Goal: Task Accomplishment & Management: Manage account settings

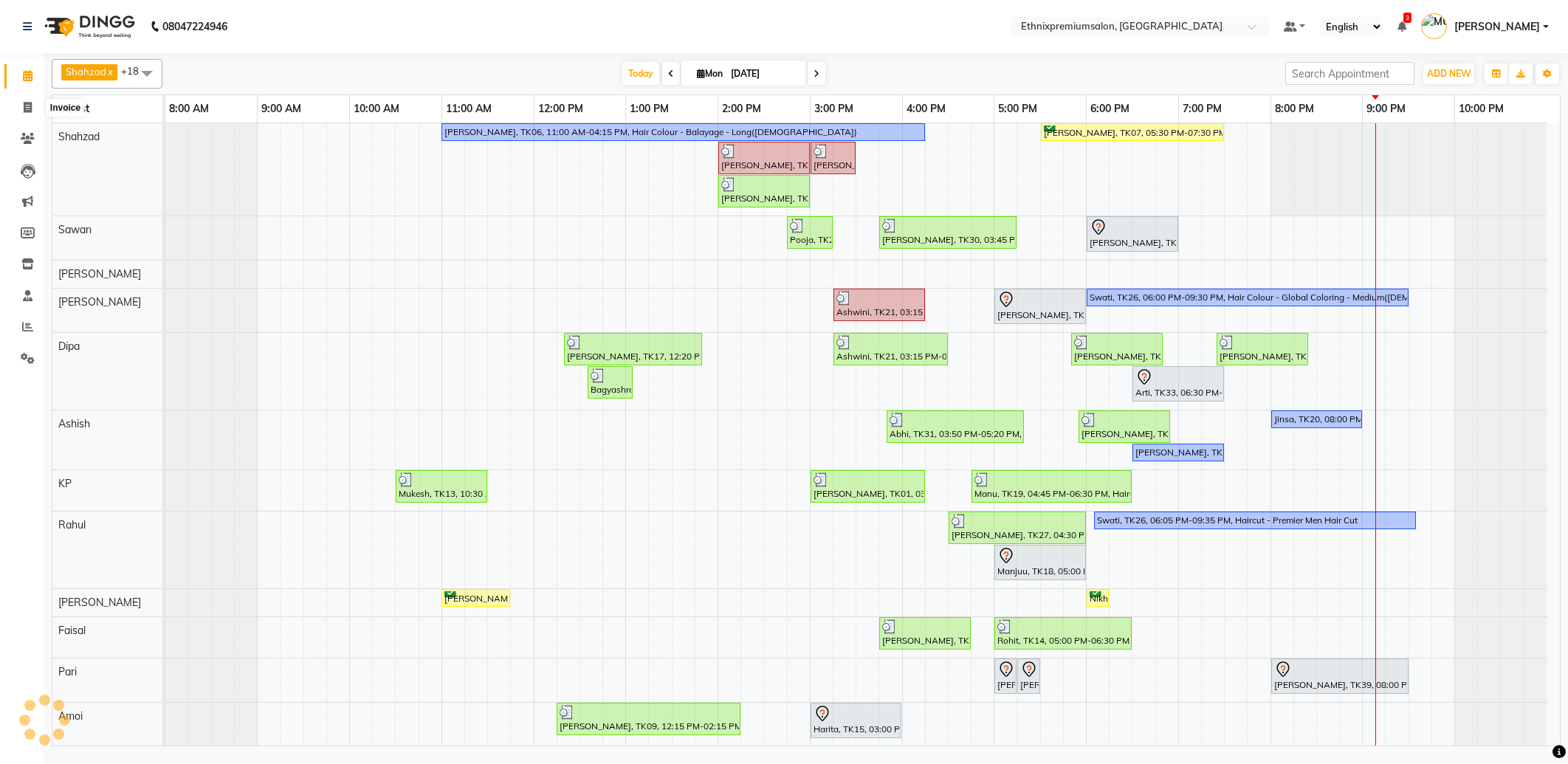
click at [24, 104] on icon at bounding box center [27, 107] width 8 height 11
select select "3625"
select select "service"
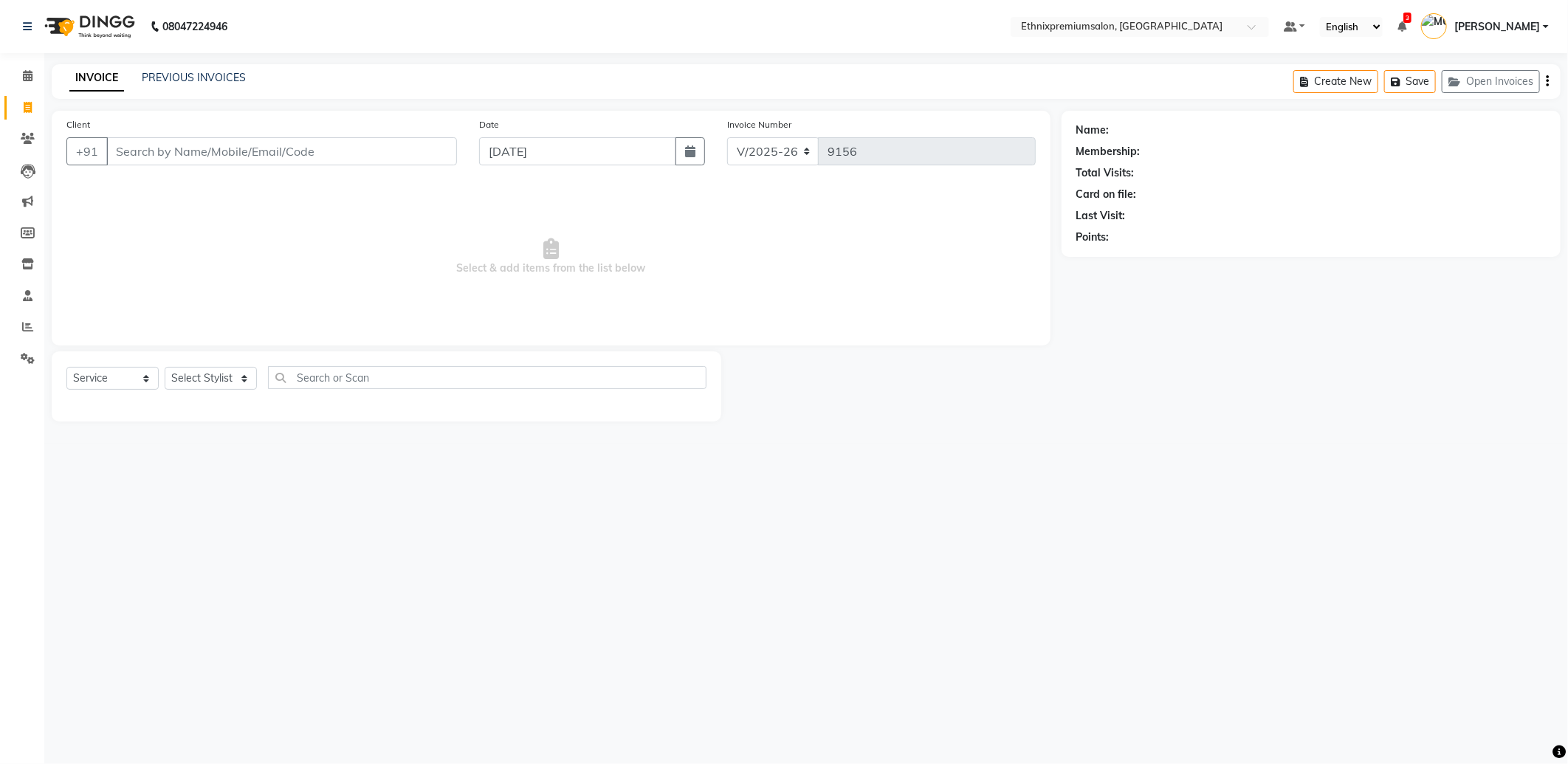
click at [210, 146] on input "Client" at bounding box center [281, 151] width 351 height 28
click at [225, 178] on span "98946535" at bounding box center [255, 185] width 59 height 15
type input "9894653501"
click at [190, 382] on select "Select Stylist Amoi Ashish BISHAKHA Cheten Yolmoo Dipa Dorjey Faisal Jacqueline…" at bounding box center [211, 378] width 93 height 23
select select "28070"
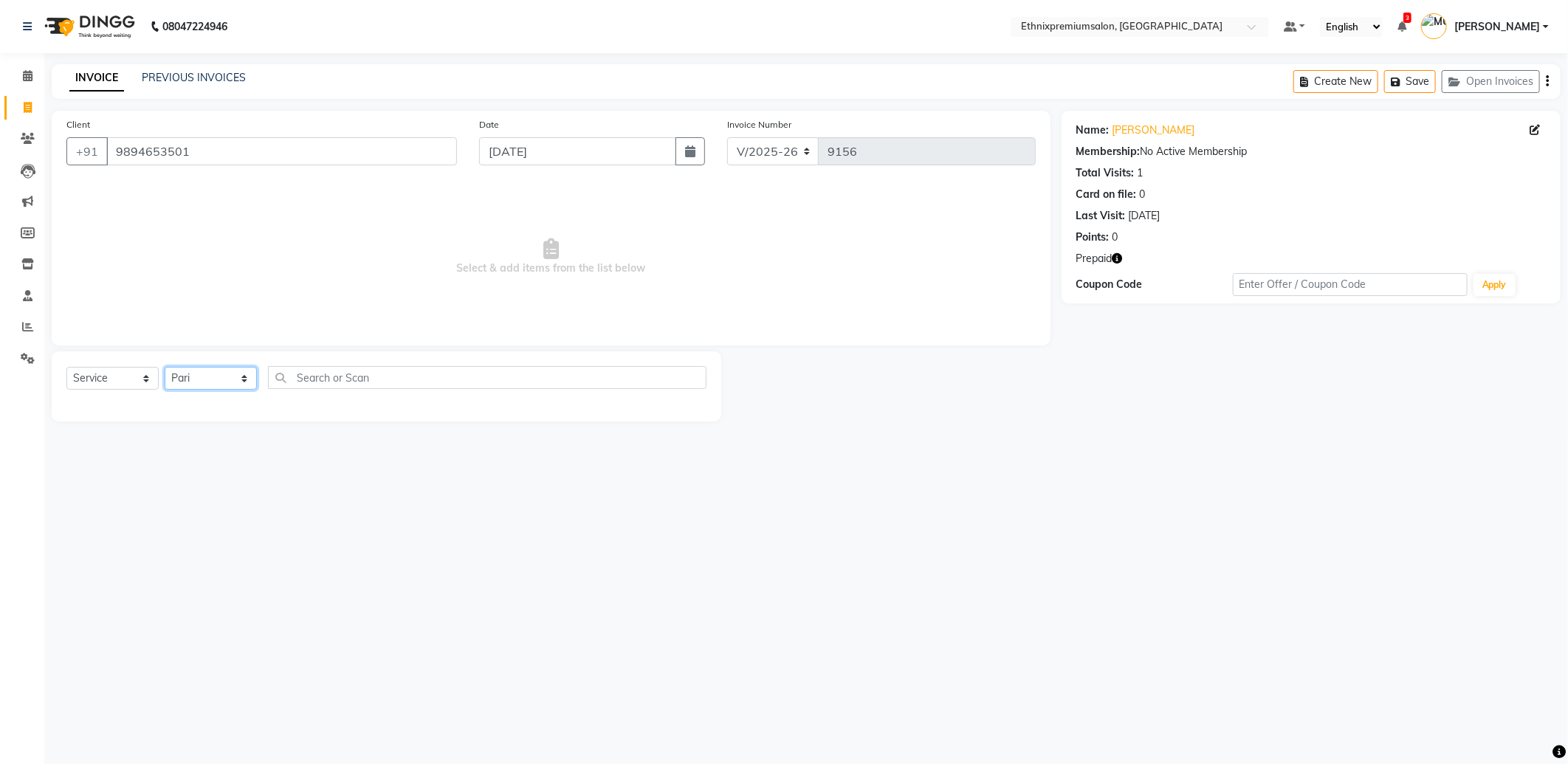
click at [165, 368] on select "Select Stylist Amoi Ashish BISHAKHA Cheten Yolmoo Dipa Dorjey Faisal Jacqueline…" at bounding box center [211, 378] width 93 height 23
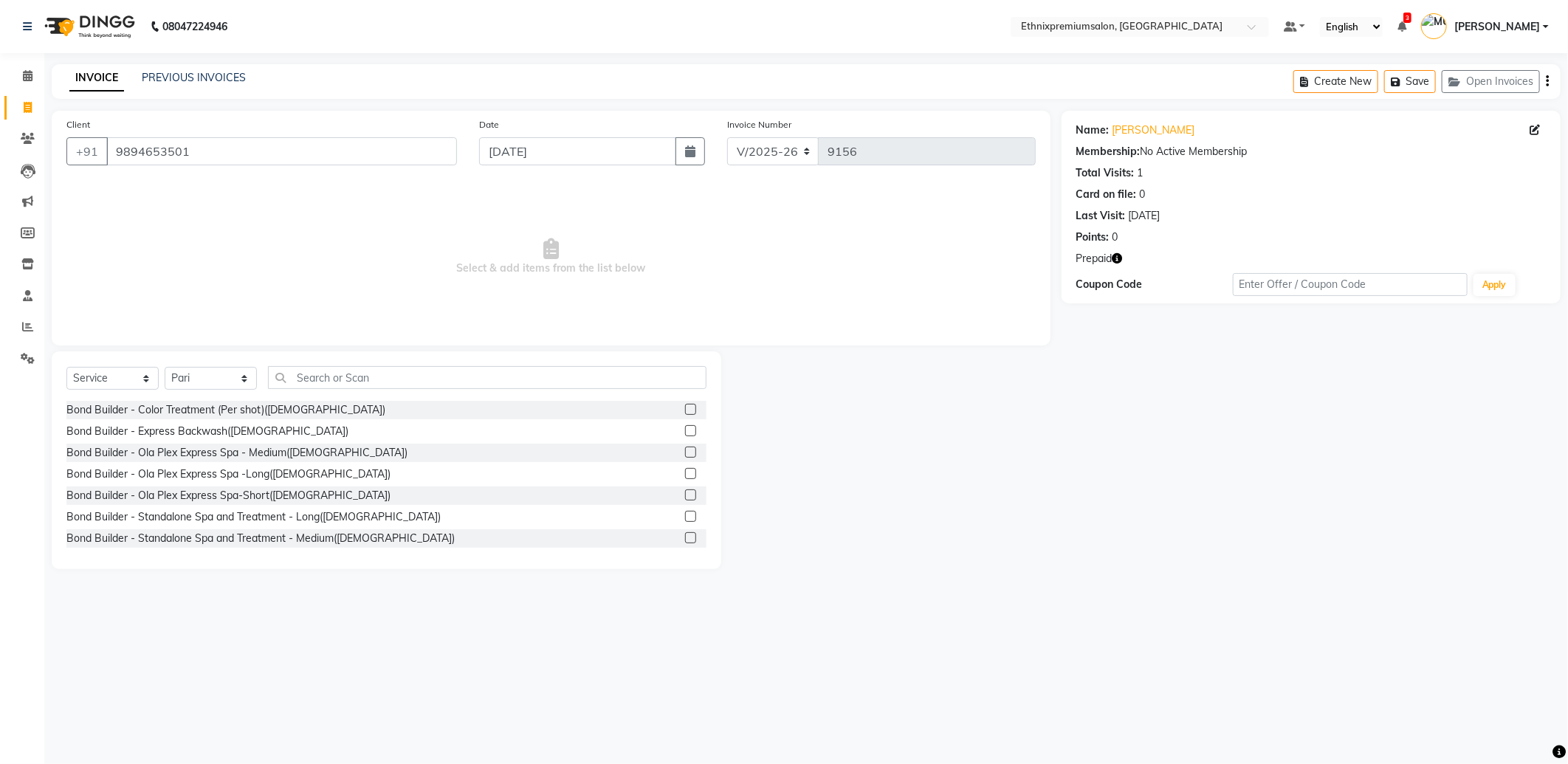
click at [1119, 257] on icon "button" at bounding box center [1118, 258] width 10 height 10
click at [444, 382] on input "text" at bounding box center [487, 377] width 438 height 23
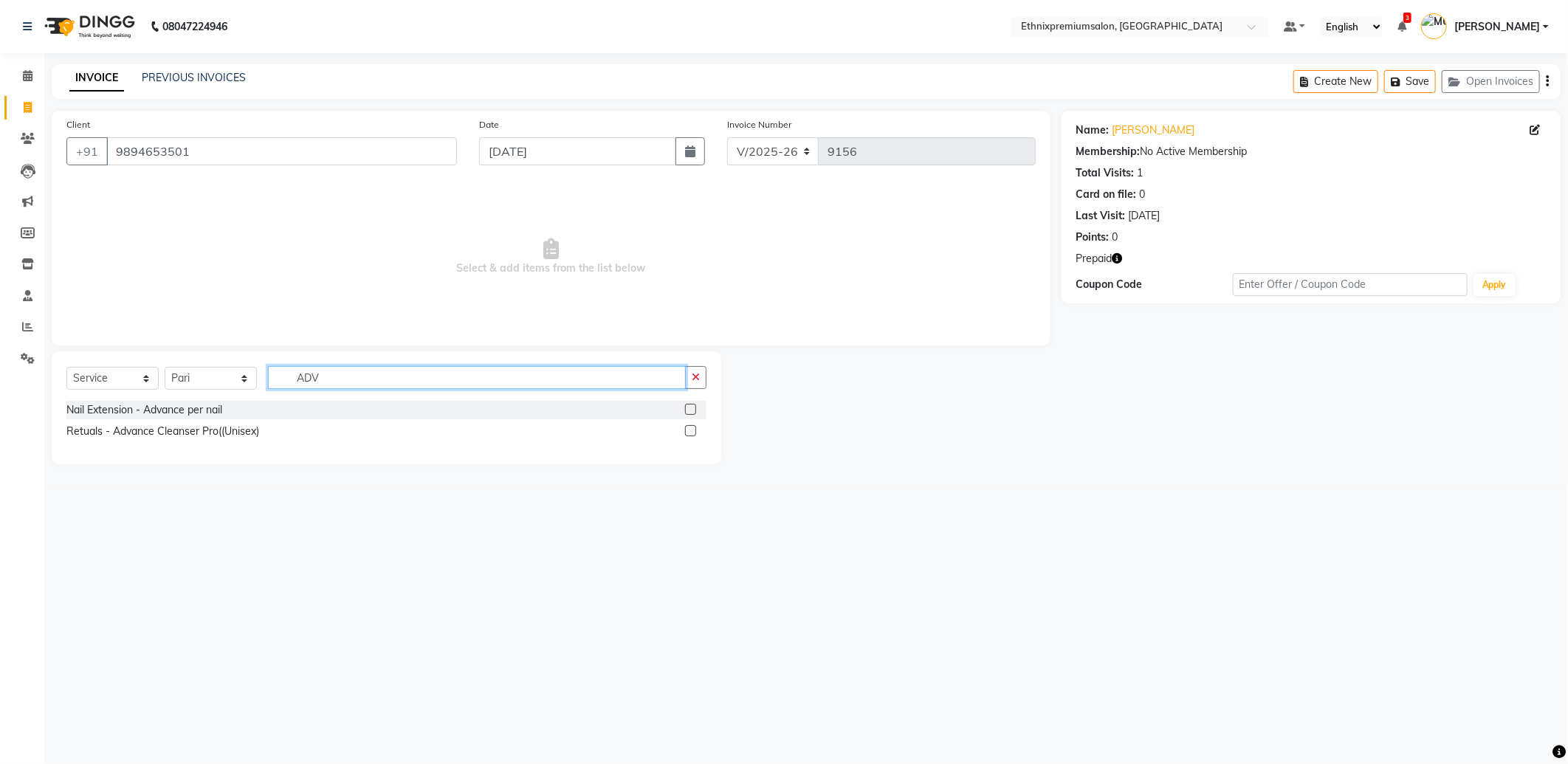
type input "ADV"
click at [688, 430] on label at bounding box center [690, 430] width 11 height 11
click at [688, 430] on input "checkbox" at bounding box center [689, 431] width 9 height 9
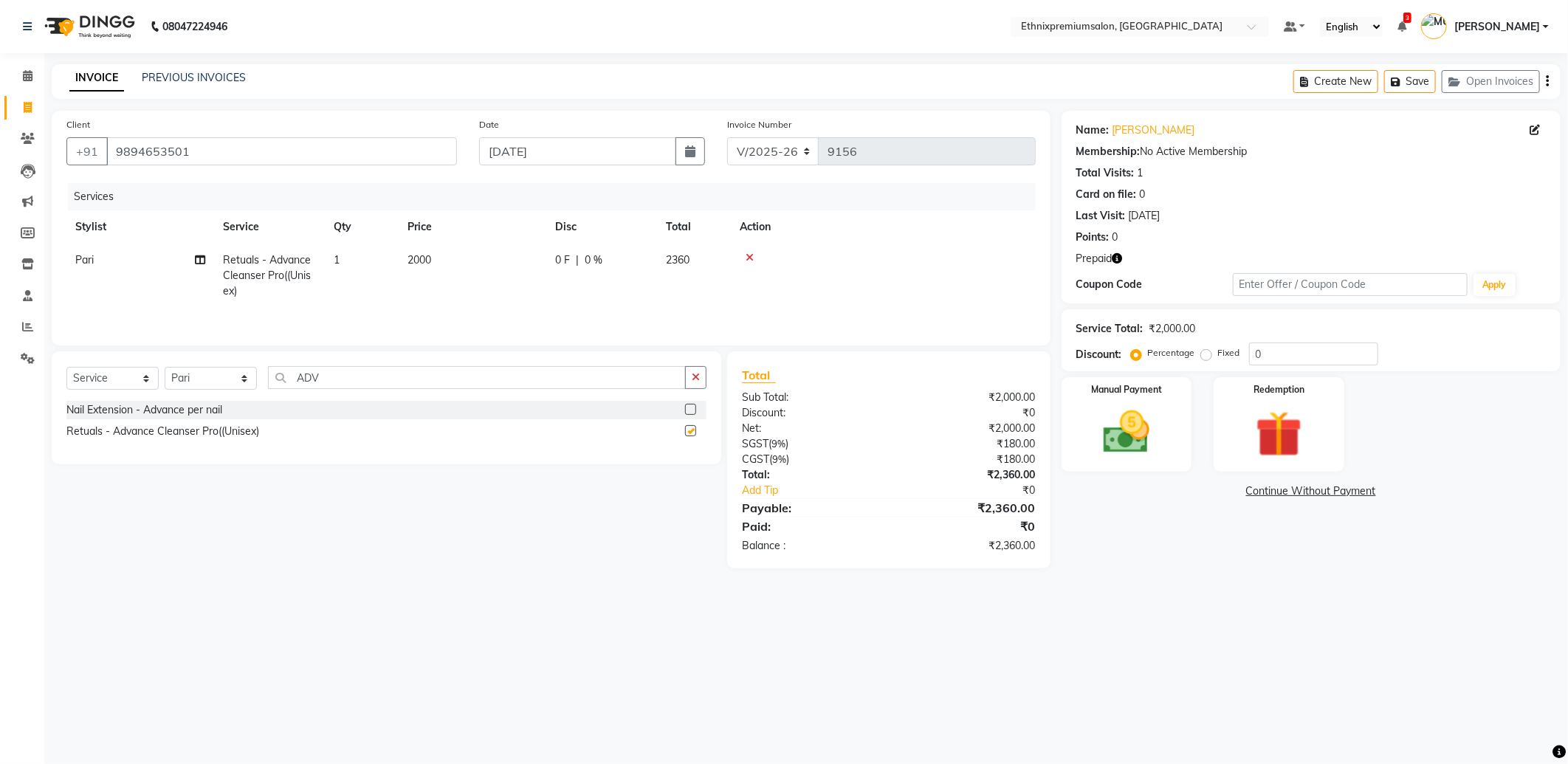
checkbox input "false"
click at [1122, 255] on icon "button" at bounding box center [1118, 258] width 10 height 10
click at [1241, 427] on img at bounding box center [1279, 435] width 79 height 60
click at [1198, 487] on span "Prepaid 1" at bounding box center [1193, 494] width 48 height 17
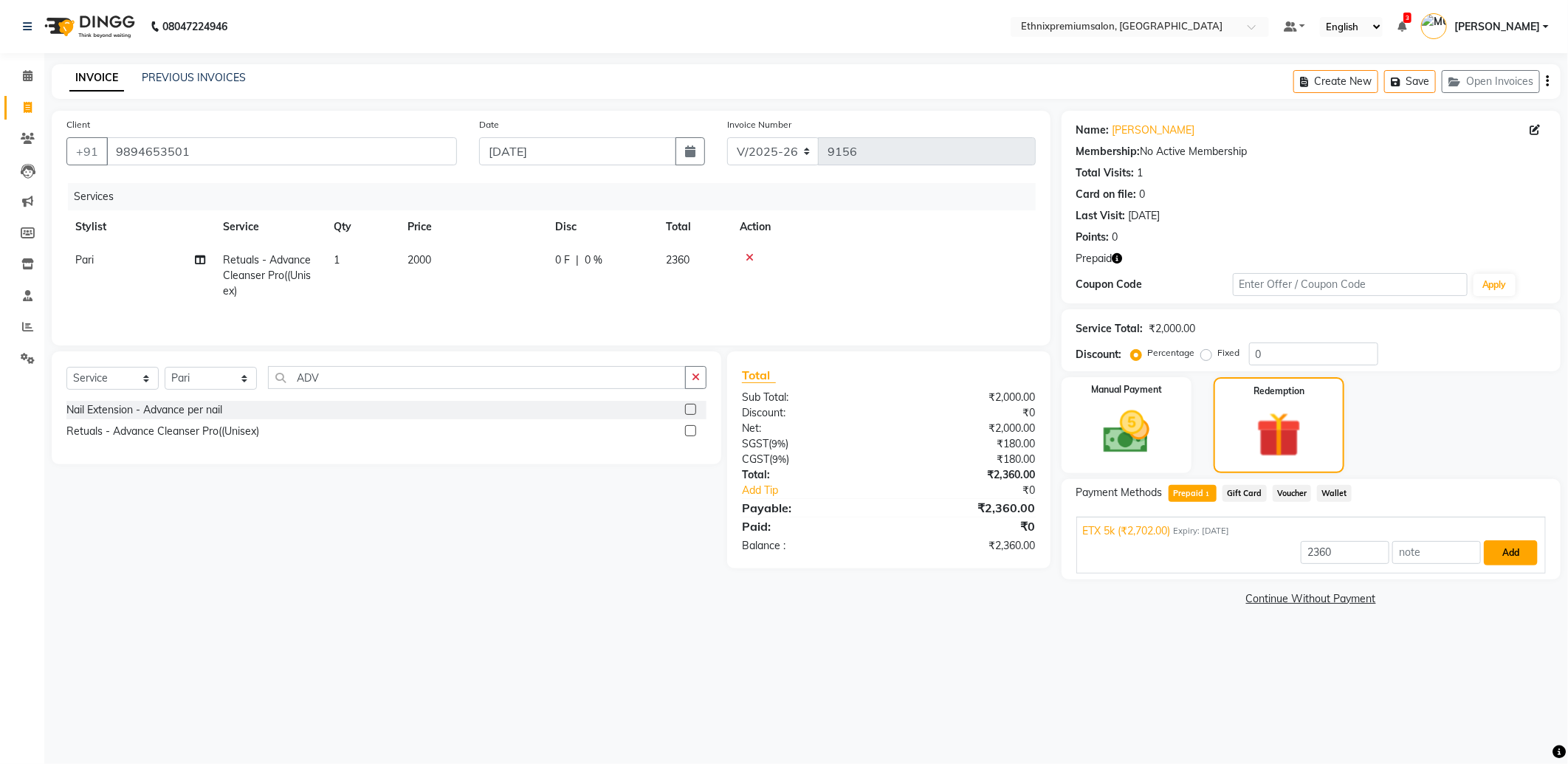
click at [1499, 549] on button "Add" at bounding box center [1511, 552] width 54 height 25
click at [1126, 541] on button "Send OTP" at bounding box center [1116, 540] width 77 height 25
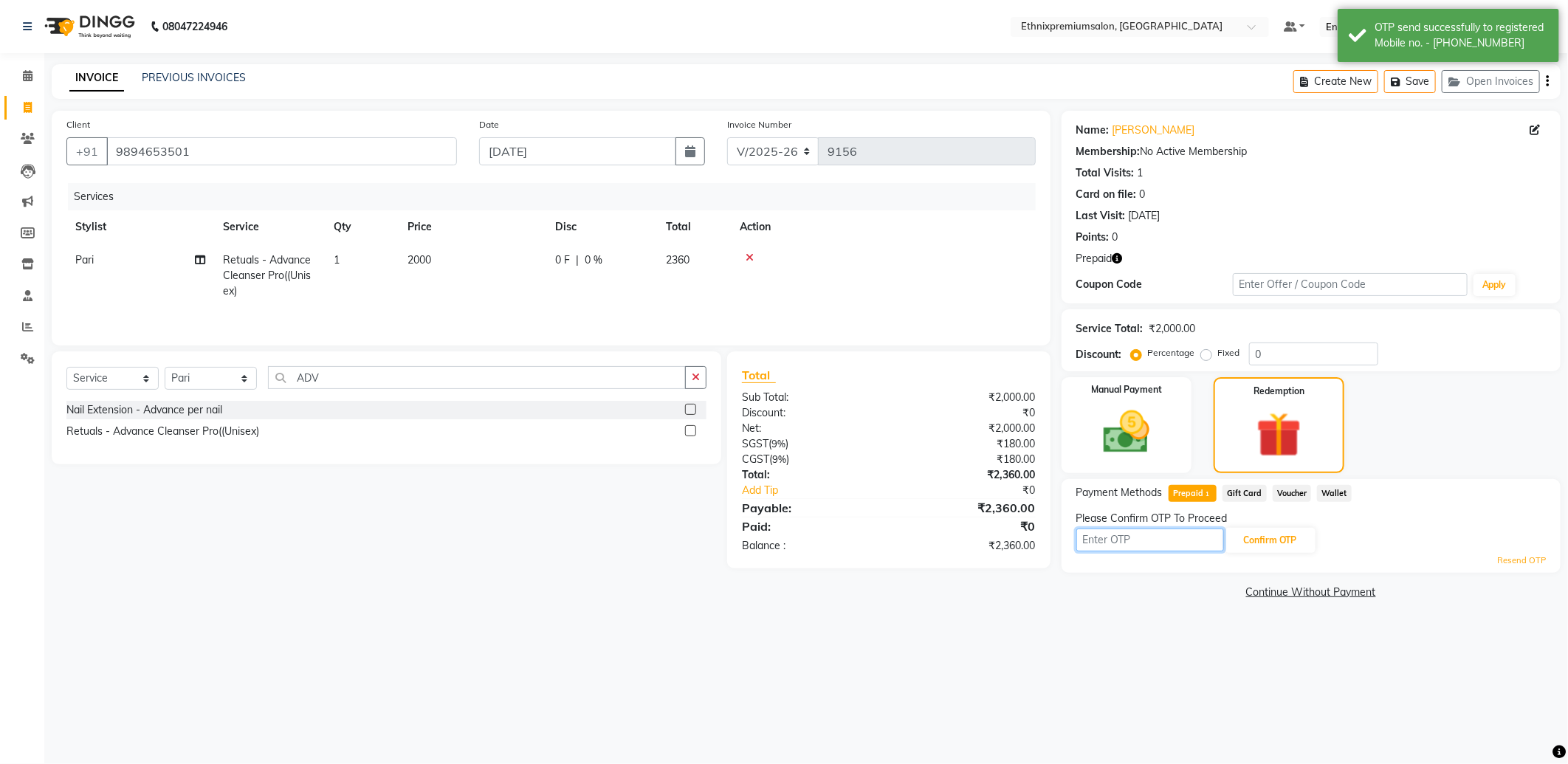
click at [1140, 539] on input "text" at bounding box center [1150, 540] width 147 height 23
type input "3888"
click at [1272, 543] on button "Confirm OTP" at bounding box center [1270, 540] width 90 height 25
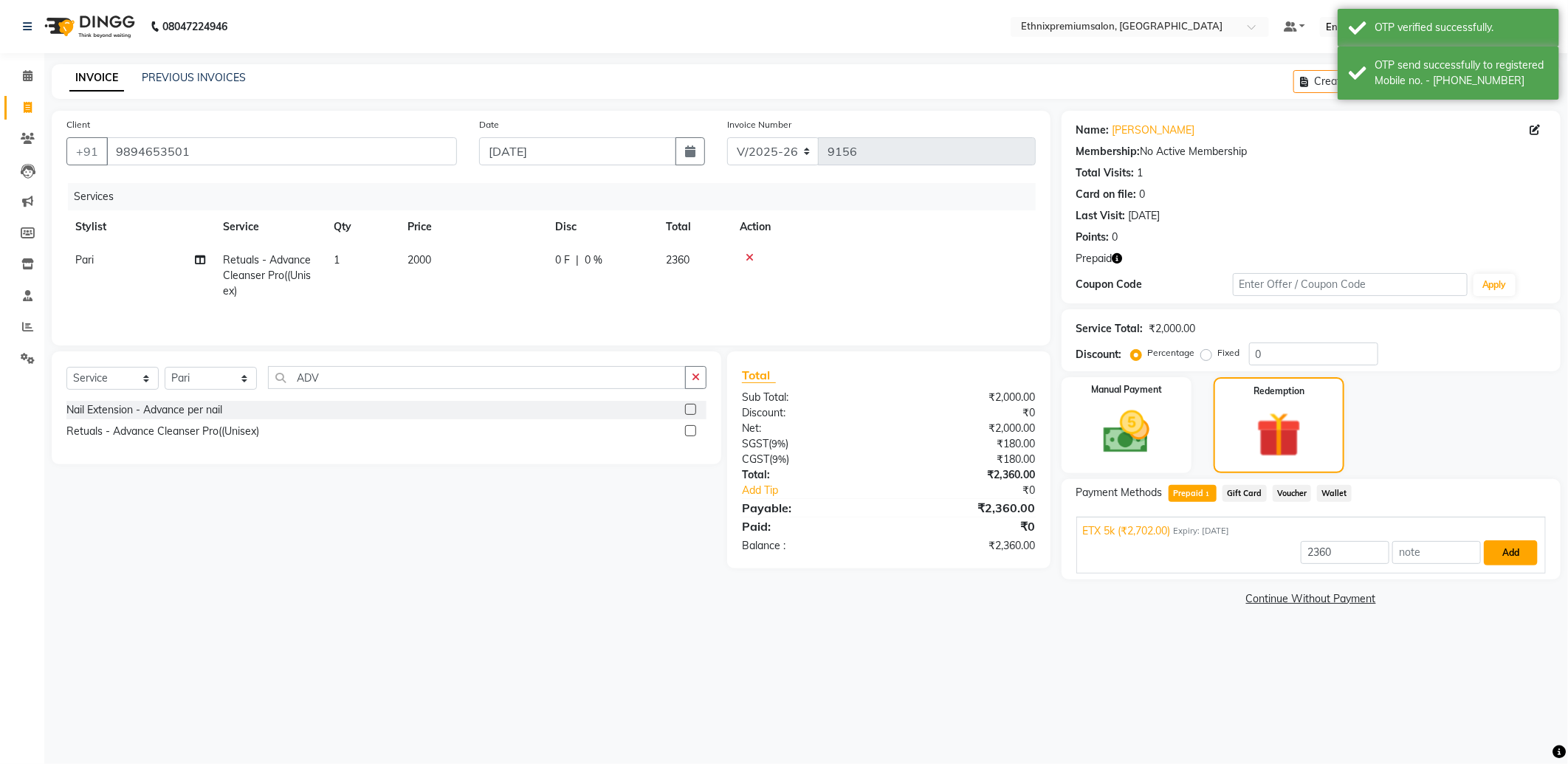
click at [1517, 550] on button "Add" at bounding box center [1511, 552] width 54 height 25
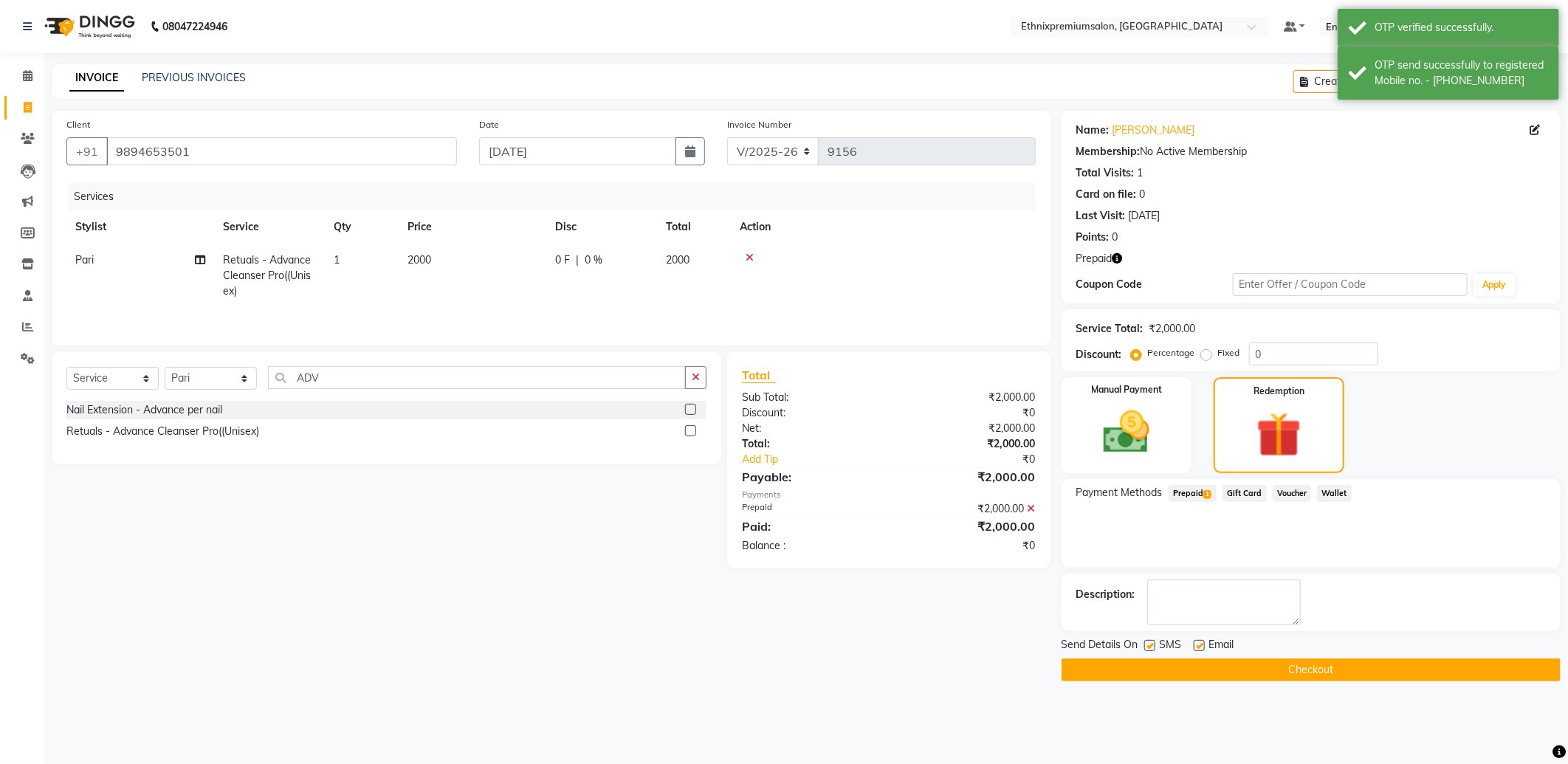
click at [1196, 646] on label at bounding box center [1199, 646] width 11 height 11
click at [1196, 646] on input "checkbox" at bounding box center [1198, 646] width 9 height 9
checkbox input "false"
click at [1223, 667] on button "Checkout" at bounding box center [1311, 670] width 499 height 23
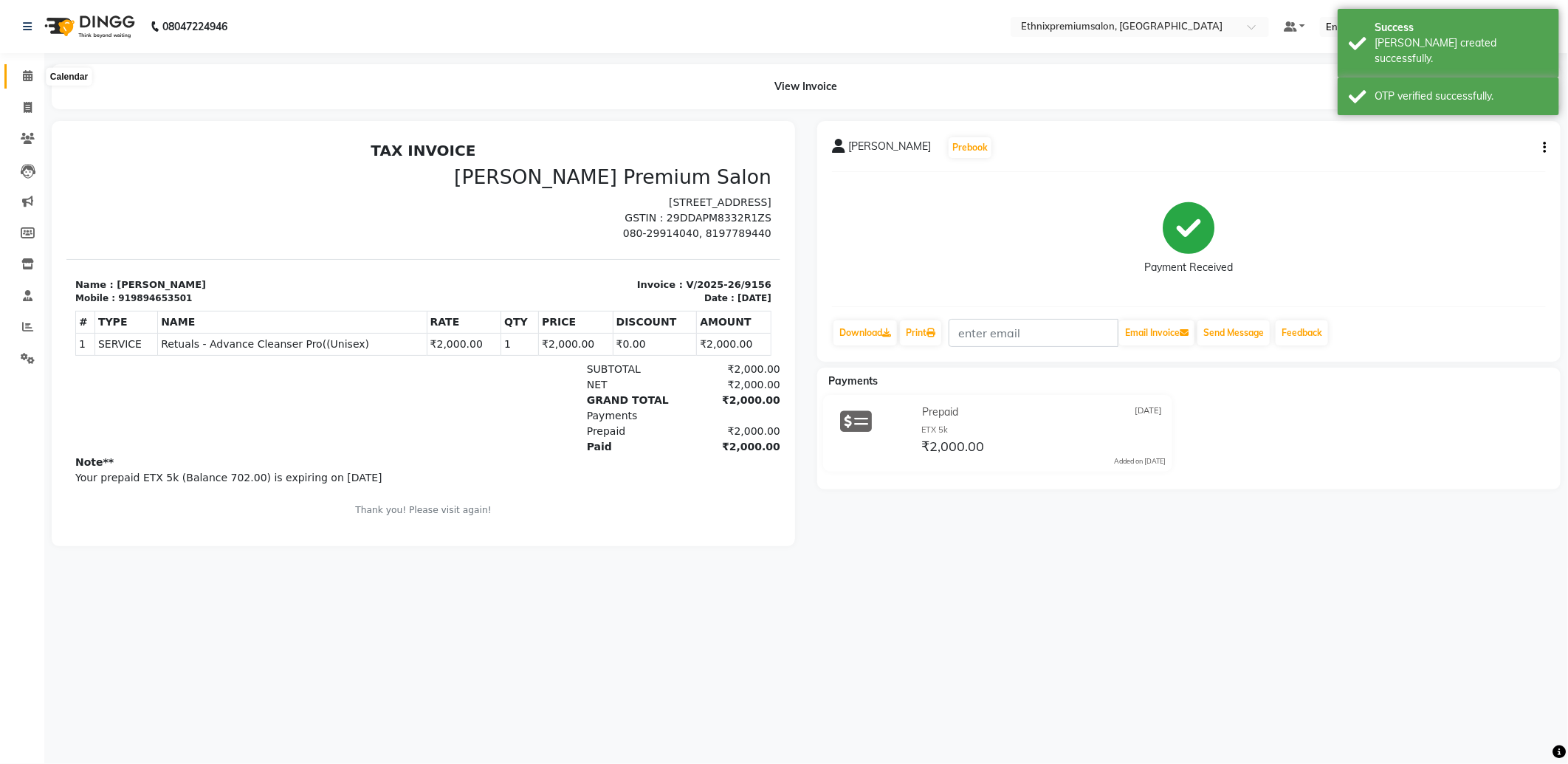
click at [25, 79] on icon at bounding box center [27, 75] width 9 height 11
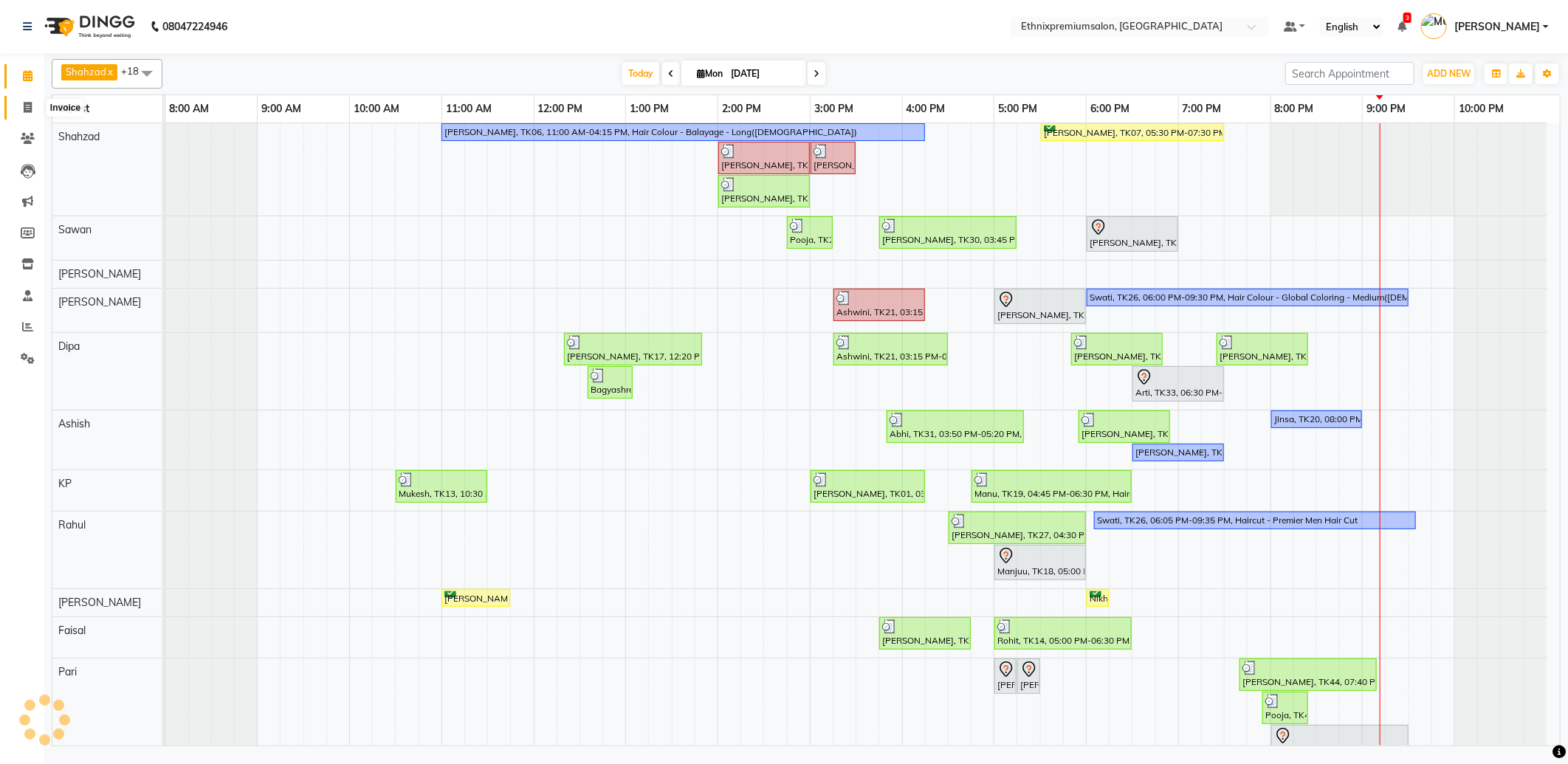
drag, startPoint x: 24, startPoint y: 107, endPoint x: 64, endPoint y: 100, distance: 40.6
click at [24, 107] on icon at bounding box center [27, 107] width 8 height 11
select select "service"
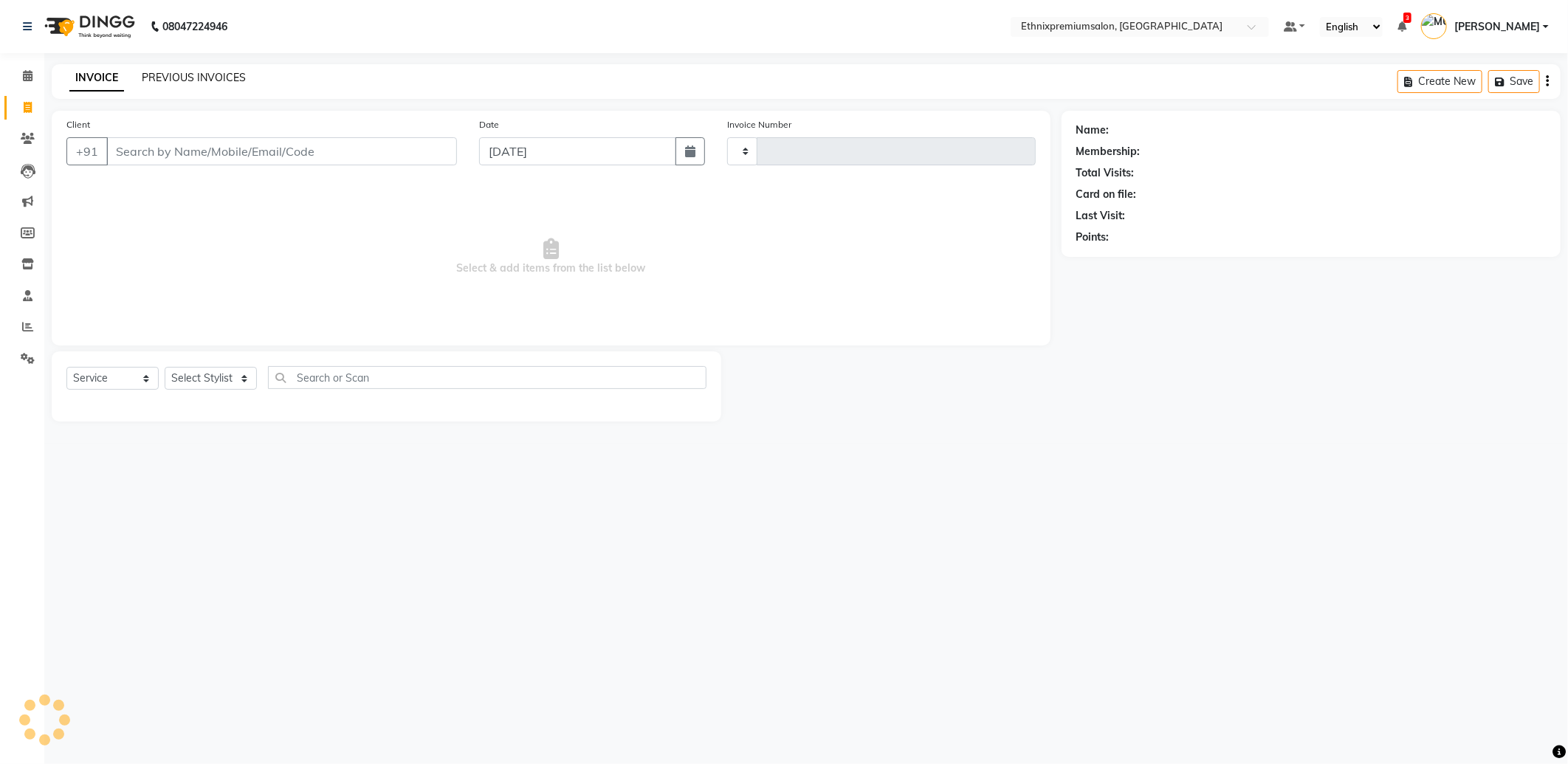
type input "9157"
select select "3625"
click at [195, 77] on link "PREVIOUS INVOICES" at bounding box center [193, 77] width 104 height 13
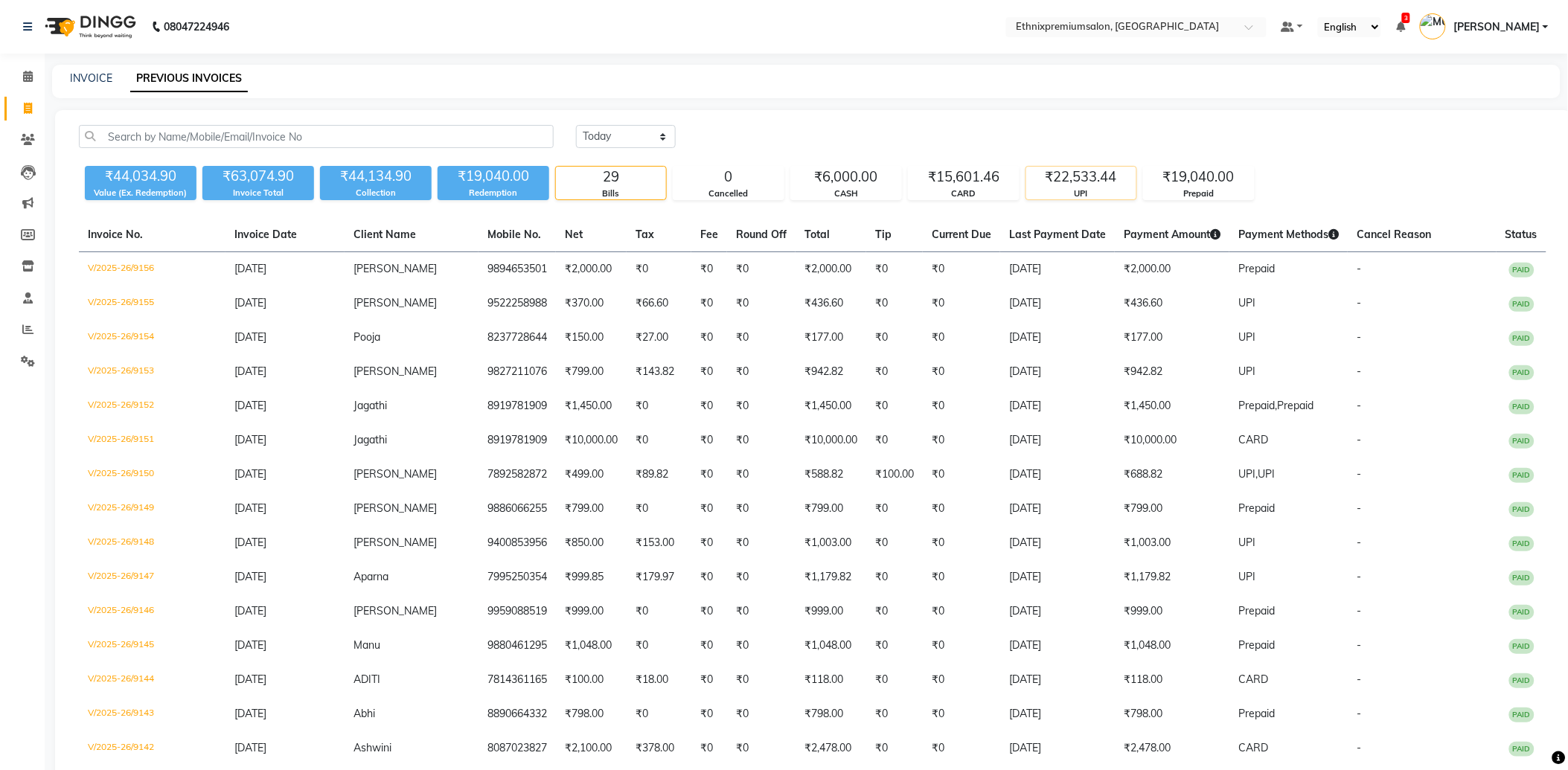
click at [1060, 172] on div "₹22,533.44" at bounding box center [1080, 177] width 110 height 21
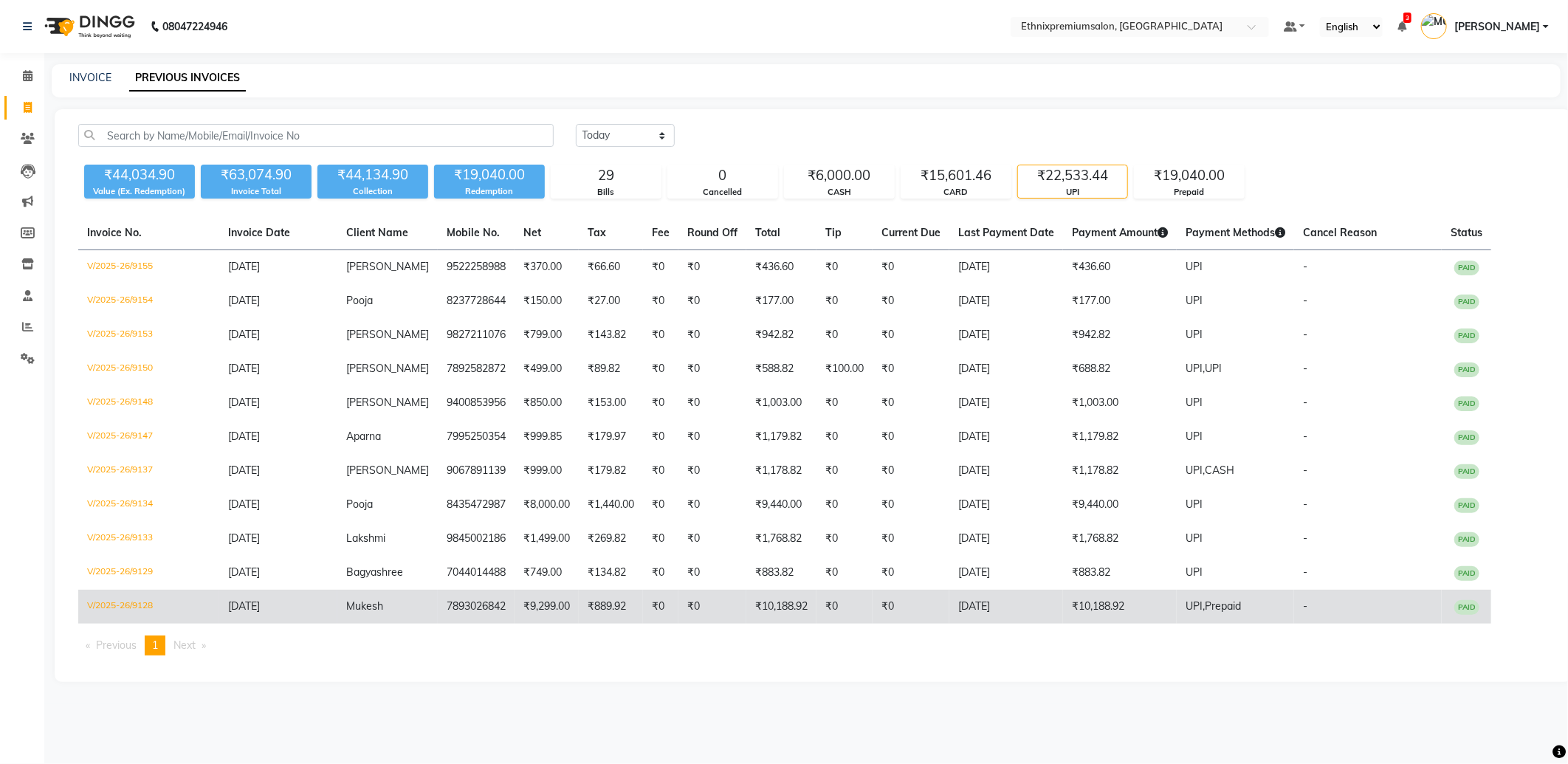
click at [1090, 599] on td "₹10,188.92" at bounding box center [1120, 607] width 114 height 34
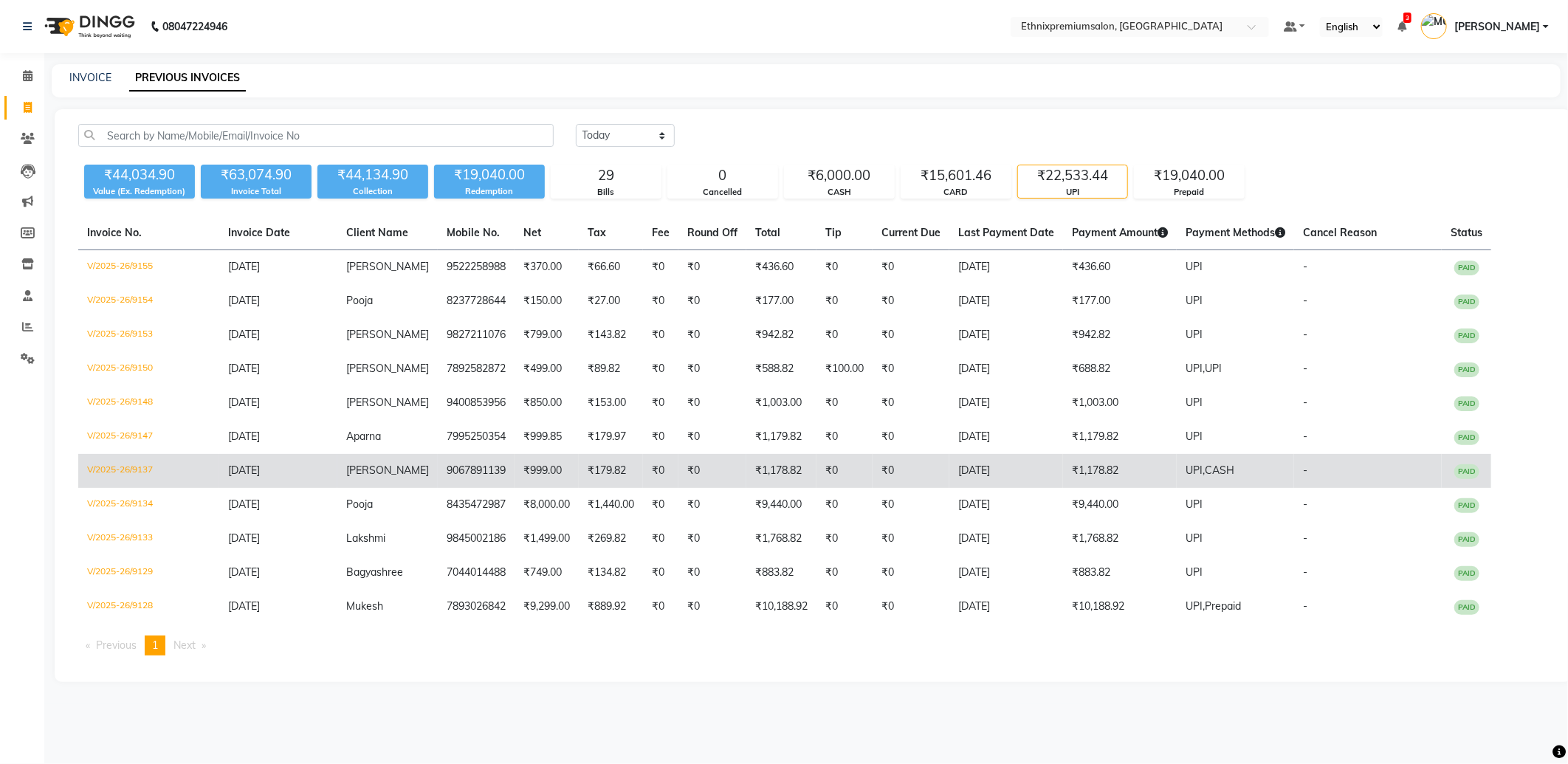
click at [1119, 477] on td "₹1,178.82" at bounding box center [1120, 472] width 114 height 34
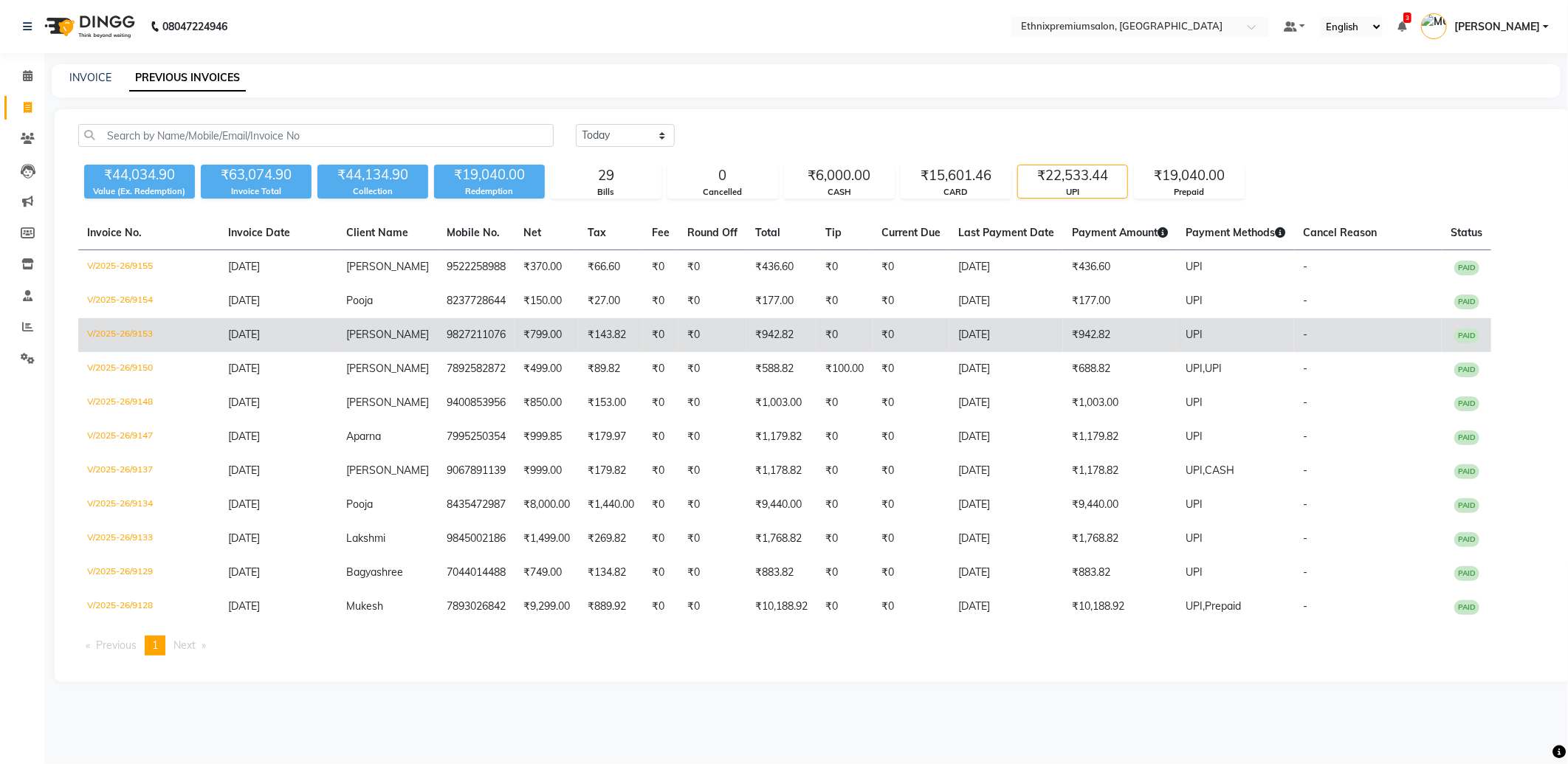
click at [1036, 333] on td "[DATE]" at bounding box center [1006, 335] width 114 height 34
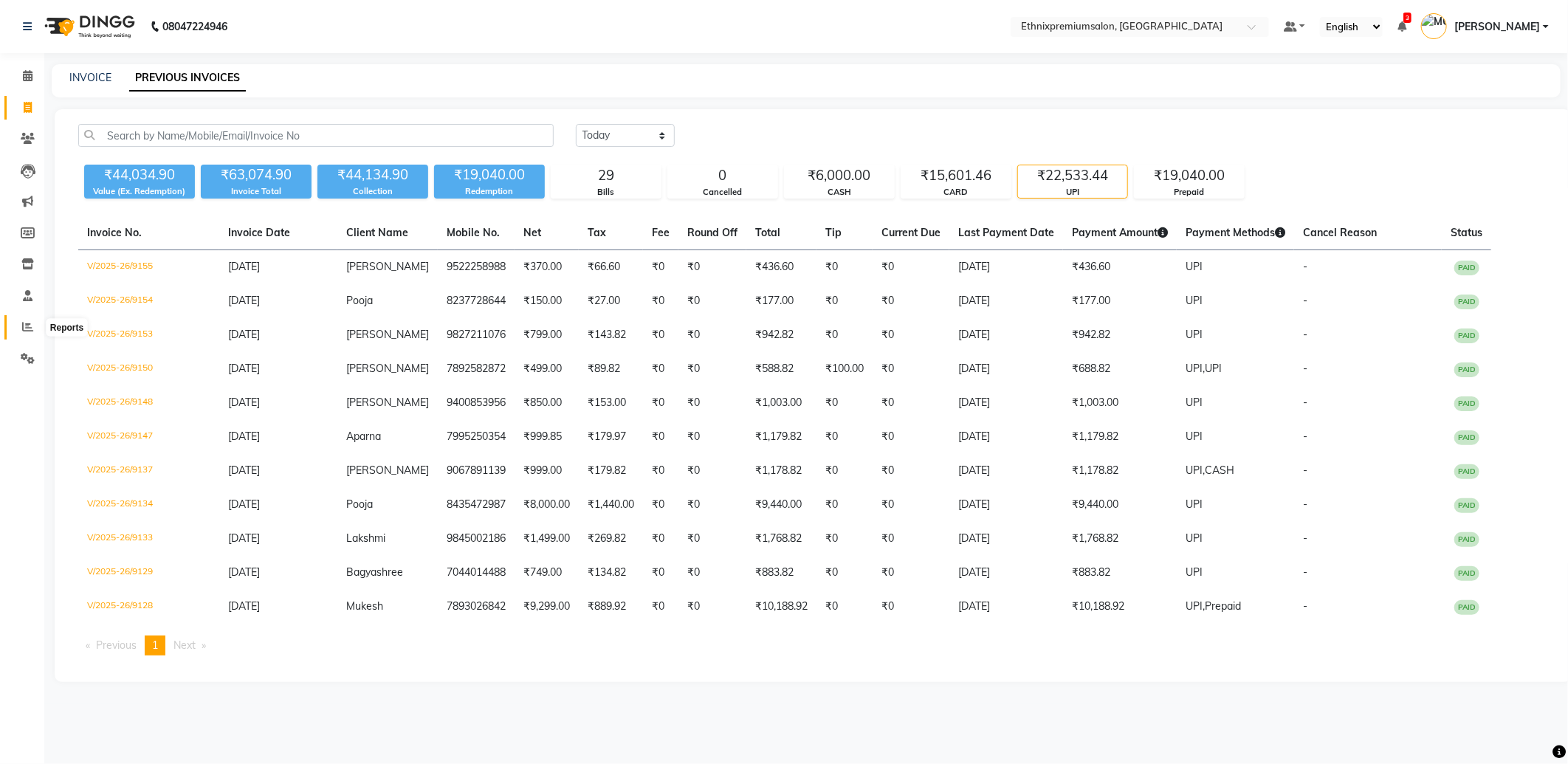
click at [29, 329] on icon at bounding box center [27, 327] width 11 height 11
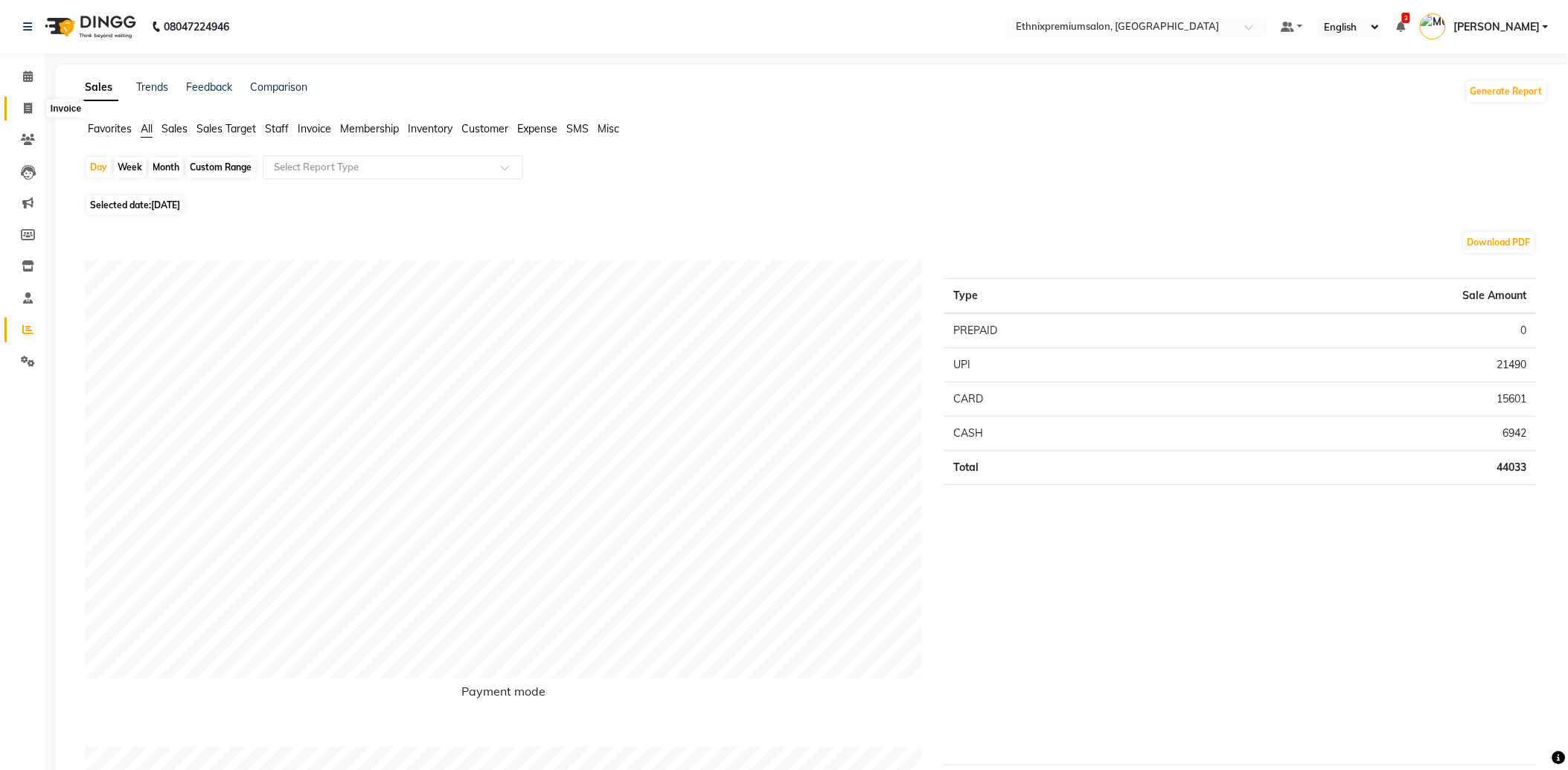
click at [24, 107] on icon at bounding box center [28, 108] width 8 height 11
select select "service"
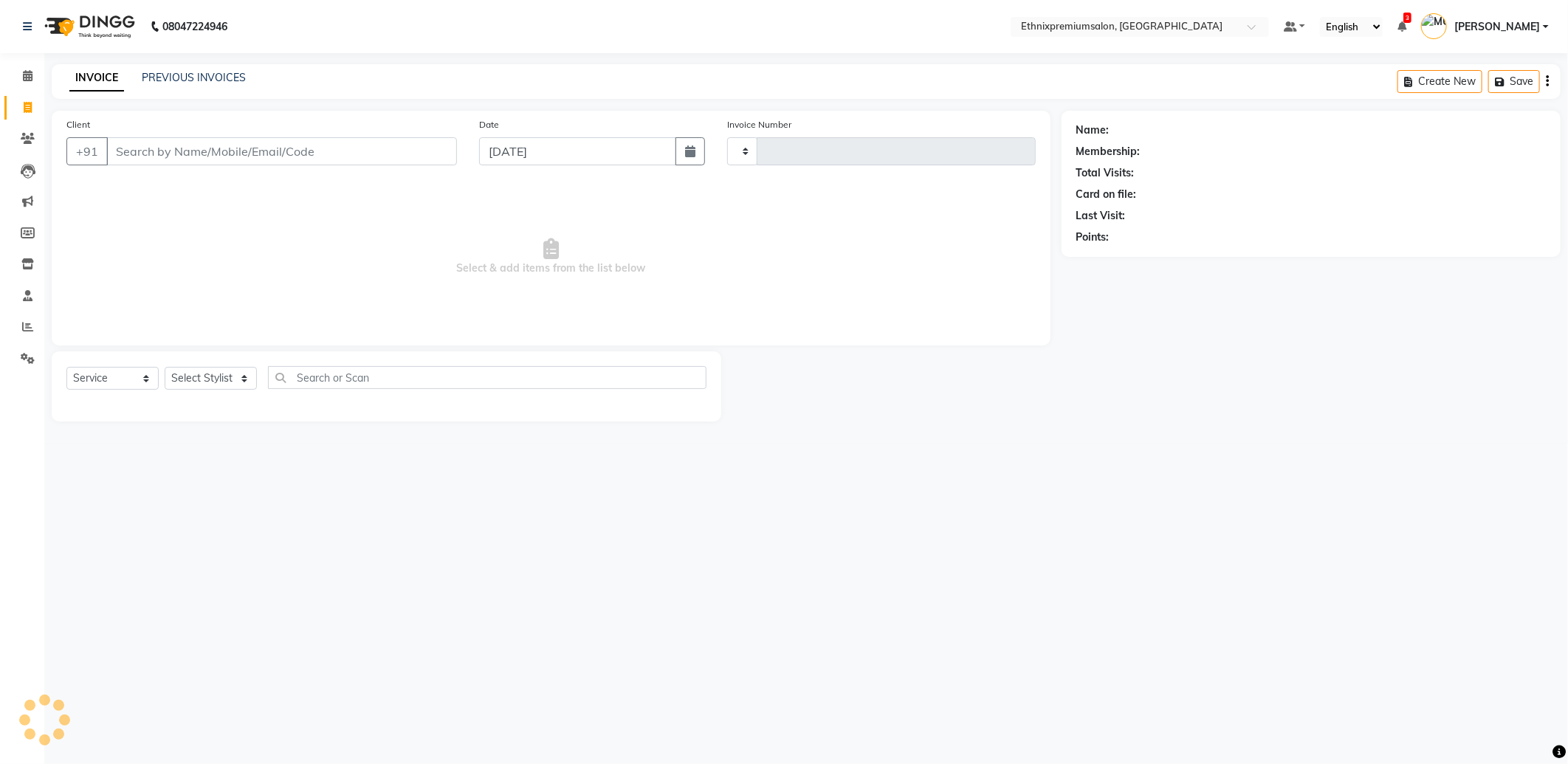
type input "9157"
select select "3625"
click at [197, 80] on link "PREVIOUS INVOICES" at bounding box center [193, 77] width 104 height 13
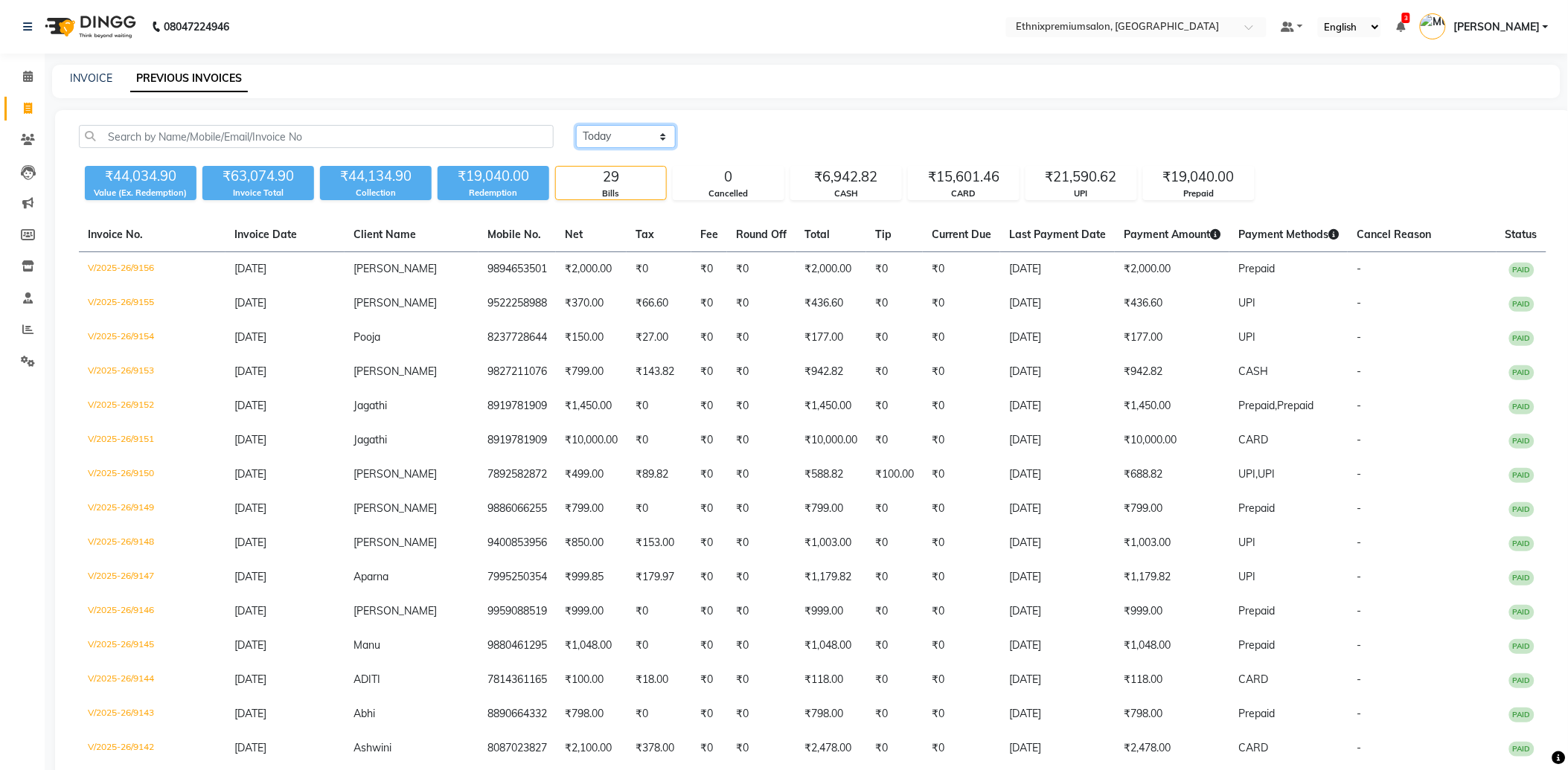
click at [596, 137] on select "Today Yesterday Custom Range" at bounding box center [625, 137] width 99 height 23
click at [859, 181] on div "₹6,942.82" at bounding box center [845, 177] width 110 height 21
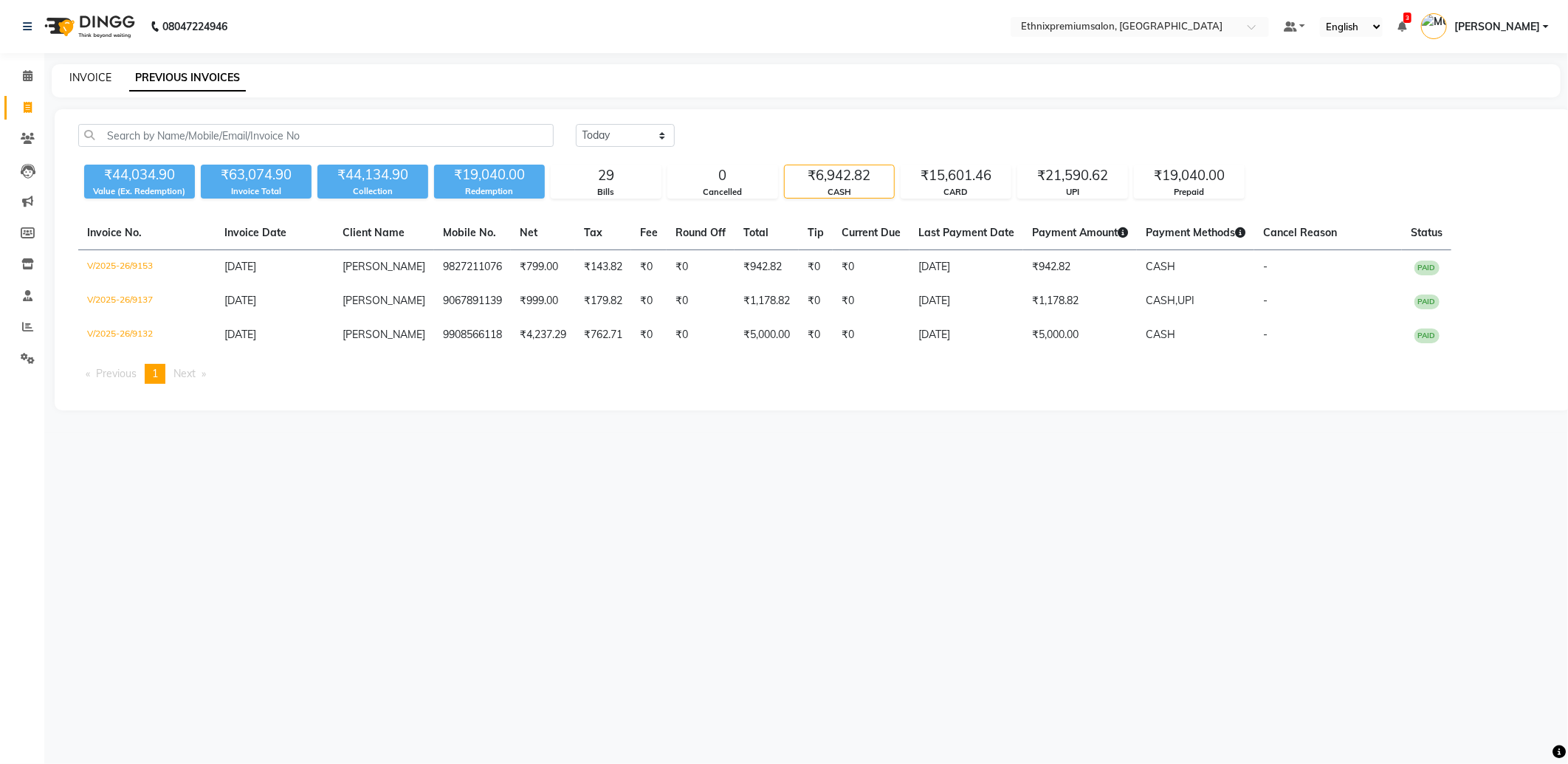
click at [98, 72] on link "INVOICE" at bounding box center [90, 77] width 42 height 13
select select "service"
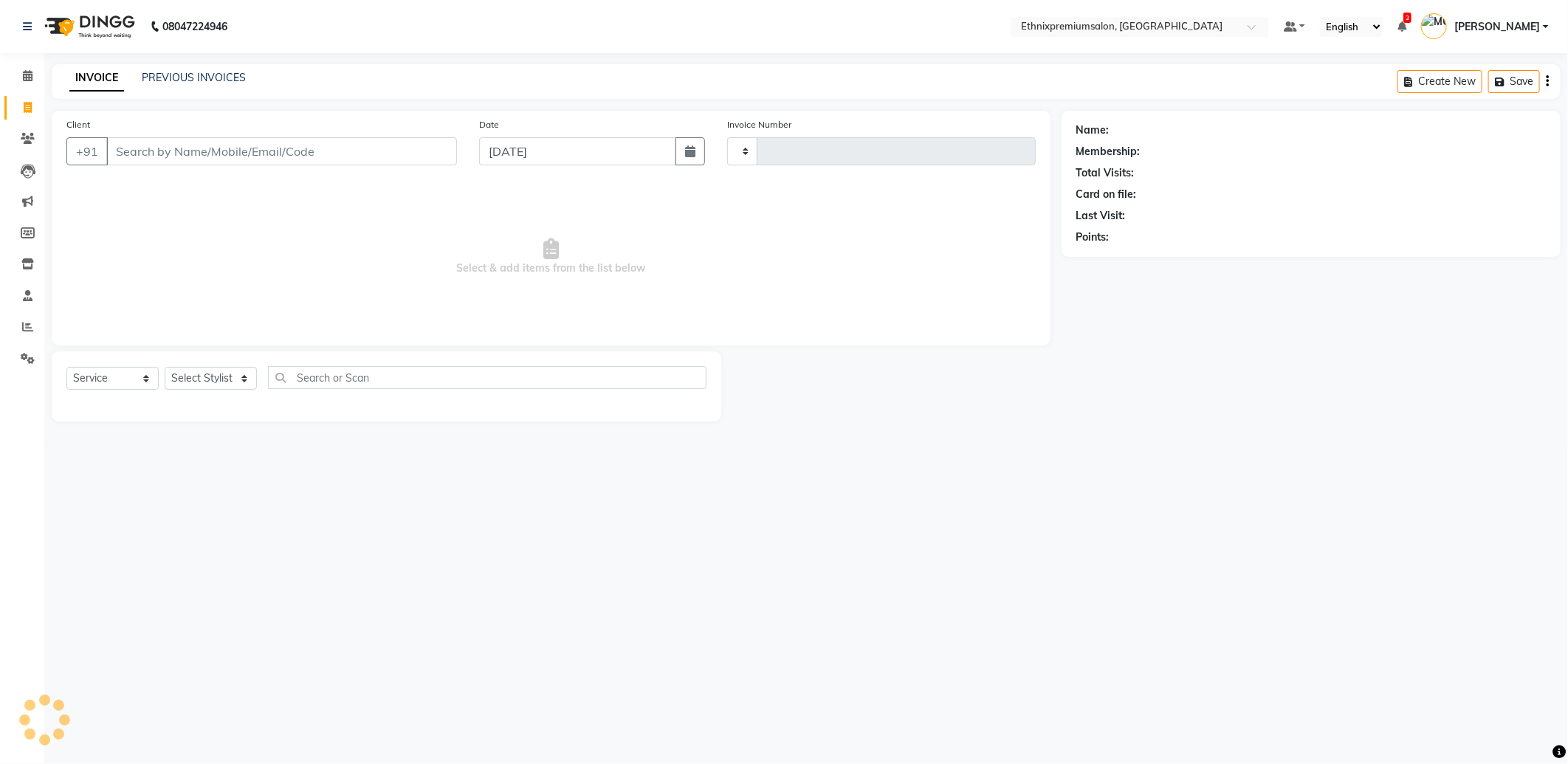
type input "9157"
select select "3625"
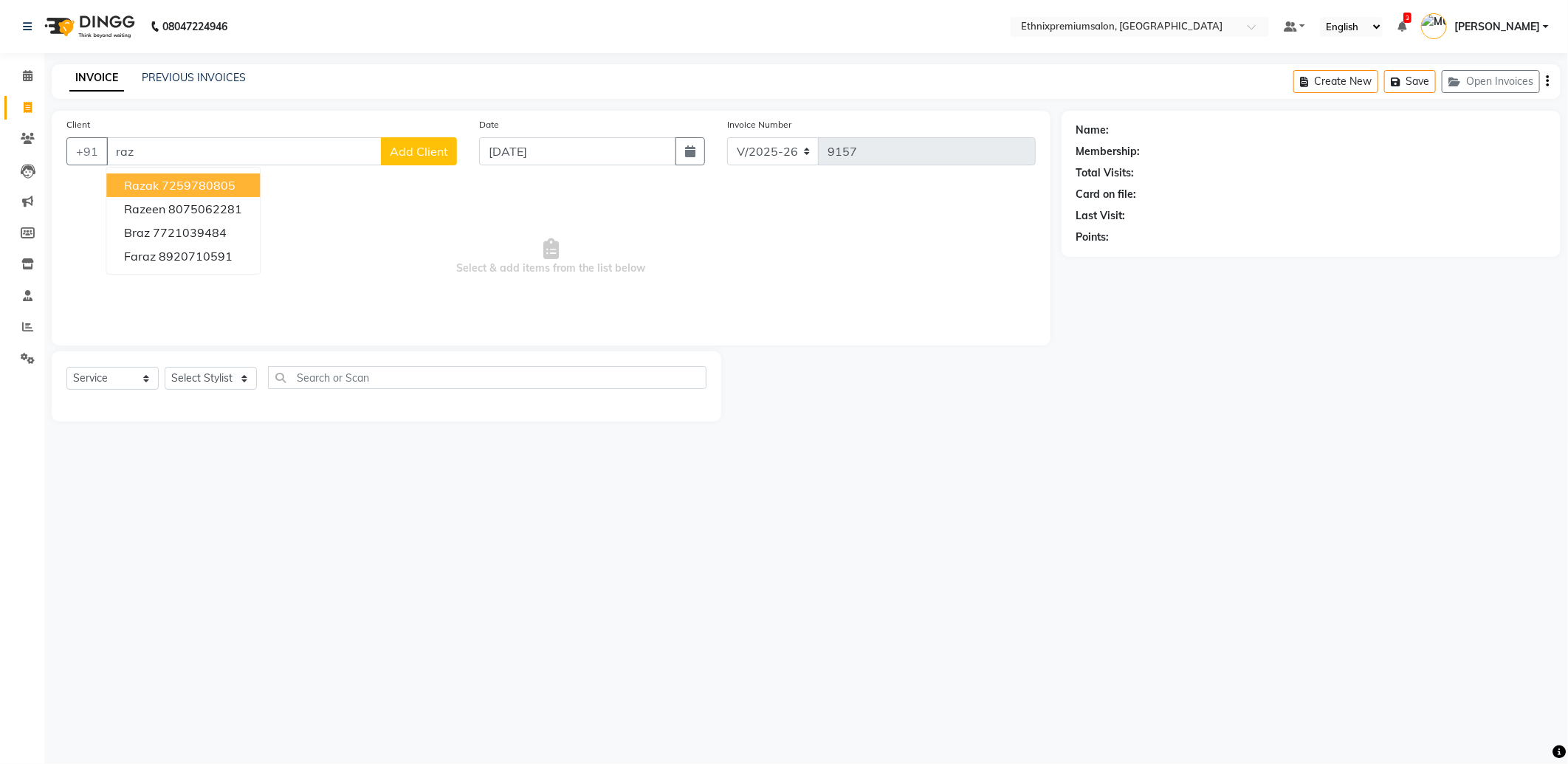
click at [178, 174] on button "Razak 7259780805" at bounding box center [183, 185] width 153 height 24
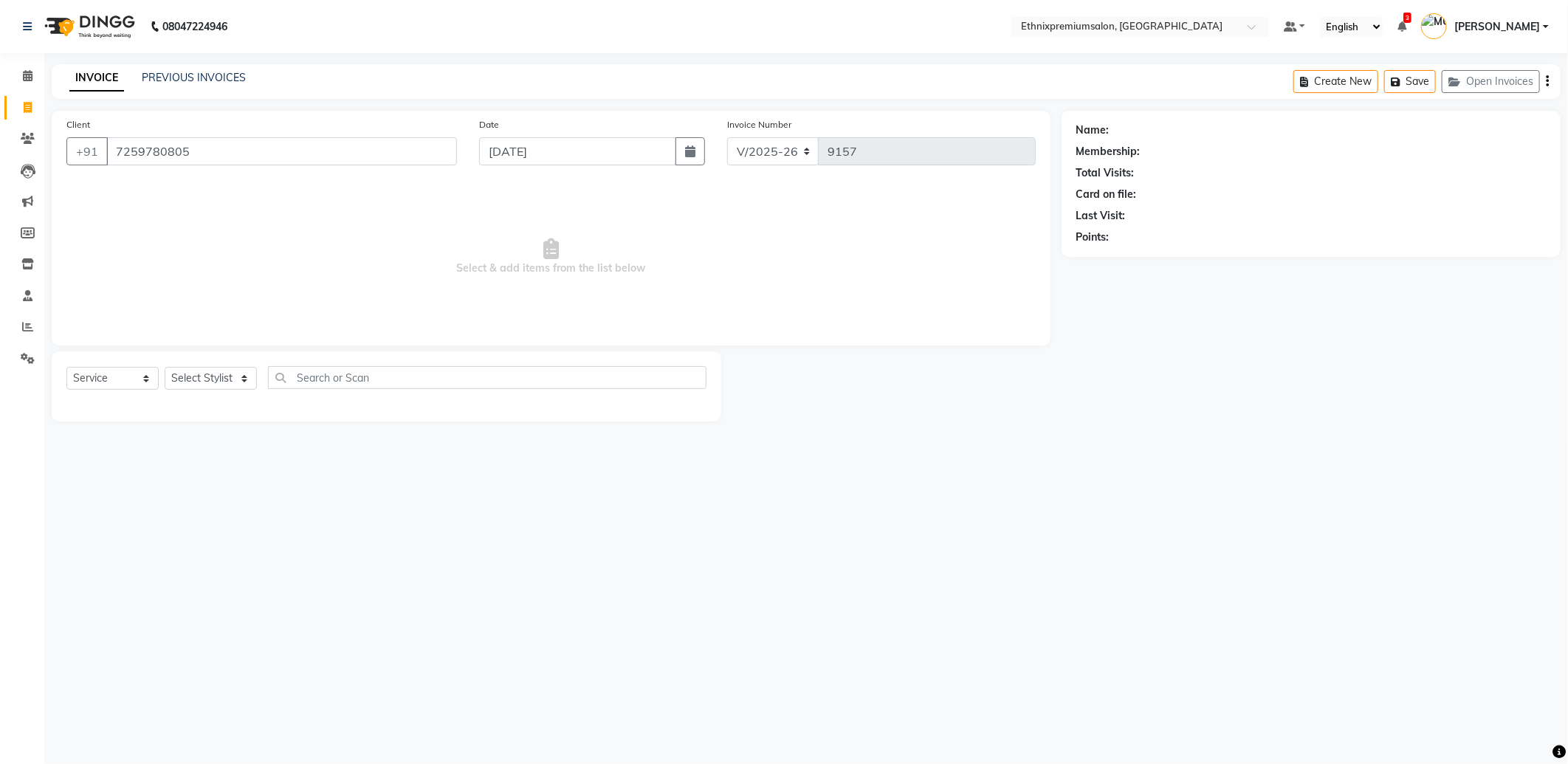
type input "7259780805"
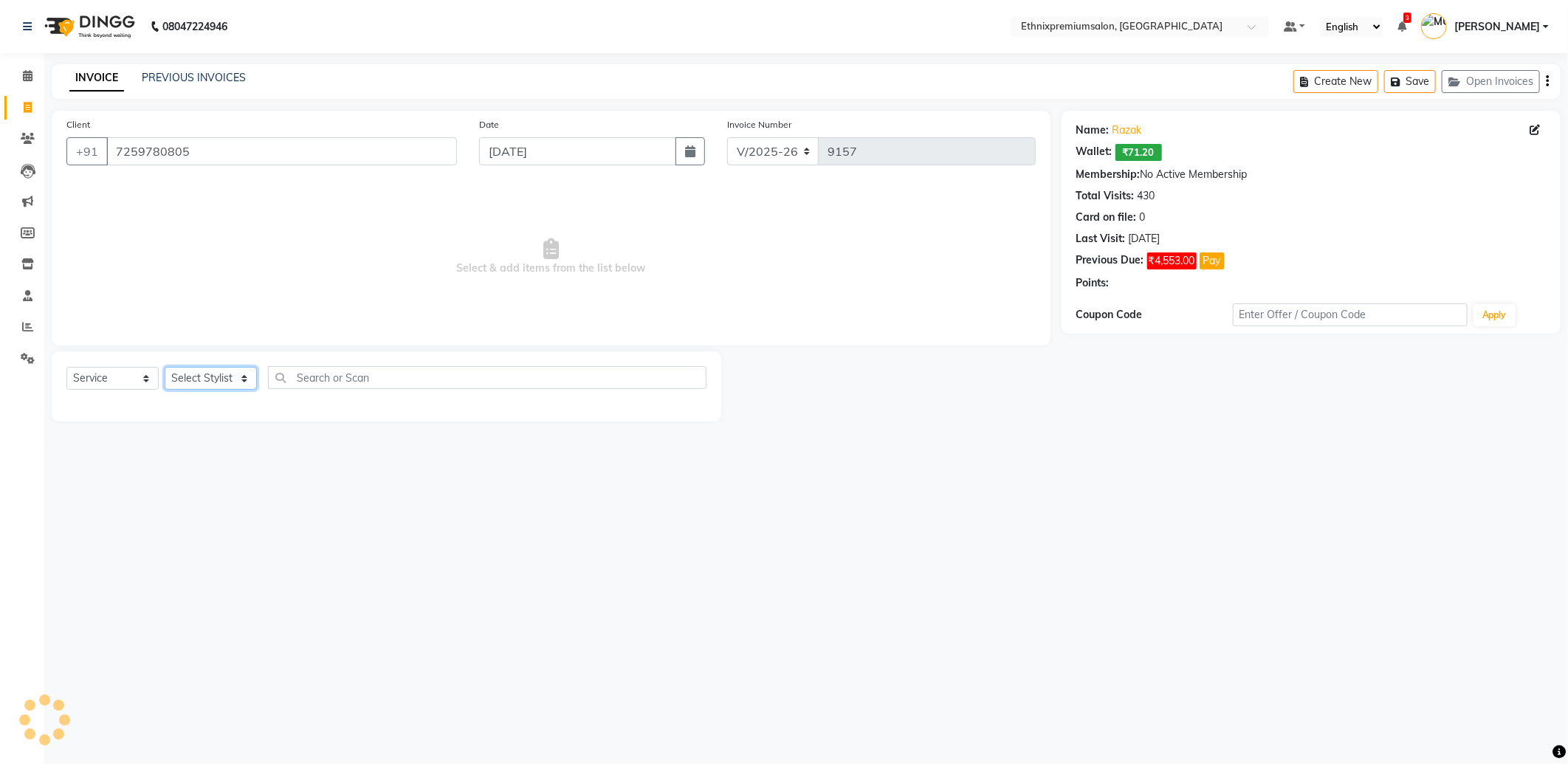
click at [188, 382] on select "Select Stylist Amoi Ashish BISHAKHA Cheten Yolmoo Dipa Dorjey Faisal Jacqueline…" at bounding box center [211, 378] width 93 height 23
click at [165, 368] on select "Select Stylist Amoi Ashish BISHAKHA Cheten Yolmoo Dipa Dorjey Faisal Jacqueline…" at bounding box center [211, 378] width 93 height 23
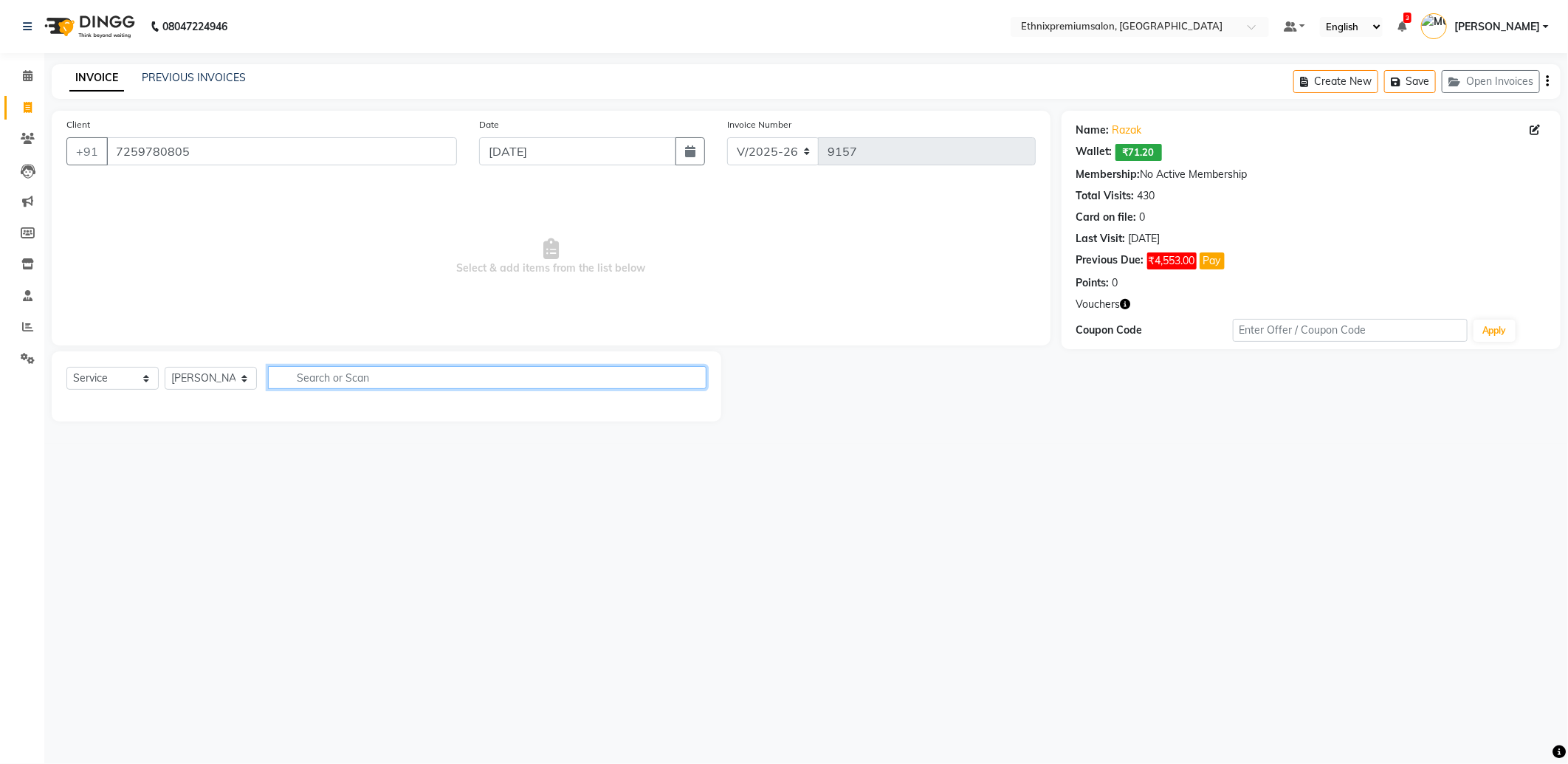
click at [303, 382] on input "text" at bounding box center [487, 377] width 438 height 23
click at [230, 394] on div "Select Service Product Membership Package Voucher Prepaid Gift Card Select Styl…" at bounding box center [386, 383] width 640 height 34
click at [214, 370] on select "Select Stylist Amoi Ashish BISHAKHA Cheten Yolmoo Dipa Dorjey Faisal Jacqueline…" at bounding box center [211, 378] width 93 height 23
select select "58251"
click at [165, 368] on select "Select Stylist Amoi Ashish BISHAKHA Cheten Yolmoo Dipa Dorjey Faisal Jacqueline…" at bounding box center [211, 378] width 93 height 23
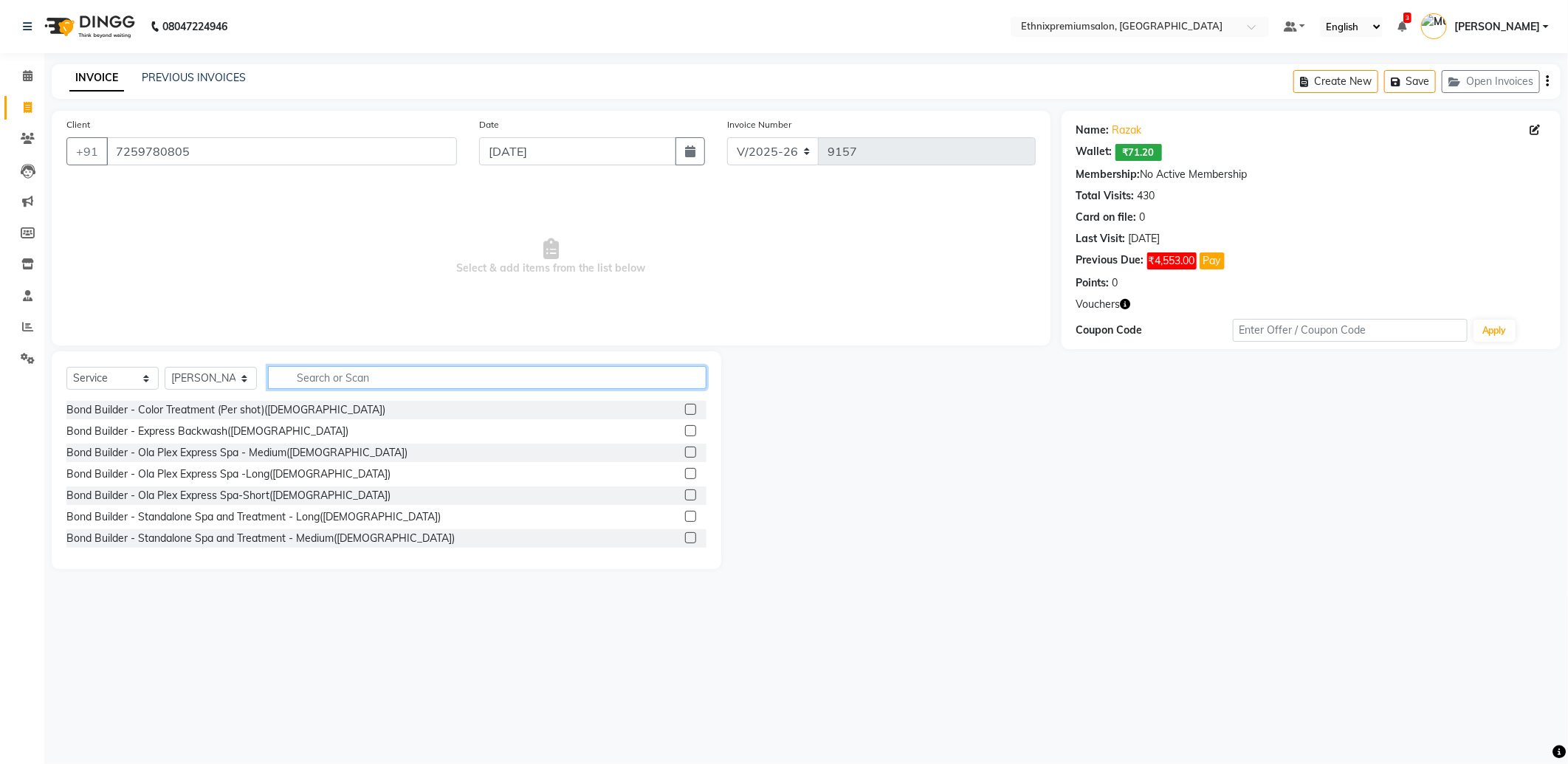
click at [315, 375] on input "text" at bounding box center [487, 377] width 438 height 23
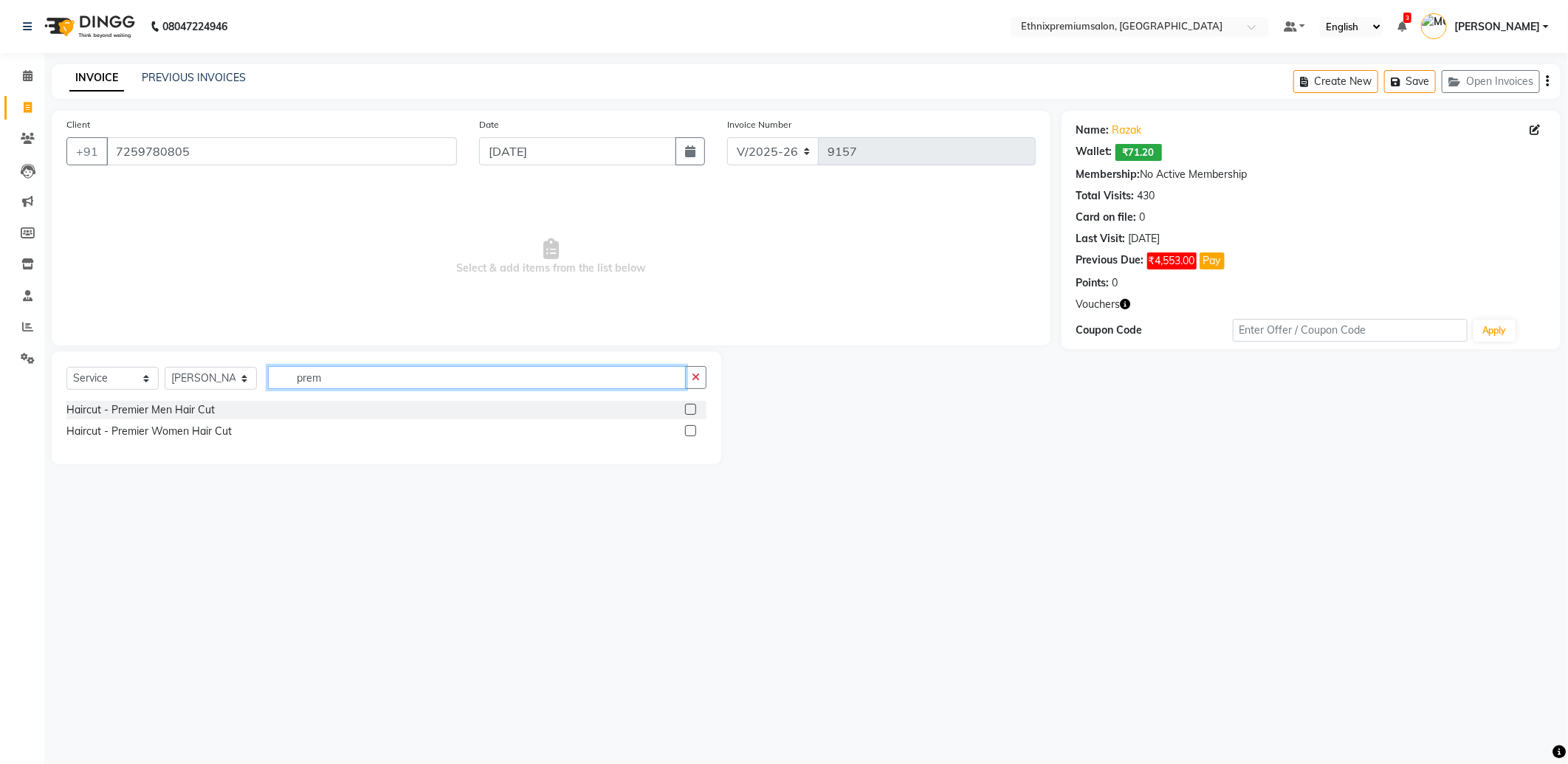
type input "prem"
click at [689, 412] on label at bounding box center [690, 409] width 11 height 11
click at [689, 412] on input "checkbox" at bounding box center [689, 410] width 9 height 9
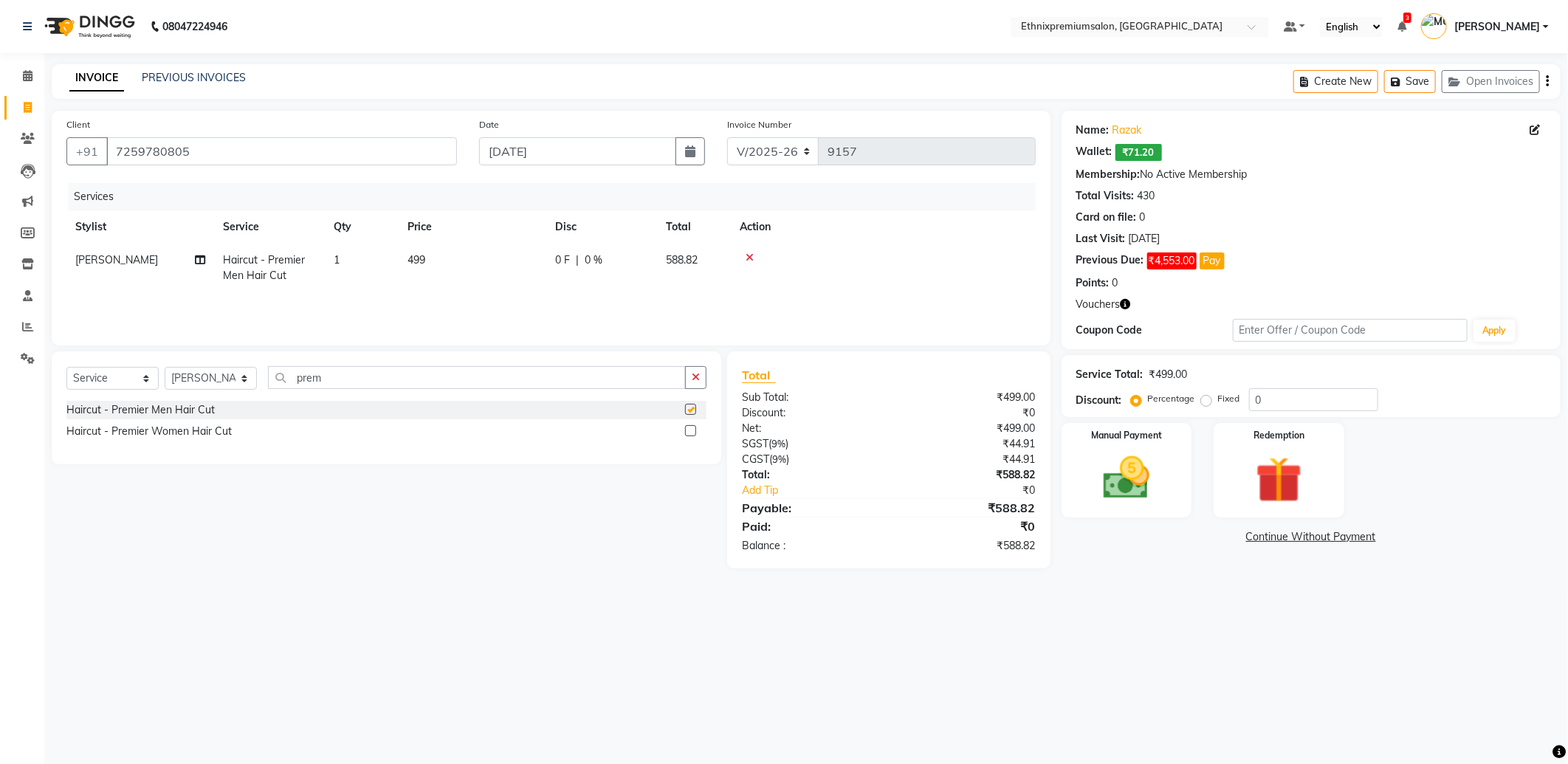
checkbox input "false"
click at [1547, 82] on icon "button" at bounding box center [1547, 81] width 3 height 1
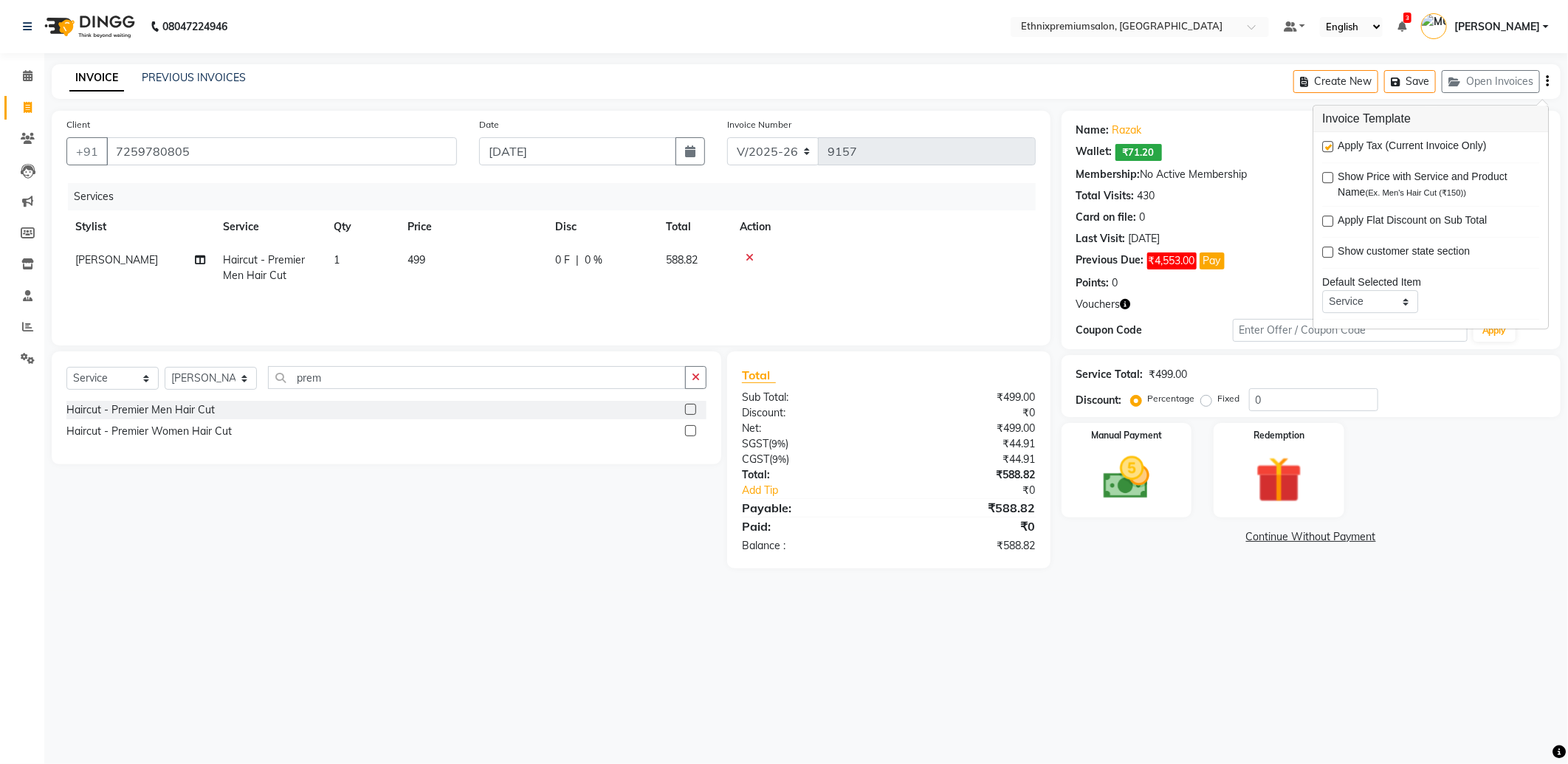
click at [1325, 146] on label at bounding box center [1327, 146] width 11 height 11
click at [1325, 146] on input "checkbox" at bounding box center [1326, 147] width 9 height 9
checkbox input "false"
click at [1120, 500] on img at bounding box center [1126, 478] width 79 height 56
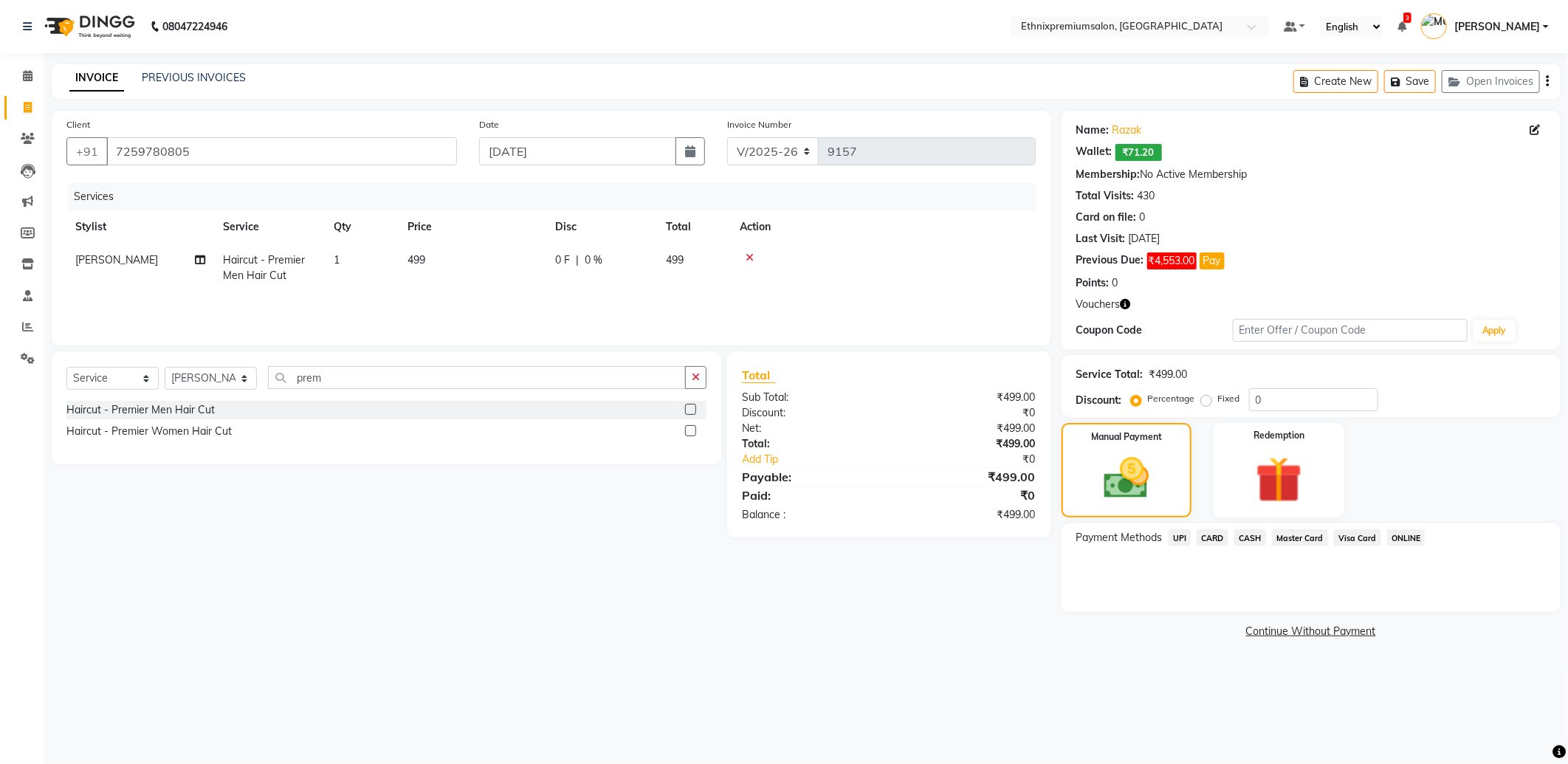
click at [1179, 536] on span "UPI" at bounding box center [1180, 538] width 23 height 17
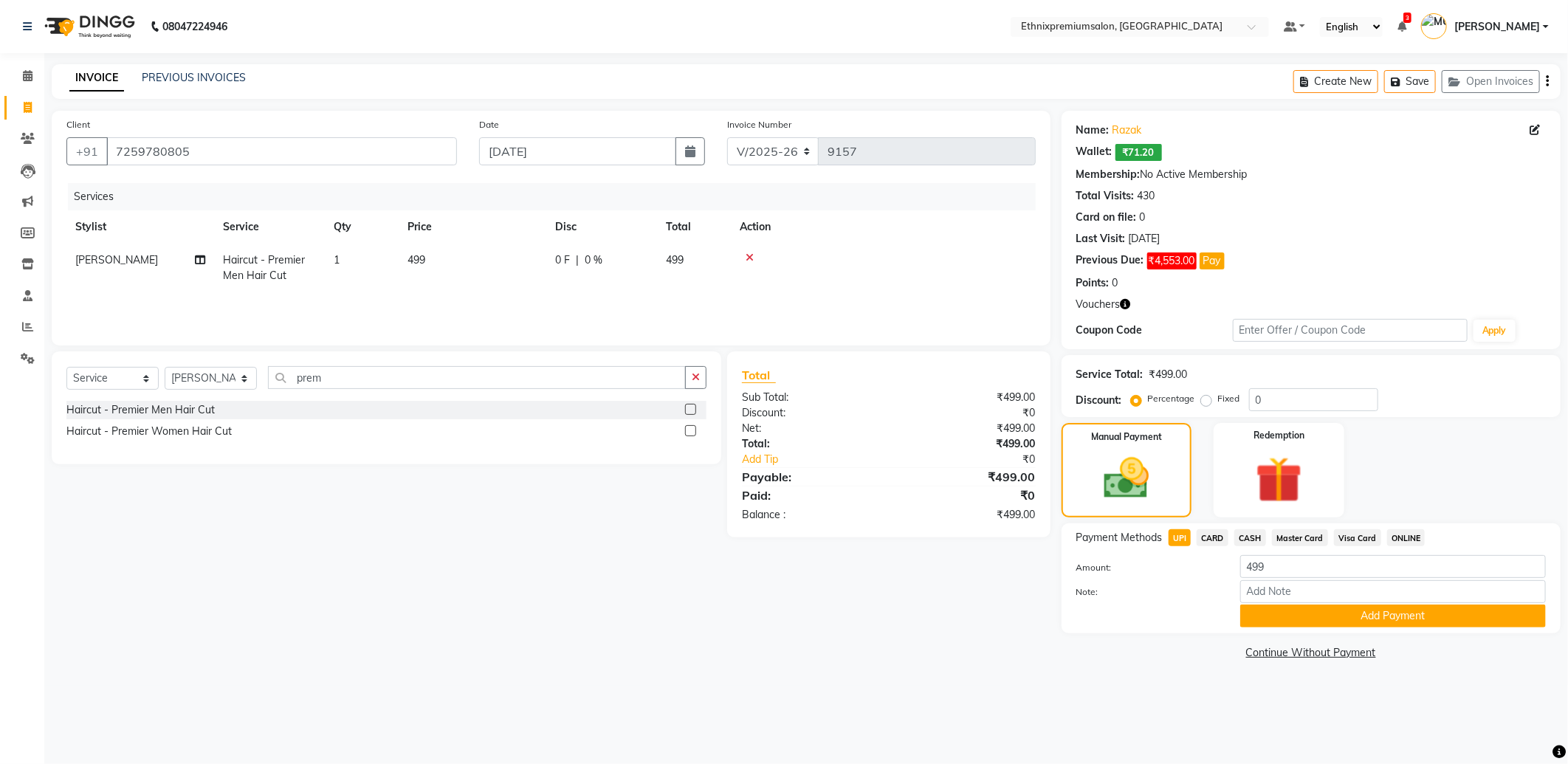
click at [1259, 542] on span "CASH" at bounding box center [1250, 538] width 32 height 17
click at [1307, 620] on button "Add Payment" at bounding box center [1393, 616] width 305 height 23
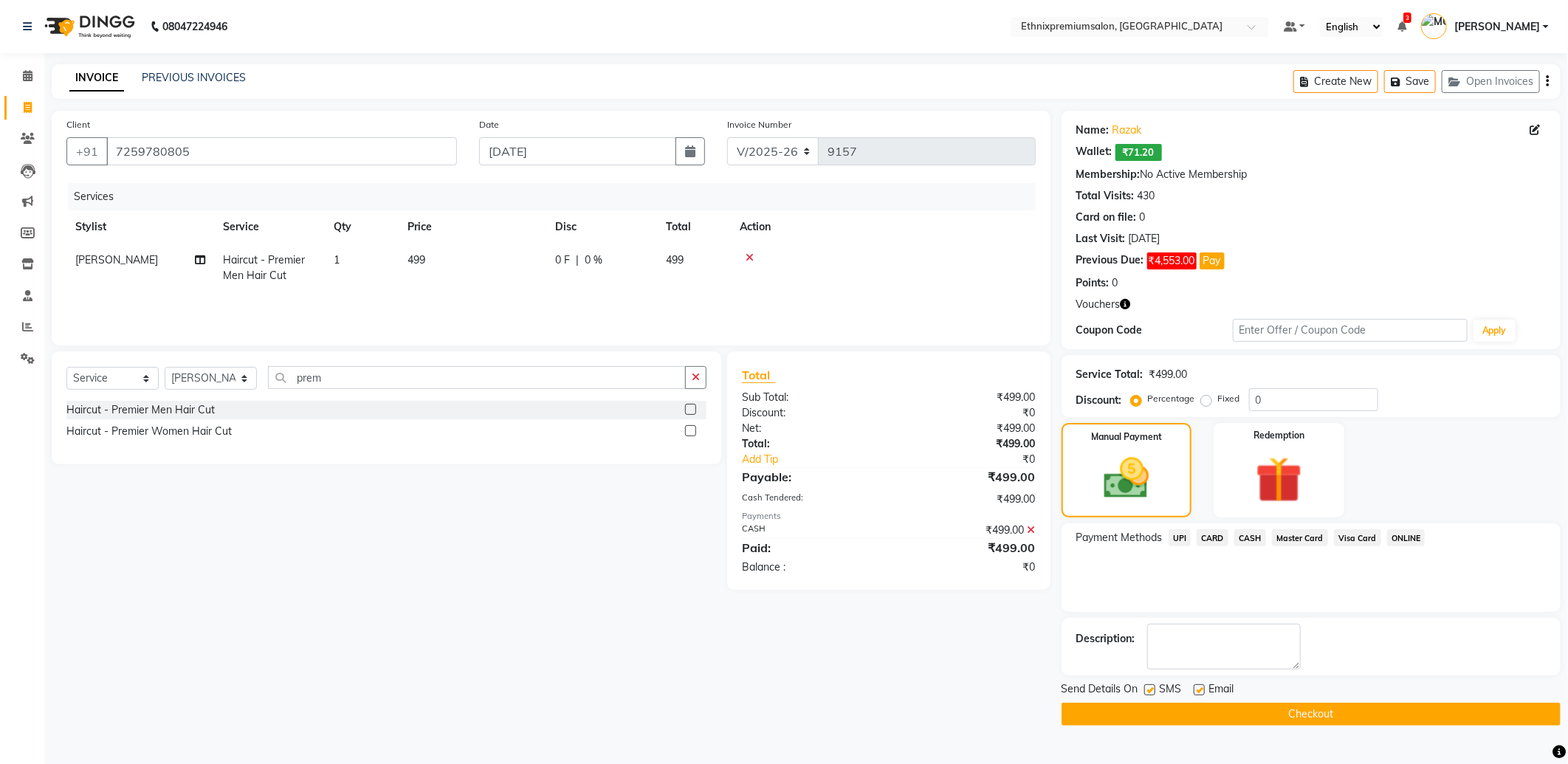
click at [1322, 713] on button "Checkout" at bounding box center [1311, 714] width 499 height 23
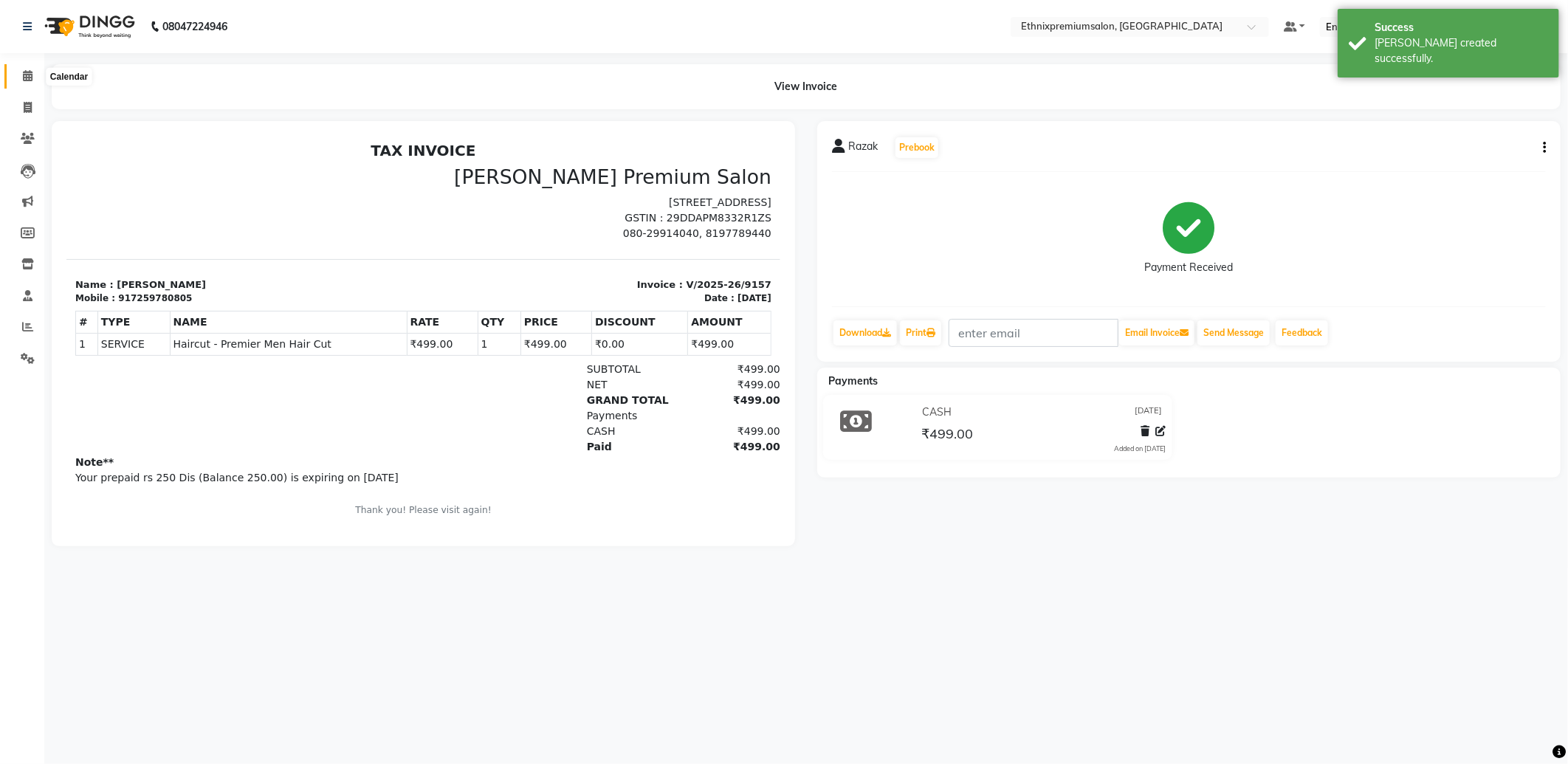
click at [24, 77] on icon at bounding box center [27, 75] width 9 height 11
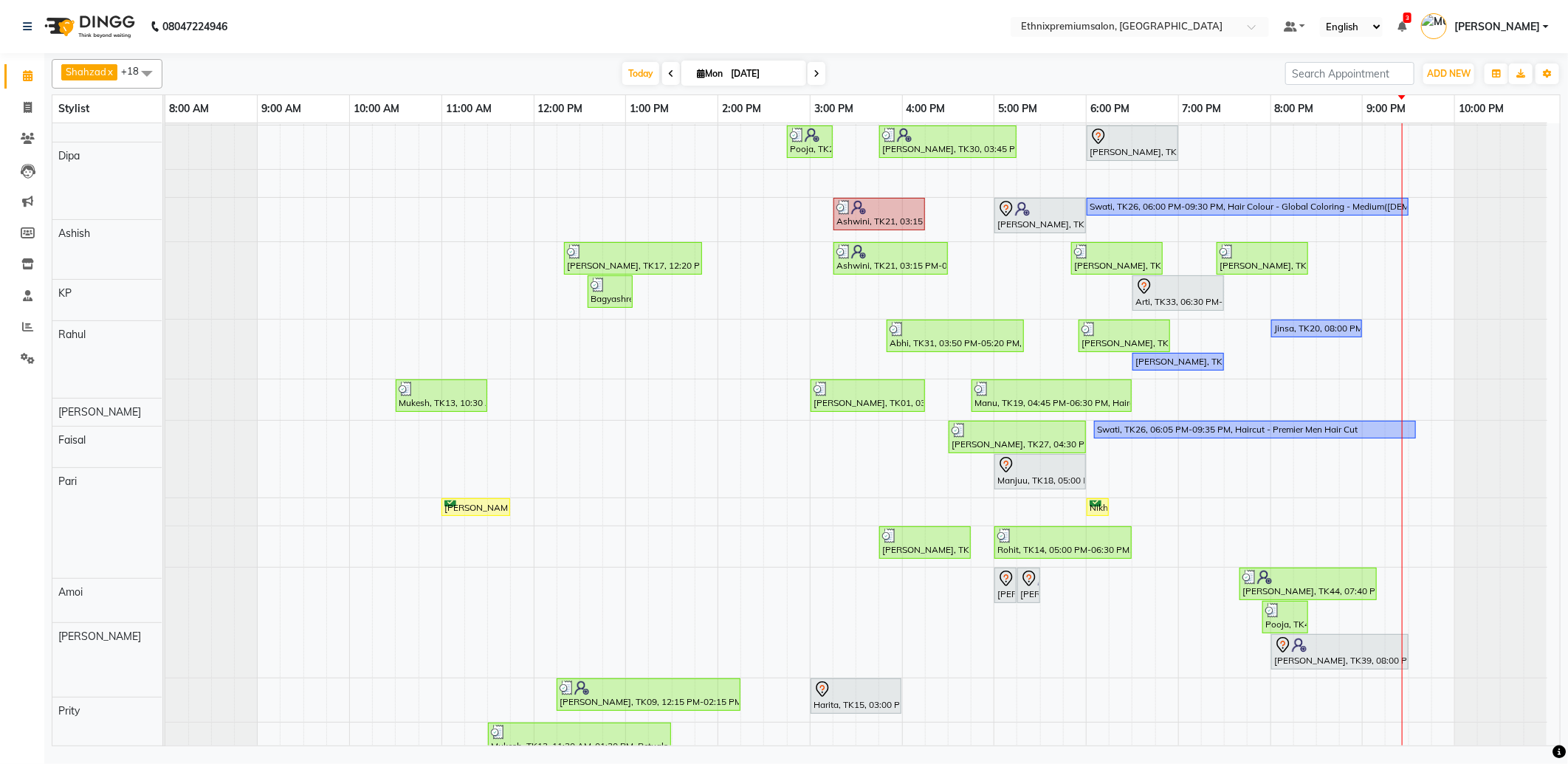
scroll to position [91, 0]
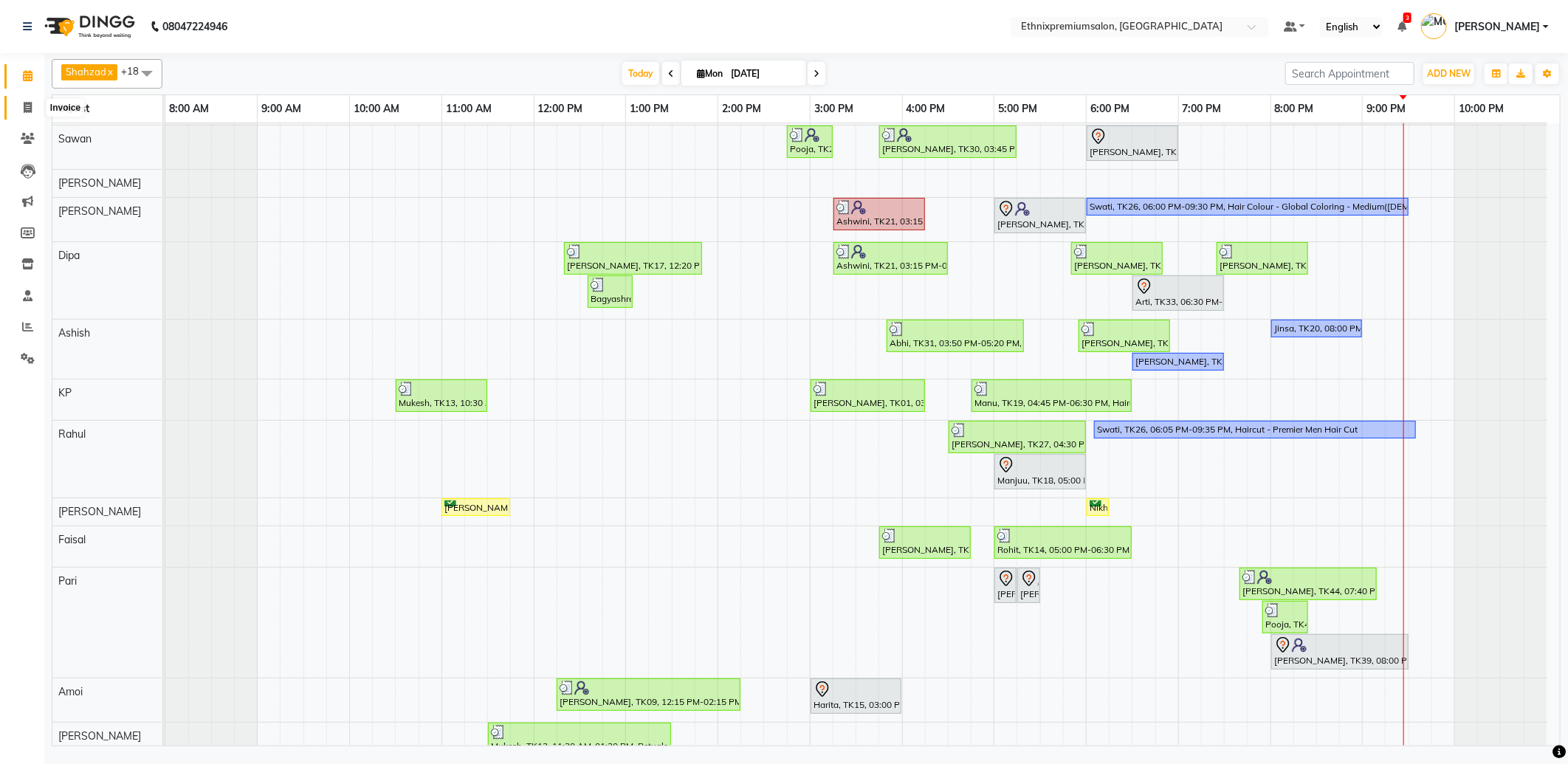
click at [33, 114] on span at bounding box center [27, 108] width 26 height 17
select select "3625"
select select "service"
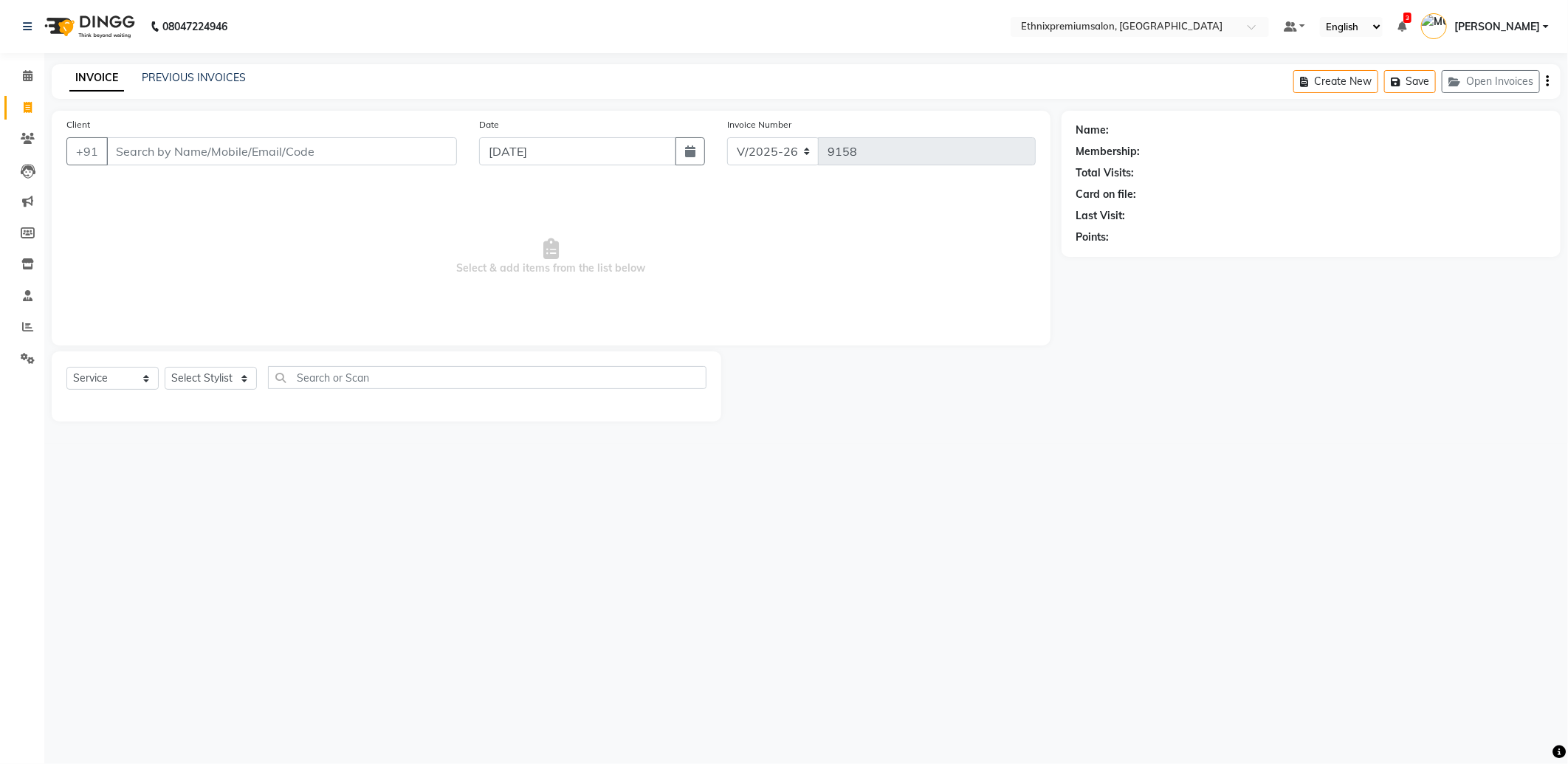
click at [238, 149] on input "Client" at bounding box center [281, 151] width 351 height 28
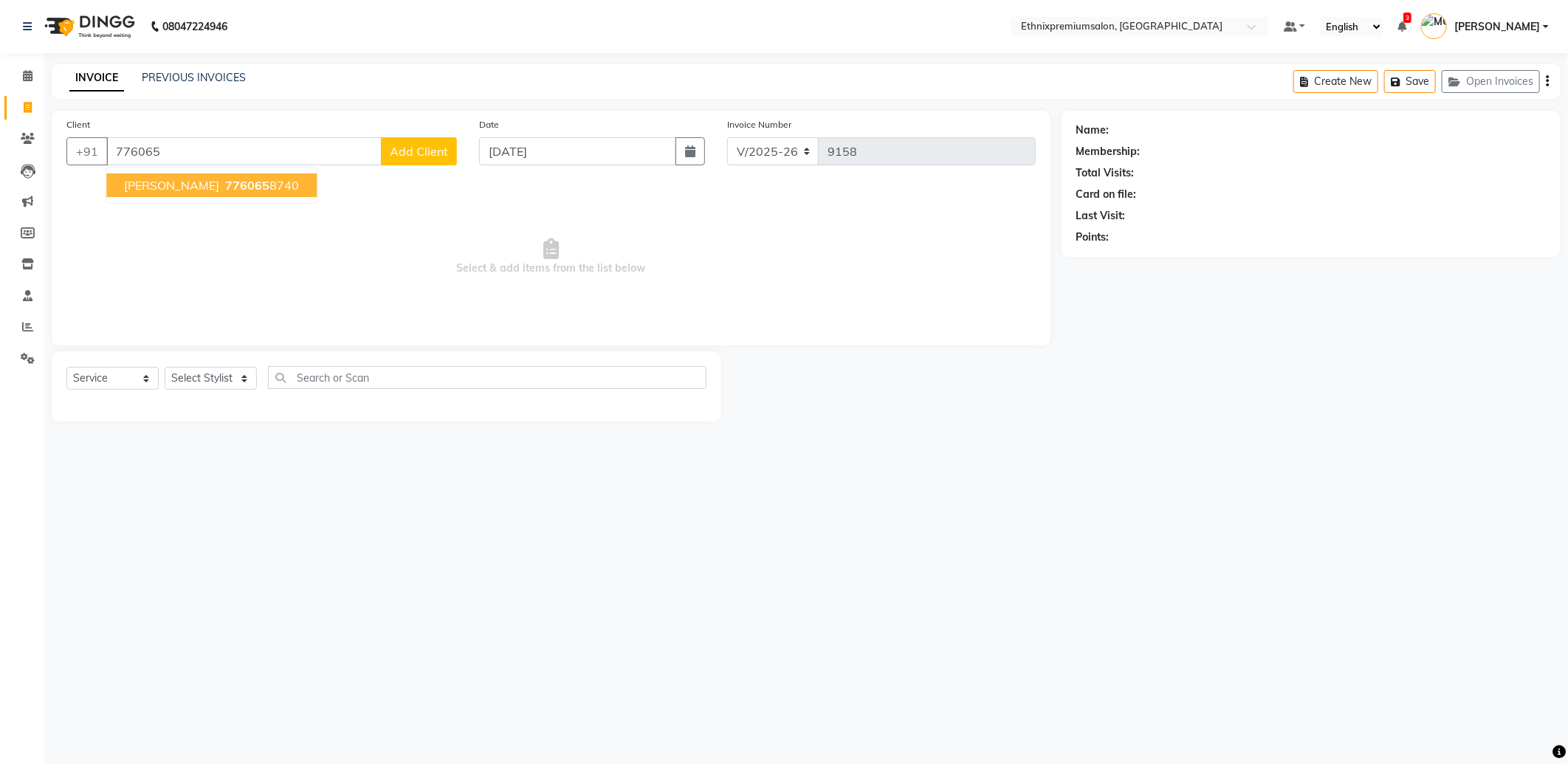
click at [225, 178] on span "776065" at bounding box center [248, 185] width 45 height 15
type input "7760658740"
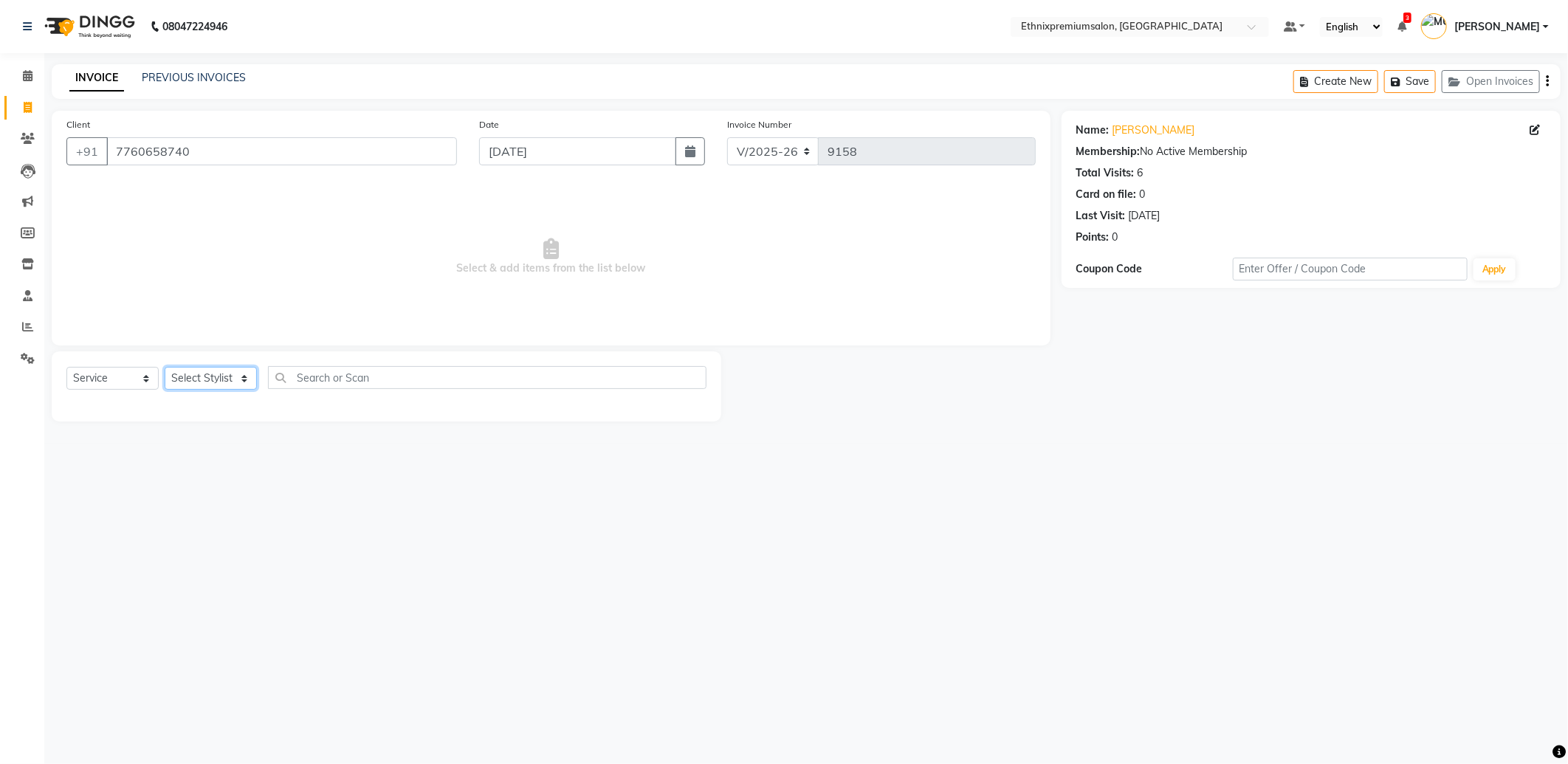
click at [200, 388] on select "Select Stylist Amoi Ashish BISHAKHA Cheten Yolmoo Dipa Dorjey Faisal Jacqueline…" at bounding box center [211, 378] width 93 height 23
select select "81196"
click at [165, 368] on select "Select Stylist Amoi Ashish BISHAKHA Cheten Yolmoo Dipa Dorjey Faisal Jacqueline…" at bounding box center [211, 378] width 93 height 23
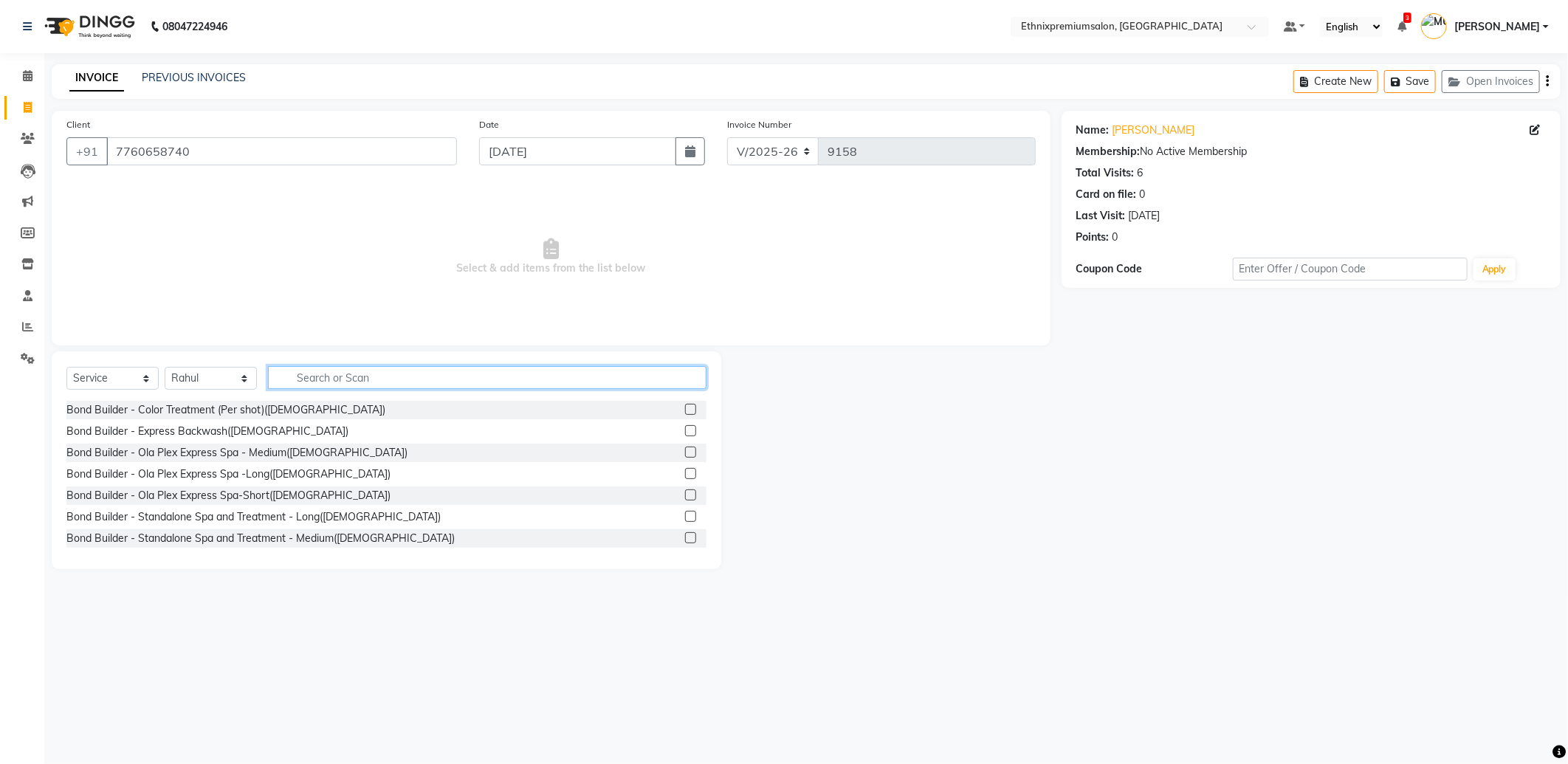
click at [342, 386] on input "text" at bounding box center [487, 377] width 438 height 23
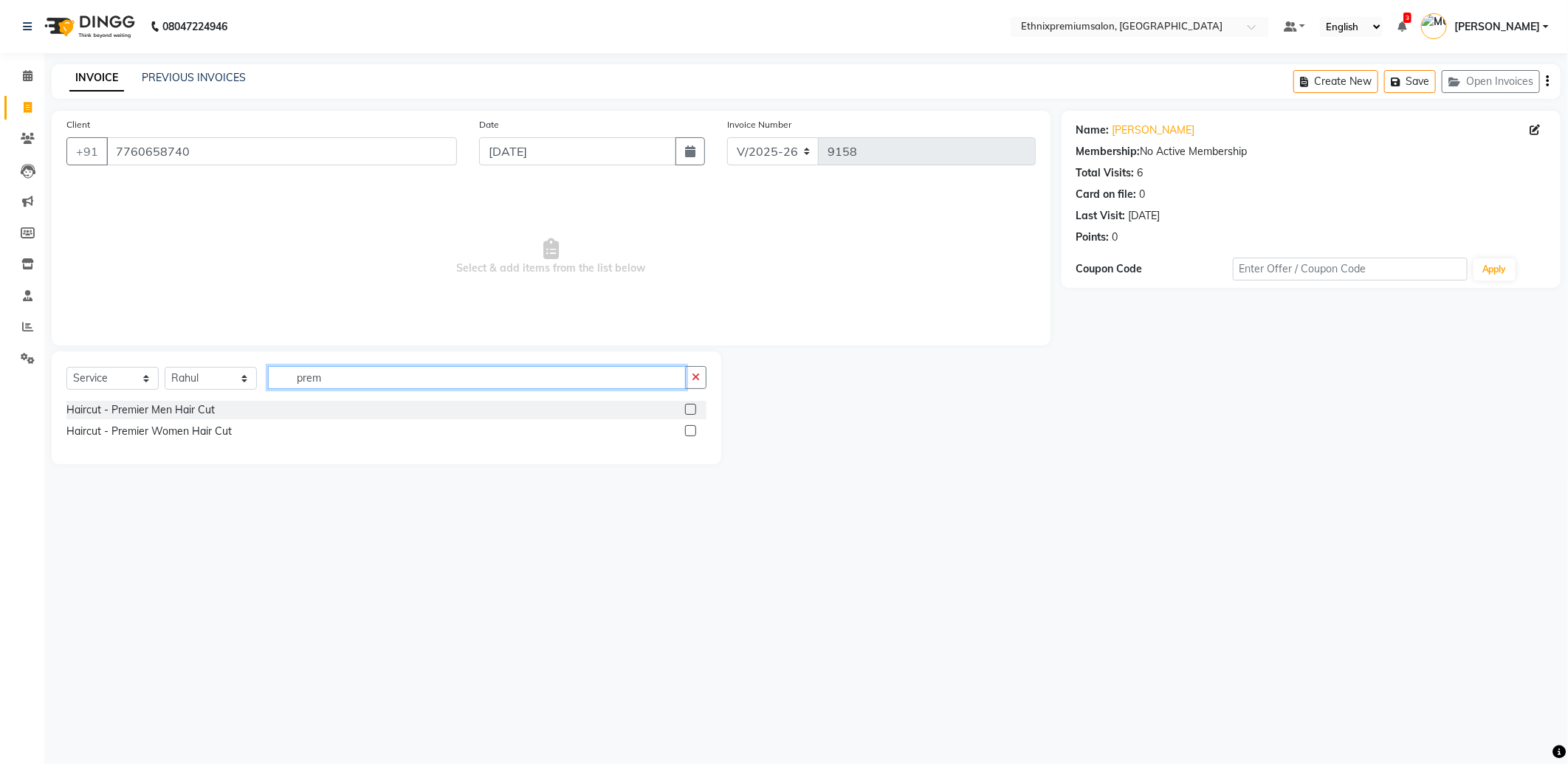
type input "prem"
click at [694, 409] on label at bounding box center [690, 409] width 11 height 11
click at [694, 409] on input "checkbox" at bounding box center [689, 410] width 9 height 9
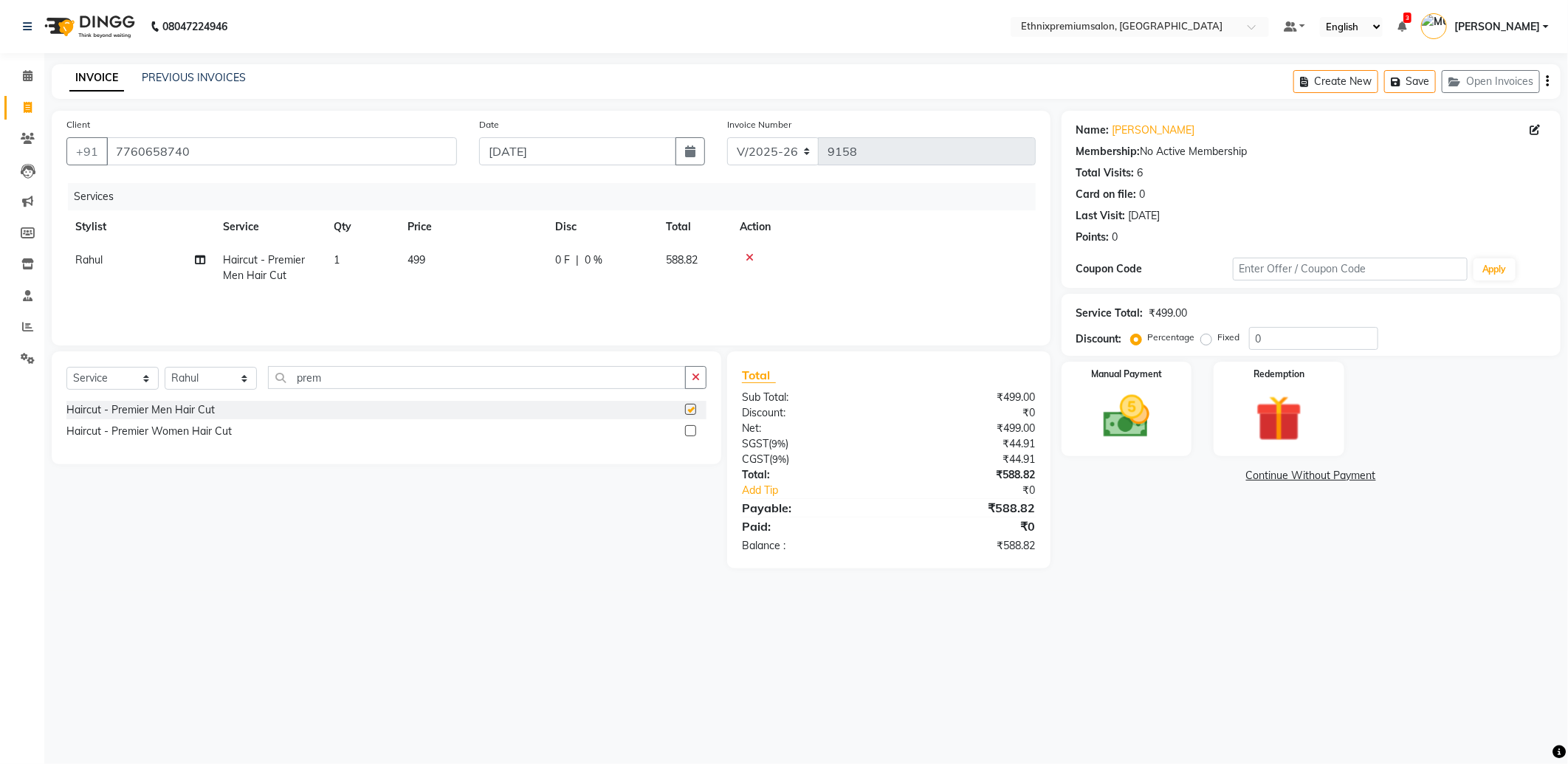
checkbox input "false"
click at [1135, 436] on img at bounding box center [1126, 417] width 79 height 56
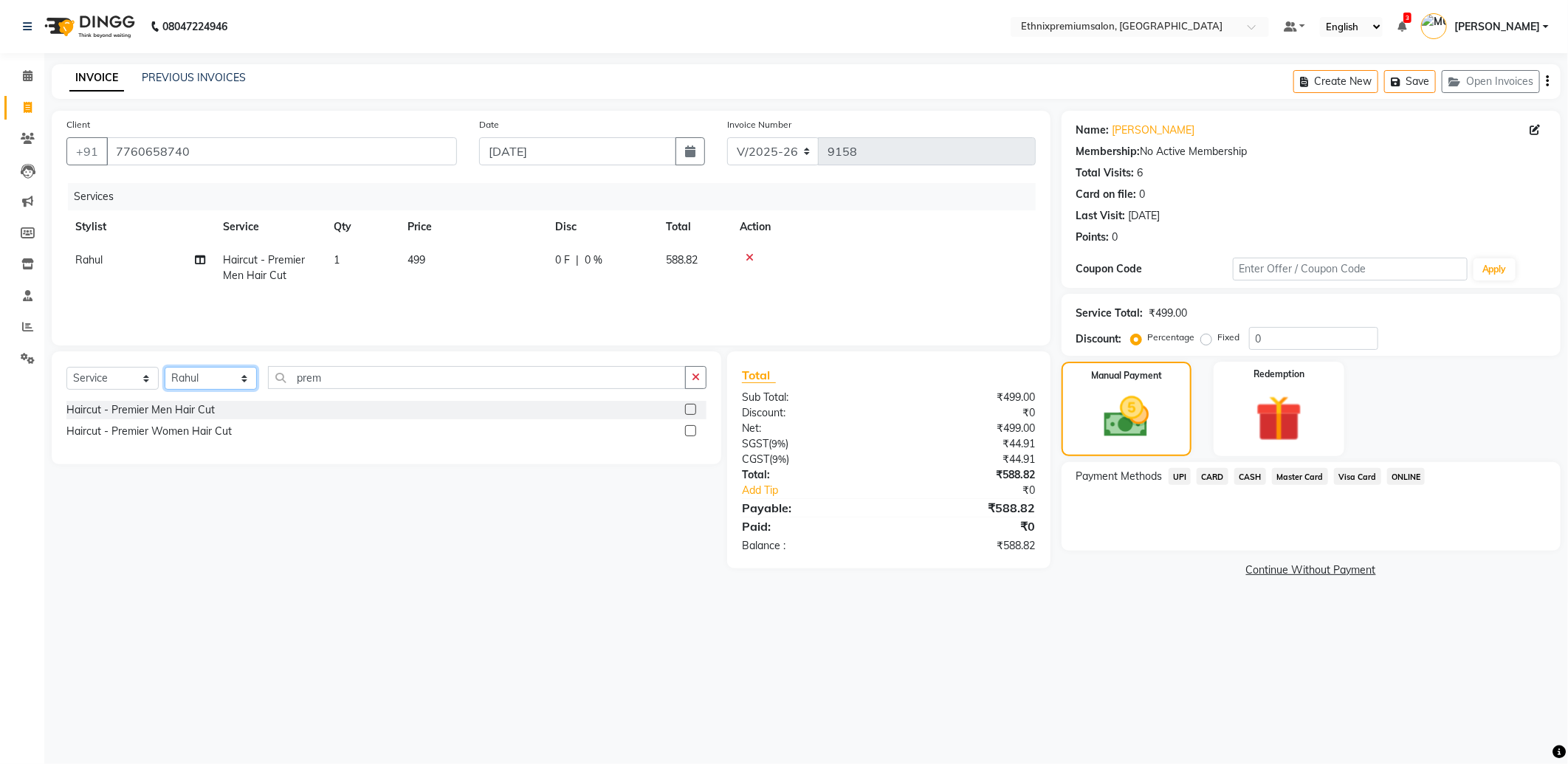
click at [203, 386] on select "Select Stylist Amoi Ashish BISHAKHA Cheten Yolmoo Dipa Dorjey Faisal Jacqueline…" at bounding box center [211, 378] width 93 height 23
select select "62328"
click at [165, 368] on select "Select Stylist Amoi Ashish BISHAKHA Cheten Yolmoo Dipa Dorjey Faisal Jacqueline…" at bounding box center [211, 378] width 93 height 23
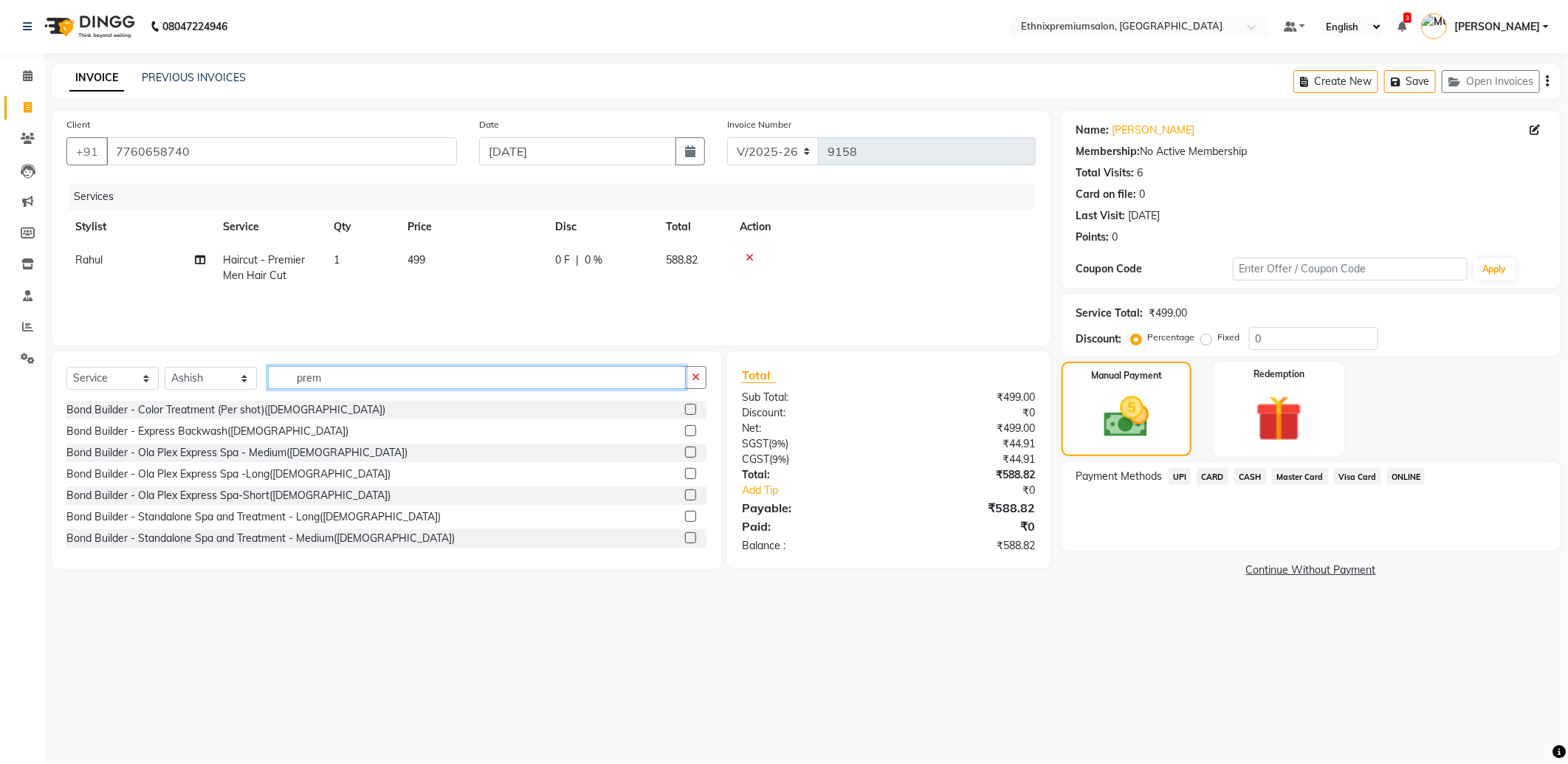
drag, startPoint x: 348, startPoint y: 384, endPoint x: 194, endPoint y: 372, distance: 154.5
click at [201, 375] on div "Select Service Product Membership Package Voucher Prepaid Gift Card Select Styl…" at bounding box center [386, 383] width 640 height 34
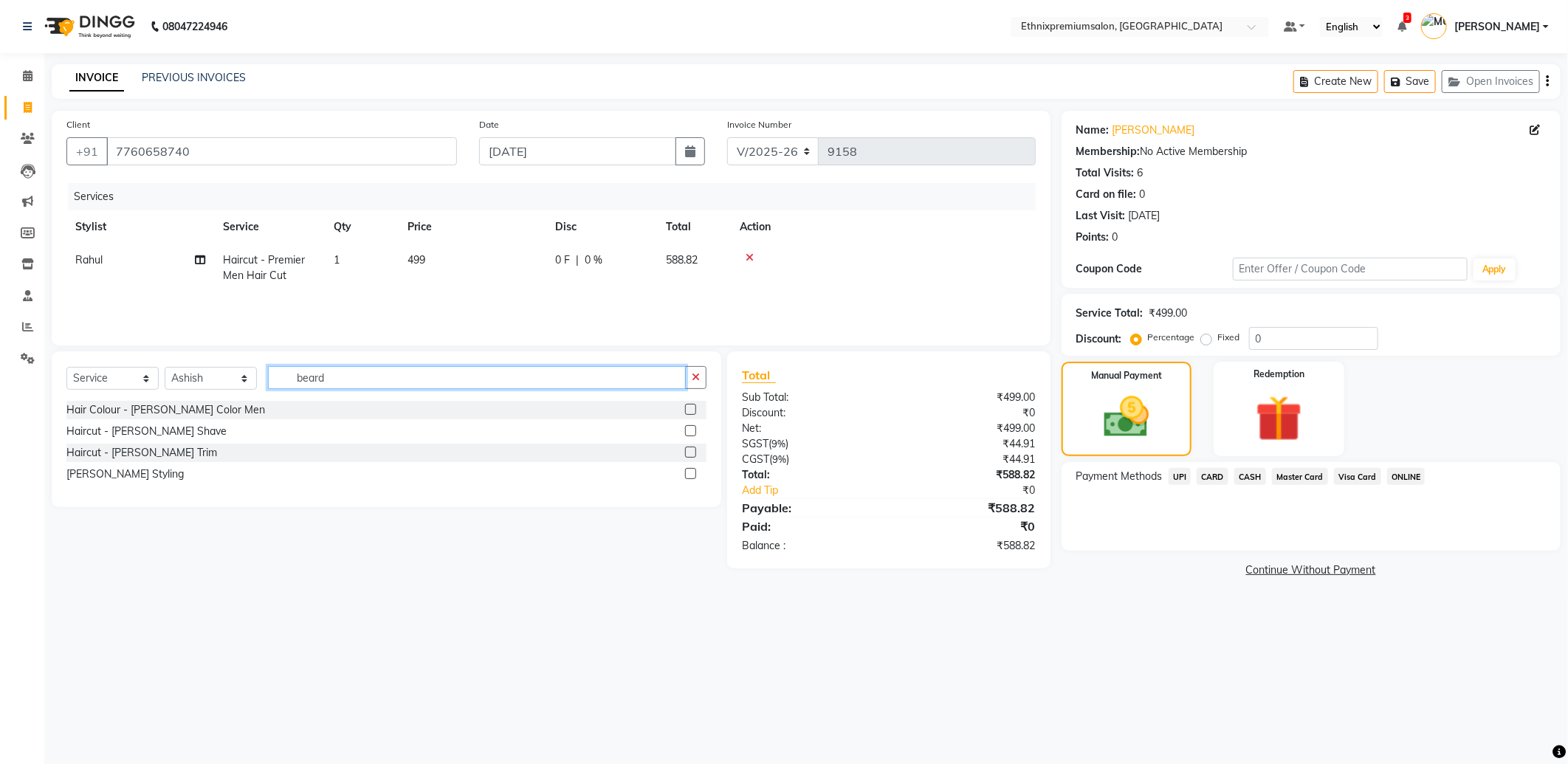
type input "beard"
click at [687, 449] on label at bounding box center [690, 452] width 11 height 11
click at [687, 449] on input "checkbox" at bounding box center [689, 453] width 9 height 9
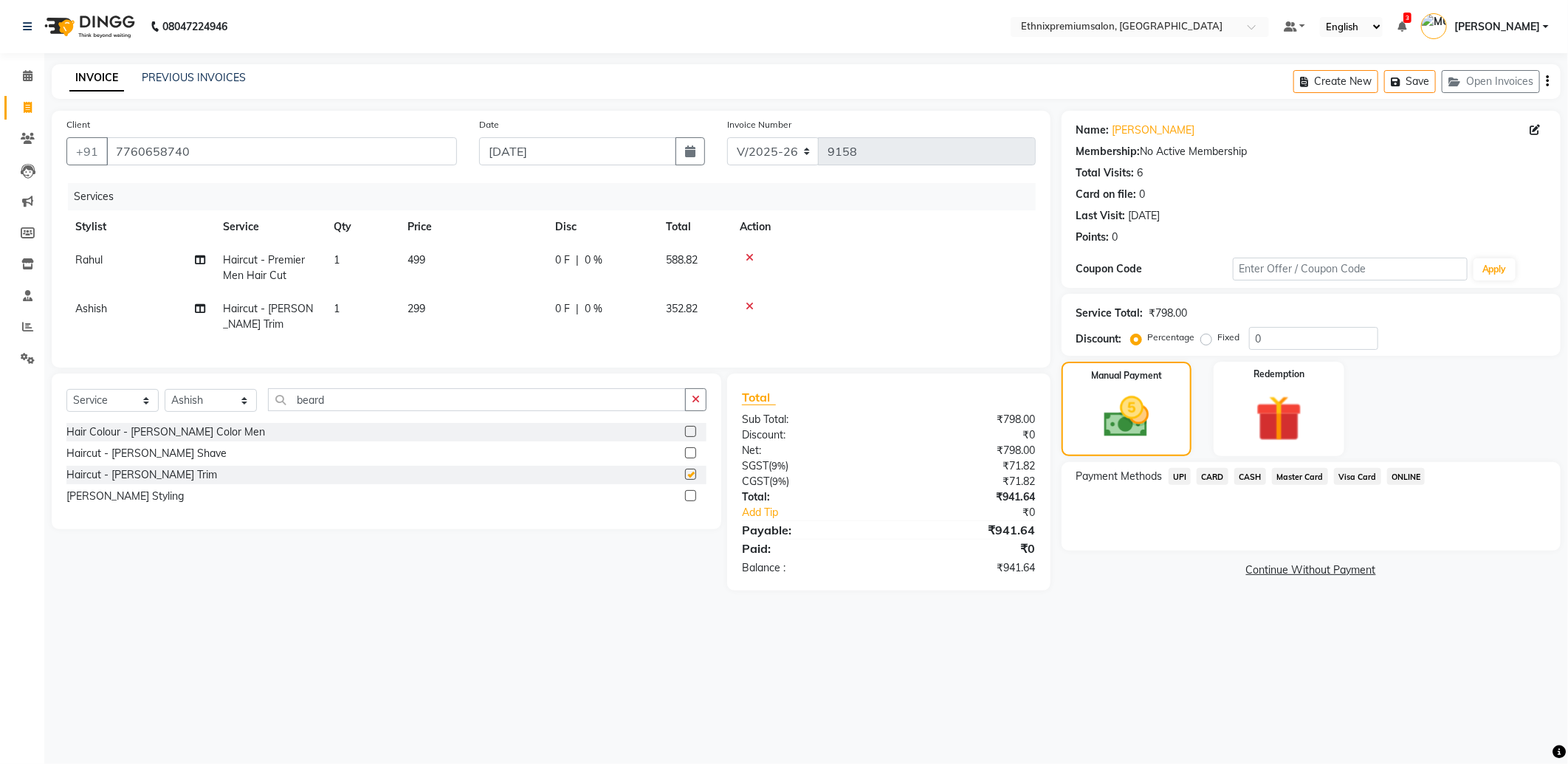
checkbox input "false"
click at [1218, 473] on span "CARD" at bounding box center [1212, 477] width 32 height 17
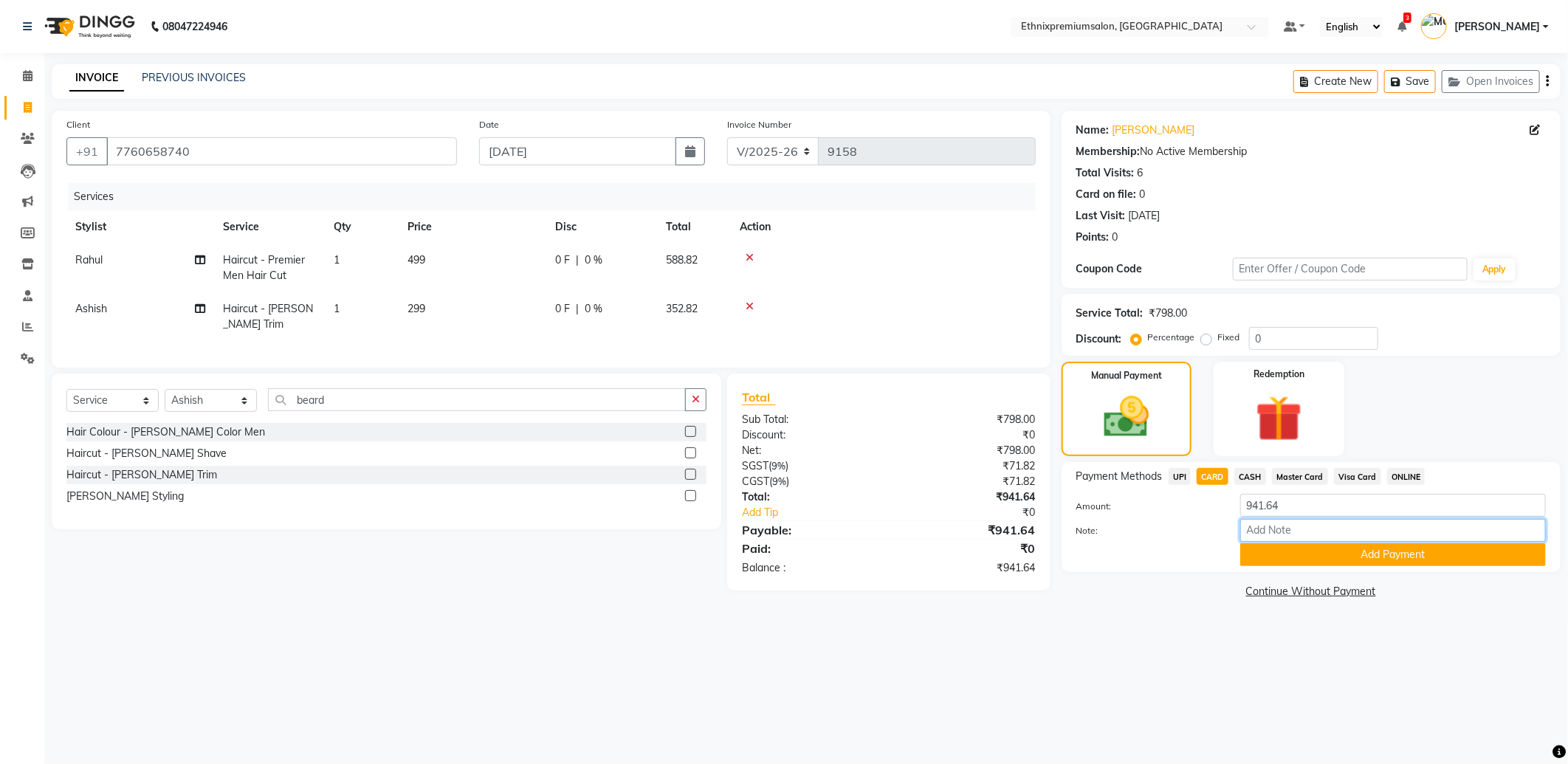
drag, startPoint x: 1303, startPoint y: 534, endPoint x: 1305, endPoint y: 542, distance: 8.2
click at [1305, 539] on input "Note:" at bounding box center [1393, 530] width 305 height 23
click at [1316, 563] on button "Add Payment" at bounding box center [1393, 555] width 305 height 23
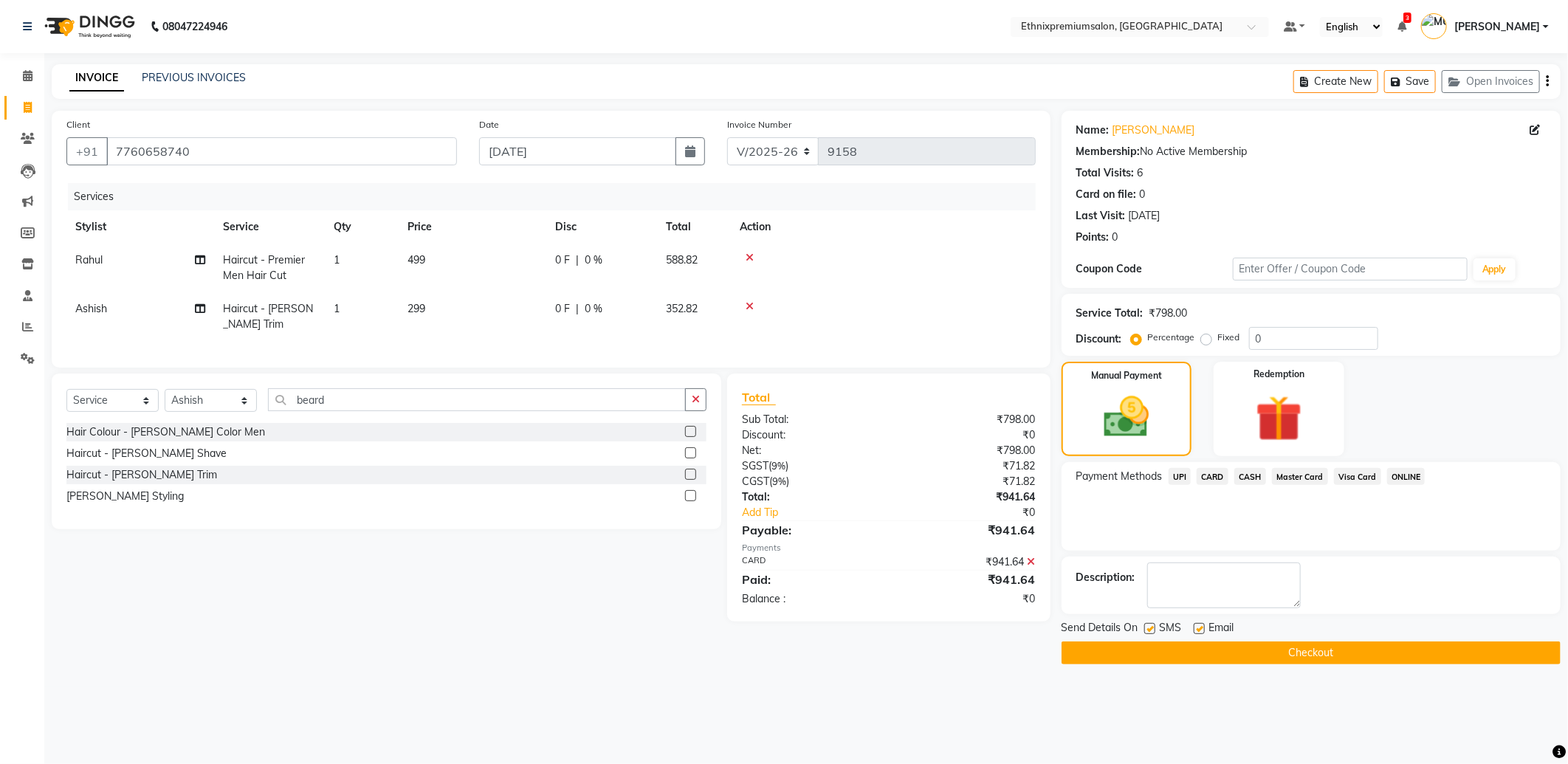
click at [1341, 658] on button "Checkout" at bounding box center [1311, 653] width 499 height 23
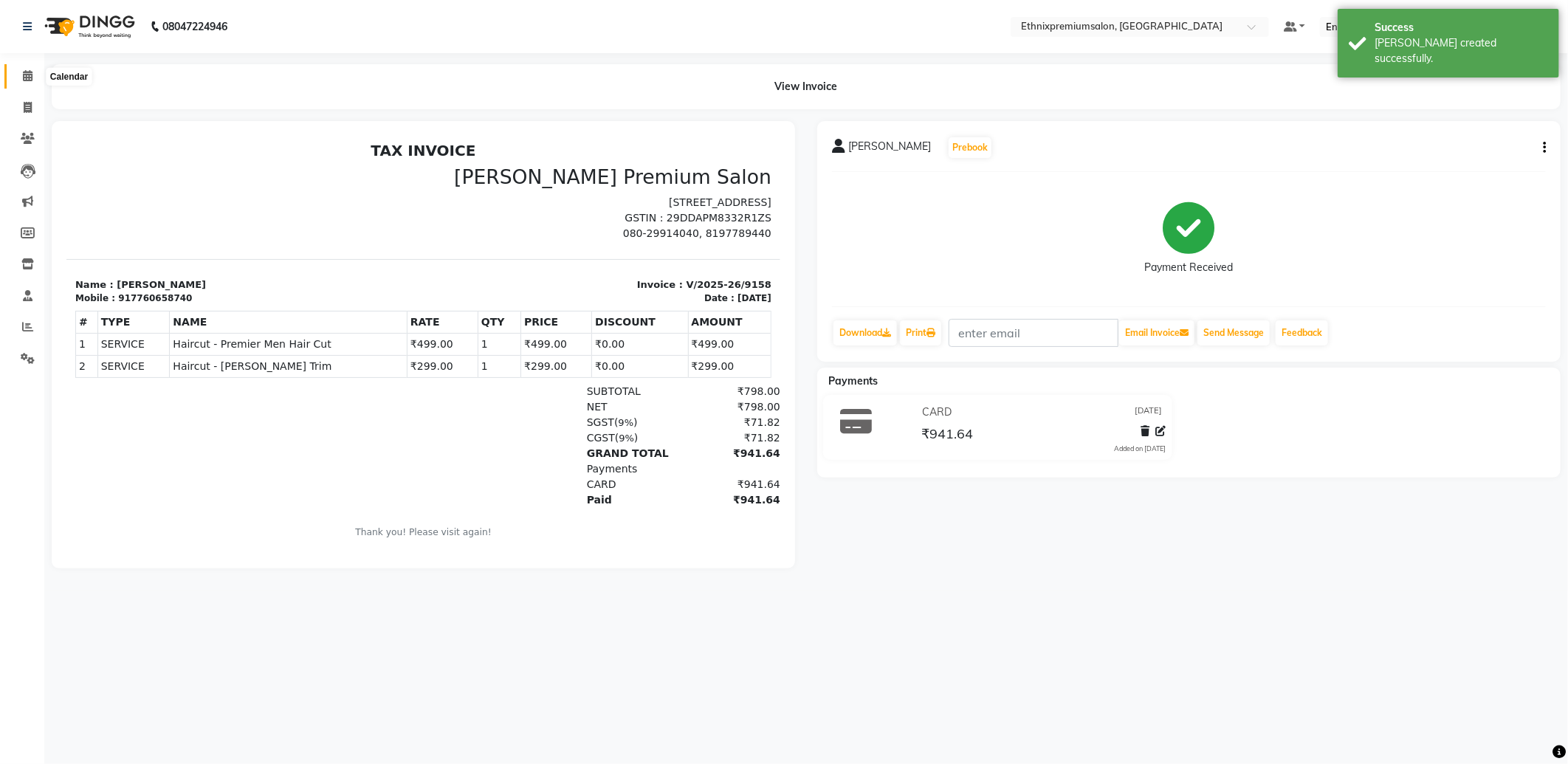
drag, startPoint x: 15, startPoint y: 78, endPoint x: 105, endPoint y: 50, distance: 94.3
click at [18, 78] on span at bounding box center [27, 76] width 26 height 17
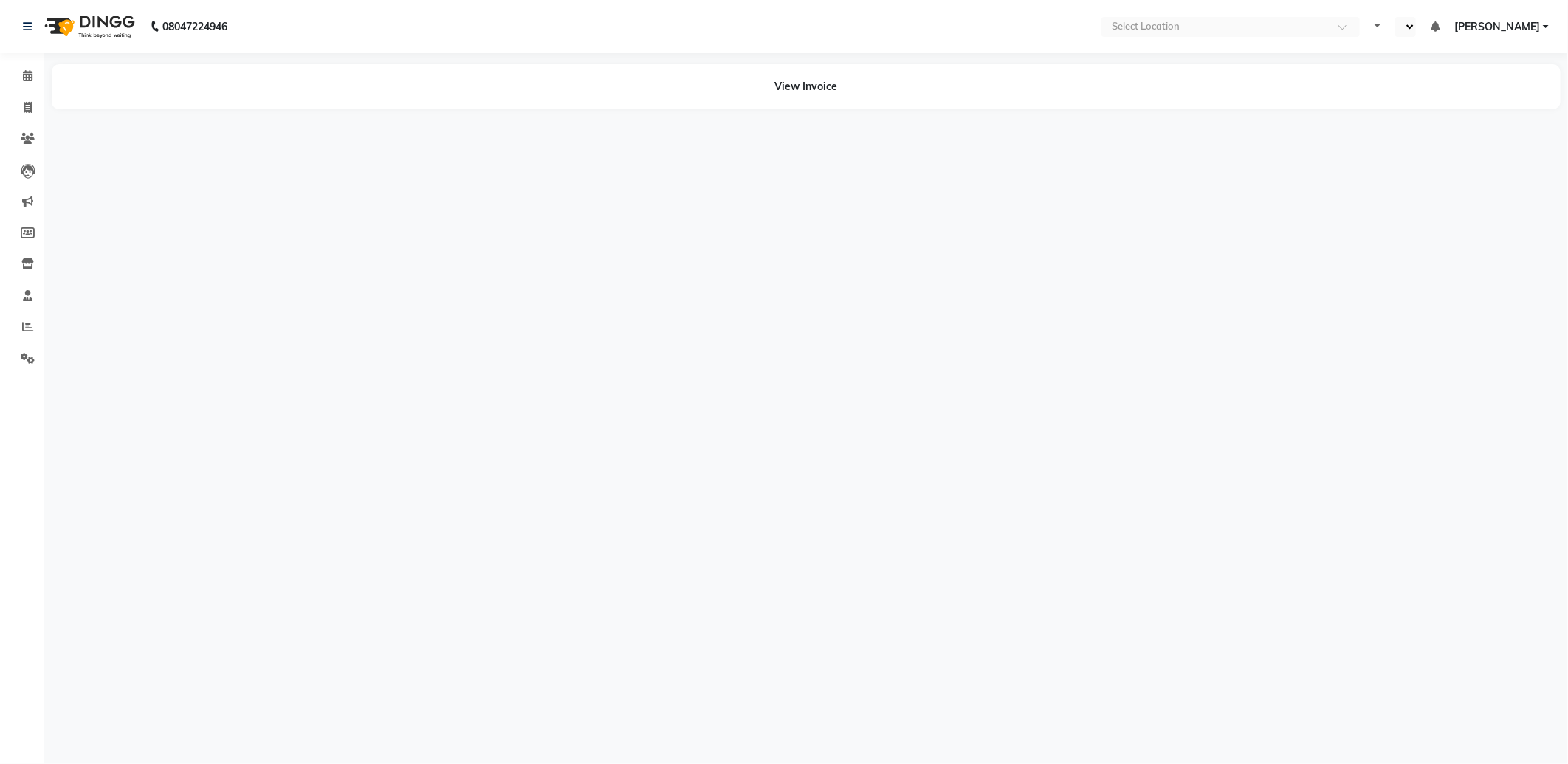
select select "en"
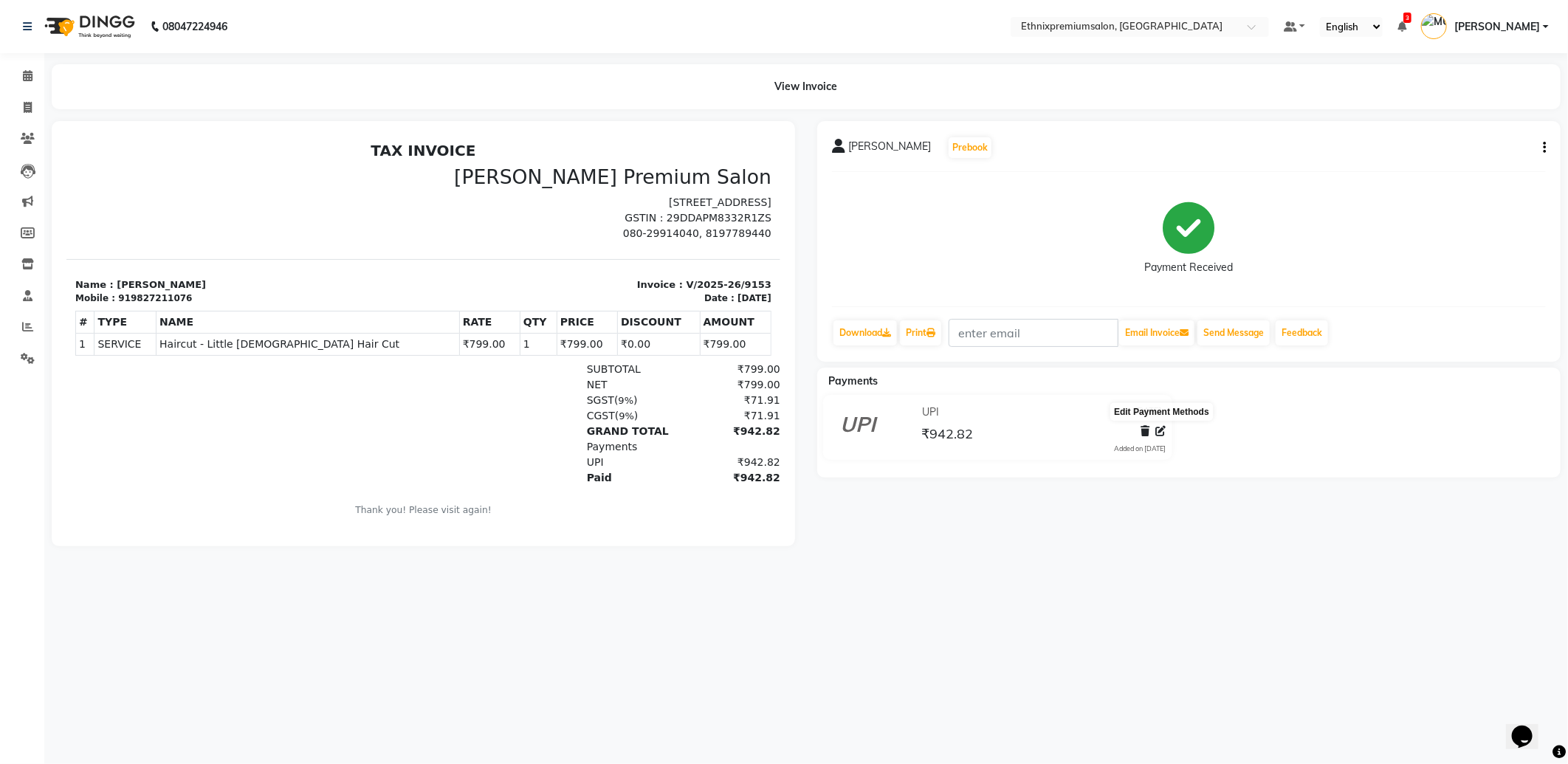
click at [1160, 428] on icon at bounding box center [1161, 431] width 10 height 10
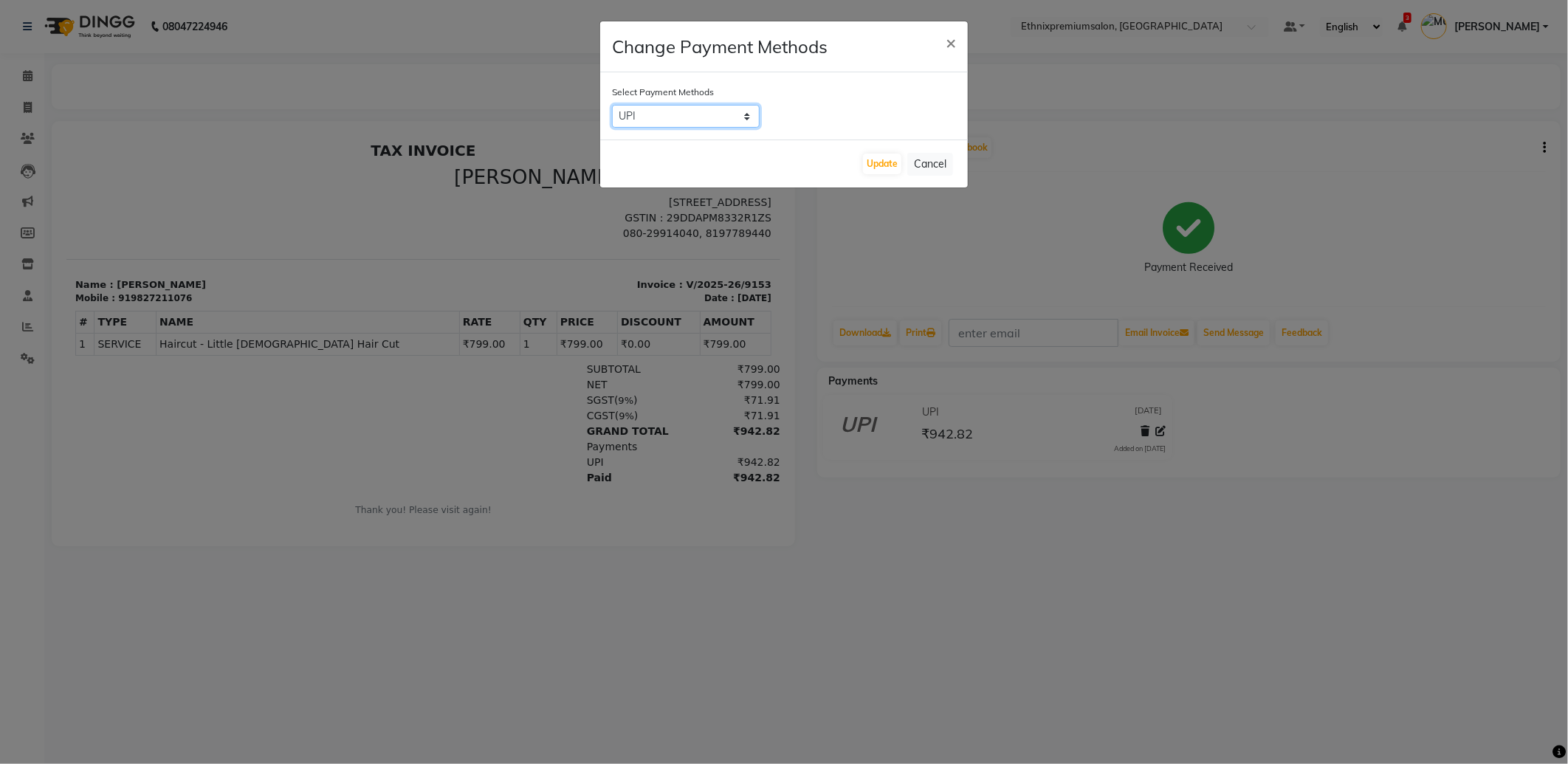
click at [635, 109] on select "UPI CARD CASH Master Card Visa Card ONLINE" at bounding box center [686, 116] width 147 height 23
select select "1"
click at [612, 105] on select "UPI CARD CASH Master Card Visa Card ONLINE" at bounding box center [686, 116] width 147 height 23
click at [889, 167] on button "Update" at bounding box center [882, 164] width 39 height 21
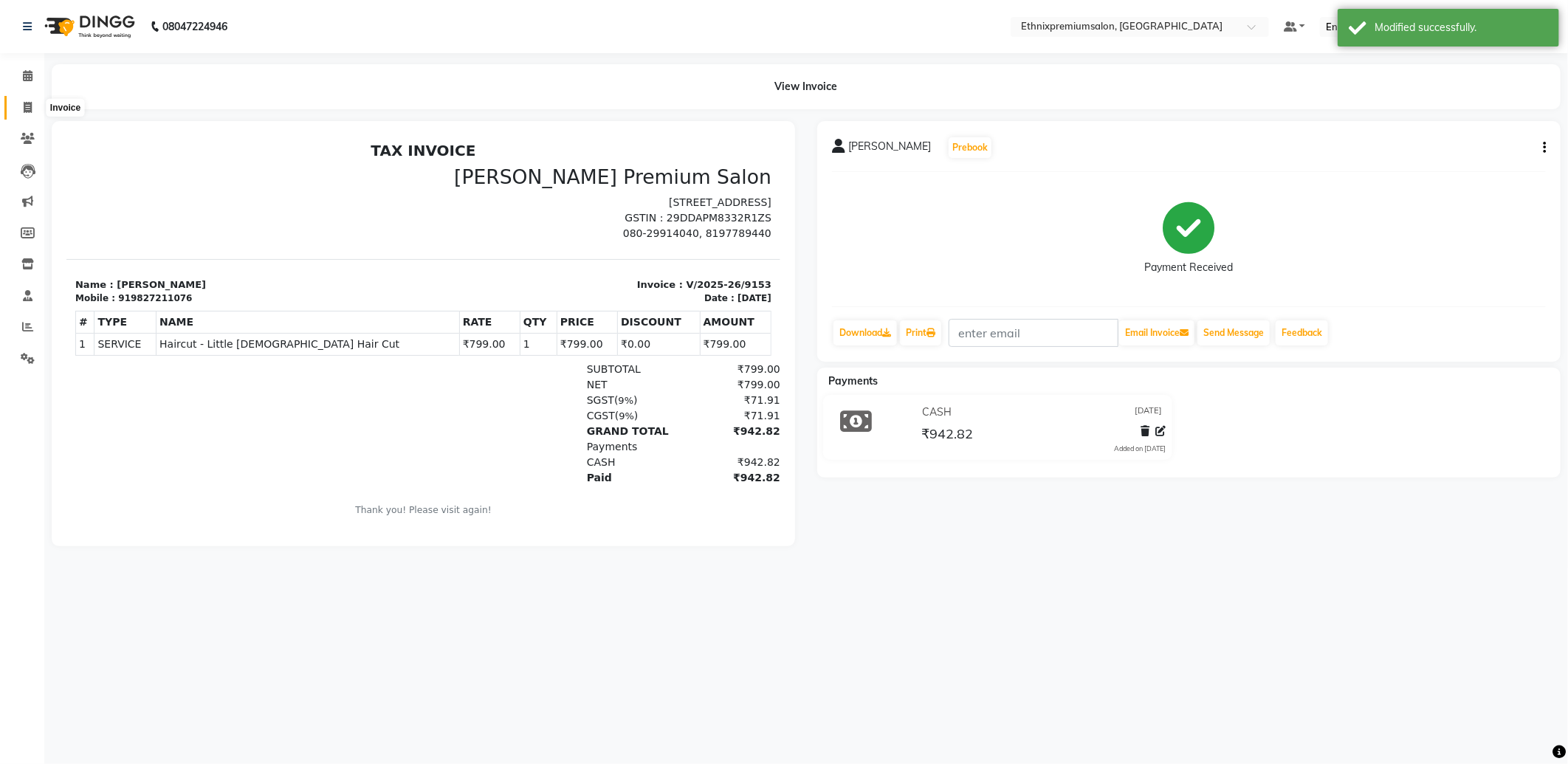
click at [26, 106] on icon at bounding box center [27, 107] width 8 height 11
select select "service"
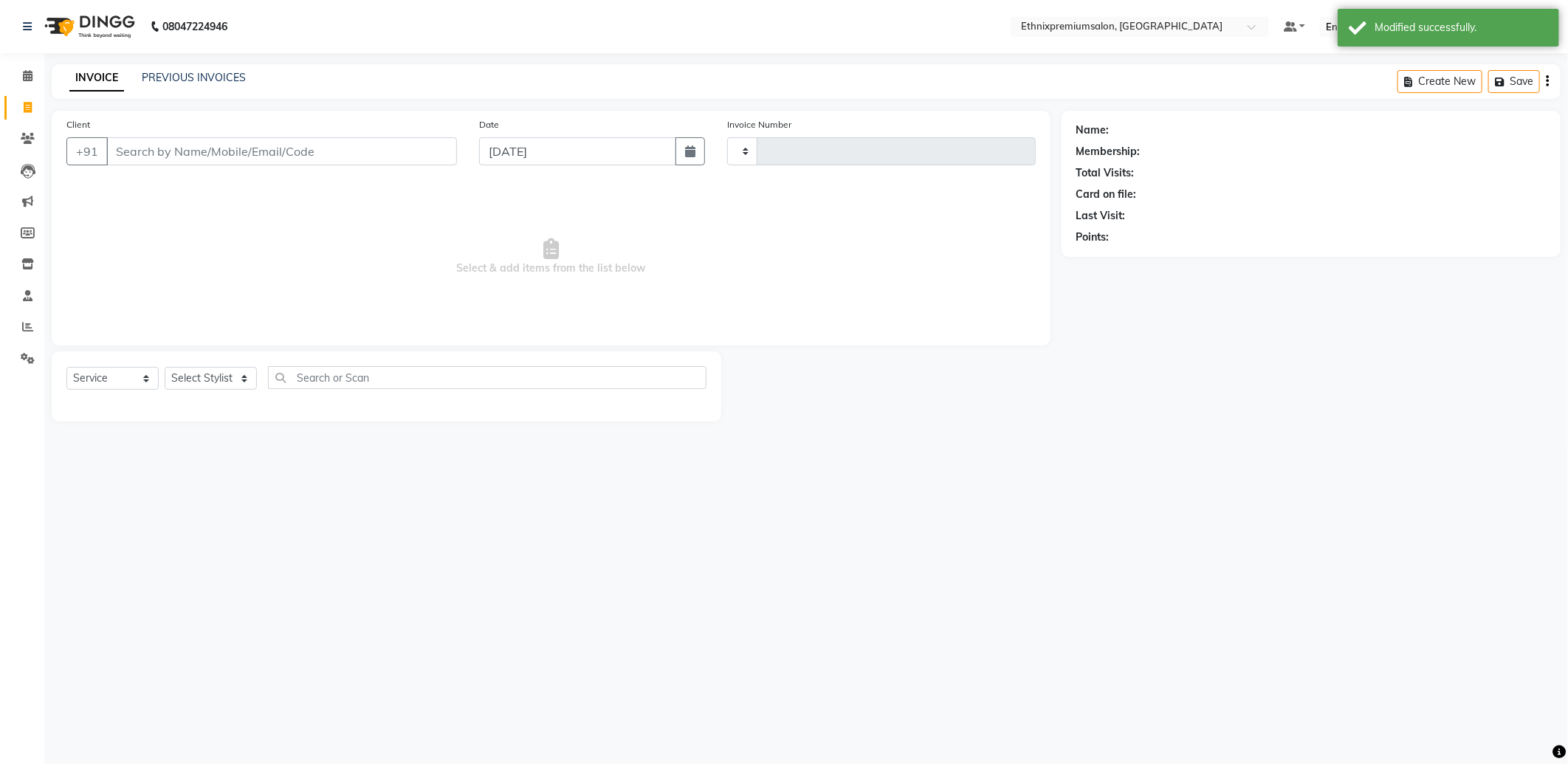
type input "9157"
select select "3625"
click at [165, 81] on link "PREVIOUS INVOICES" at bounding box center [193, 77] width 104 height 13
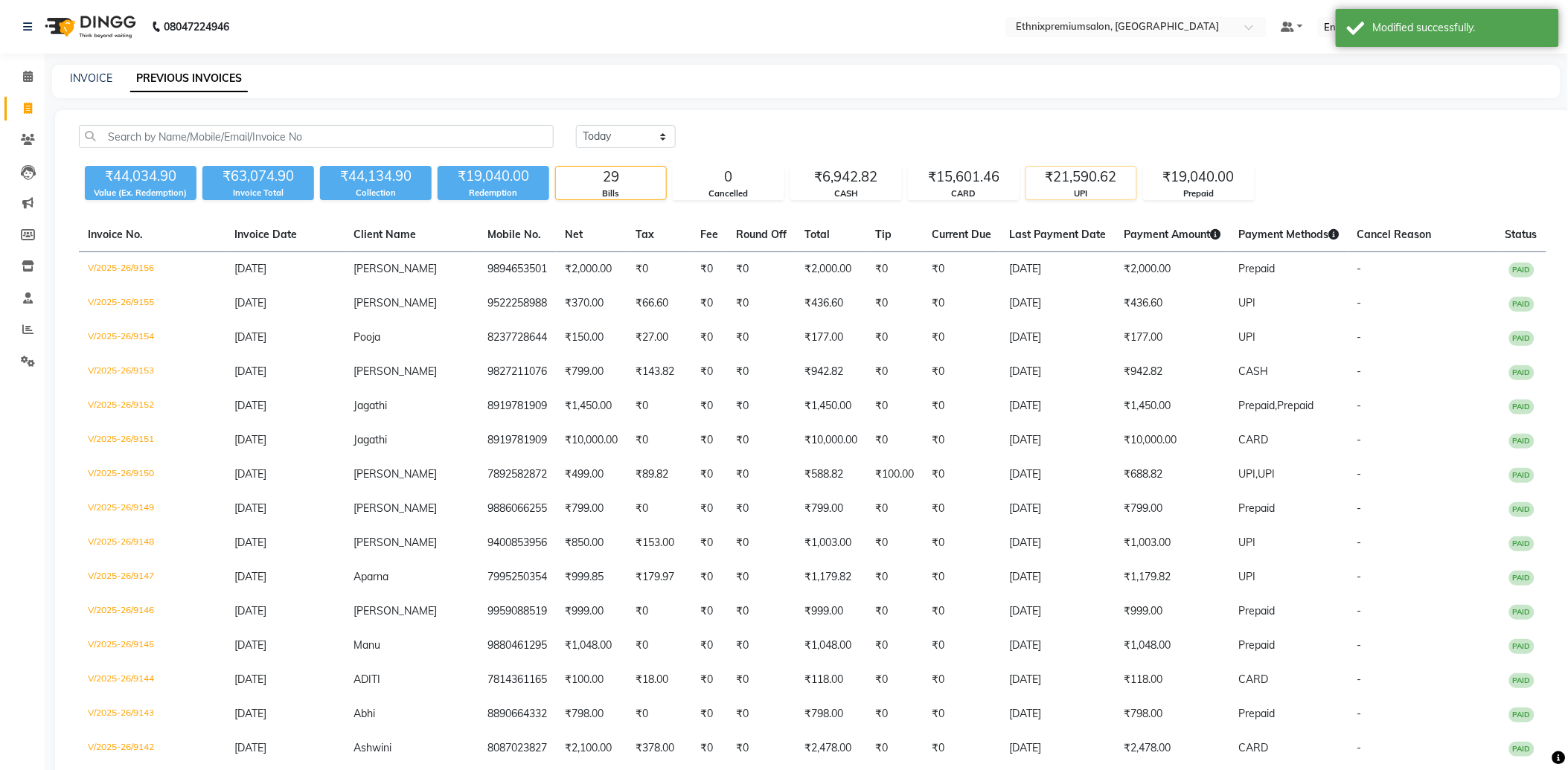
click at [1098, 192] on div "UPI" at bounding box center [1080, 194] width 110 height 13
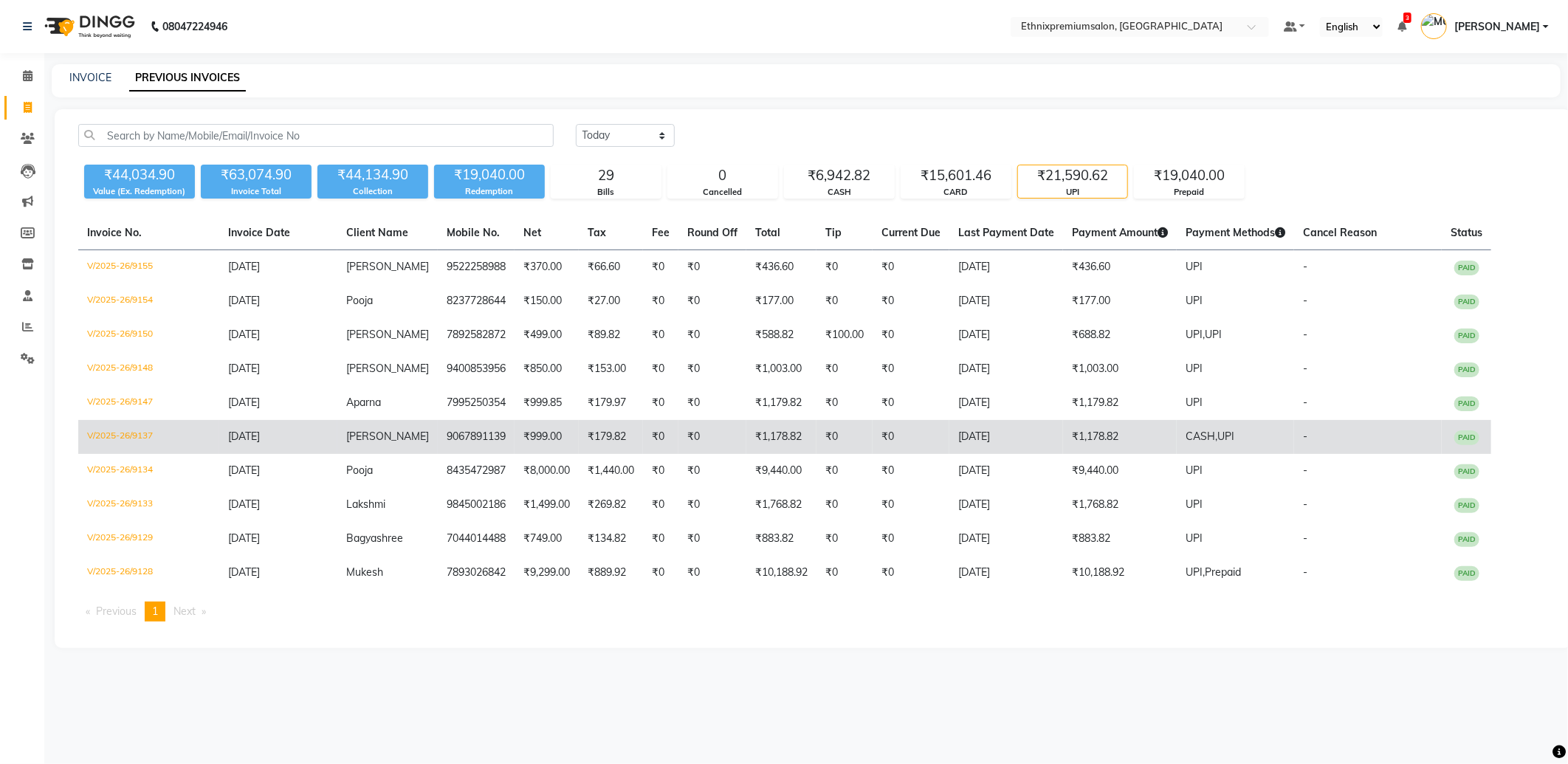
click at [1063, 429] on td "₹1,178.82" at bounding box center [1120, 437] width 114 height 34
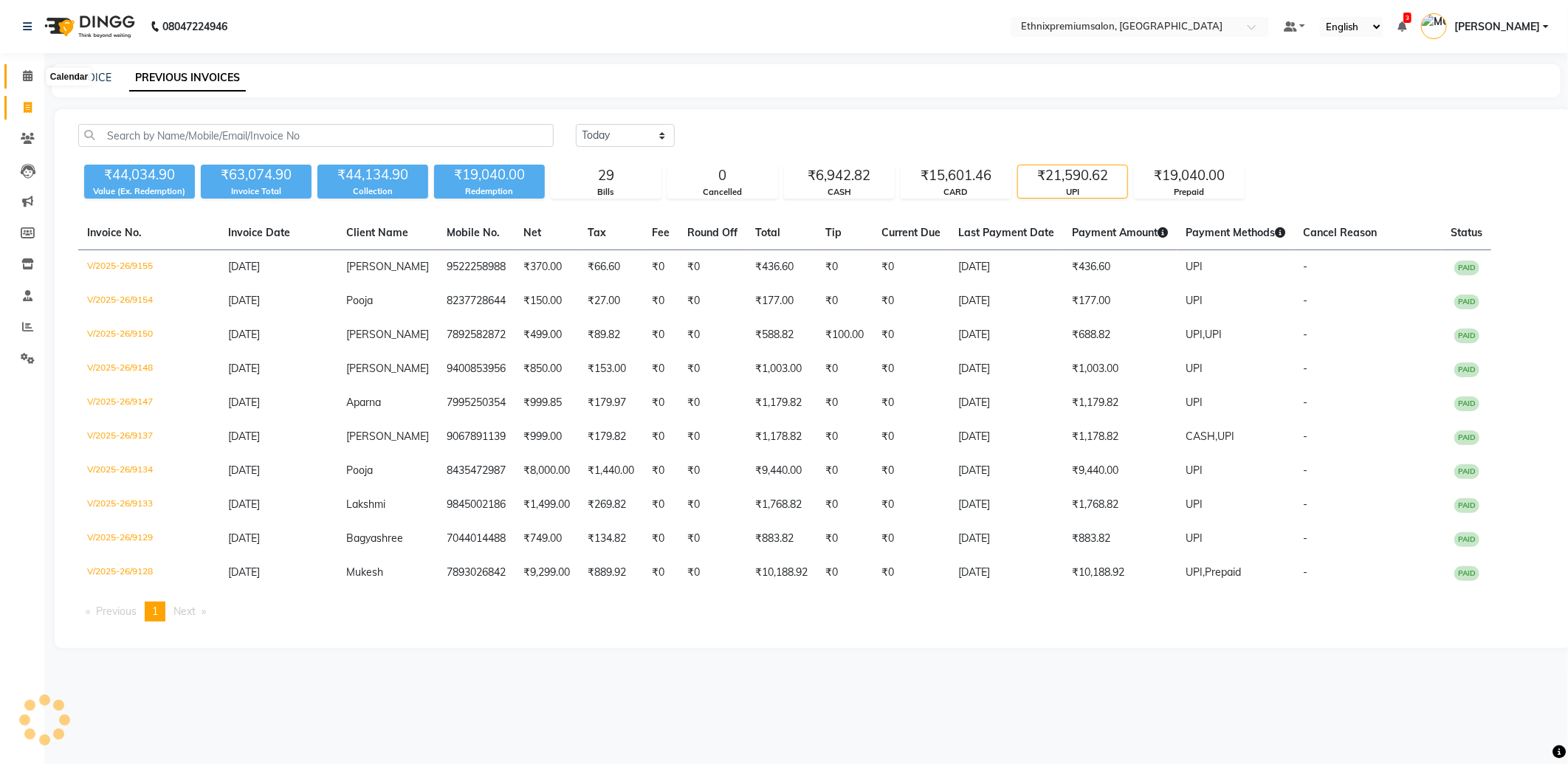
click at [24, 72] on icon at bounding box center [27, 75] width 9 height 11
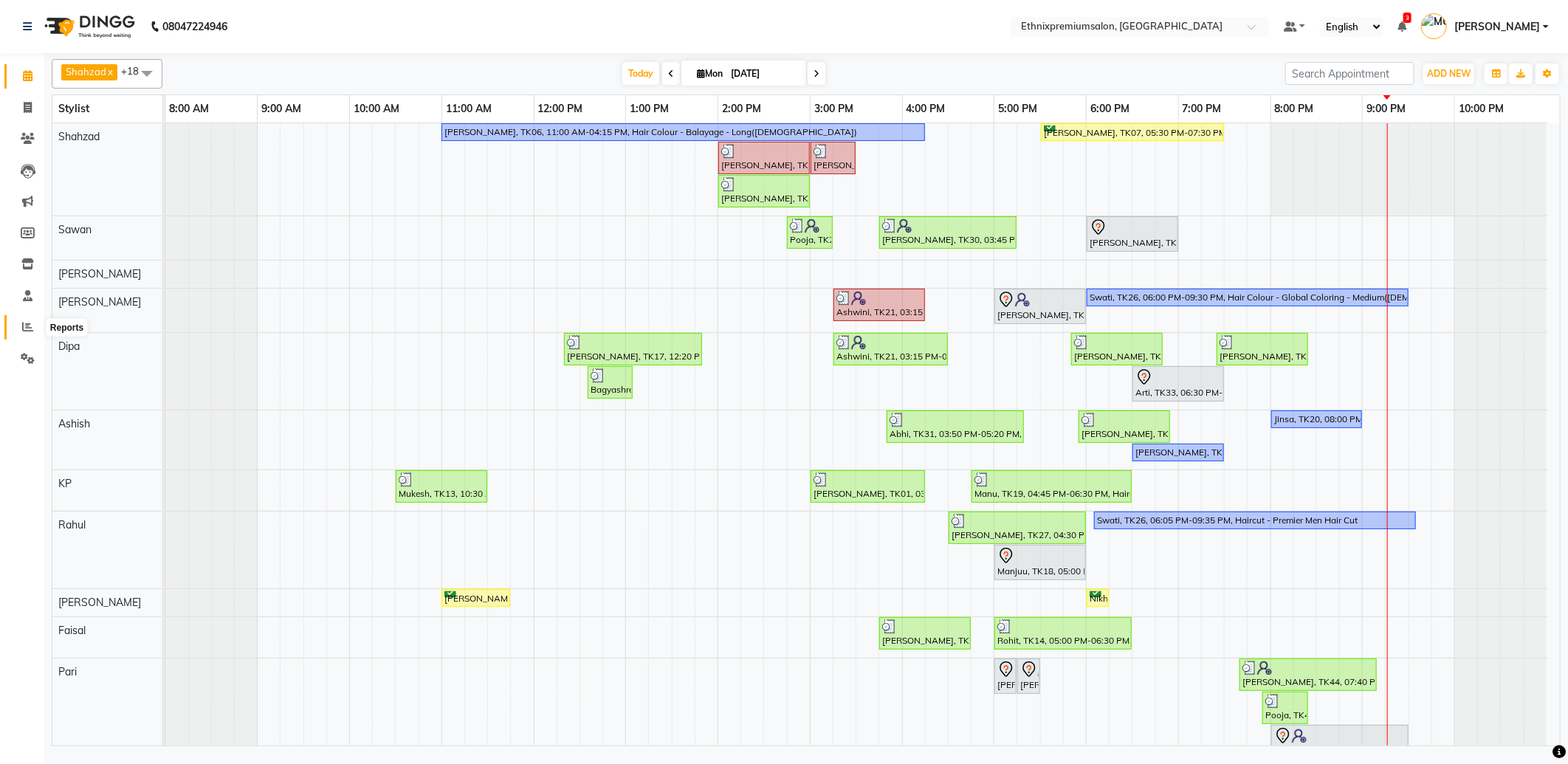
click at [22, 328] on span at bounding box center [27, 328] width 26 height 17
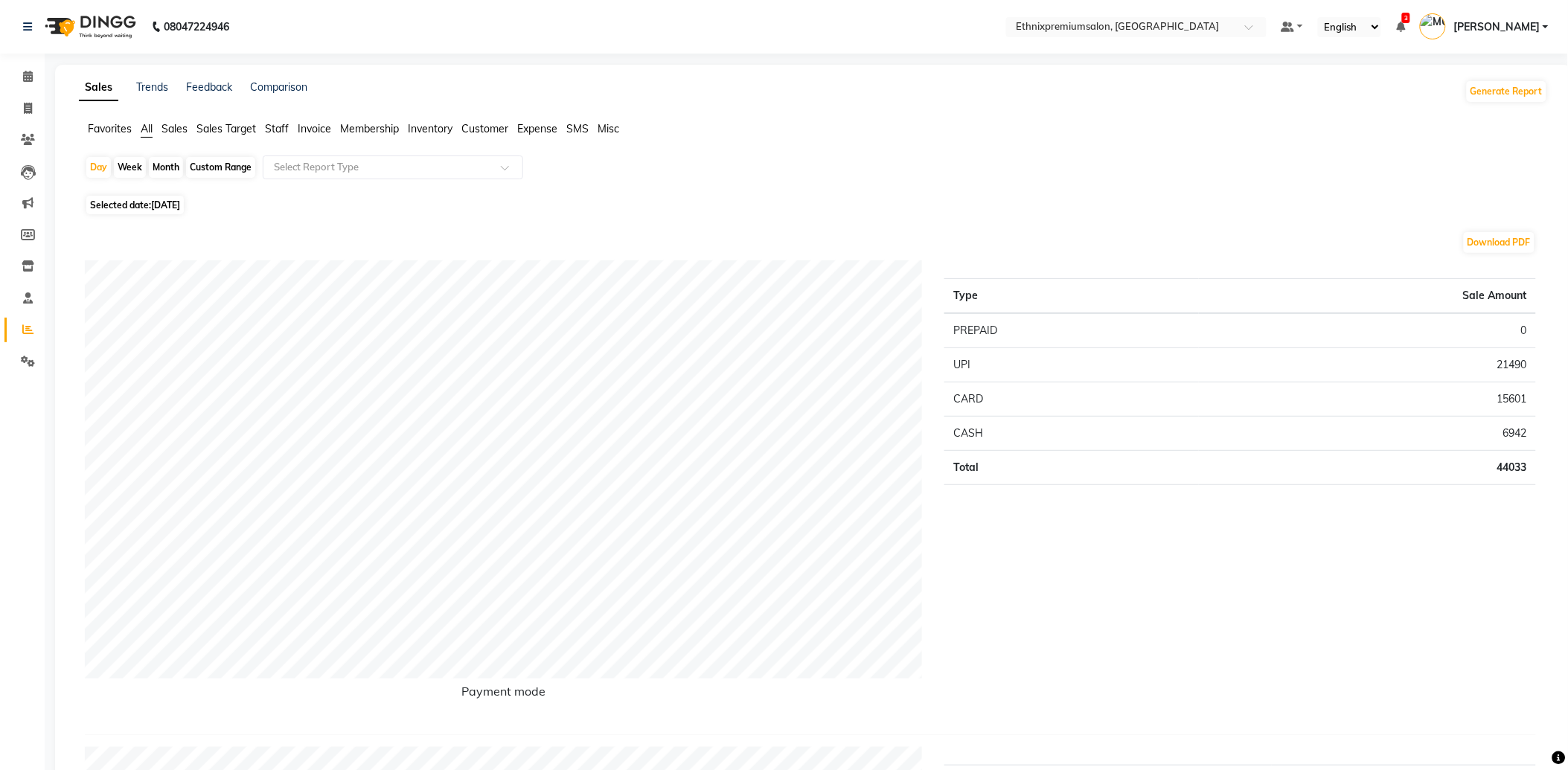
click at [279, 130] on span "Staff" at bounding box center [277, 128] width 24 height 13
click at [295, 162] on input "text" at bounding box center [378, 167] width 214 height 15
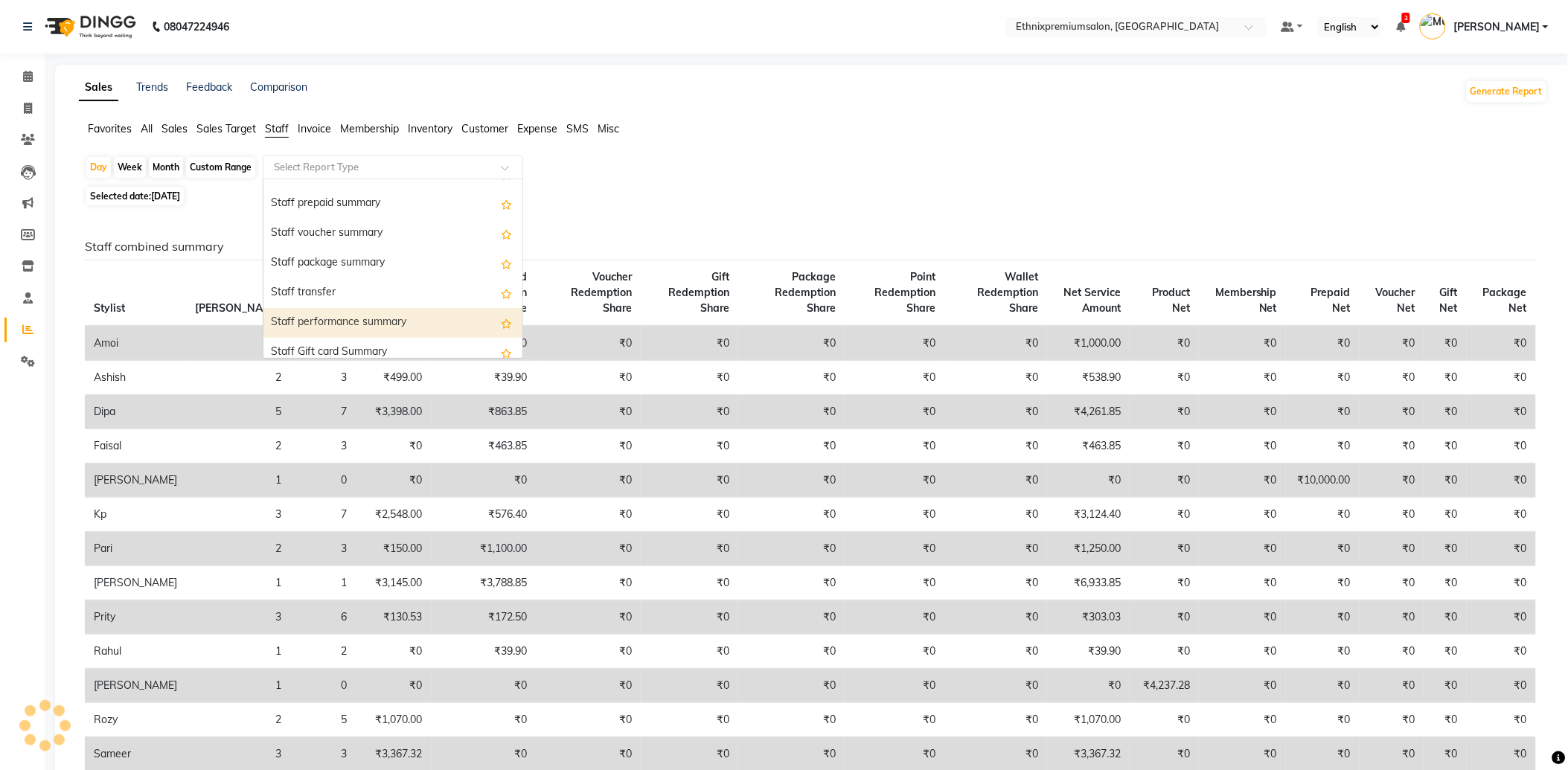
scroll to position [476, 0]
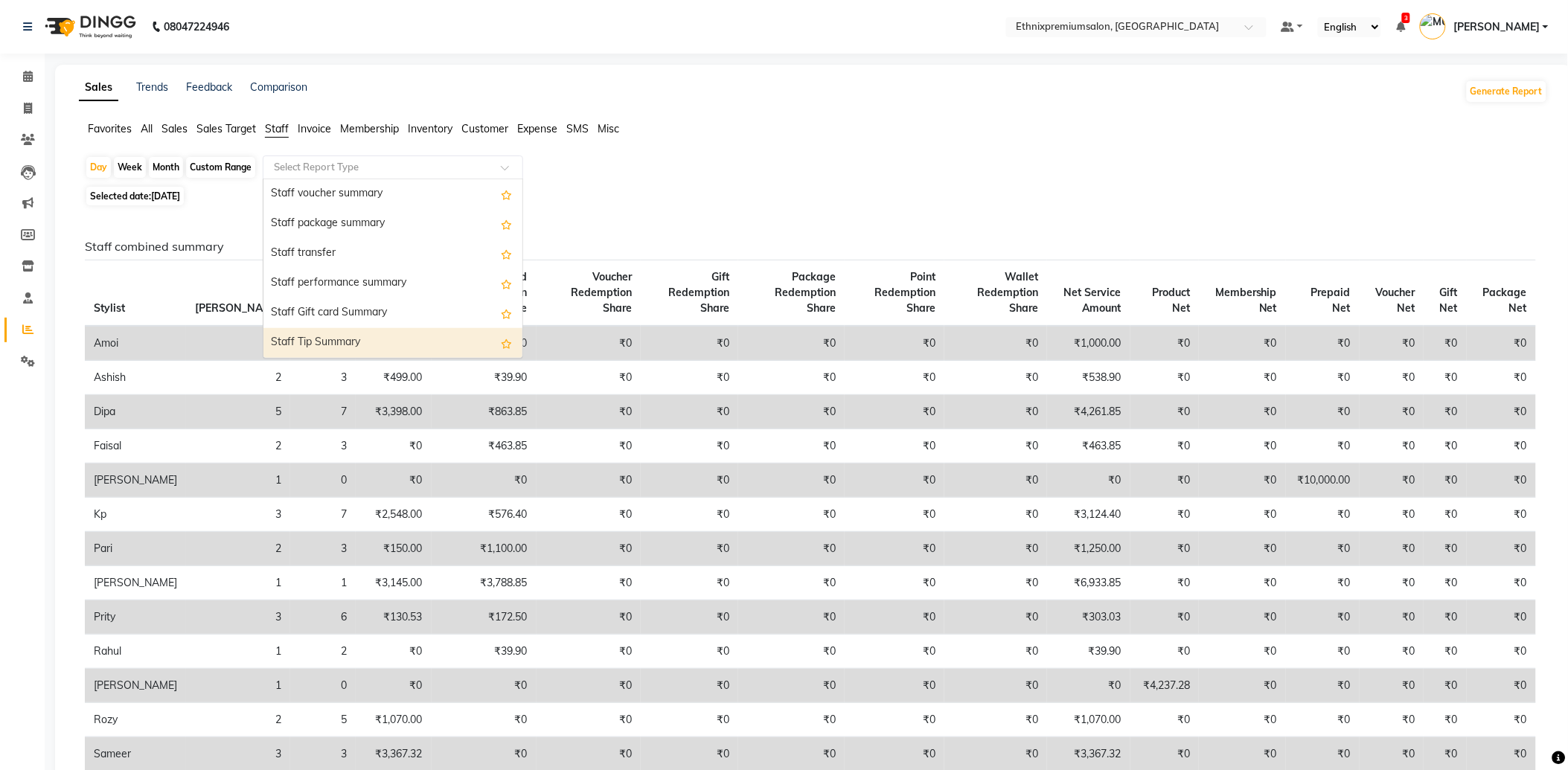
click at [354, 333] on div "Staff Tip Summary" at bounding box center [393, 343] width 259 height 29
select select "full_report"
select select "csv"
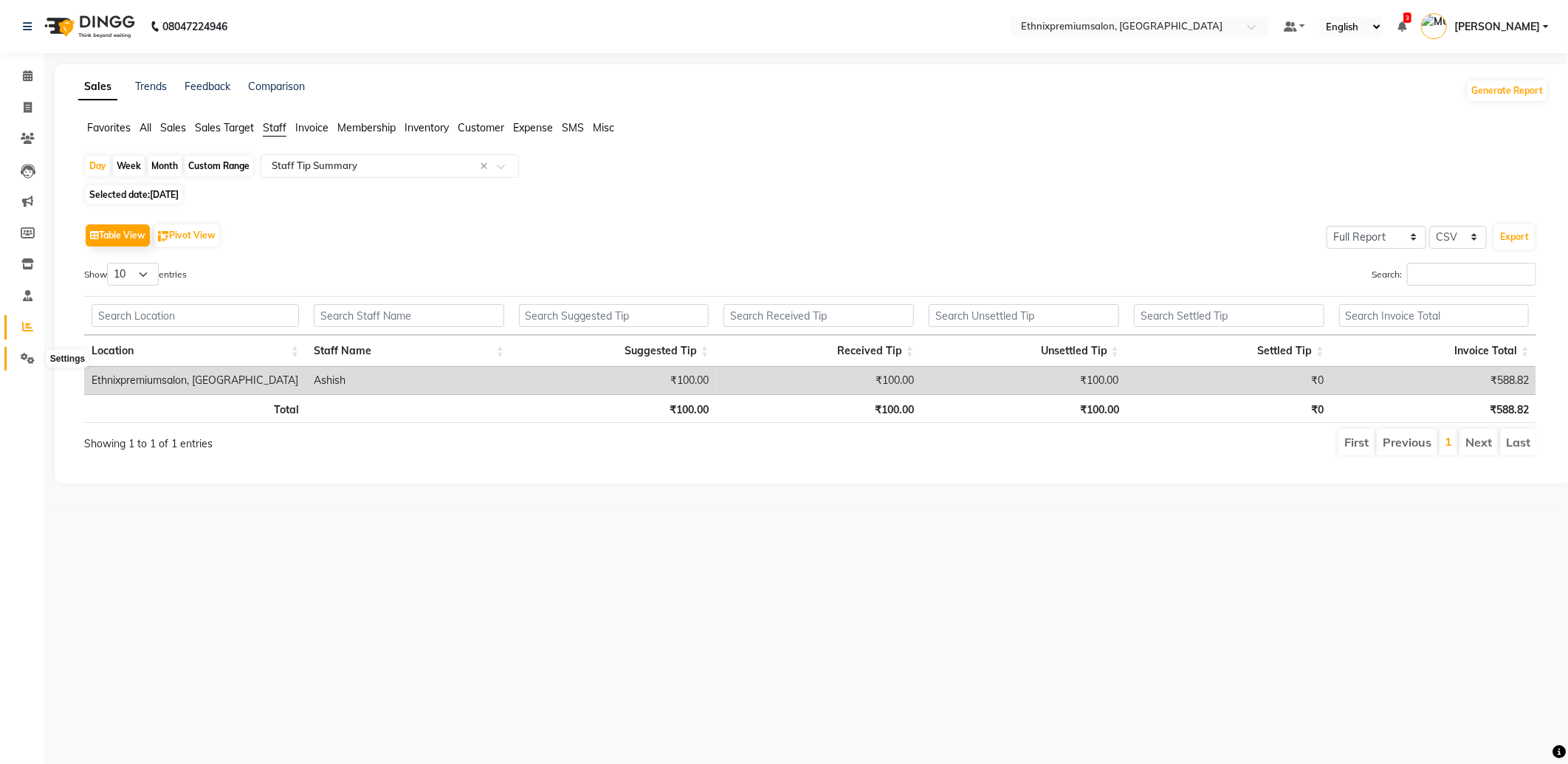
click at [18, 352] on span at bounding box center [27, 359] width 26 height 17
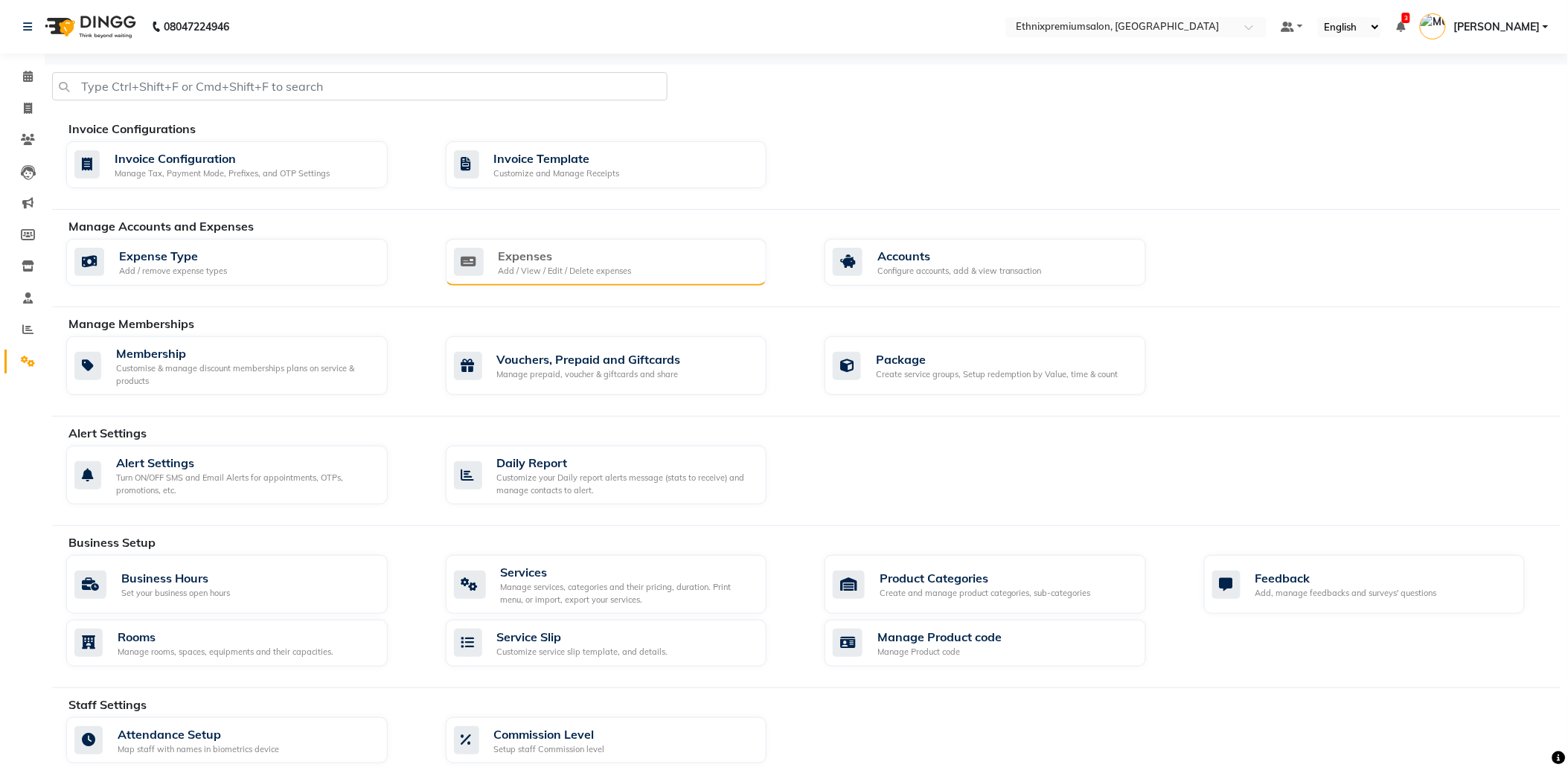
click at [517, 256] on div "Expenses" at bounding box center [565, 256] width 133 height 18
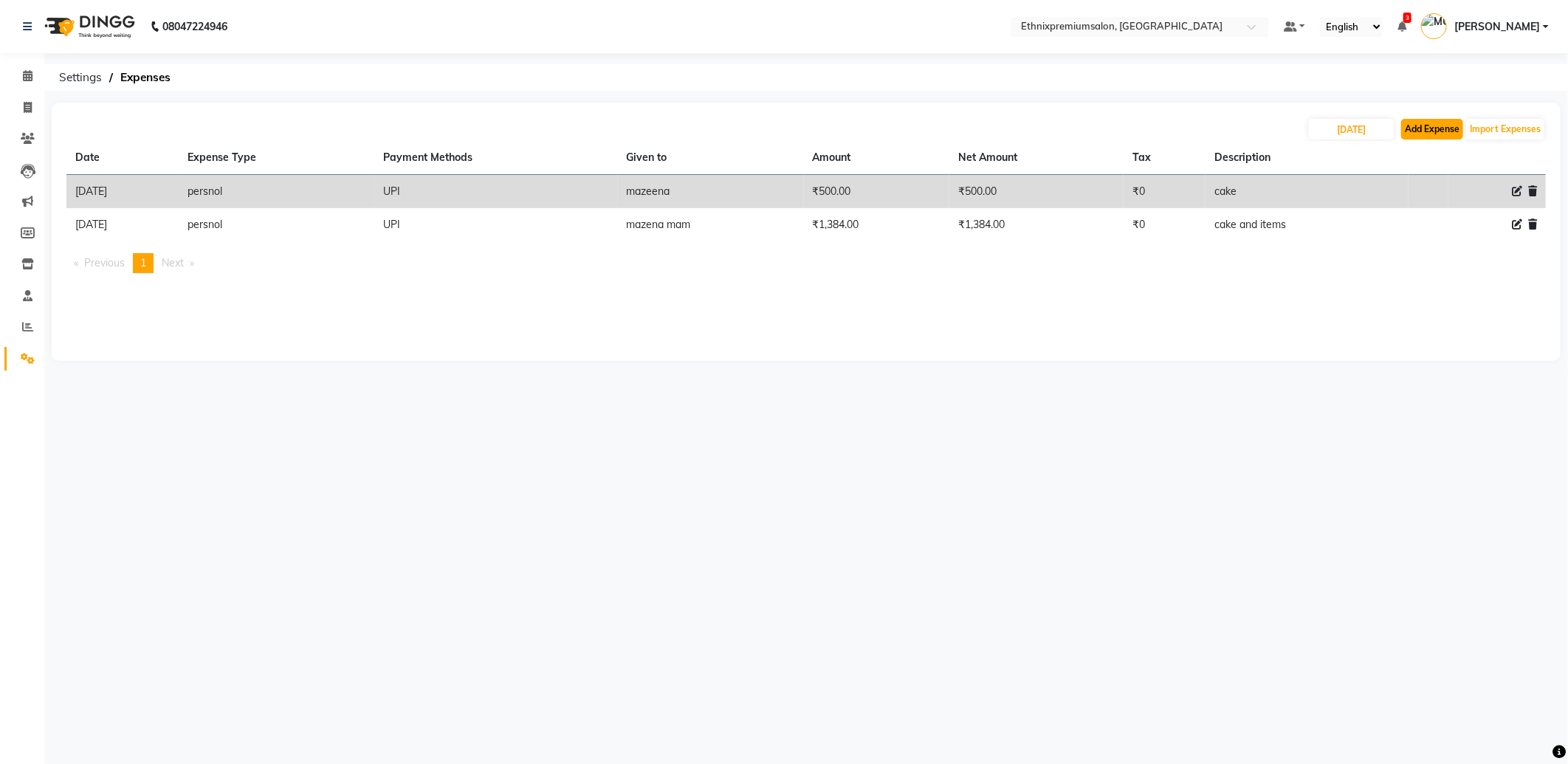
click at [1435, 135] on button "Add Expense" at bounding box center [1432, 129] width 62 height 21
select select "1"
select select "2390"
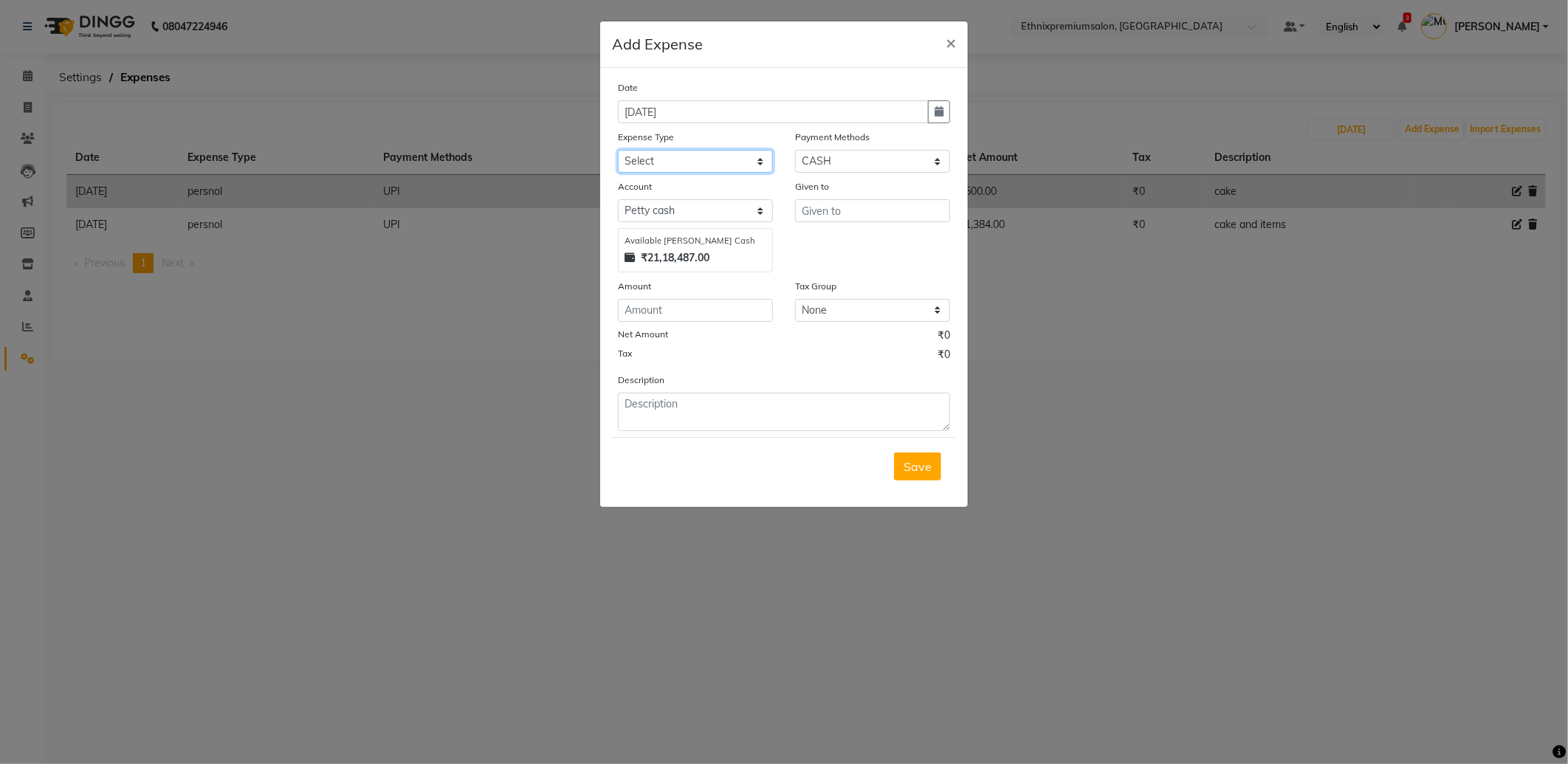
click at [646, 165] on select "Select Advance Salary Client Snacks Equipment Estate food Fuel Govt fee Incenti…" at bounding box center [695, 161] width 155 height 23
select select "3529"
click at [618, 150] on select "Select Advance Salary Client Snacks Equipment Estate food Fuel Govt fee Incenti…" at bounding box center [695, 161] width 155 height 23
click at [832, 157] on select "Select UPI CARD CASH Master Card Visa Card Prepaid Gift Card ONLINE Voucher Wal…" at bounding box center [872, 161] width 155 height 23
select select "8"
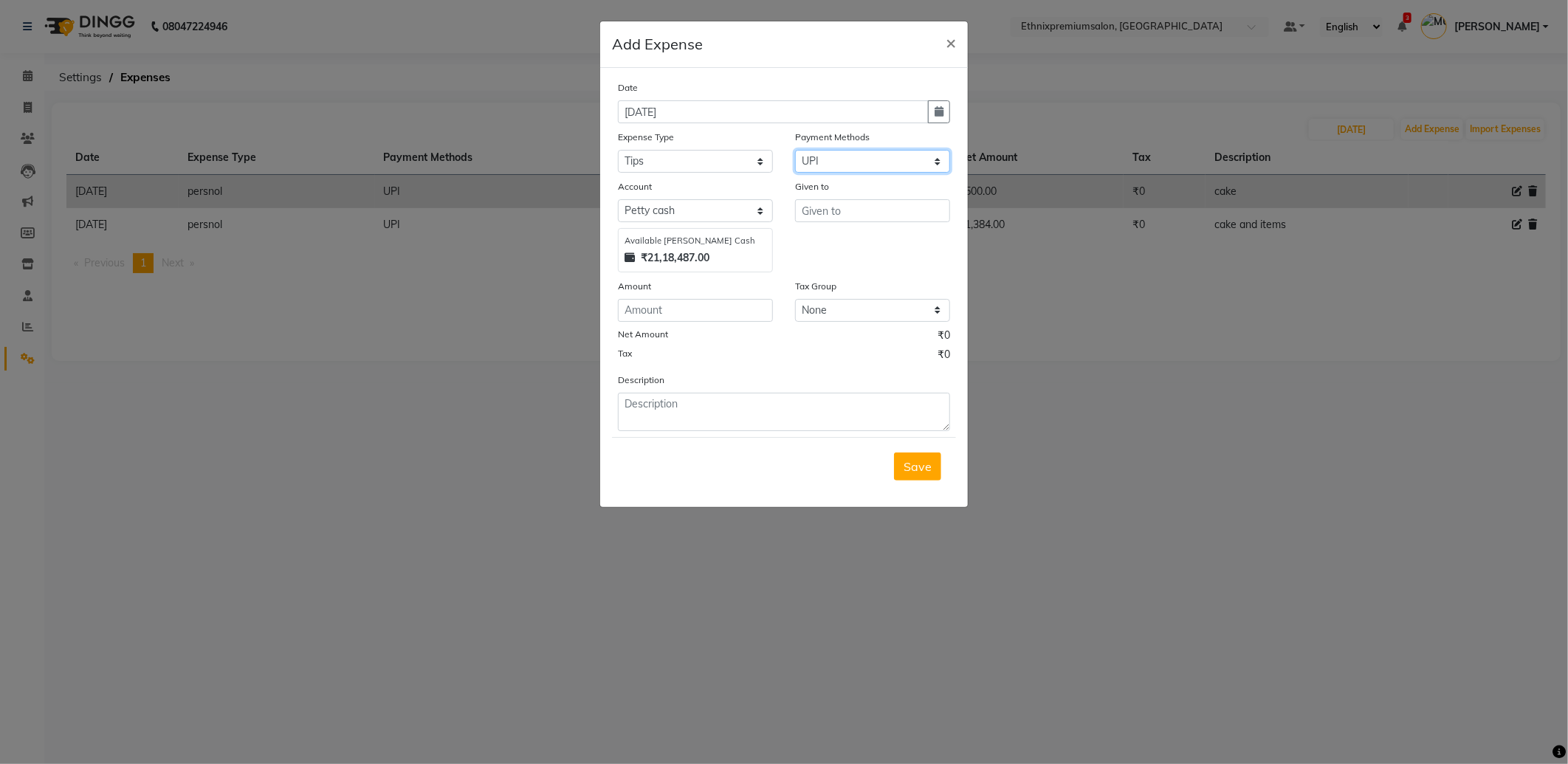
click at [795, 150] on select "Select UPI CARD CASH Master Card Visa Card Prepaid Gift Card ONLINE Voucher Wal…" at bounding box center [872, 161] width 155 height 23
select select "1030"
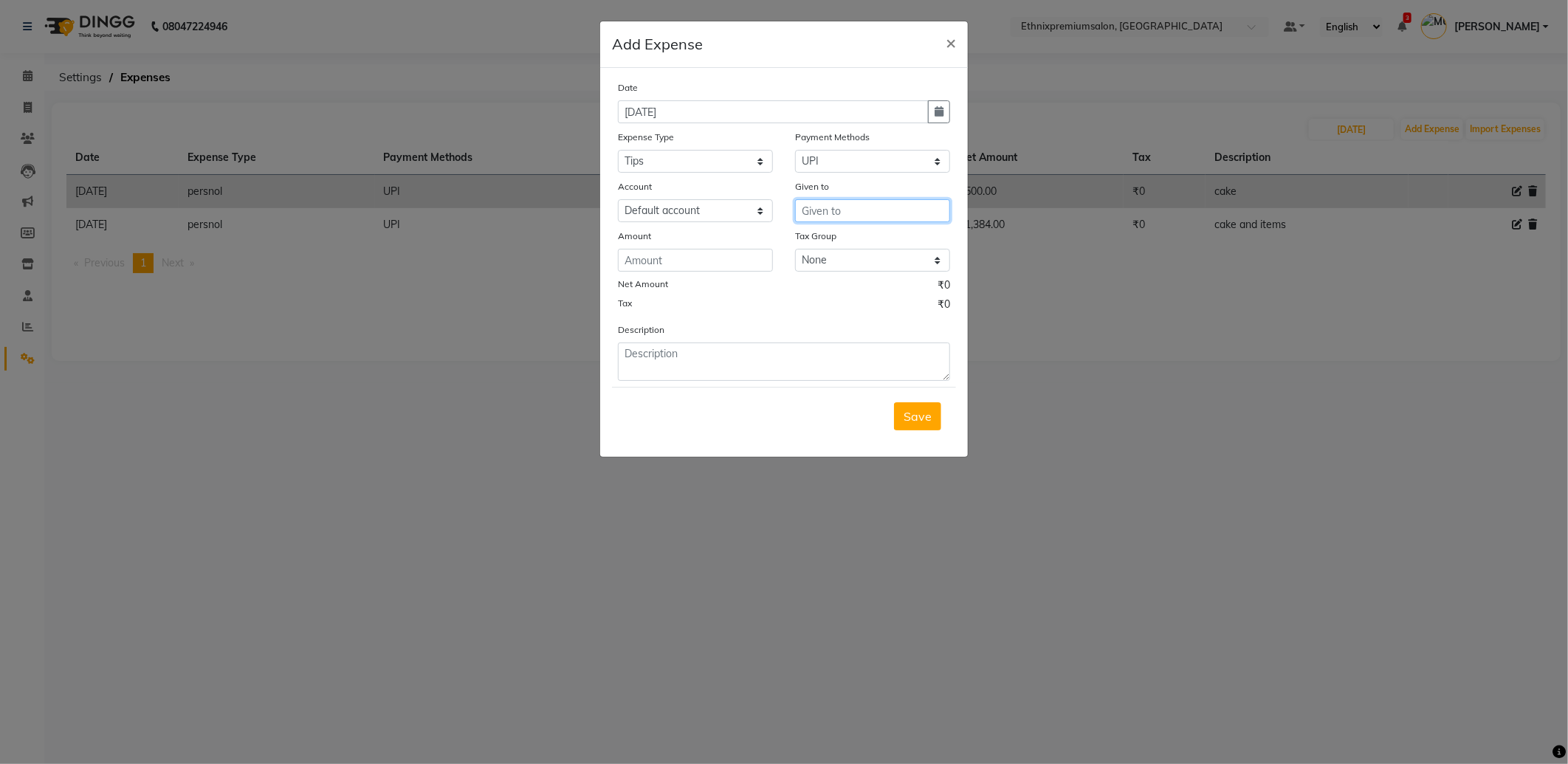
click at [842, 212] on input "text" at bounding box center [872, 210] width 155 height 23
click at [850, 247] on ngb-highlight "Ashi sh" at bounding box center [832, 242] width 38 height 15
type input "Ashish"
click at [694, 263] on input "number" at bounding box center [695, 260] width 155 height 23
drag, startPoint x: 694, startPoint y: 264, endPoint x: 334, endPoint y: 256, distance: 360.1
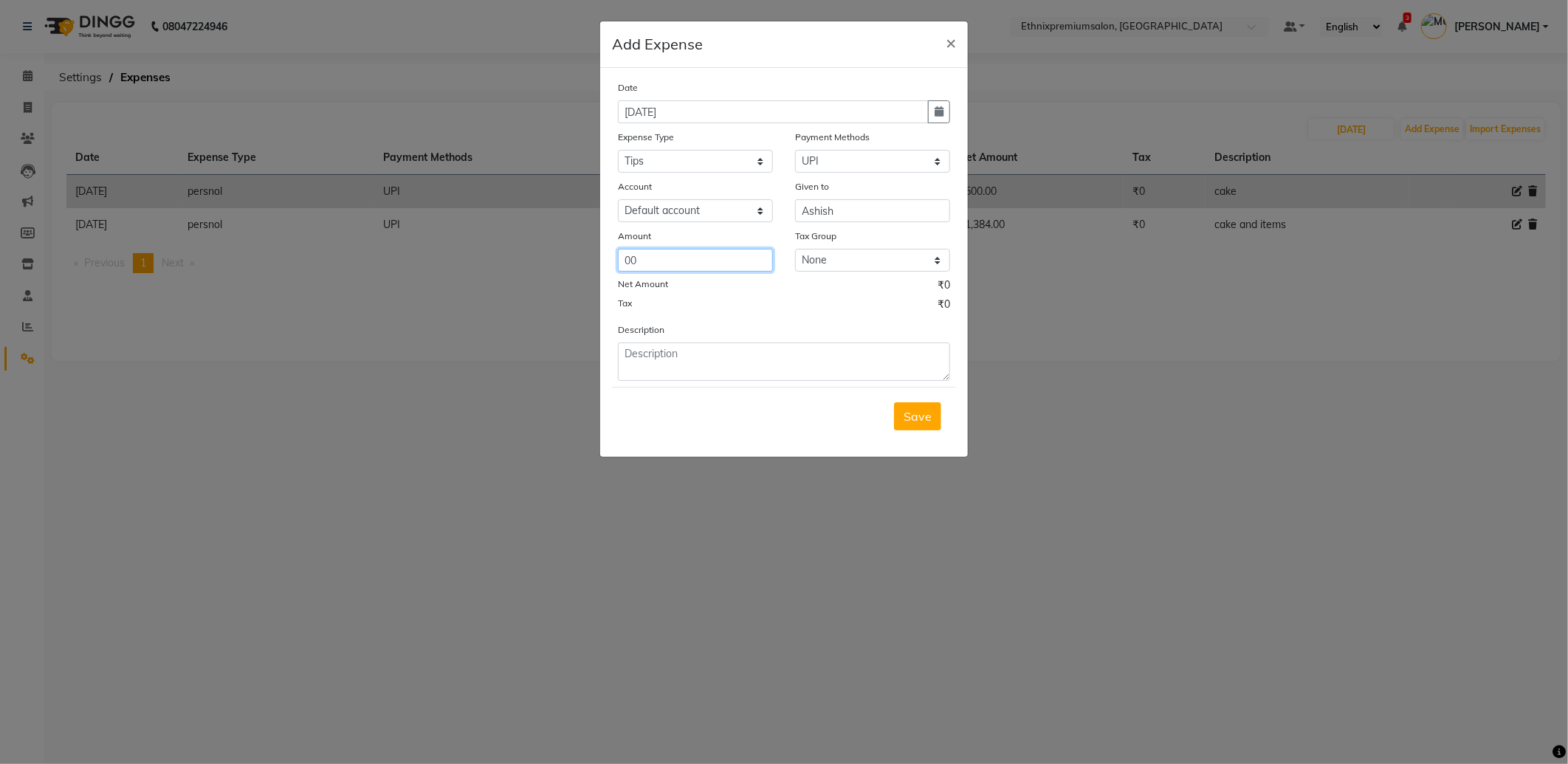
click at [335, 256] on ngb-modal-window "Add Expense × Date 01-09-2025 Expense Type Select Advance Salary Client Snacks …" at bounding box center [784, 382] width 1568 height 764
type input "100"
drag, startPoint x: 643, startPoint y: 358, endPoint x: 624, endPoint y: 382, distance: 30.6
click at [640, 360] on textarea at bounding box center [784, 362] width 332 height 39
type textarea "tips"
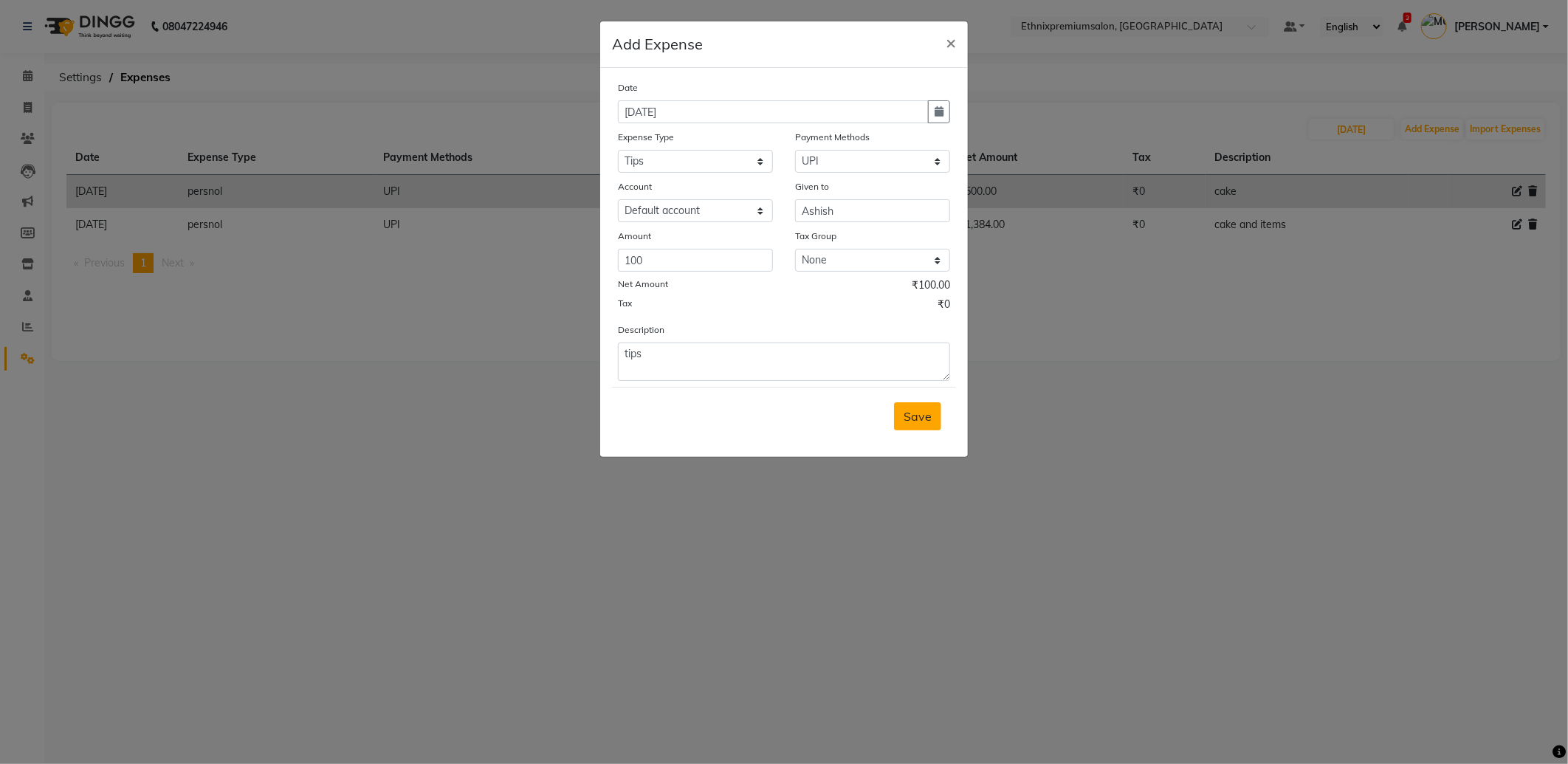
click at [899, 423] on button "Save" at bounding box center [917, 416] width 47 height 28
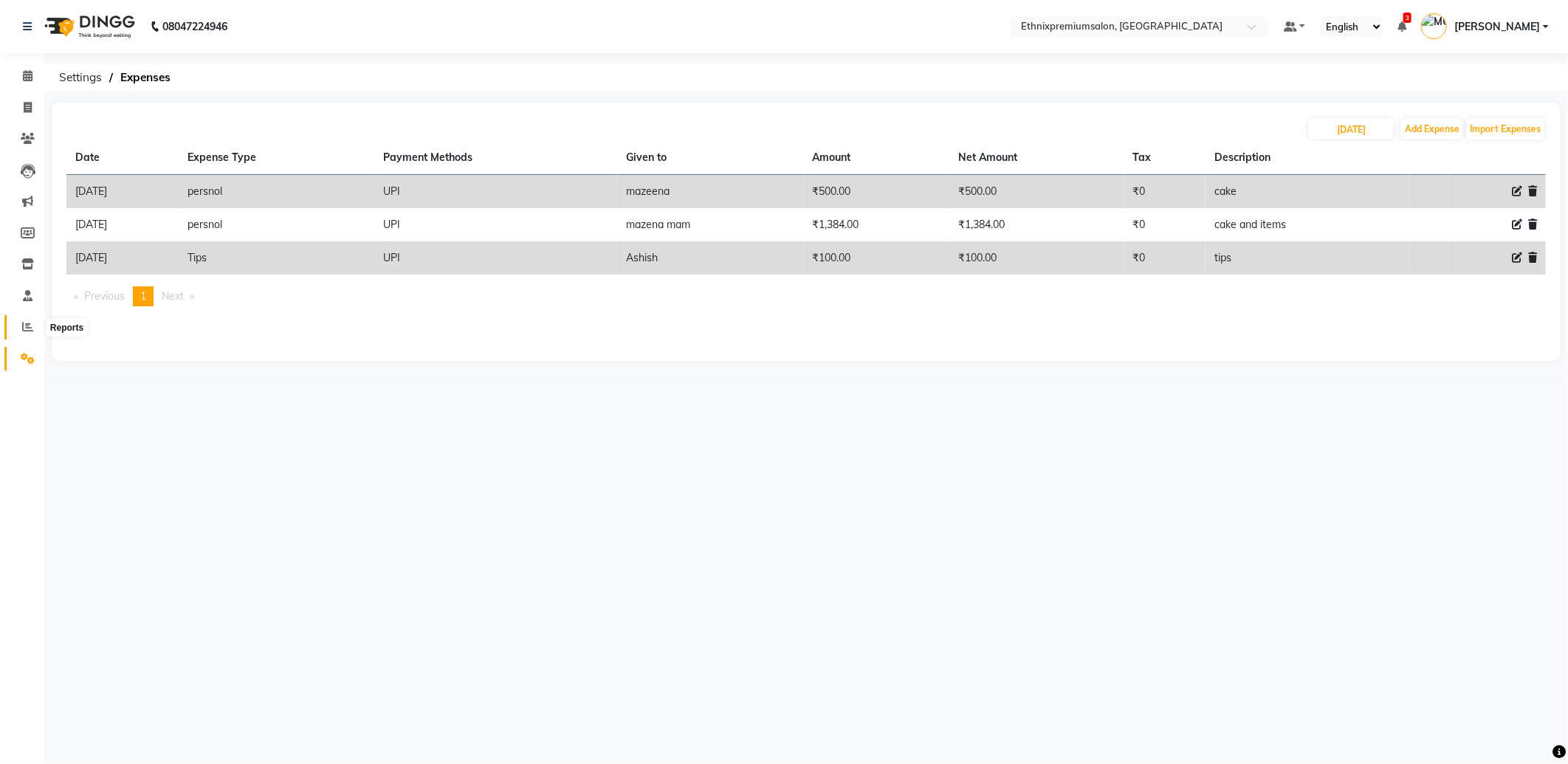
click at [22, 326] on icon at bounding box center [27, 327] width 11 height 11
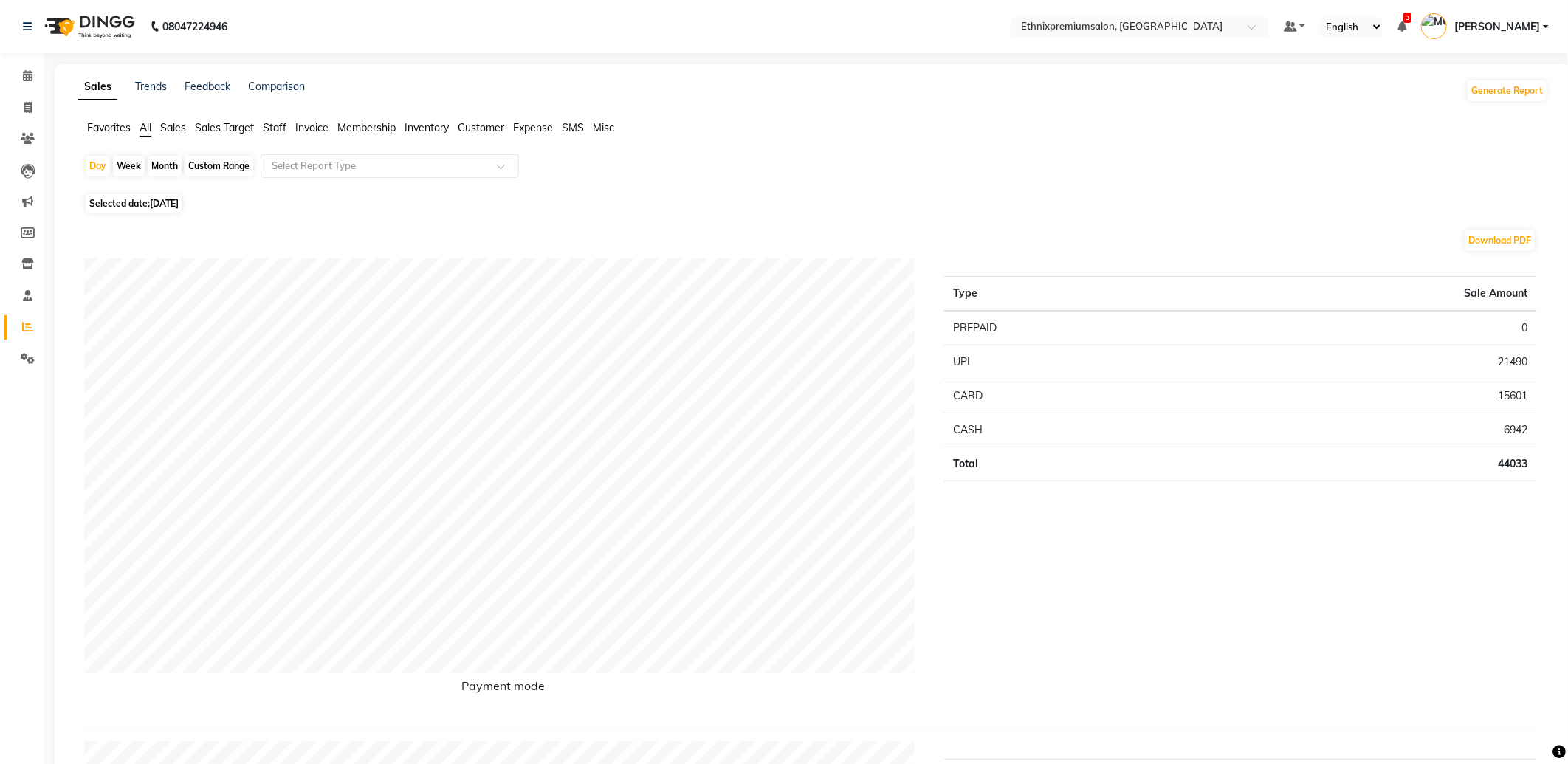
click at [283, 129] on span "Staff" at bounding box center [275, 127] width 24 height 13
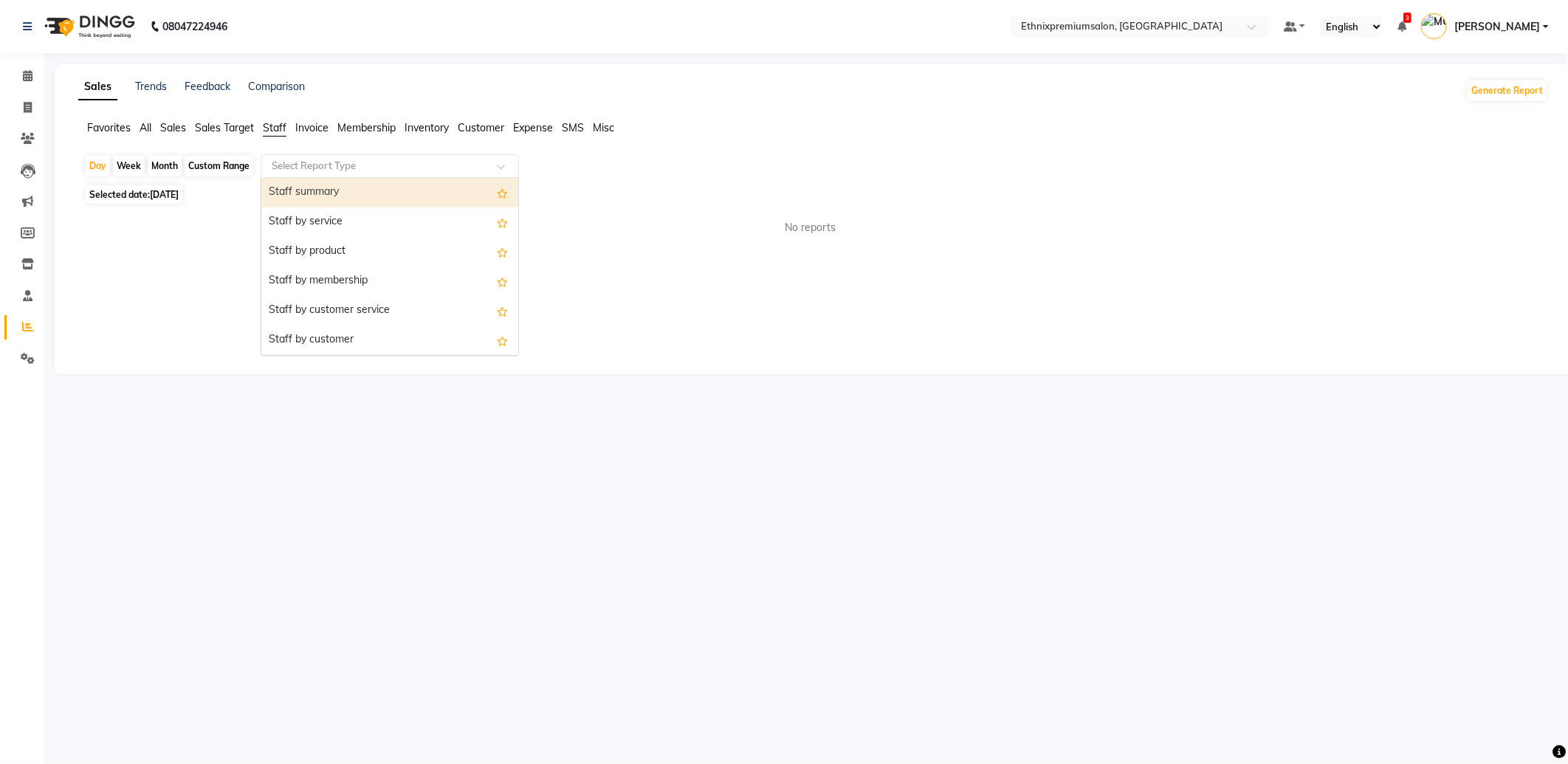
click at [295, 159] on input "text" at bounding box center [375, 165] width 213 height 15
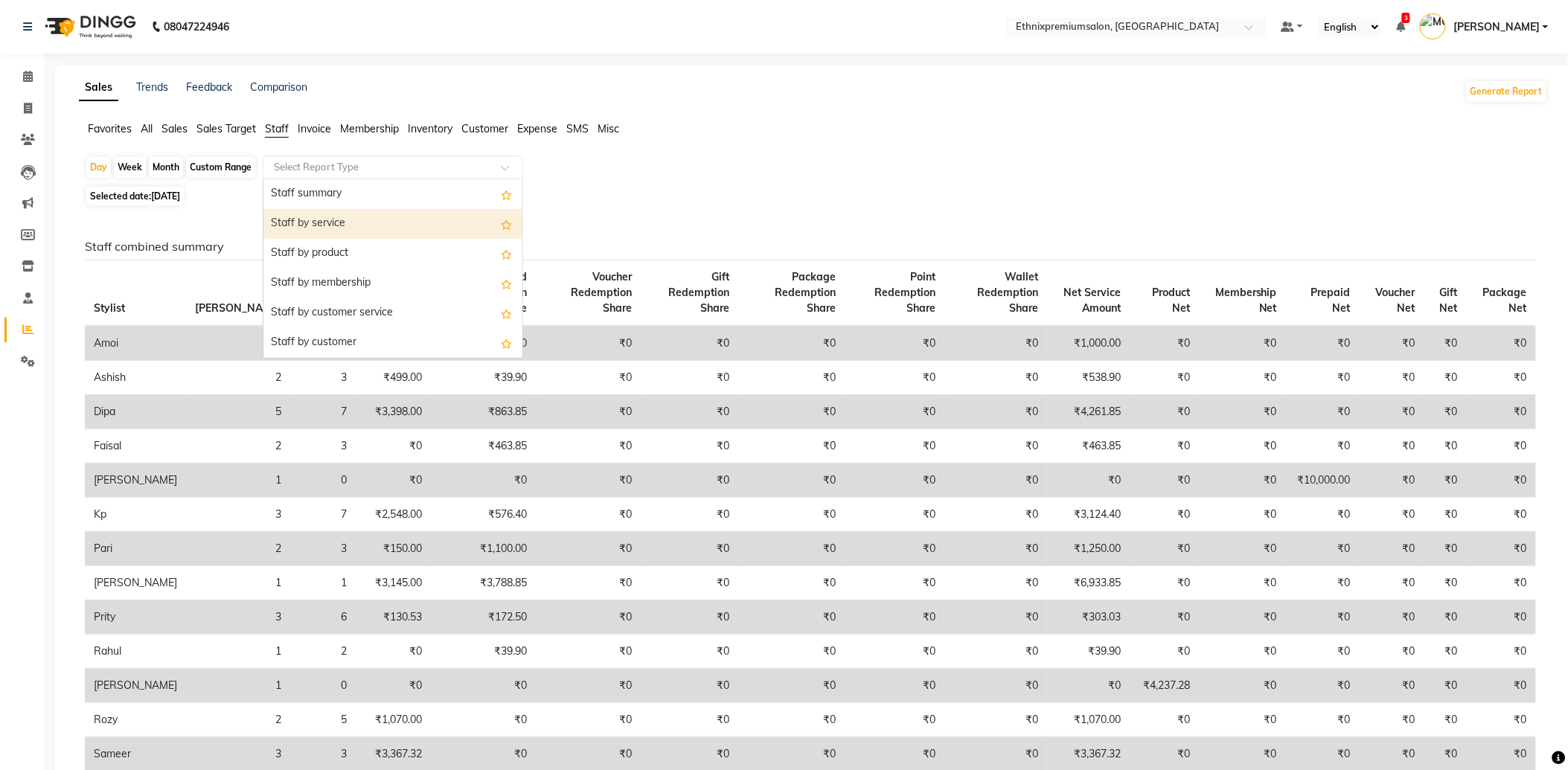
click at [308, 217] on div "Staff by service" at bounding box center [393, 224] width 259 height 29
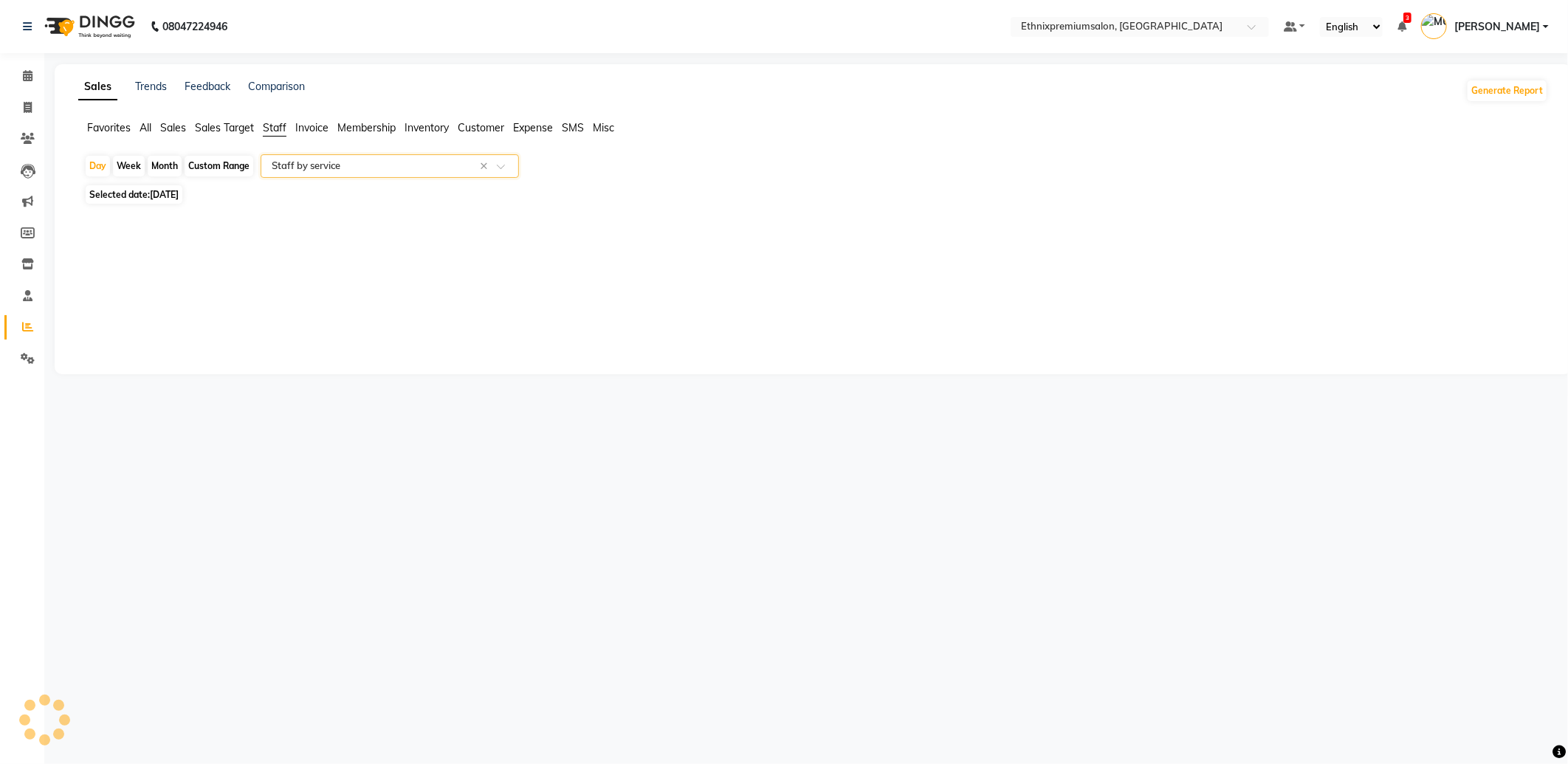
select select "full_report"
select select "csv"
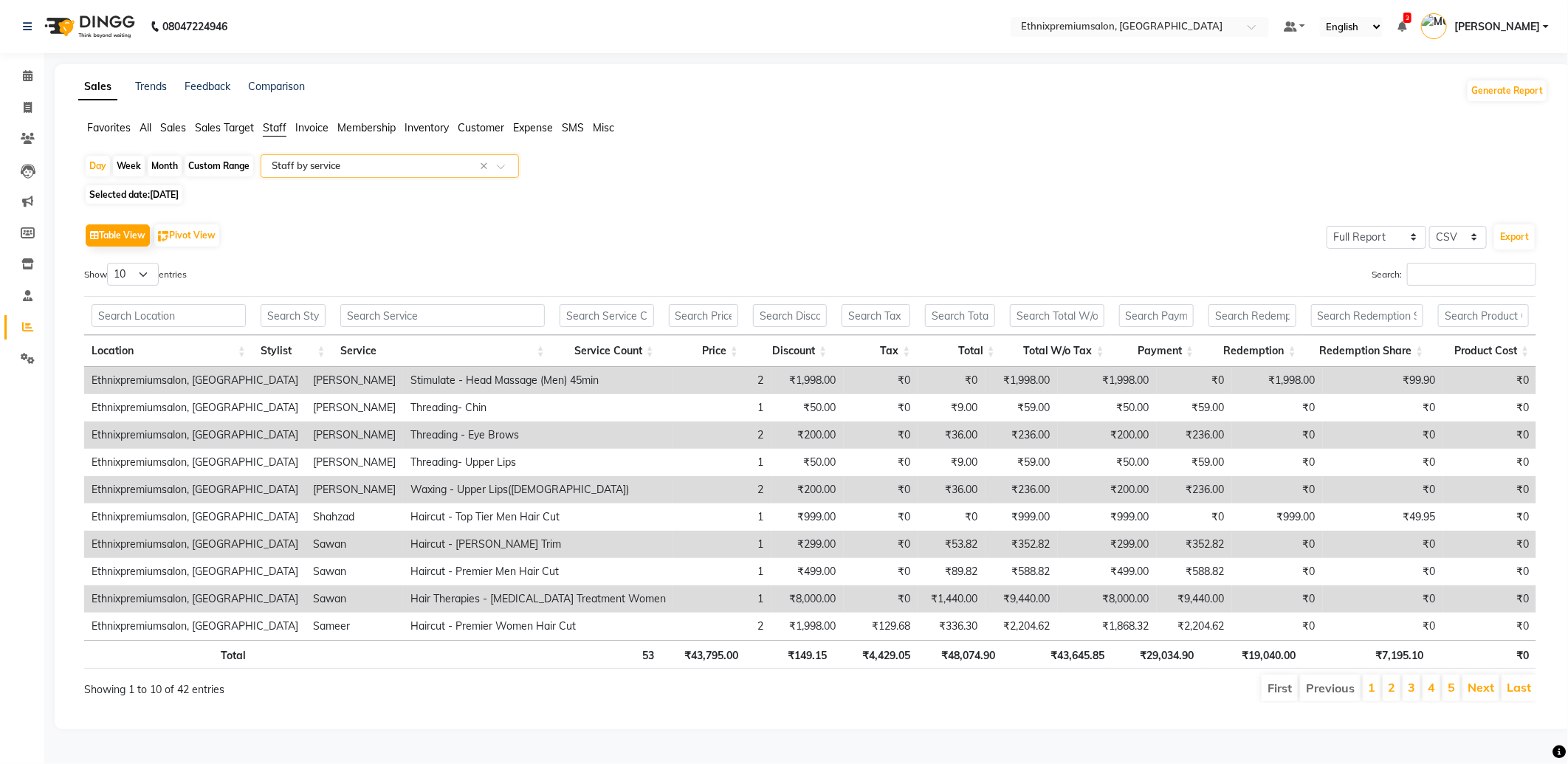
click at [537, 127] on span "Expense" at bounding box center [532, 127] width 39 height 13
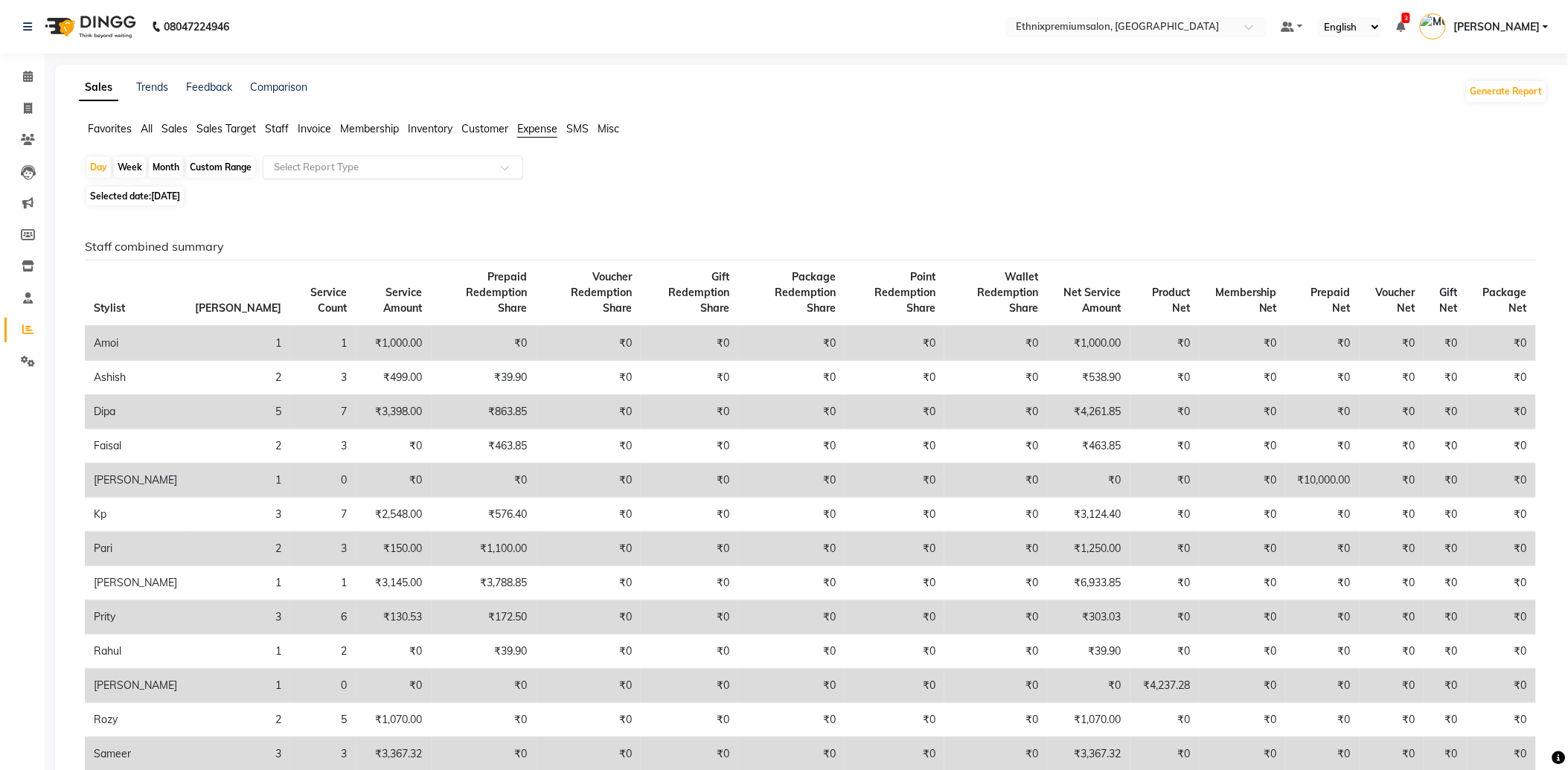
click at [370, 169] on input "text" at bounding box center [378, 167] width 214 height 15
click at [408, 225] on div "Expense" at bounding box center [393, 224] width 259 height 29
select select "full_report"
select select "csv"
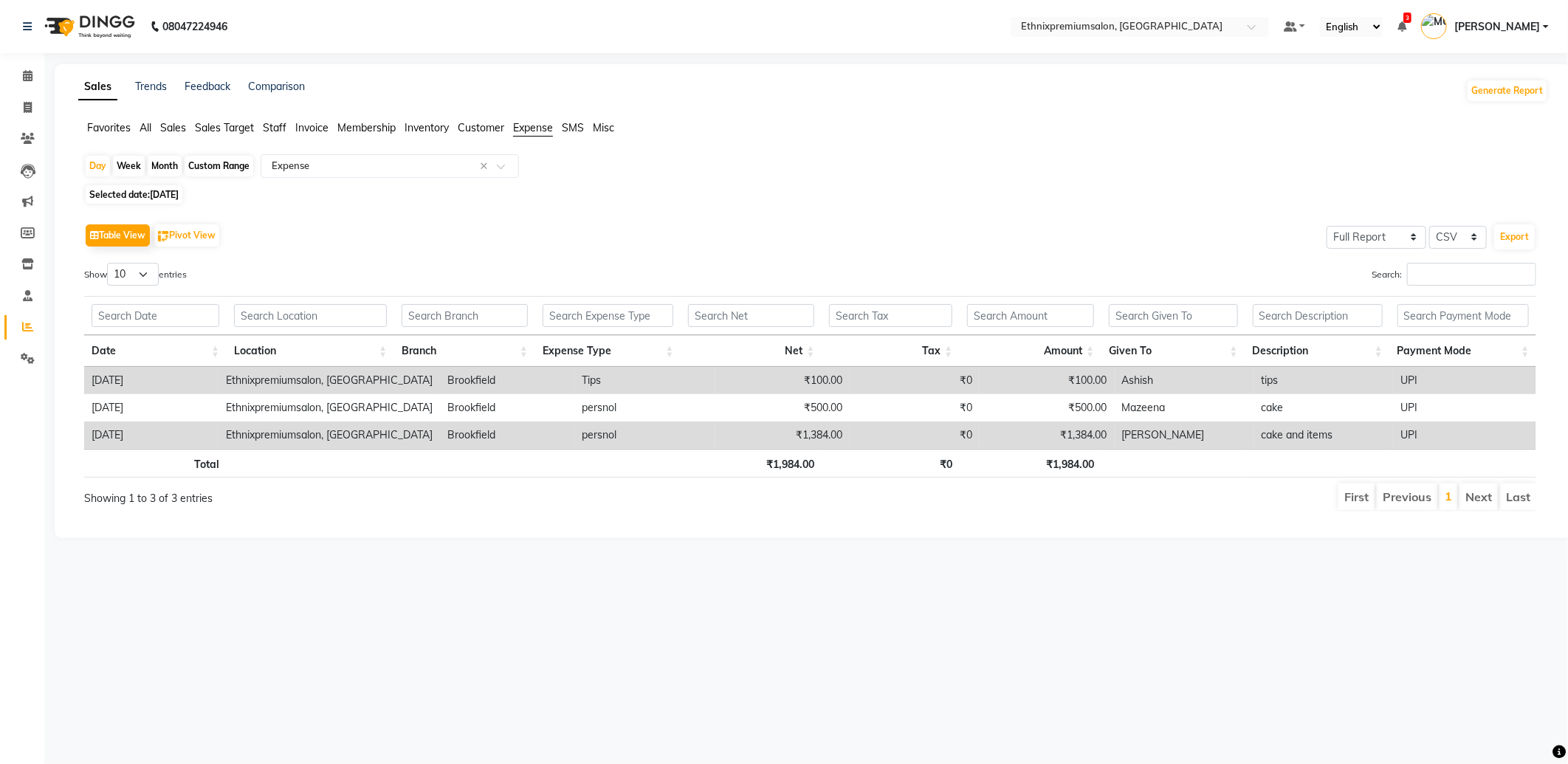
click at [215, 167] on div "Custom Range" at bounding box center [219, 166] width 69 height 21
select select "9"
select select "2025"
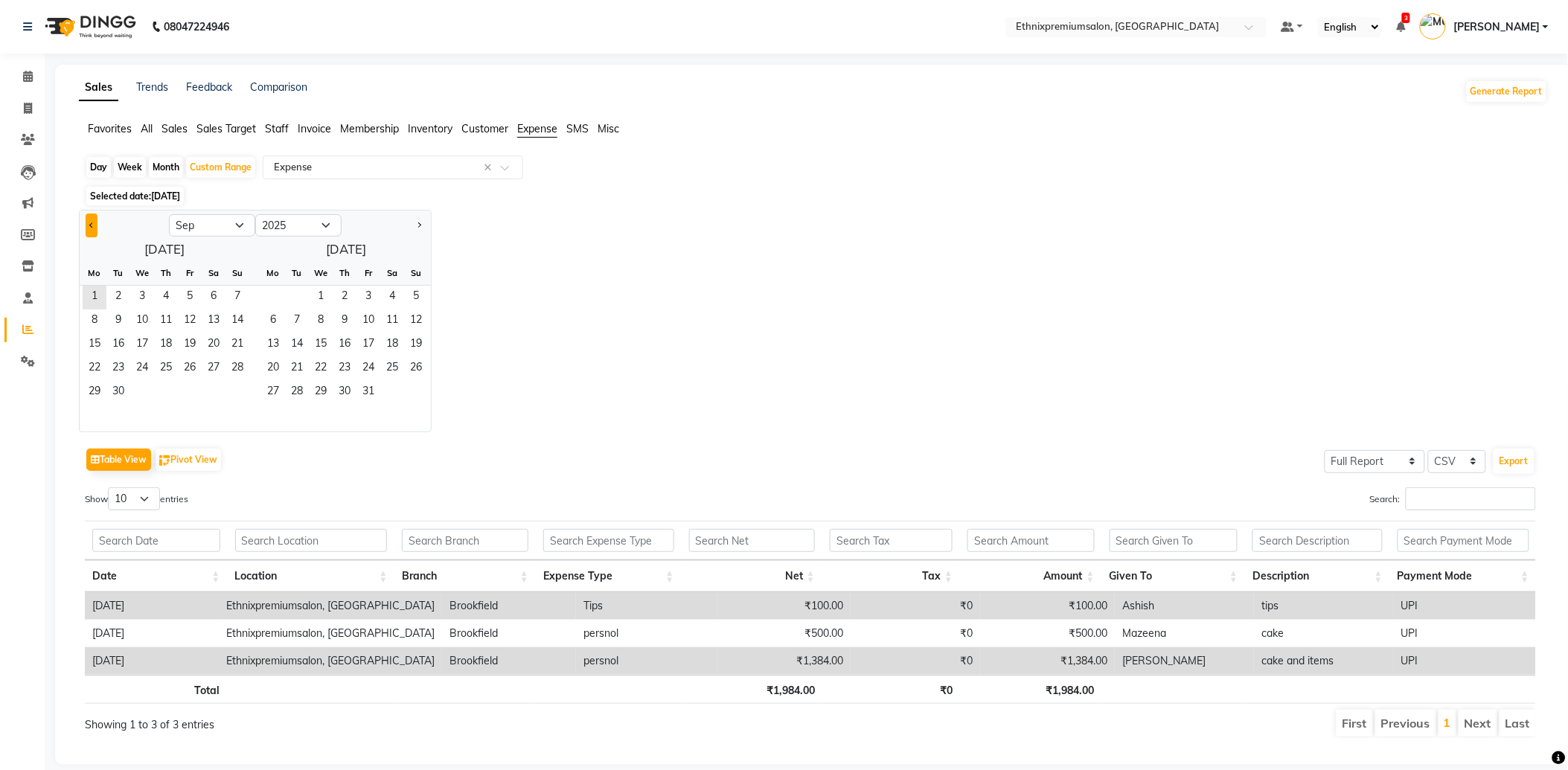
click at [86, 227] on button "Previous month" at bounding box center [92, 226] width 12 height 24
select select "8"
click at [187, 290] on span "1" at bounding box center [190, 298] width 24 height 24
click at [237, 389] on span "31" at bounding box center [238, 393] width 24 height 24
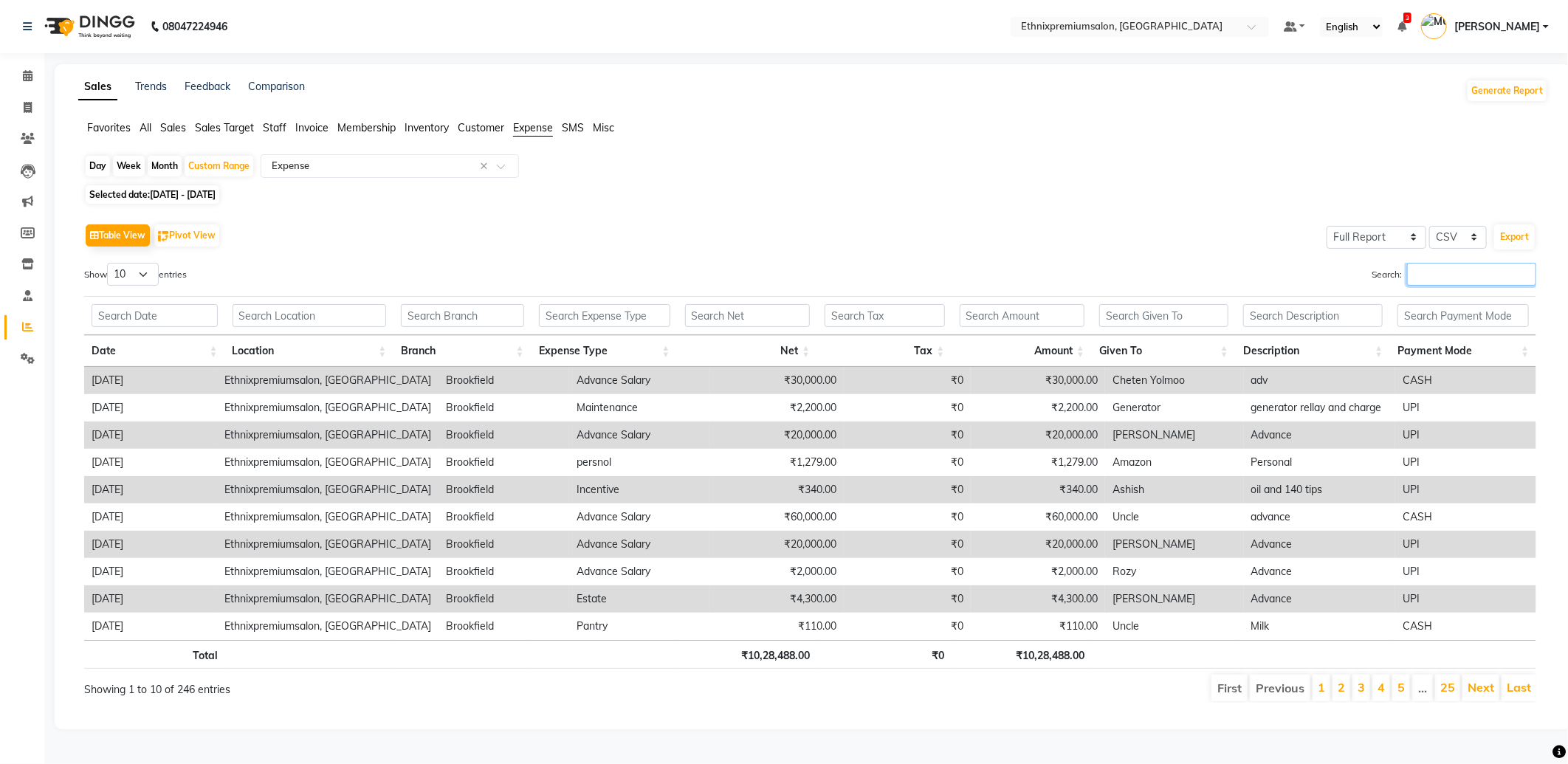
click at [1435, 274] on input "Search:" at bounding box center [1471, 274] width 129 height 23
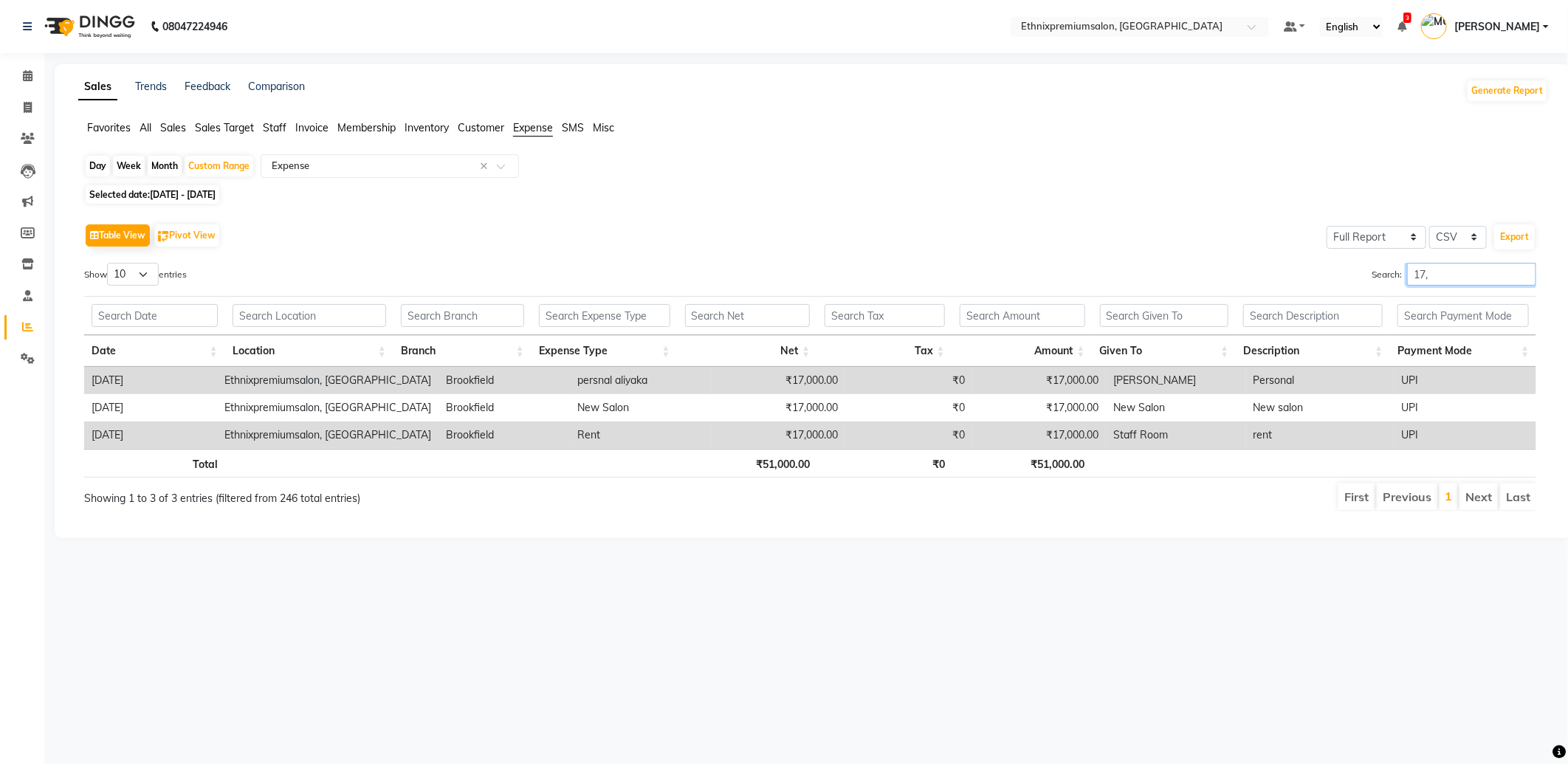
type input "17,"
click at [17, 107] on span at bounding box center [27, 108] width 26 height 17
select select "3625"
select select "service"
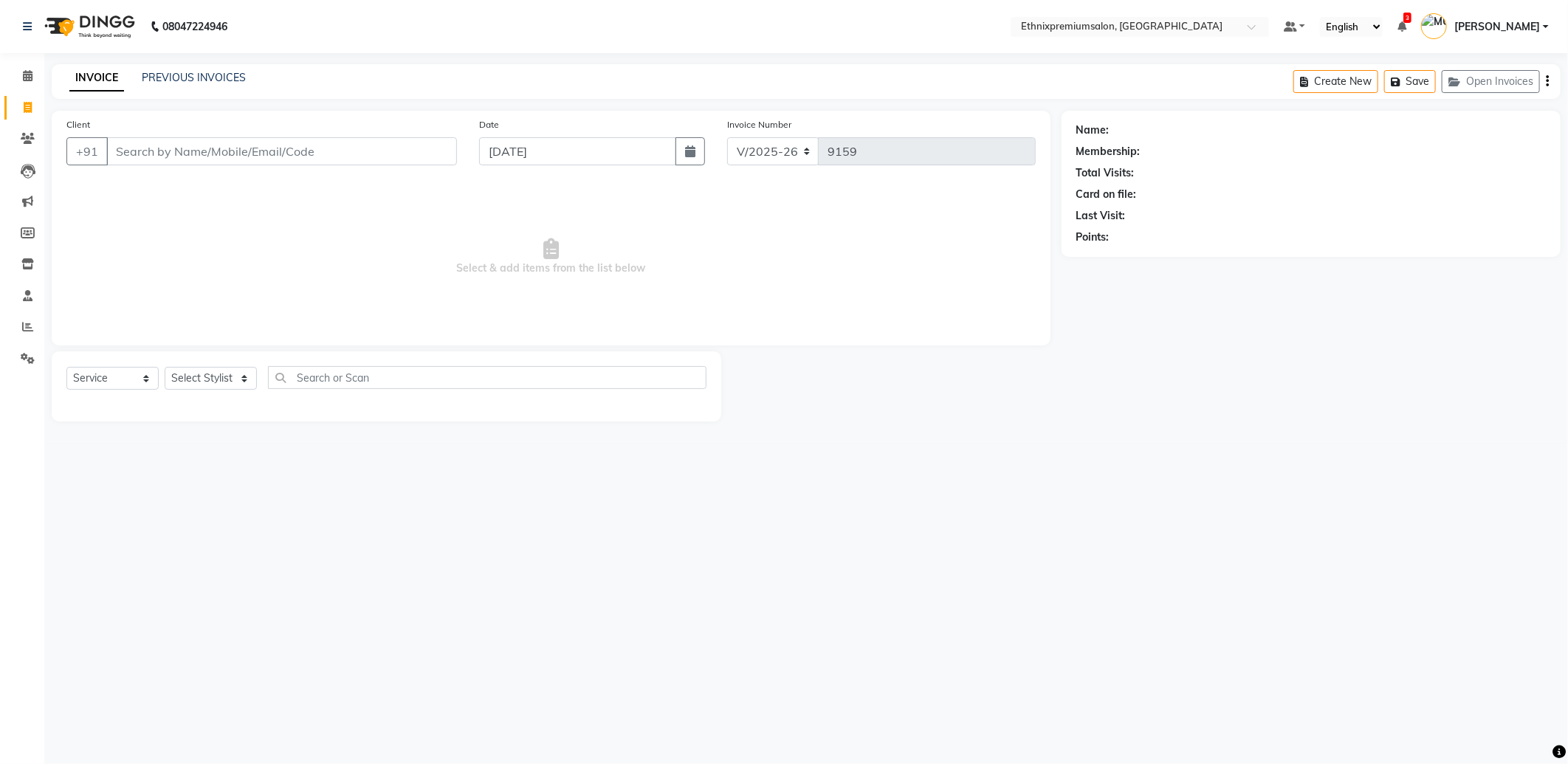
drag, startPoint x: 179, startPoint y: 151, endPoint x: 189, endPoint y: 149, distance: 10.2
click at [182, 151] on input "Client" at bounding box center [281, 151] width 351 height 28
click at [225, 183] on span "9038235" at bounding box center [251, 185] width 51 height 15
type input "9038235960"
click at [195, 382] on select "Select Stylist Amoi Ashish BISHAKHA Cheten Yolmoo Dipa Dorjey Faisal Jacqueline…" at bounding box center [211, 378] width 93 height 23
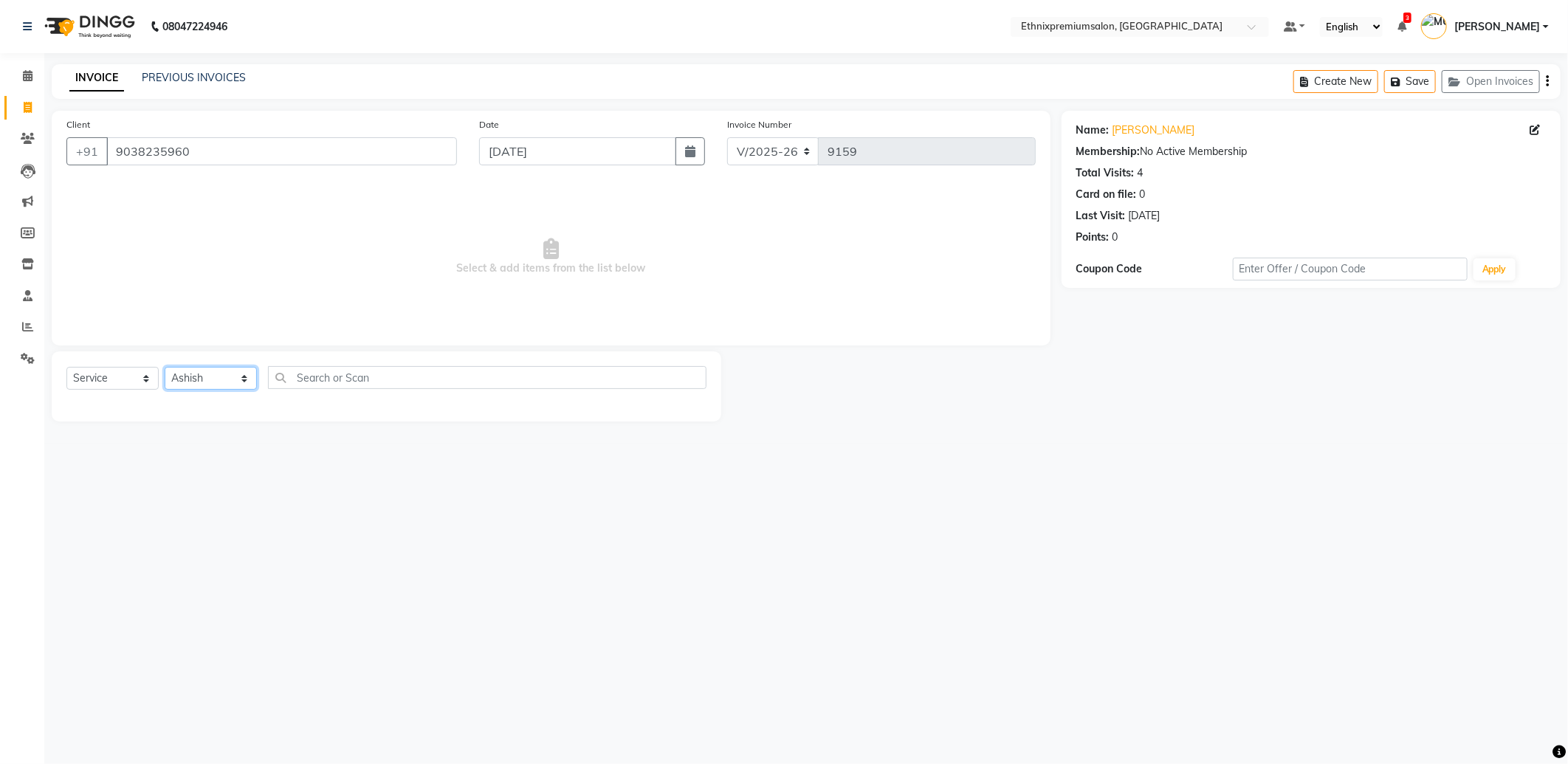
click at [165, 368] on select "Select Stylist Amoi Ashish BISHAKHA Cheten Yolmoo Dipa Dorjey Faisal Jacqueline…" at bounding box center [211, 378] width 93 height 23
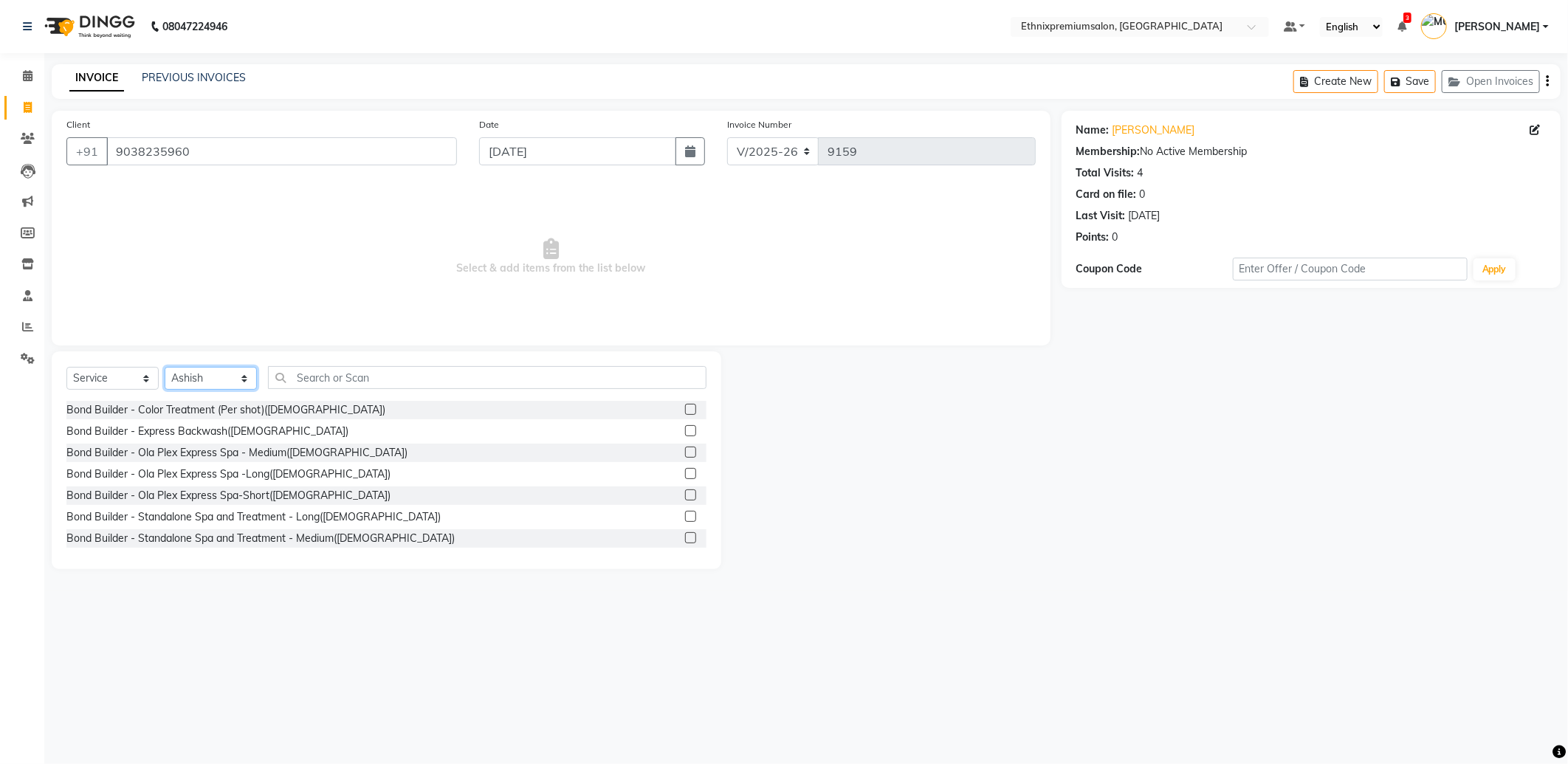
click at [196, 382] on select "Select Stylist Amoi Ashish BISHAKHA Cheten Yolmoo Dipa Dorjey Faisal Jacqueline…" at bounding box center [211, 378] width 93 height 23
select select "63617"
click at [165, 368] on select "Select Stylist Amoi Ashish BISHAKHA Cheten Yolmoo Dipa Dorjey Faisal Jacqueline…" at bounding box center [211, 378] width 93 height 23
click at [310, 375] on input "text" at bounding box center [487, 377] width 438 height 23
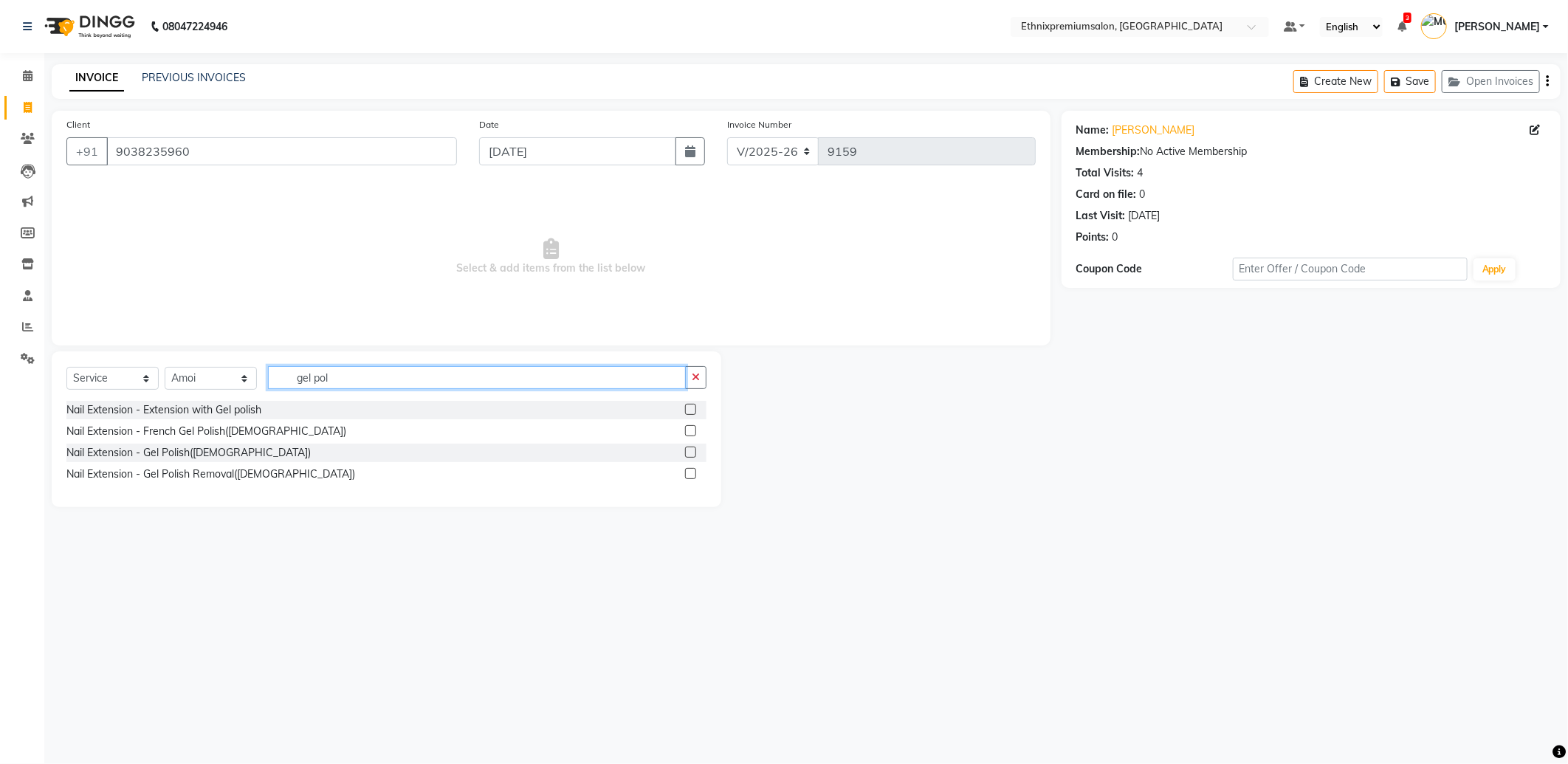
type input "gel pol"
click at [690, 449] on label at bounding box center [690, 452] width 11 height 11
click at [690, 449] on input "checkbox" at bounding box center [689, 453] width 9 height 9
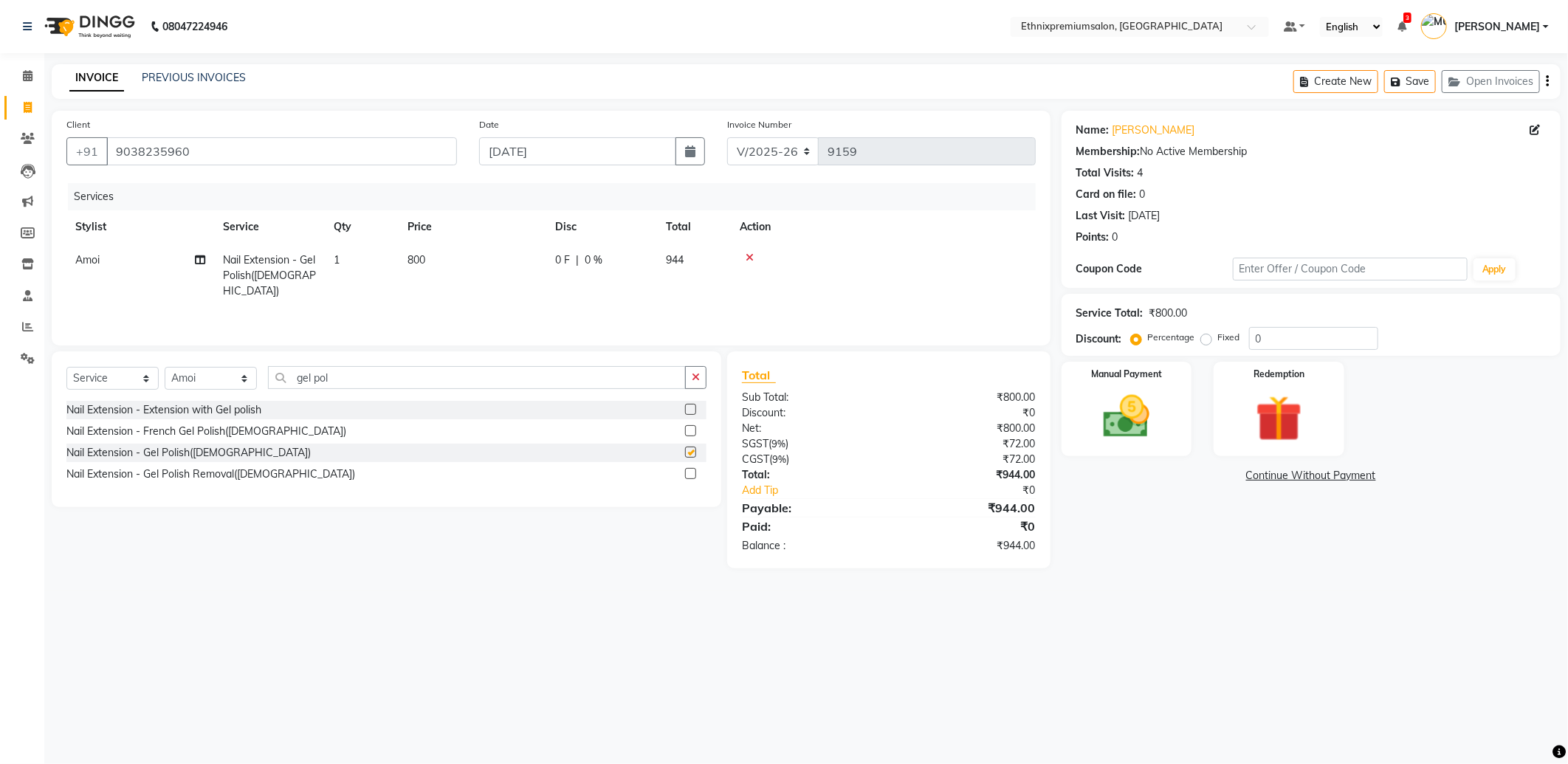
checkbox input "false"
click at [413, 262] on span "800" at bounding box center [416, 259] width 18 height 13
drag, startPoint x: 525, startPoint y: 266, endPoint x: 123, endPoint y: 237, distance: 403.0
click at [200, 247] on tr "Amoi Ashish BISHAKHA Cheten Yolmoo Dipa Dorjey Faisal Jacqueline James KP Kusum…" at bounding box center [550, 274] width 970 height 63
type input "1500"
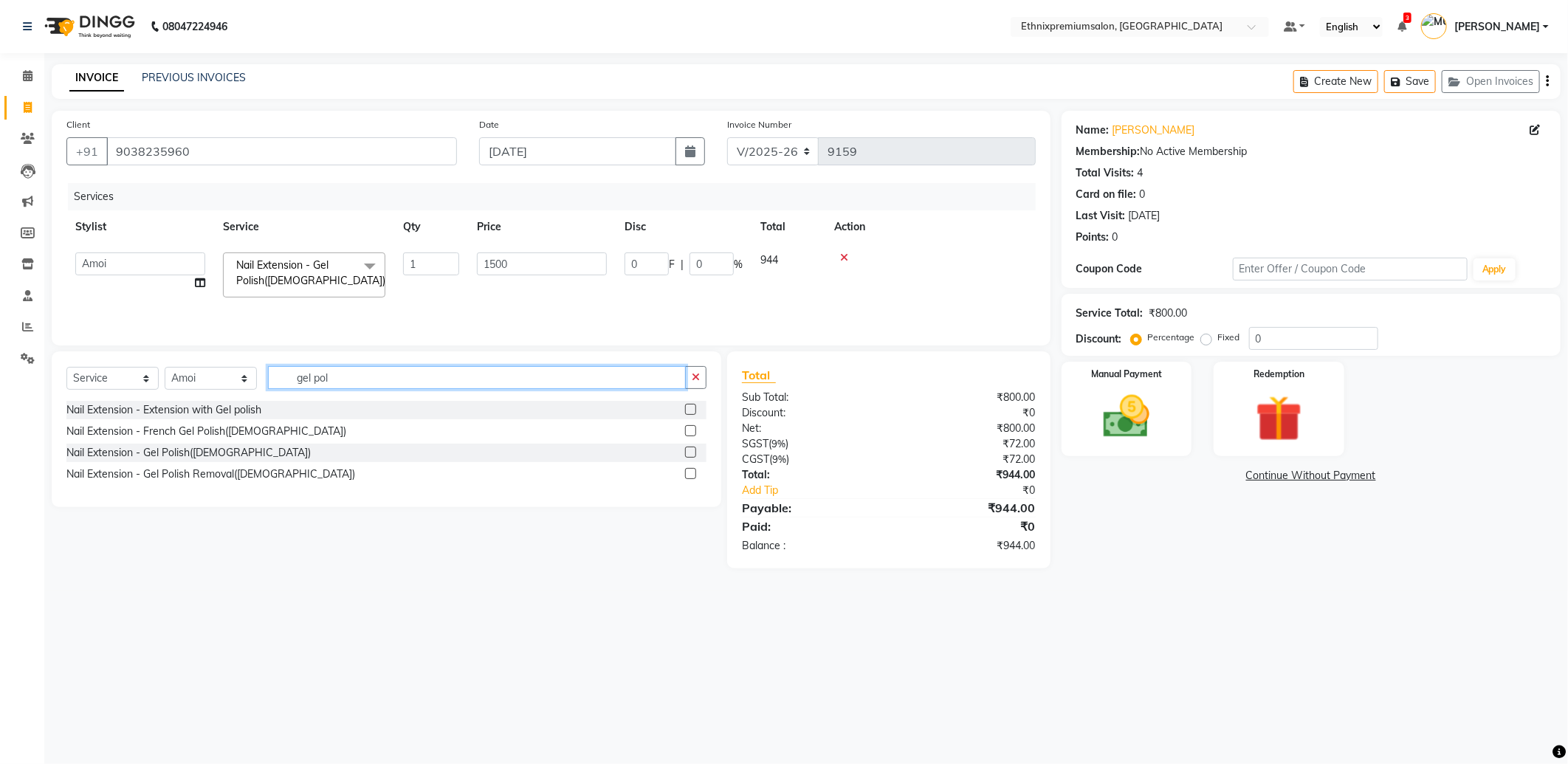
drag, startPoint x: 369, startPoint y: 380, endPoint x: 0, endPoint y: 309, distance: 375.8
click at [0, 326] on html "08047224946 Select Location × Ethnixpremiumsalon, Brookfield Default Panel My P…" at bounding box center [784, 382] width 1568 height 764
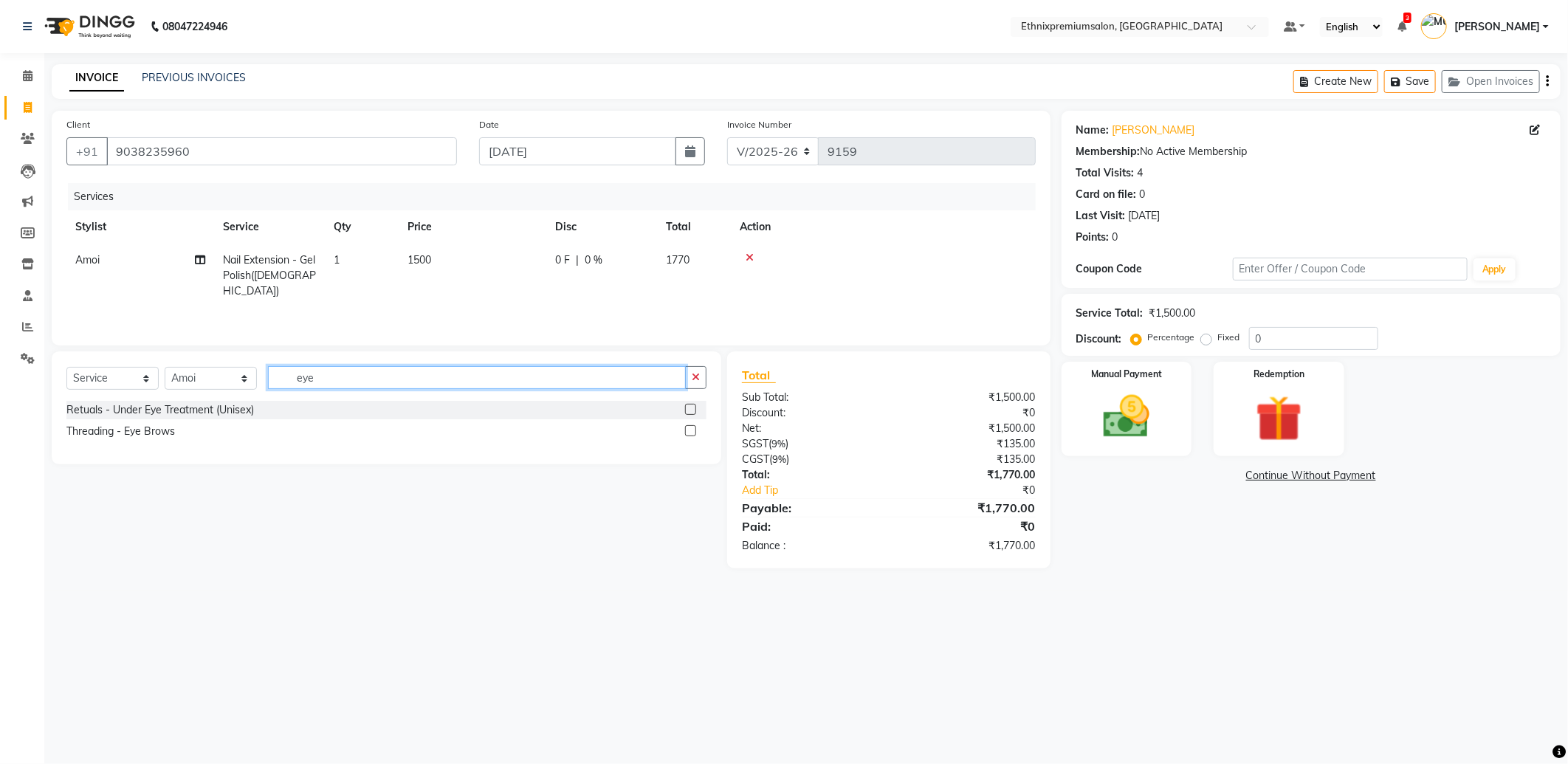
type input "eye"
click at [690, 433] on label at bounding box center [690, 430] width 11 height 11
click at [690, 433] on input "checkbox" at bounding box center [689, 431] width 9 height 9
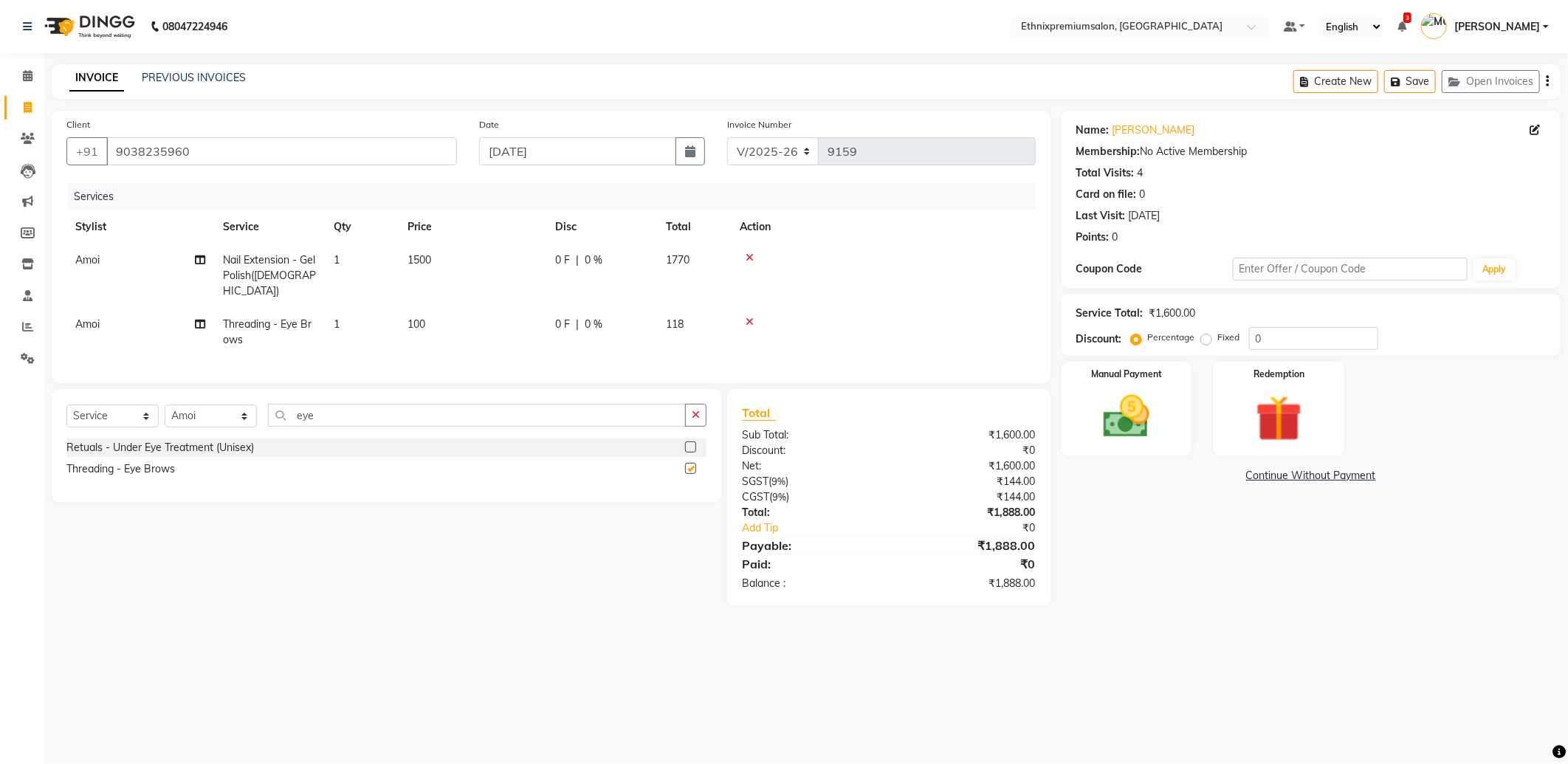
checkbox input "false"
drag, startPoint x: 358, startPoint y: 412, endPoint x: 0, endPoint y: 378, distance: 359.6
click at [0, 395] on html "08047224946 Select Location × Ethnixpremiumsalon, Brookfield Default Panel My P…" at bounding box center [784, 382] width 1568 height 764
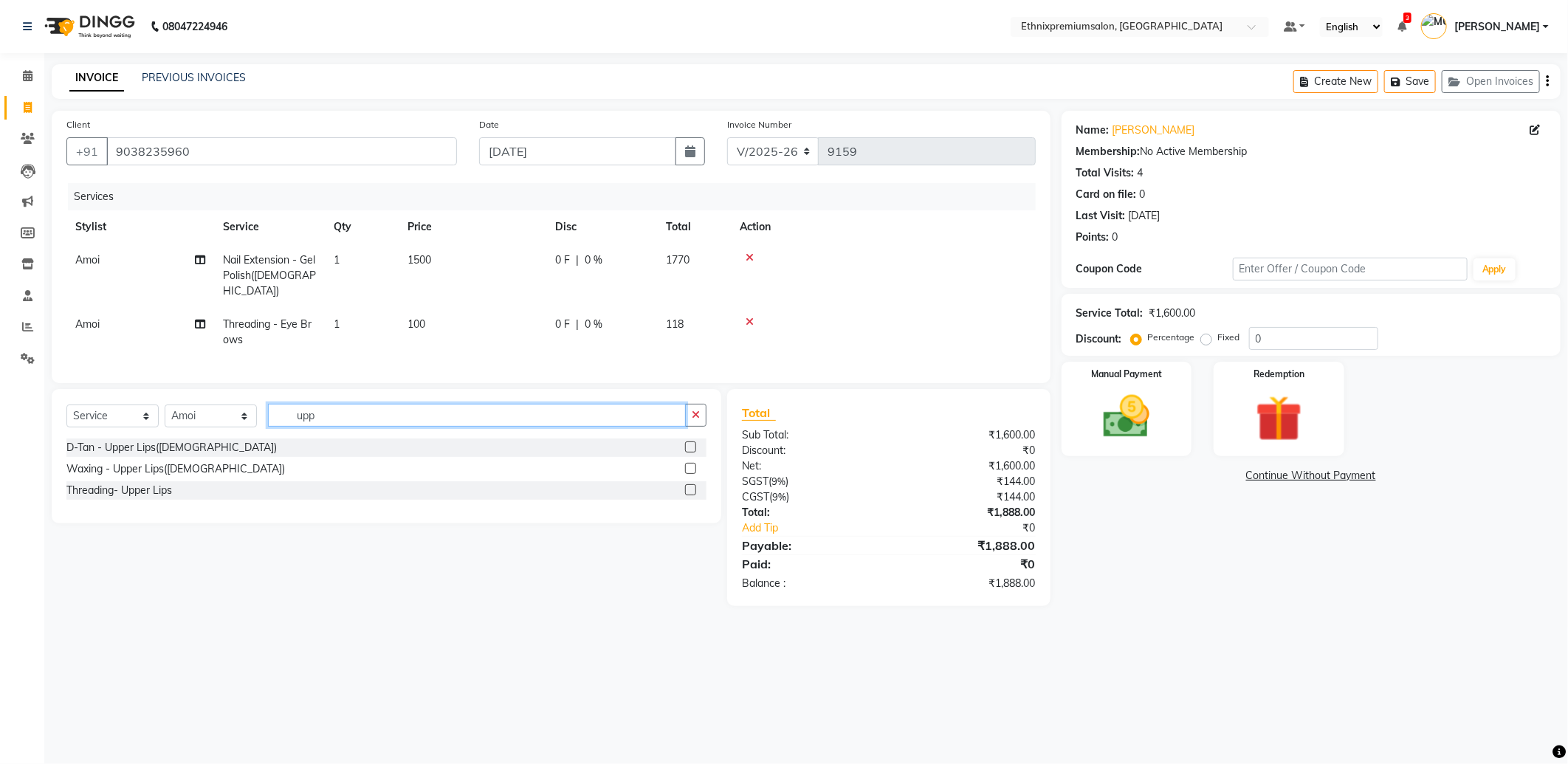
type input "upp"
click at [688, 486] on label at bounding box center [690, 490] width 11 height 11
click at [688, 486] on input "checkbox" at bounding box center [689, 490] width 9 height 9
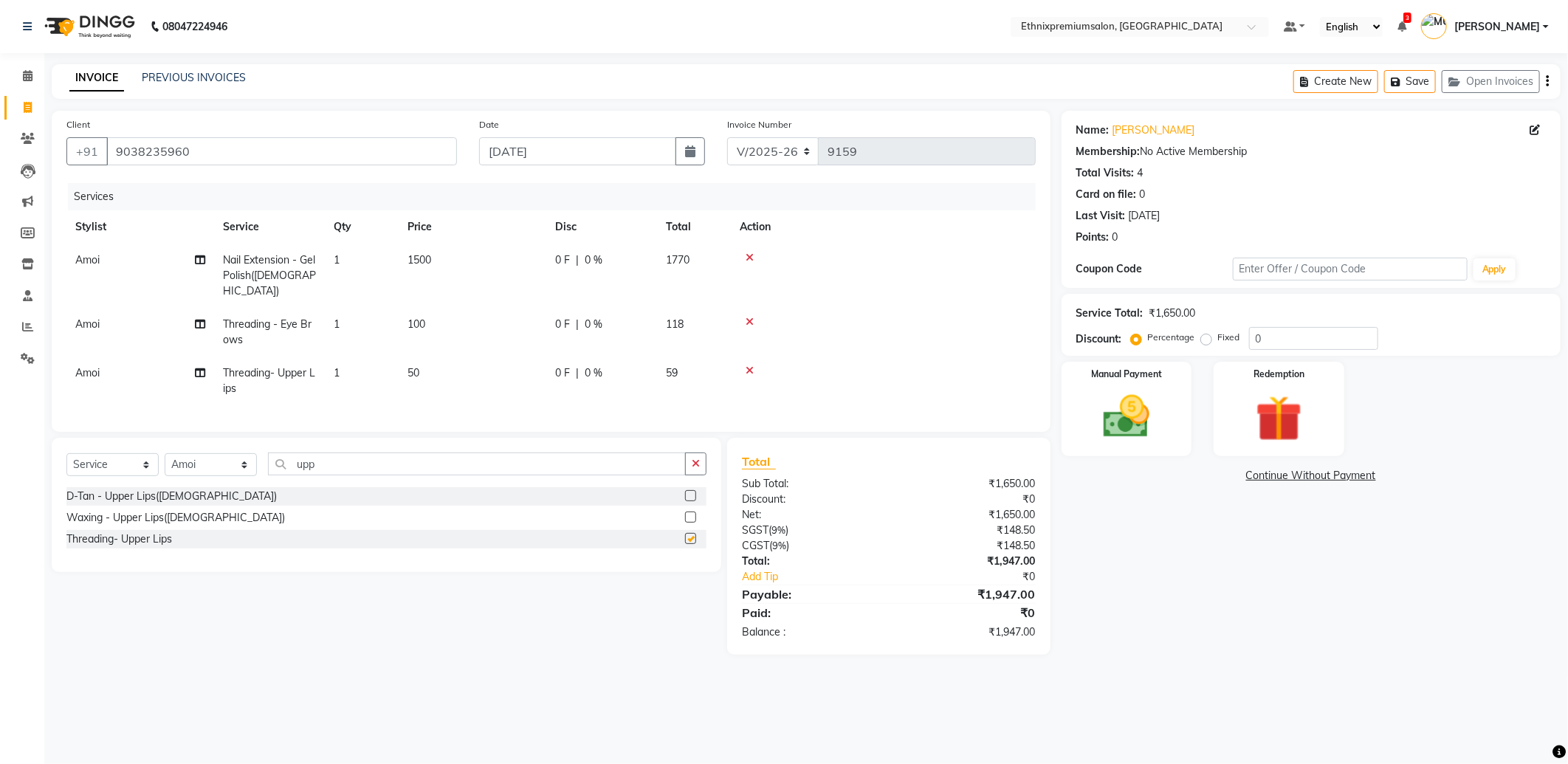
checkbox input "false"
drag, startPoint x: 375, startPoint y: 454, endPoint x: 46, endPoint y: 477, distance: 329.8
click at [70, 471] on div "Select Service Product Membership Package Voucher Prepaid Gift Card Select Styl…" at bounding box center [386, 470] width 640 height 34
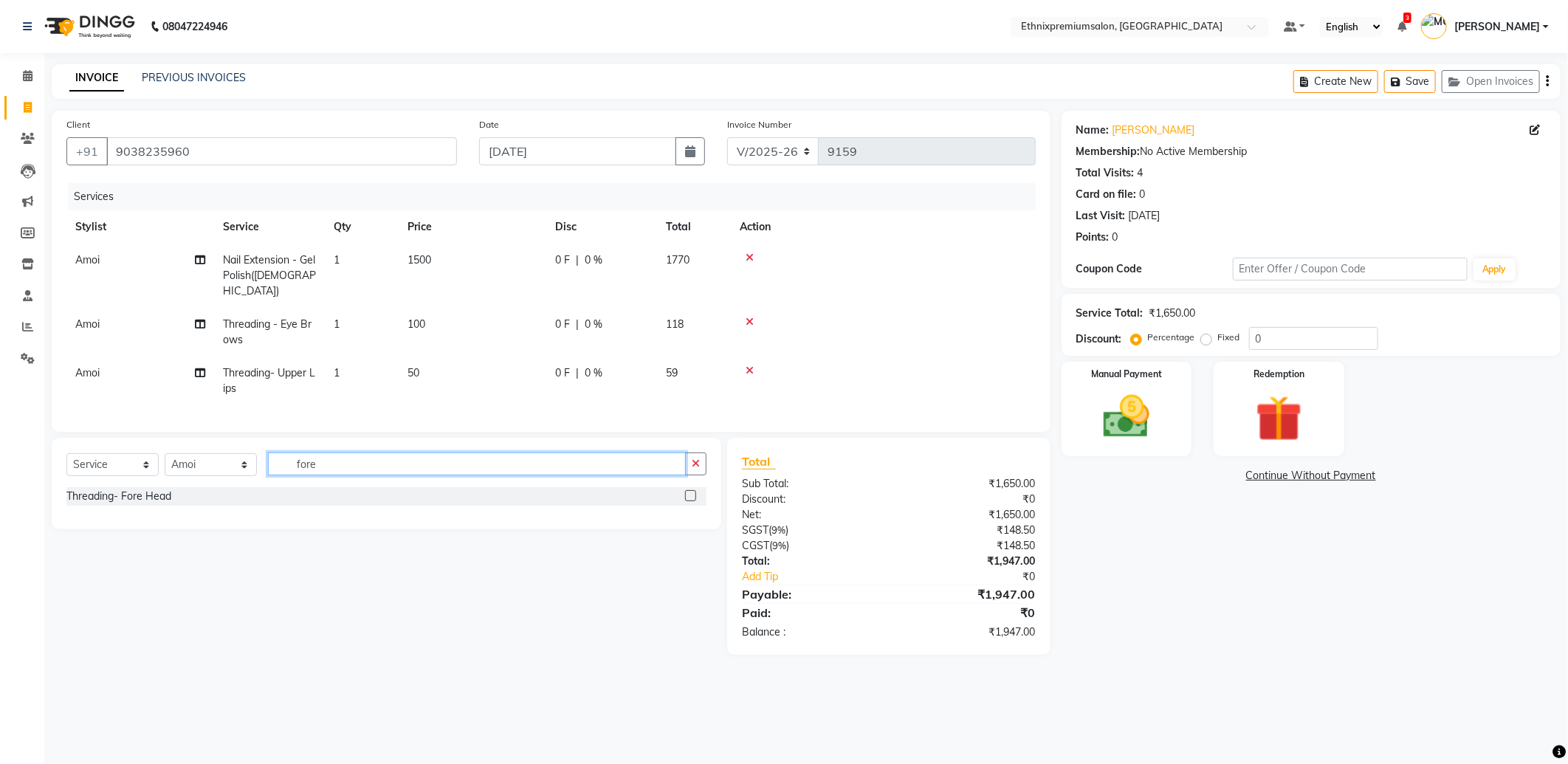
type input "fore"
click at [691, 491] on label at bounding box center [690, 496] width 11 height 11
click at [691, 491] on input "checkbox" at bounding box center [689, 496] width 9 height 9
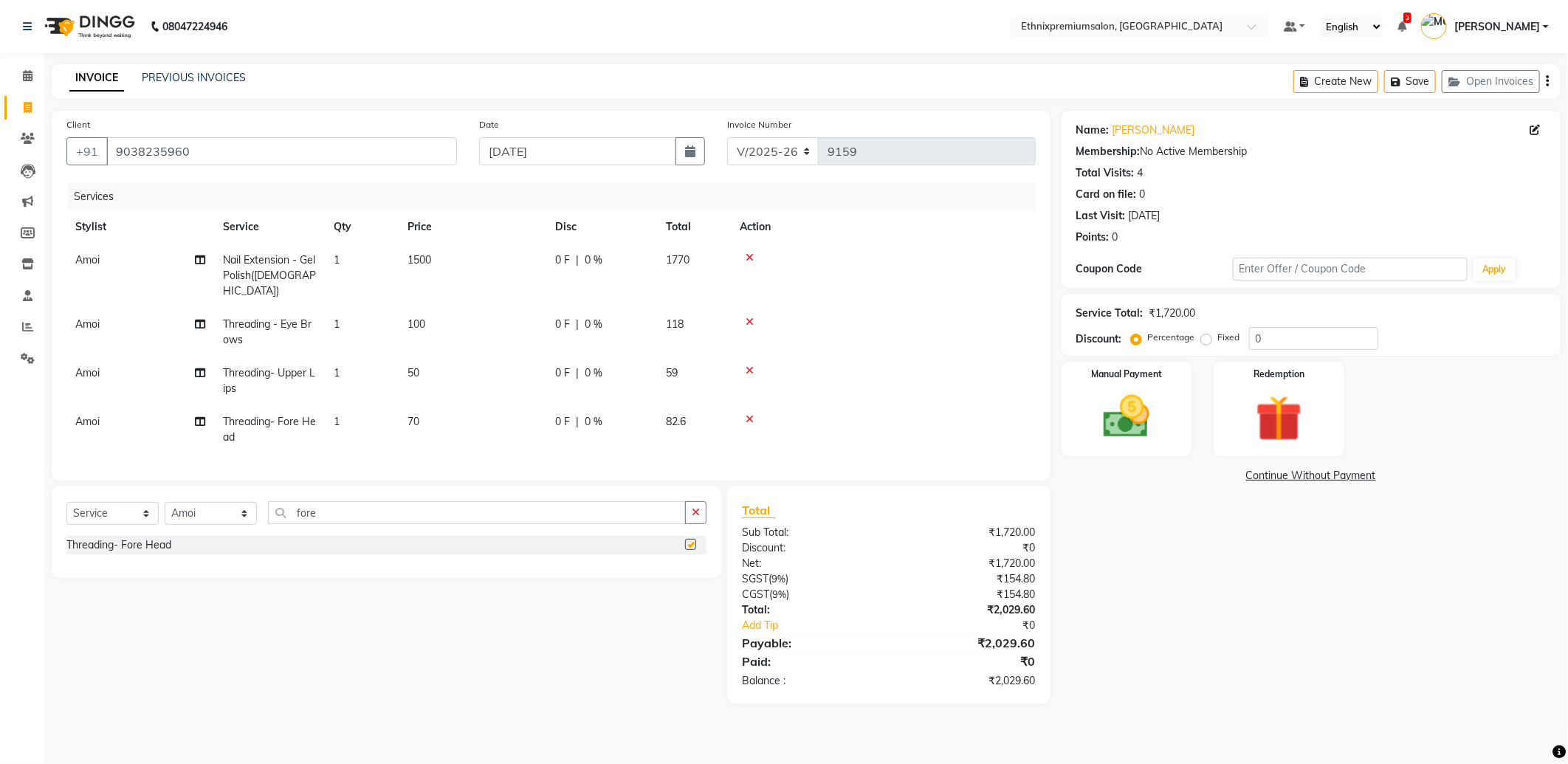
checkbox input "false"
drag, startPoint x: 338, startPoint y: 507, endPoint x: 0, endPoint y: 525, distance: 338.5
click at [0, 517] on html "08047224946 Select Location × Ethnixpremiumsalon, Brookfield Default Panel My P…" at bounding box center [784, 382] width 1568 height 764
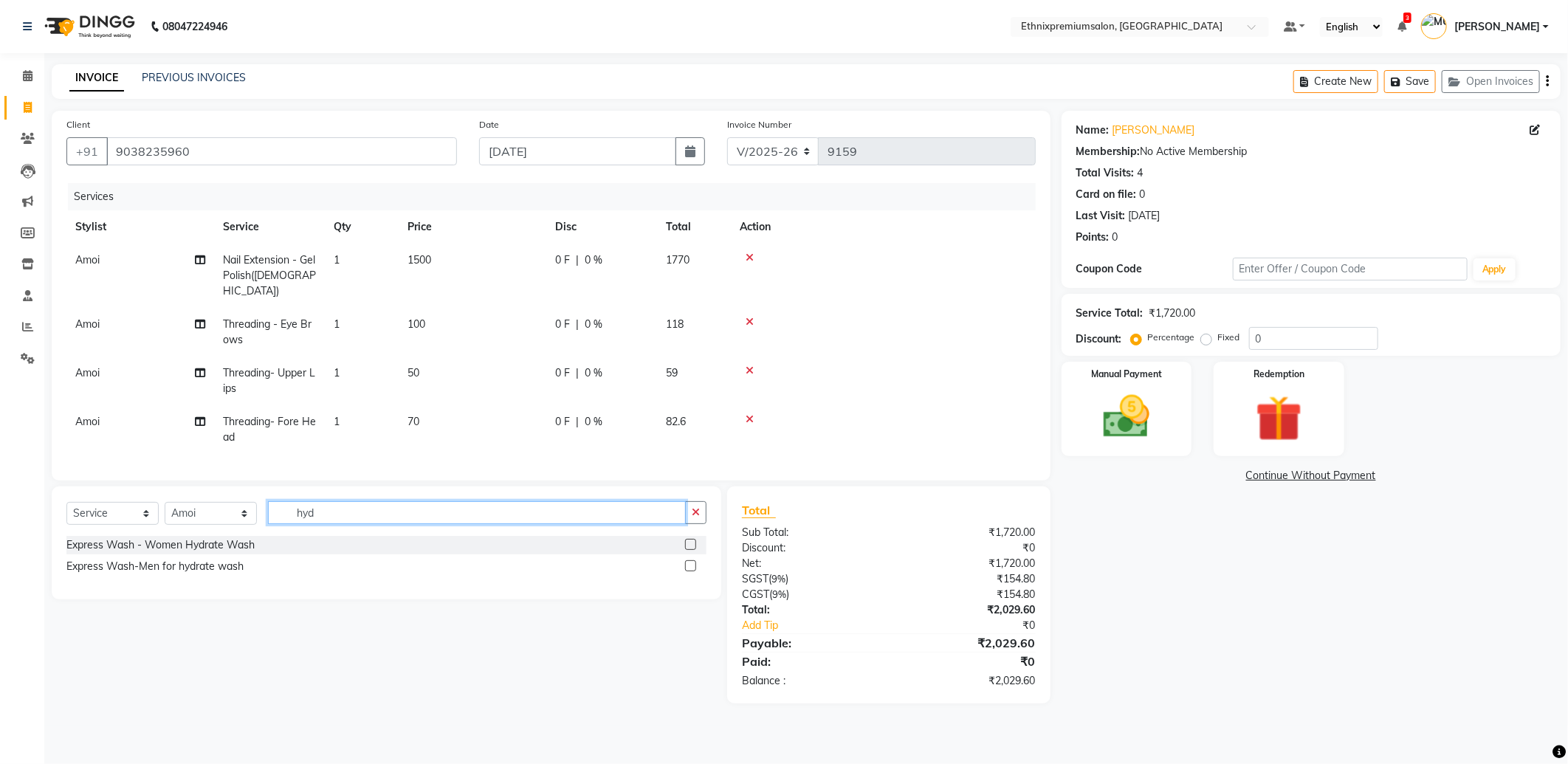
type input "hyd"
click at [690, 539] on label at bounding box center [690, 544] width 11 height 11
click at [690, 540] on input "checkbox" at bounding box center [689, 544] width 9 height 9
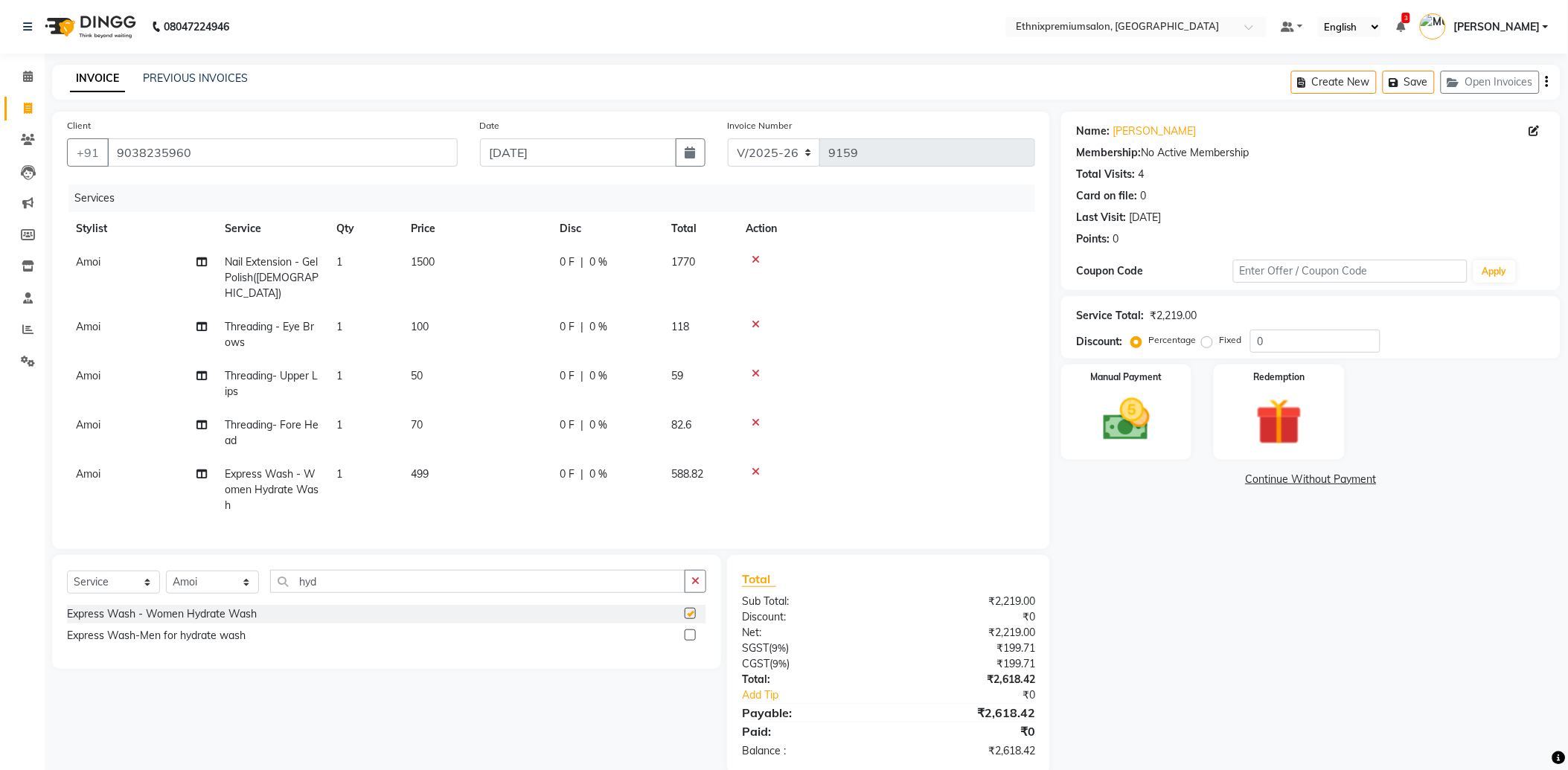
checkbox input "false"
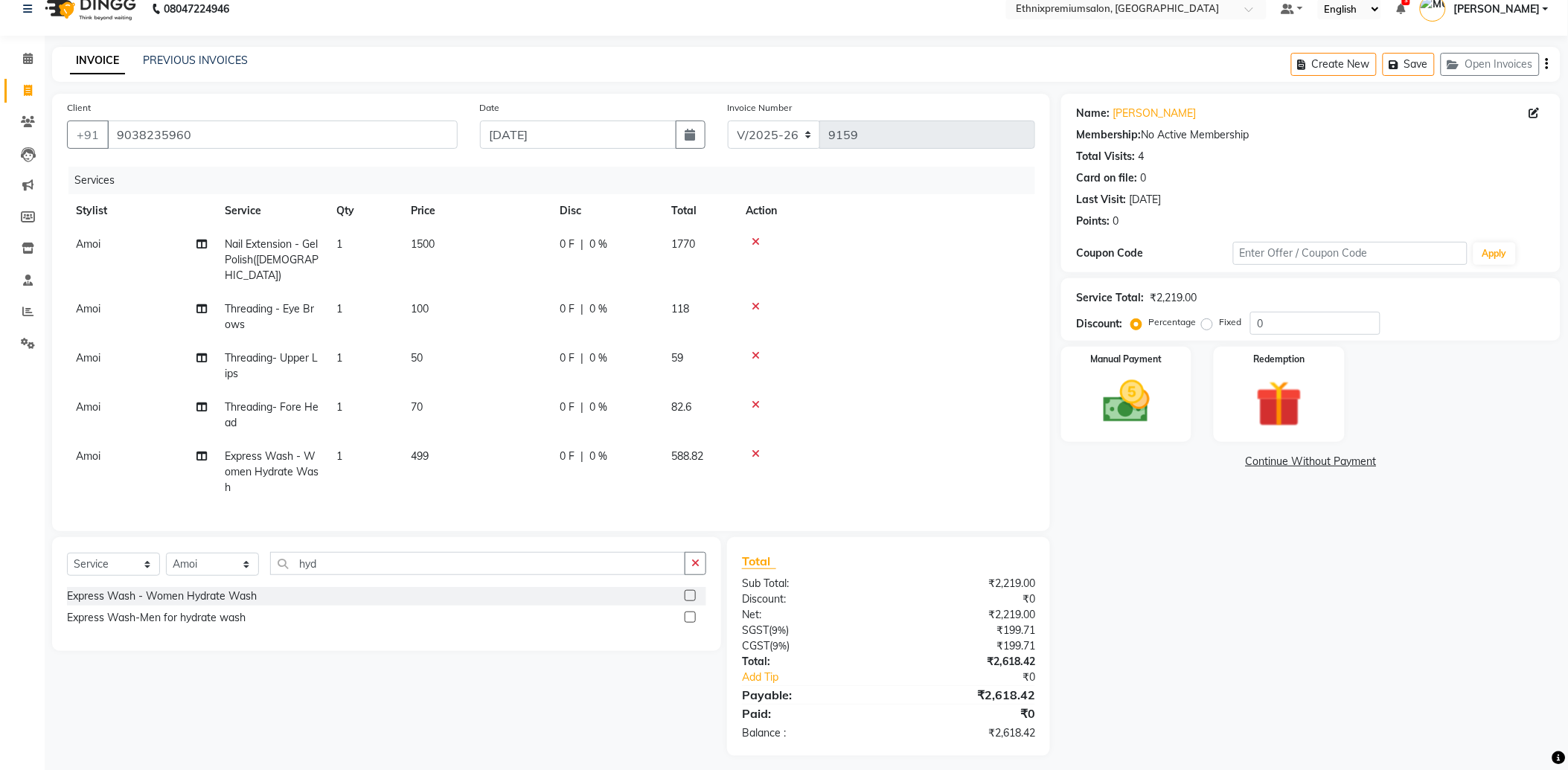
scroll to position [22, 0]
click at [1136, 426] on div "Manual Payment" at bounding box center [1126, 390] width 136 height 99
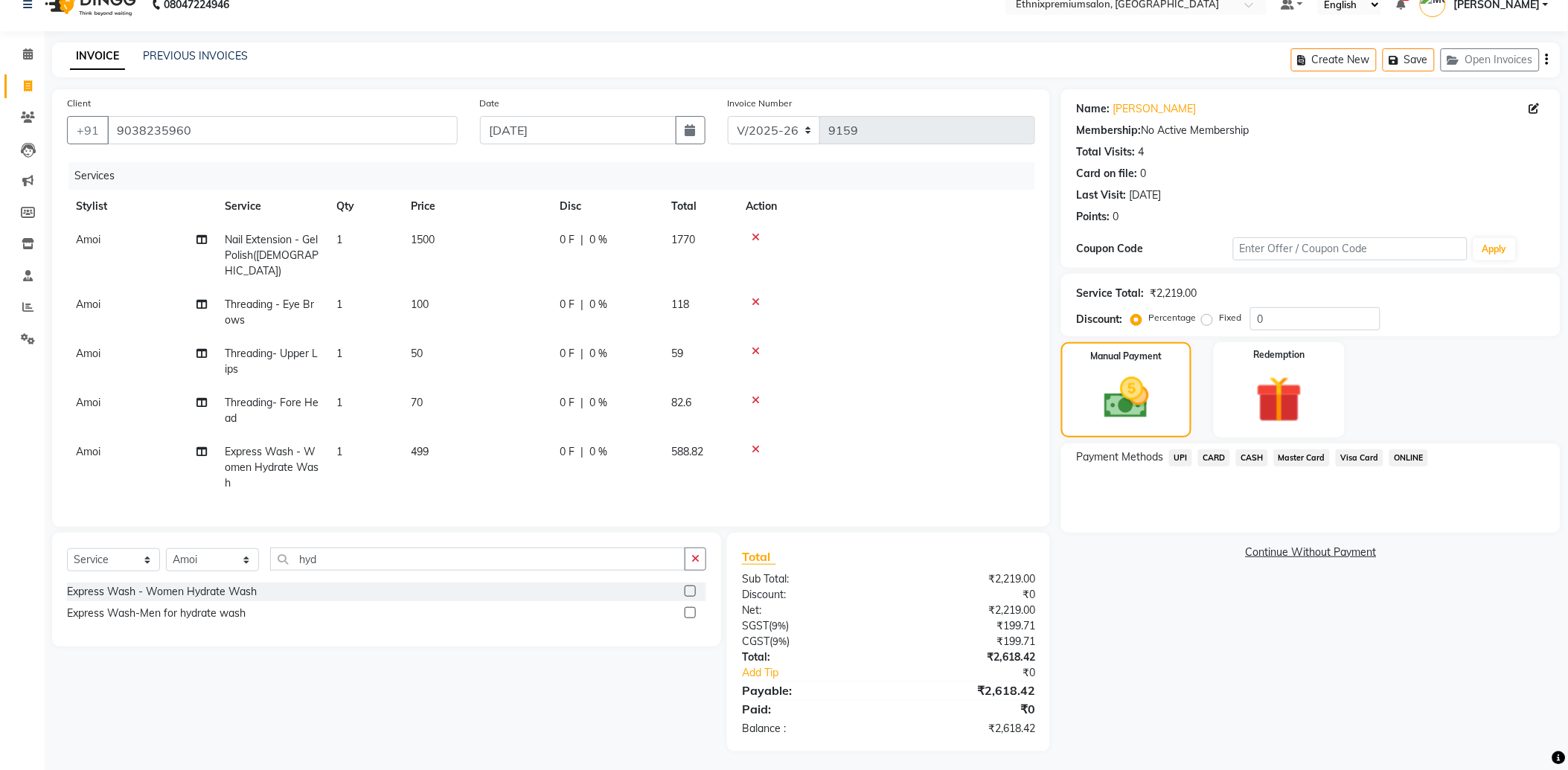
click at [1177, 456] on span "UPI" at bounding box center [1181, 458] width 23 height 17
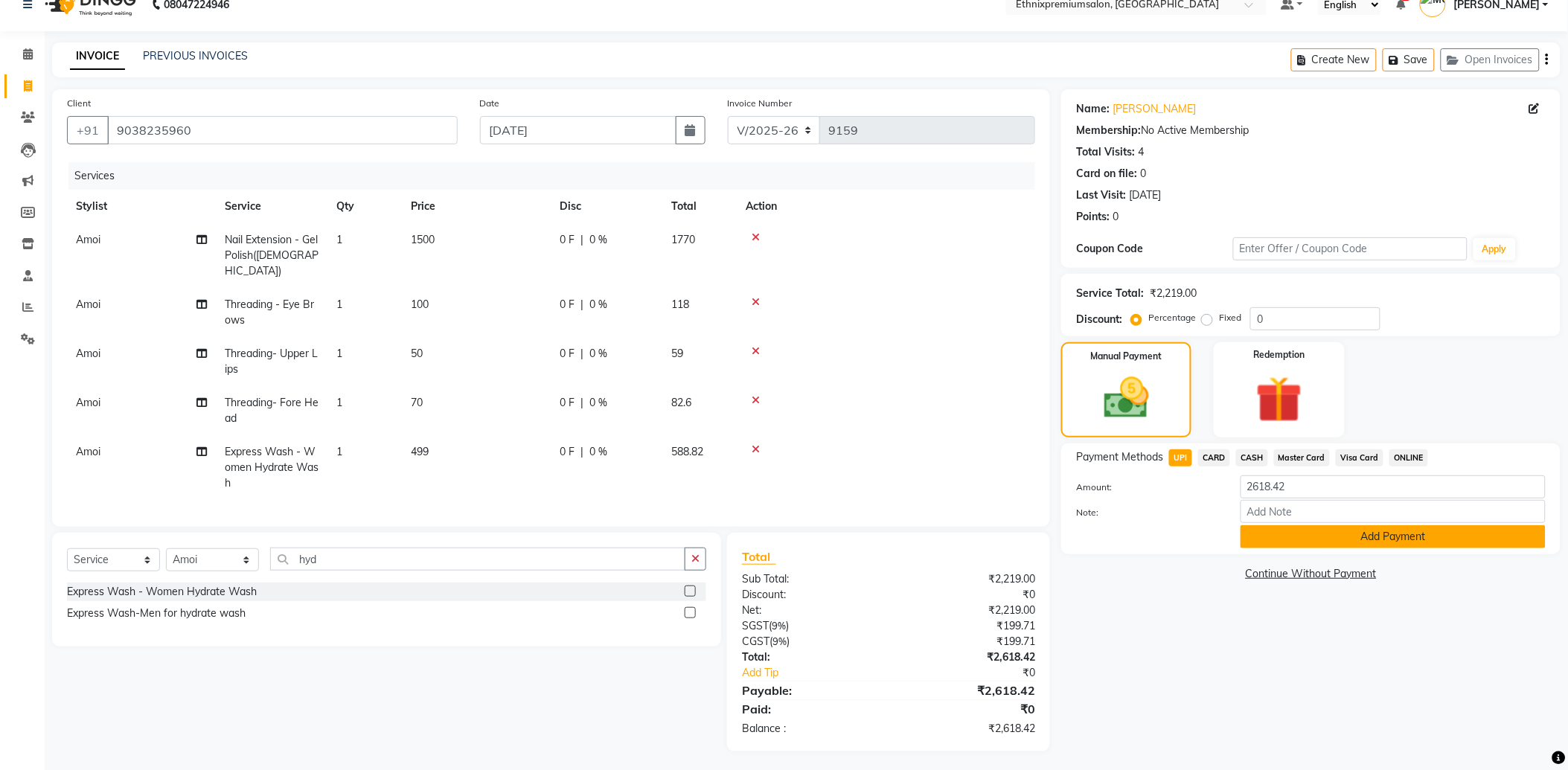
click at [1350, 538] on button "Add Payment" at bounding box center [1393, 537] width 305 height 23
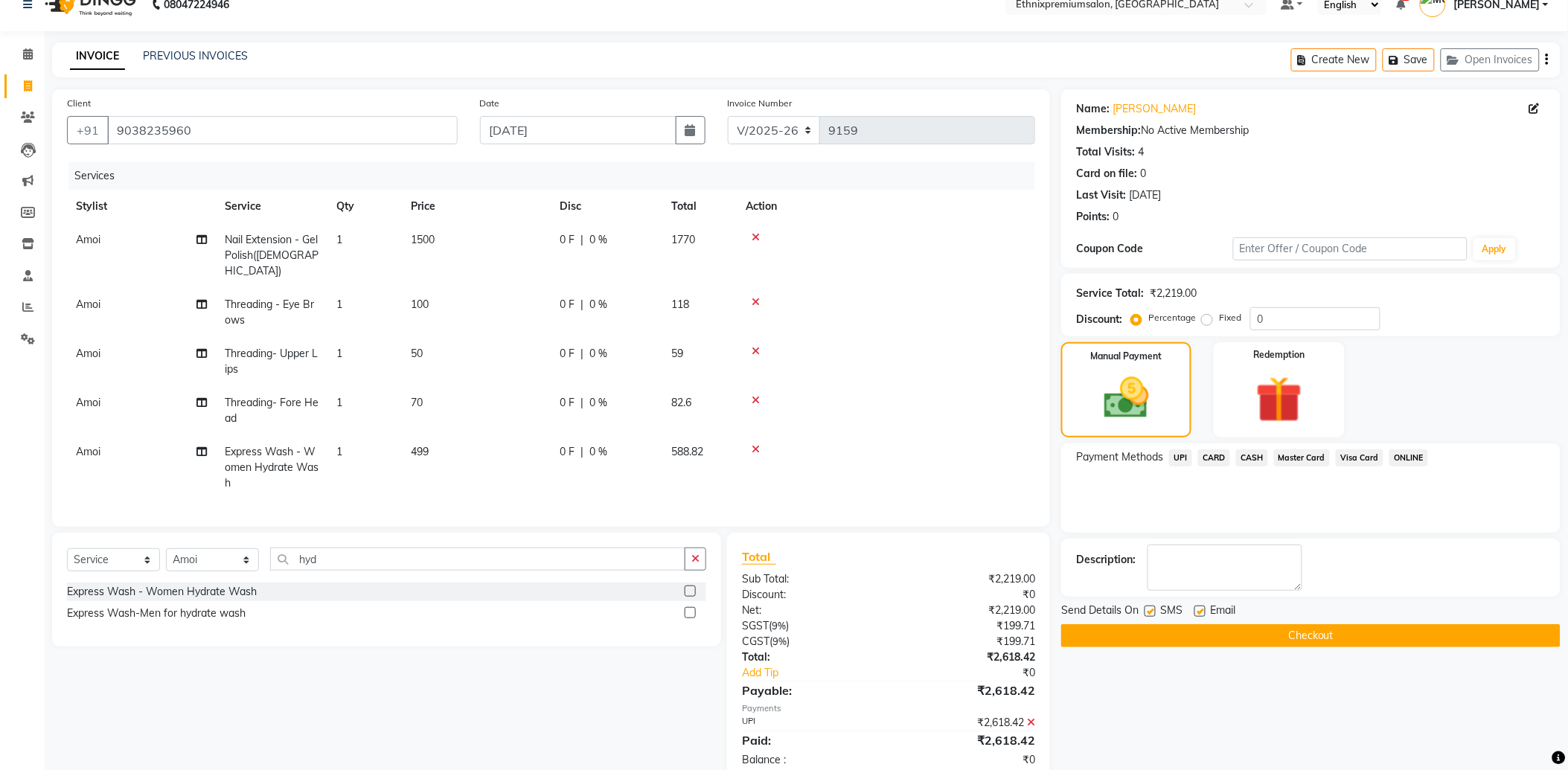
click at [1296, 637] on button "Checkout" at bounding box center [1311, 635] width 500 height 23
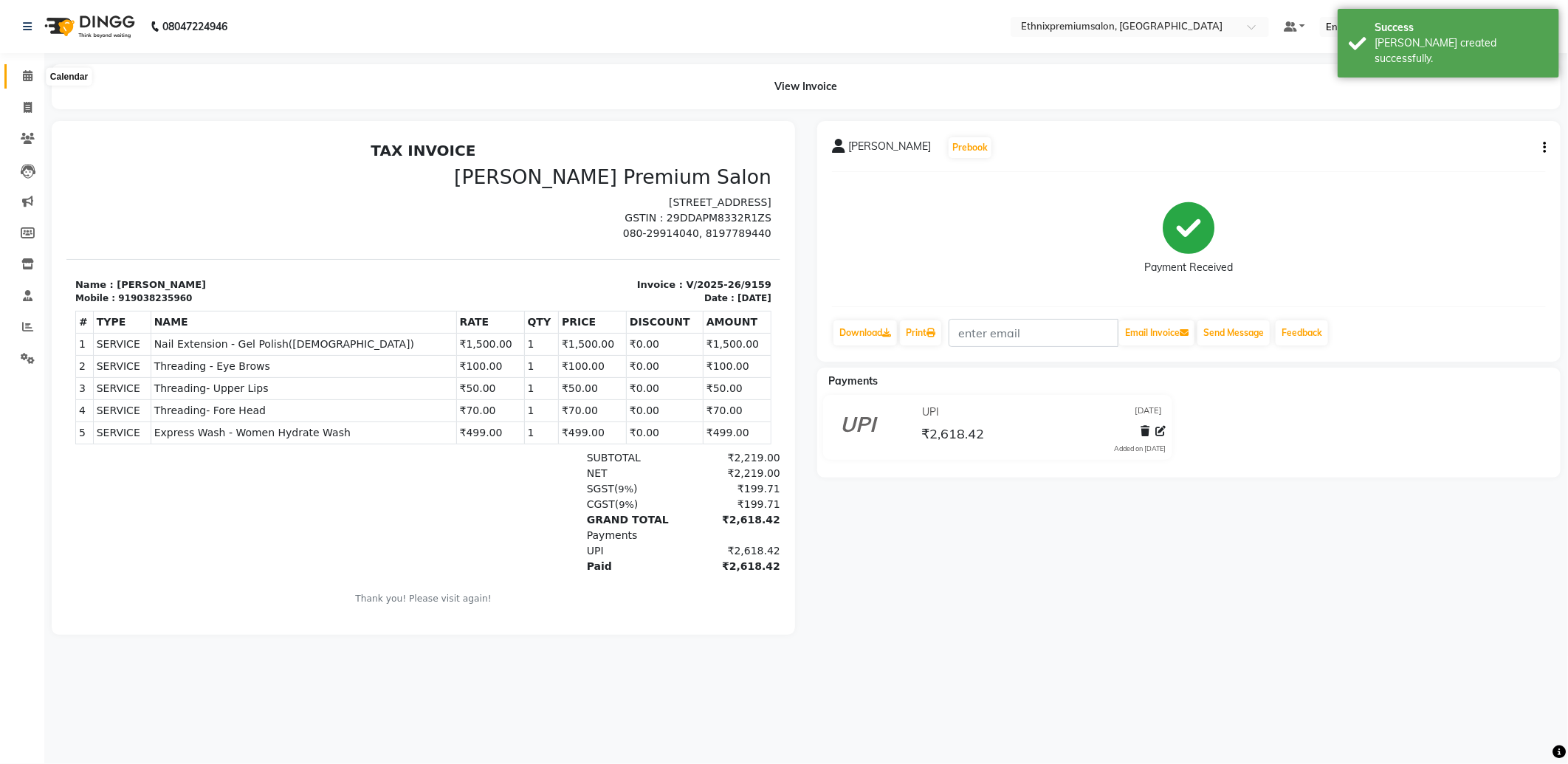
click at [21, 76] on span at bounding box center [27, 76] width 26 height 17
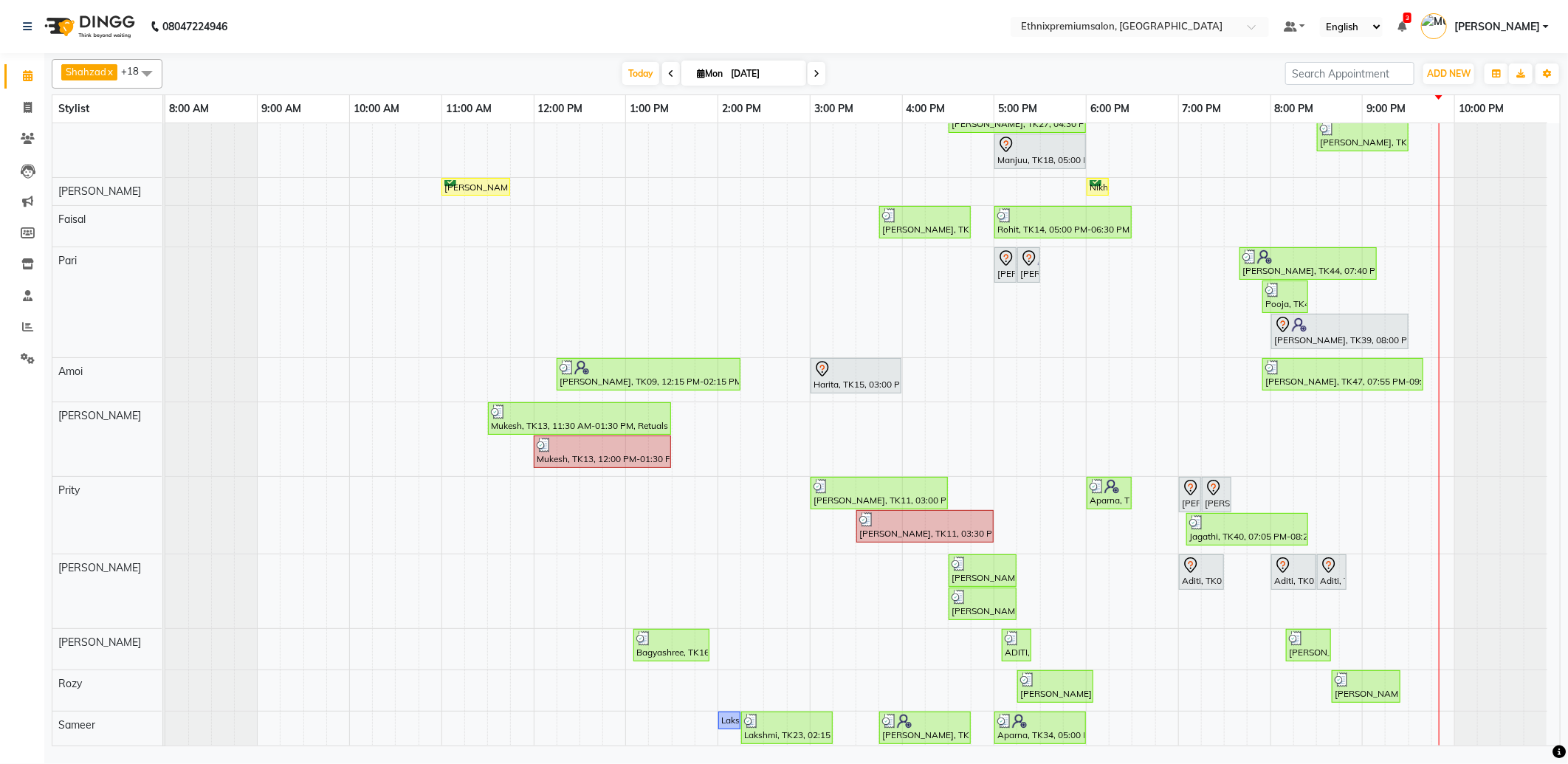
scroll to position [418, 0]
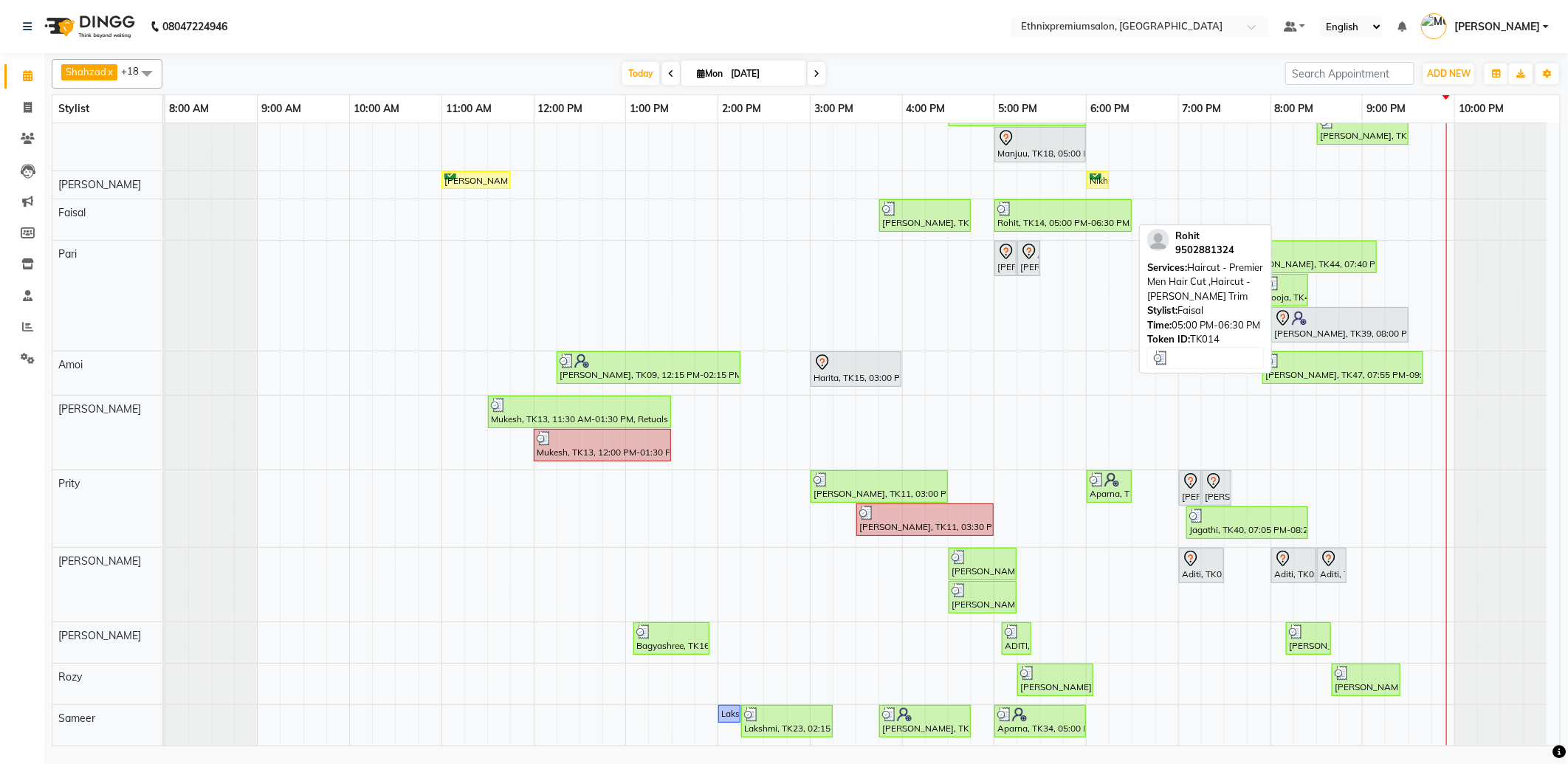
click at [1059, 215] on div "Rohit, TK14, 05:00 PM-06:30 PM, Haircut - Premier Men Hair Cut ,Haircut - [PERS…" at bounding box center [1063, 215] width 135 height 28
select select "3"
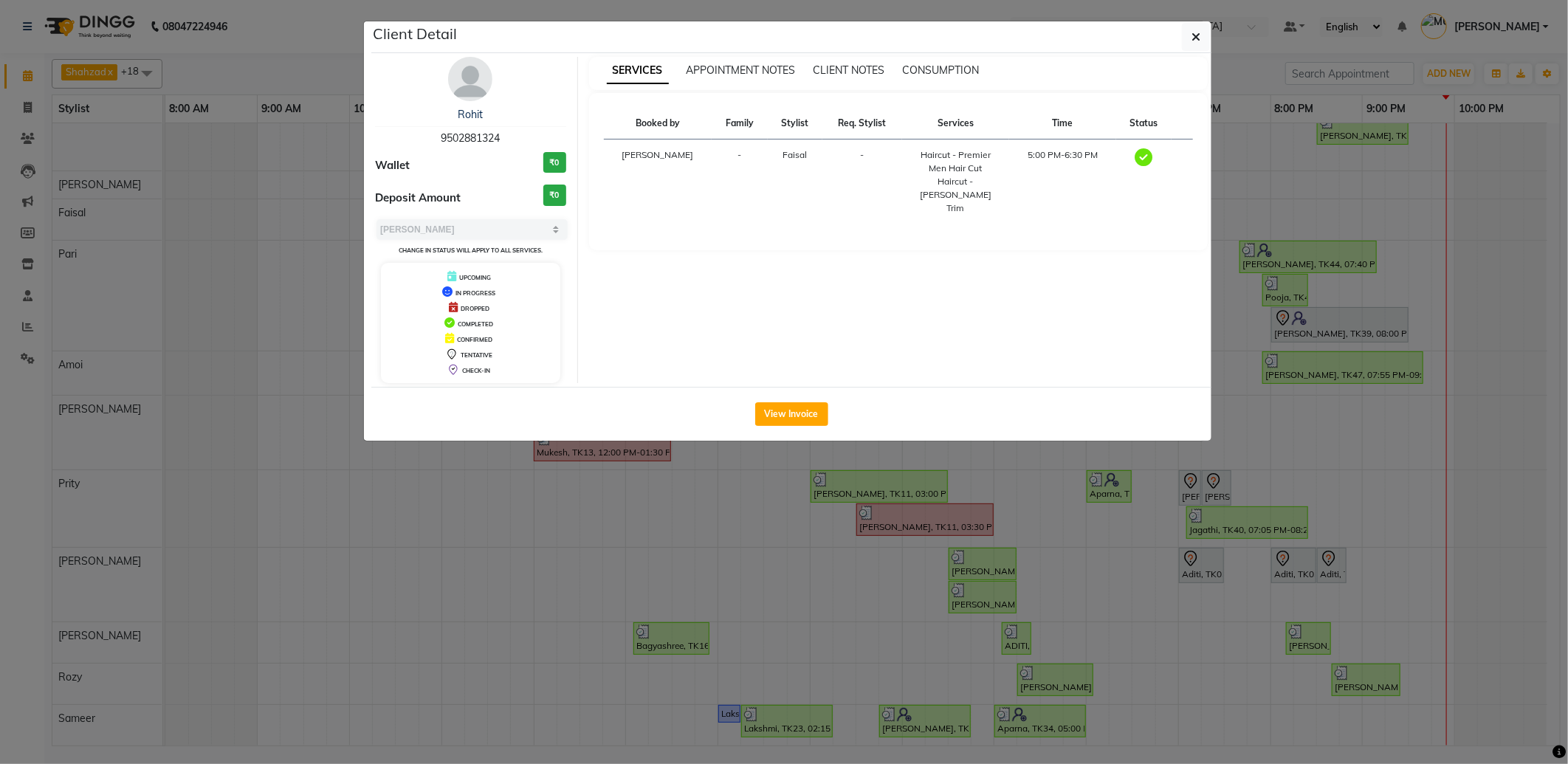
click at [472, 130] on div "Rohit 9502881324" at bounding box center [470, 127] width 191 height 39
click at [471, 136] on span "9502881324" at bounding box center [470, 137] width 59 height 13
copy span "9502881324"
drag, startPoint x: 1197, startPoint y: 34, endPoint x: 1188, endPoint y: 34, distance: 9.0
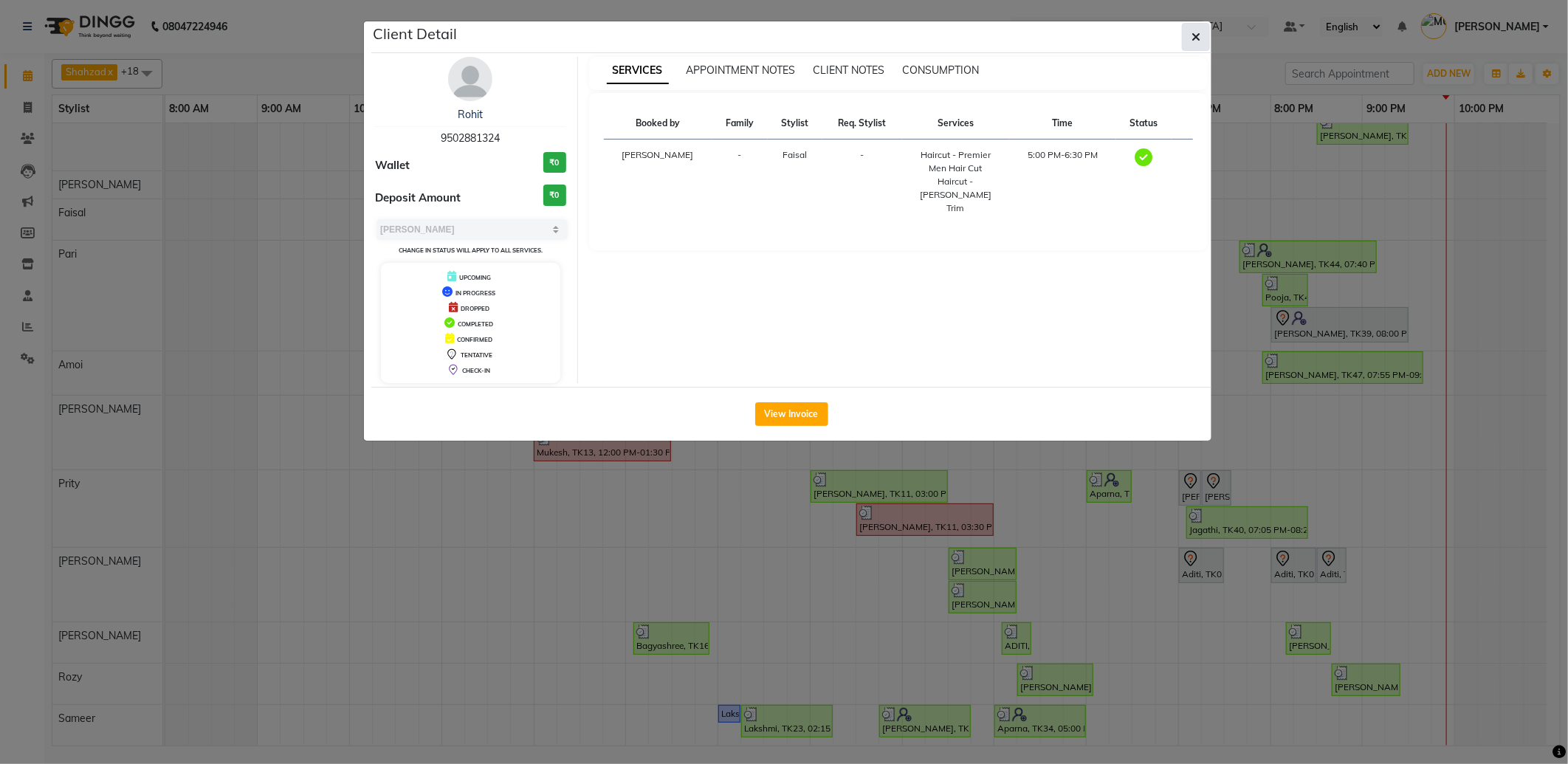
click at [1198, 34] on icon "button" at bounding box center [1196, 37] width 9 height 12
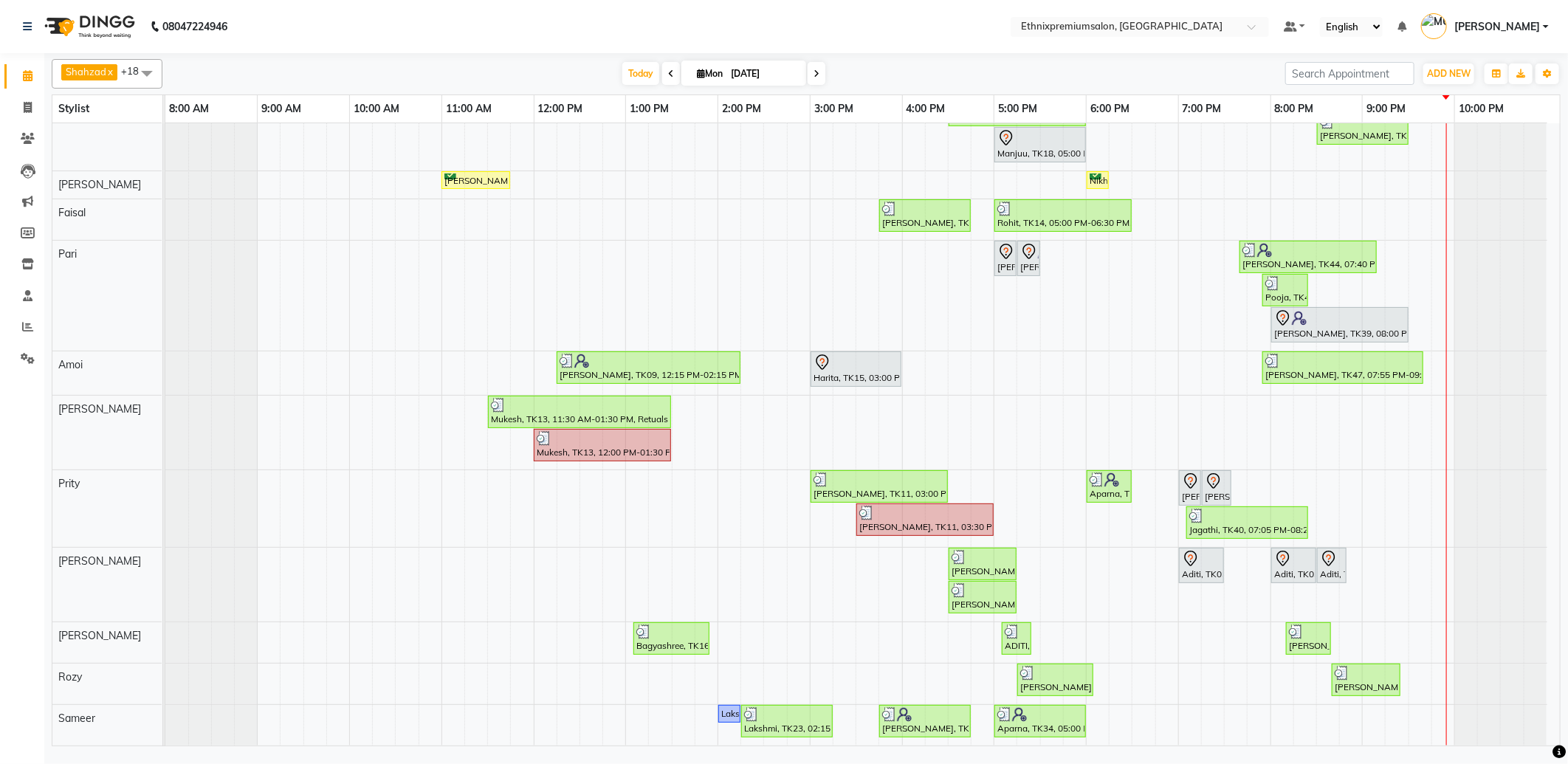
click at [808, 75] on span at bounding box center [816, 73] width 18 height 23
type input "02-09-2025"
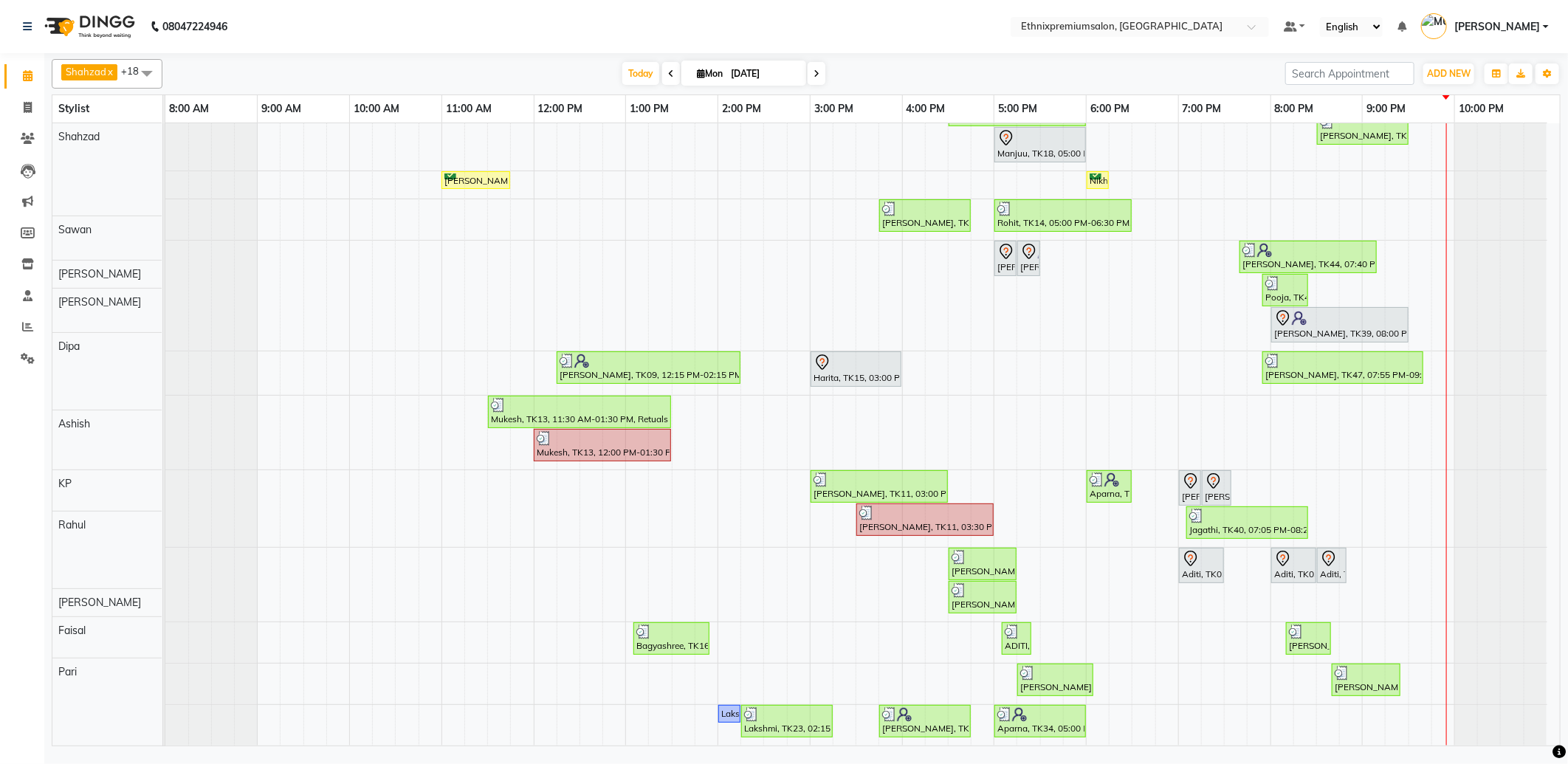
scroll to position [0, 0]
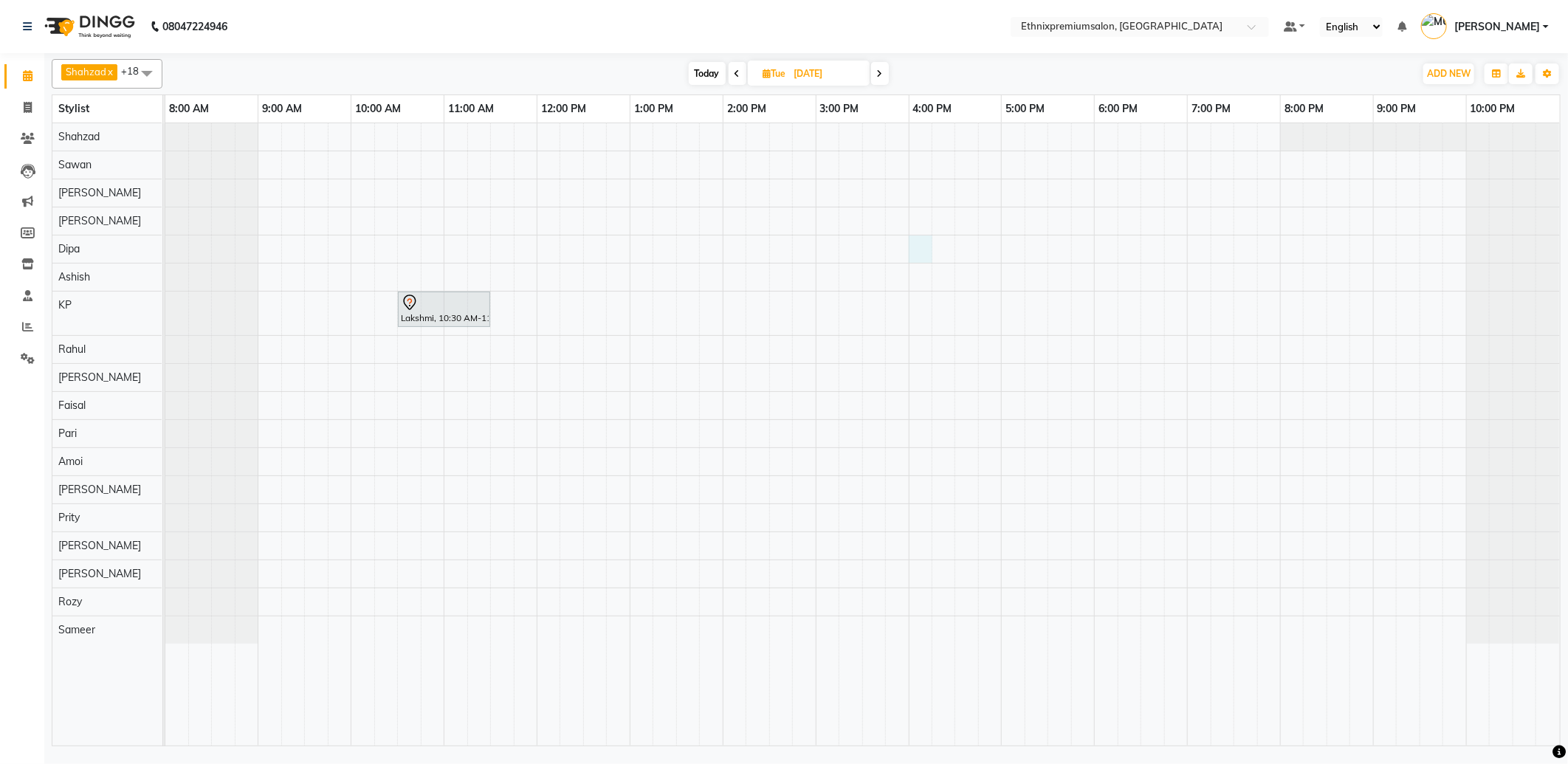
click at [918, 242] on div "Lakshmi, 10:30 AM-11:30 AM, Haircut - Premier Men Hair Cut" at bounding box center [862, 435] width 1395 height 623
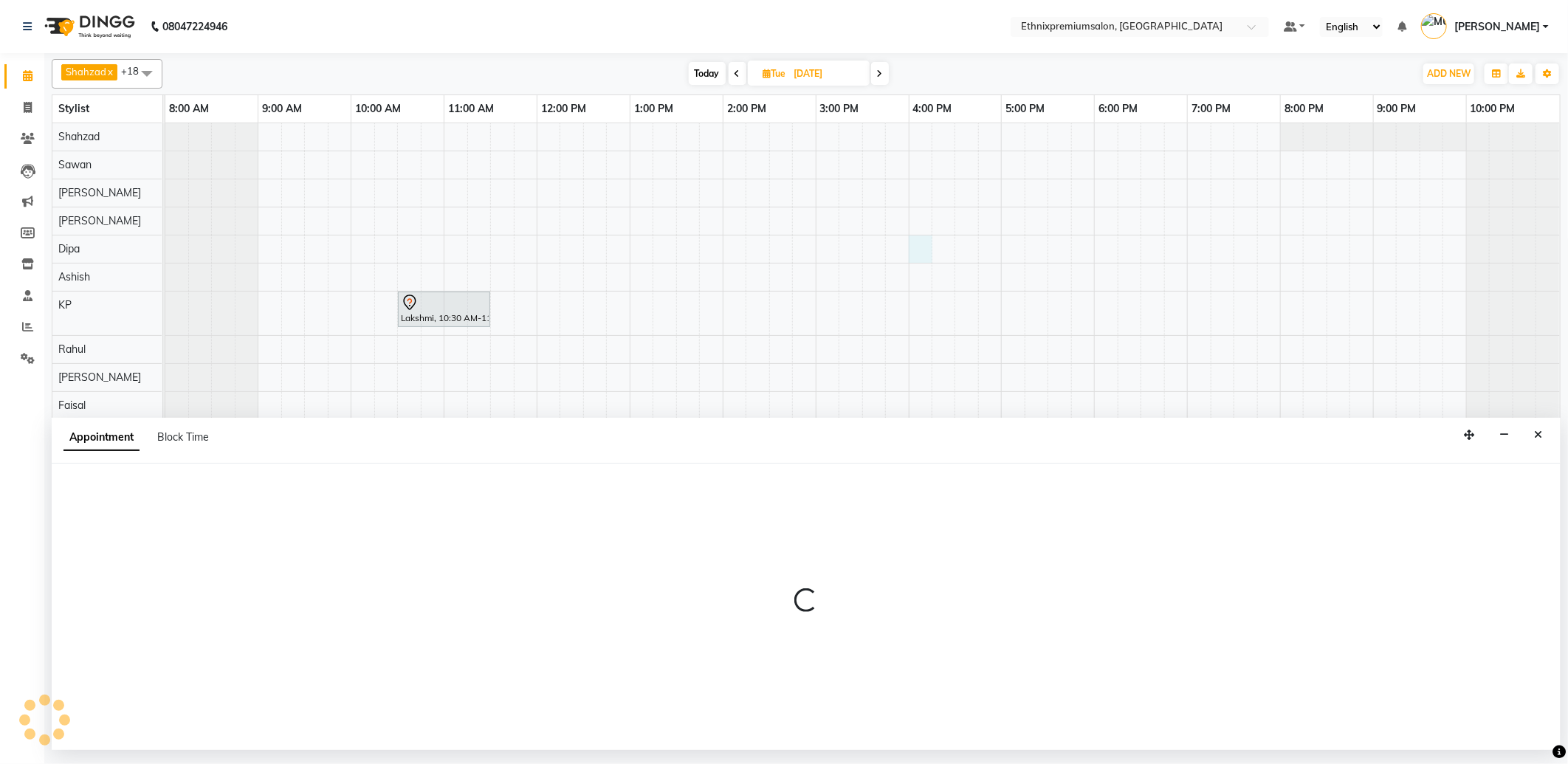
select select "37443"
select select "960"
select select "tentative"
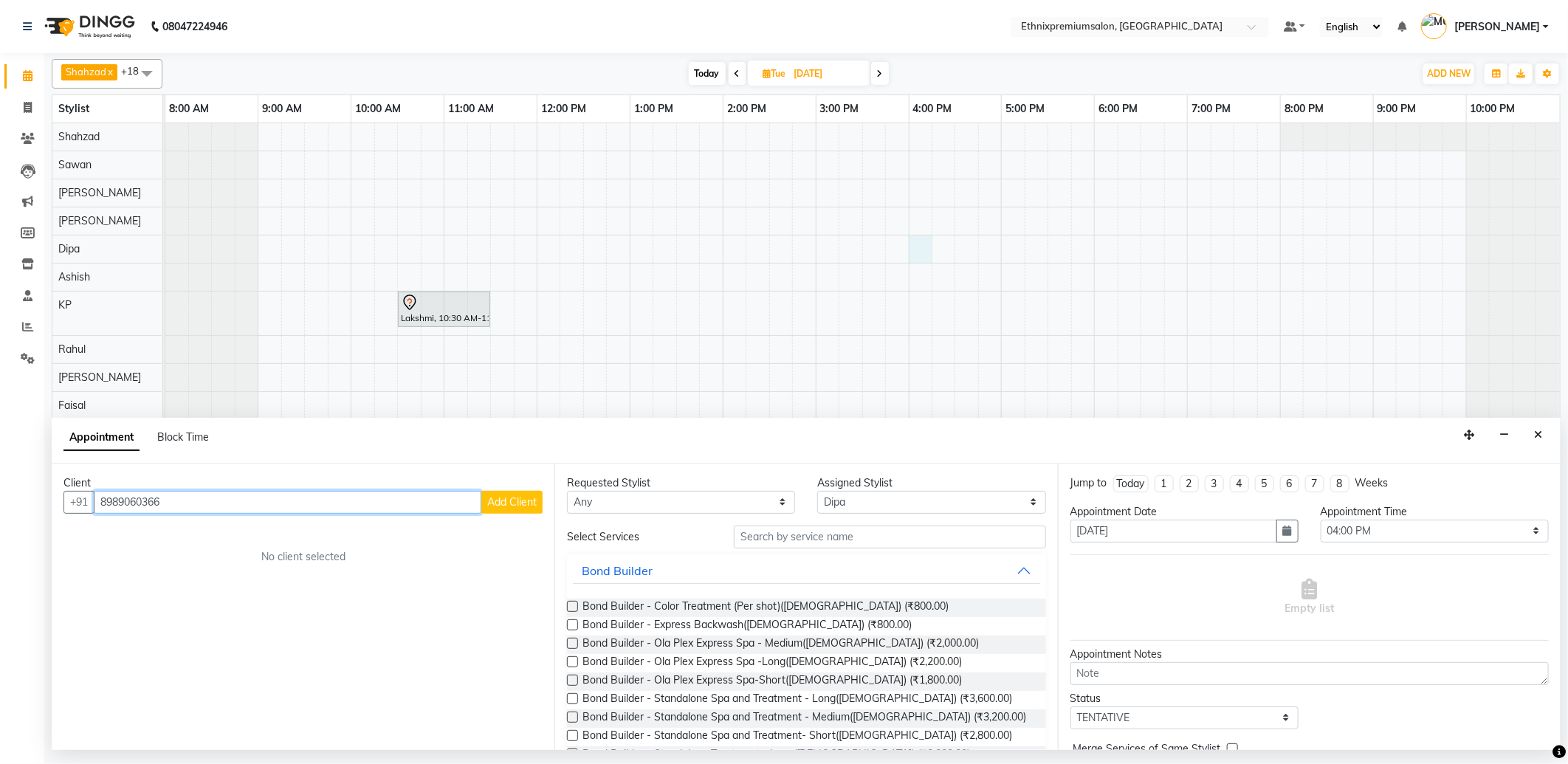
type input "8989060366"
click at [491, 501] on span "Add Client" at bounding box center [512, 502] width 50 height 13
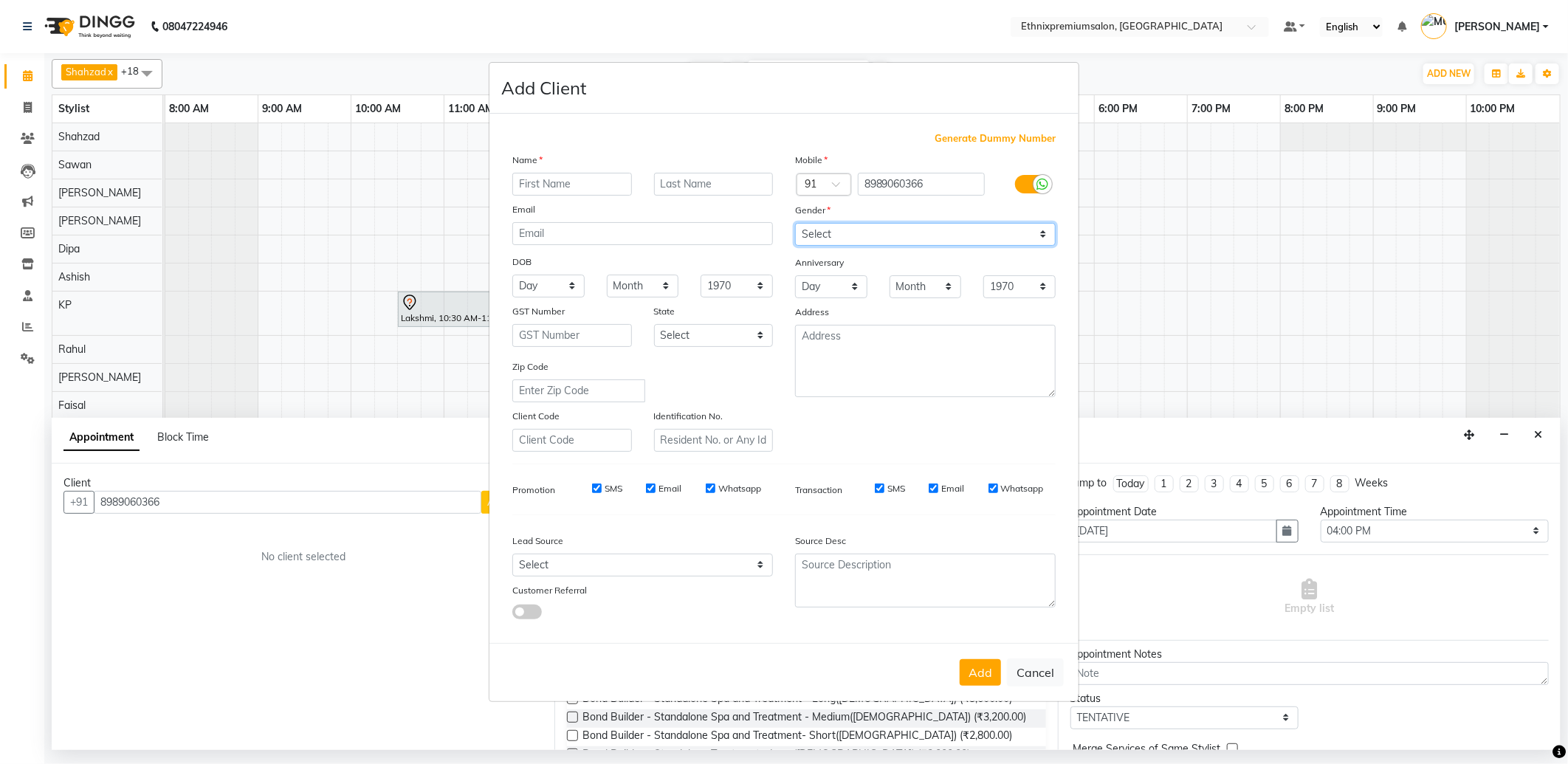
click at [827, 231] on select "Select Male Female Other Prefer Not To Say" at bounding box center [925, 234] width 261 height 23
select select "female"
click at [795, 223] on select "Select Male Female Other Prefer Not To Say" at bounding box center [925, 234] width 261 height 23
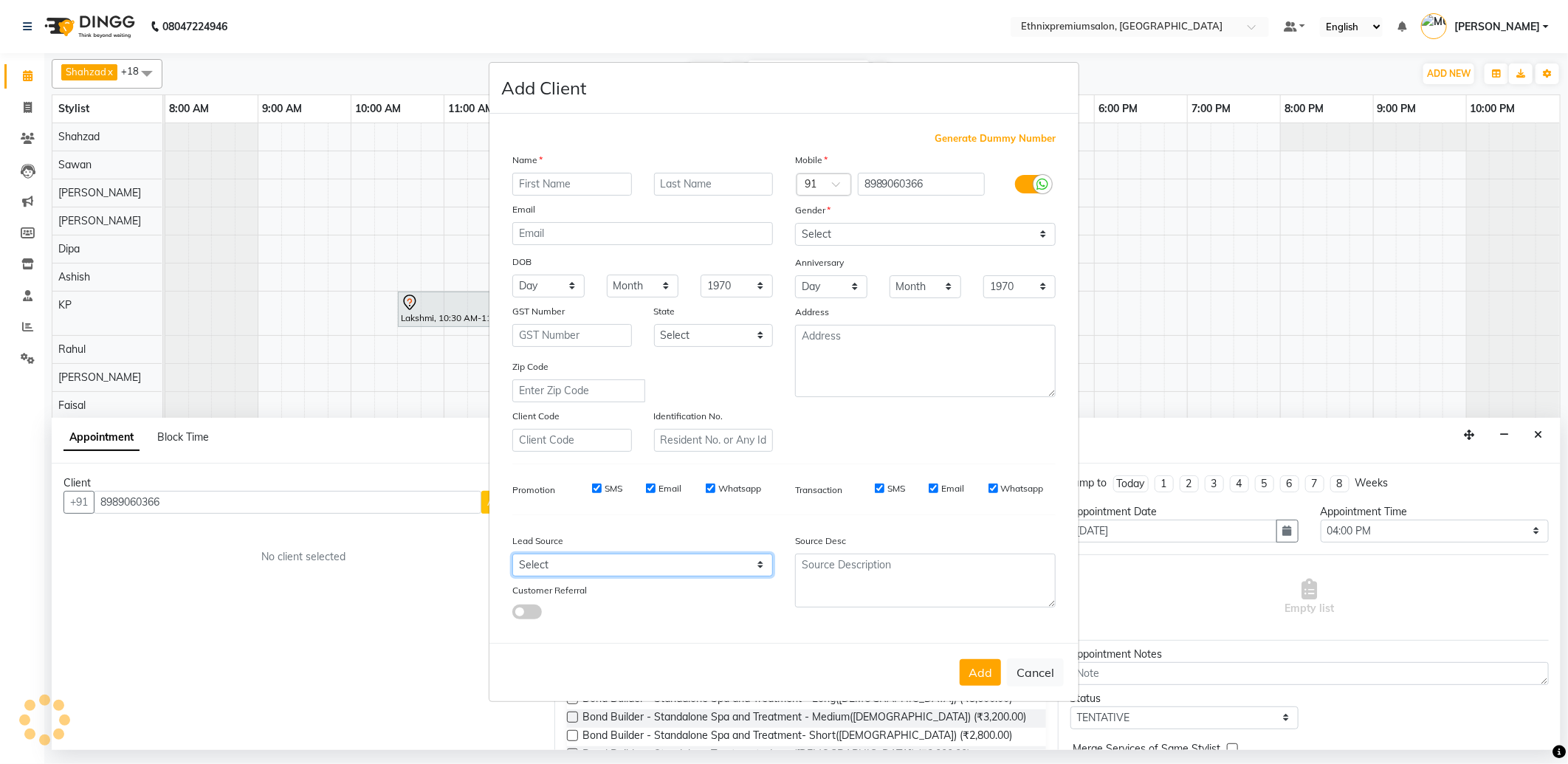
click at [586, 557] on select "Select Walk-in Referral Internet Friend Word of Mouth Advertisement Facebook Ju…" at bounding box center [643, 565] width 261 height 23
select select "26586"
click at [513, 554] on select "Select Walk-in Referral Internet Friend Word of Mouth Advertisement Facebook Ju…" at bounding box center [643, 565] width 261 height 23
click at [571, 183] on input "text" at bounding box center [572, 183] width 119 height 23
type input "Gunjita"
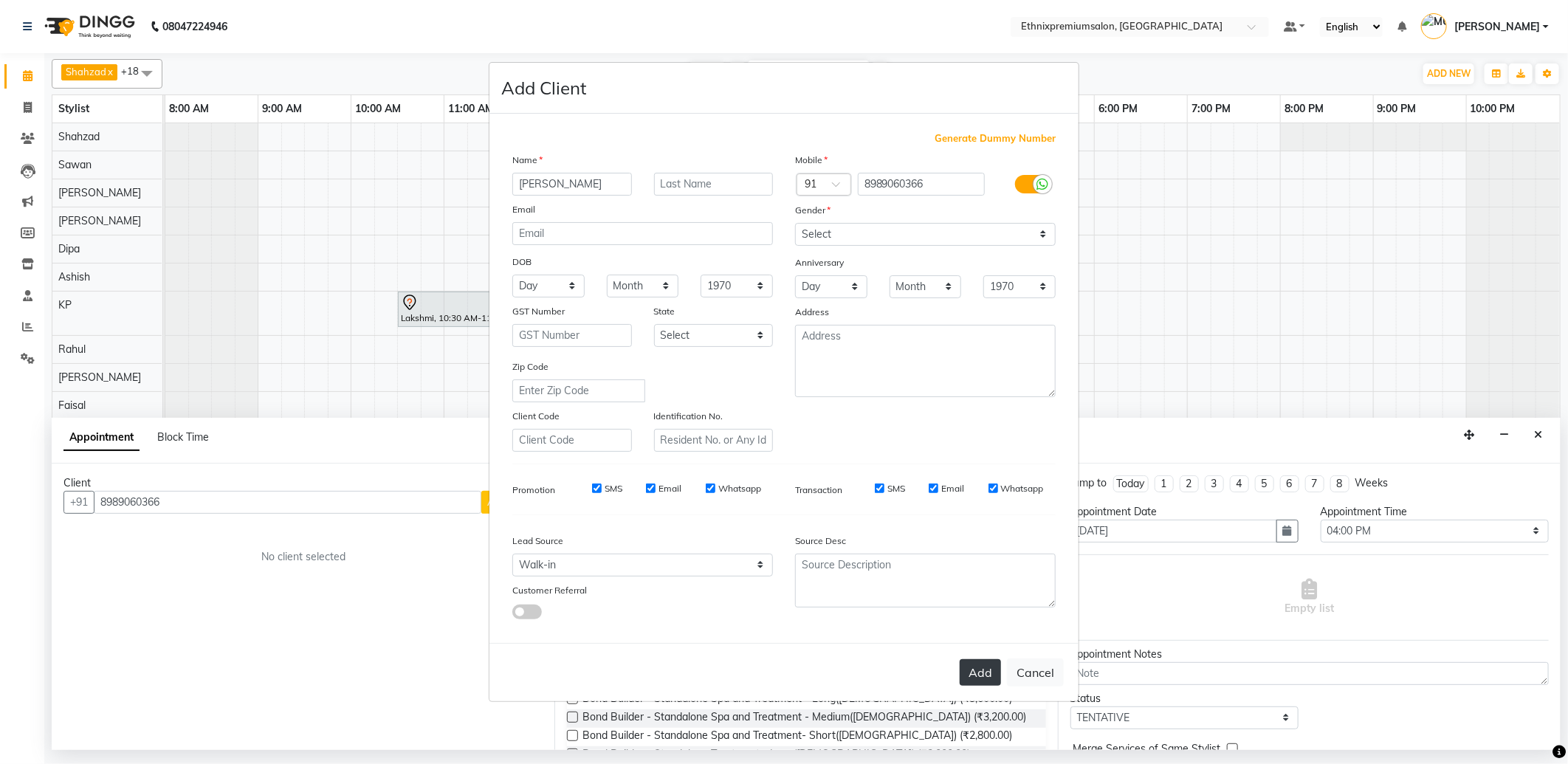
click at [987, 672] on button "Add" at bounding box center [980, 672] width 41 height 27
select select
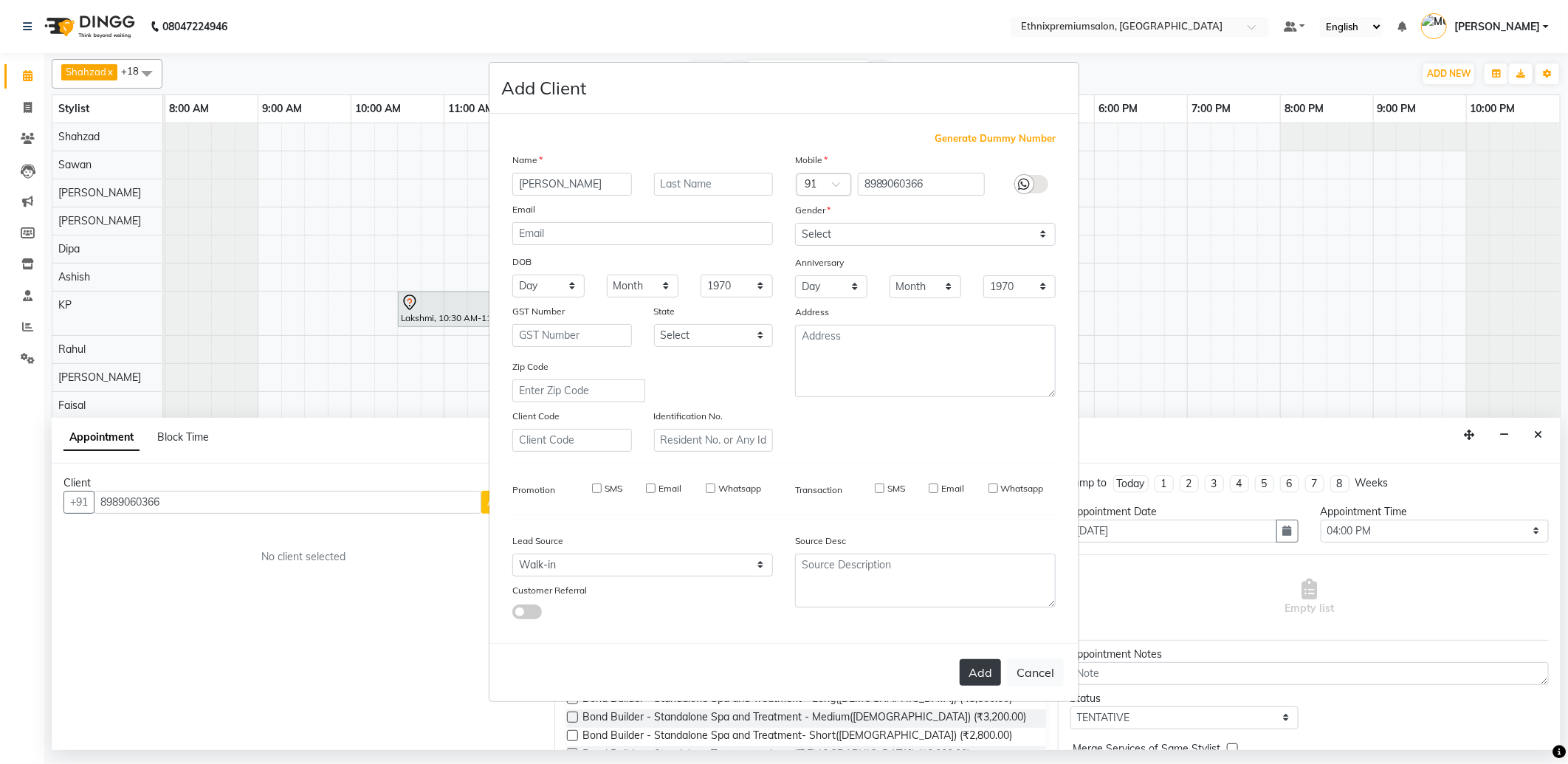
select select
checkbox input "false"
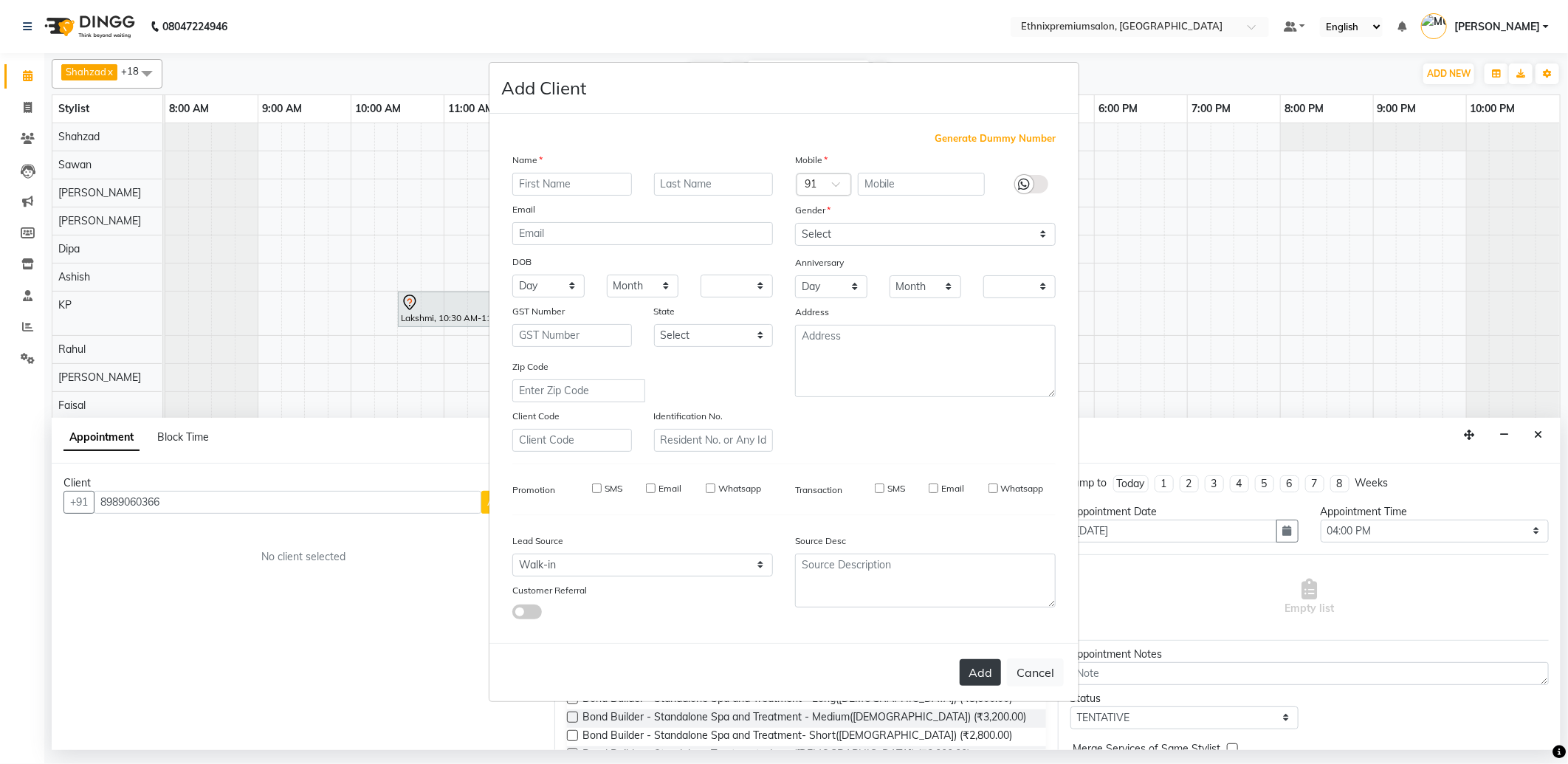
checkbox input "false"
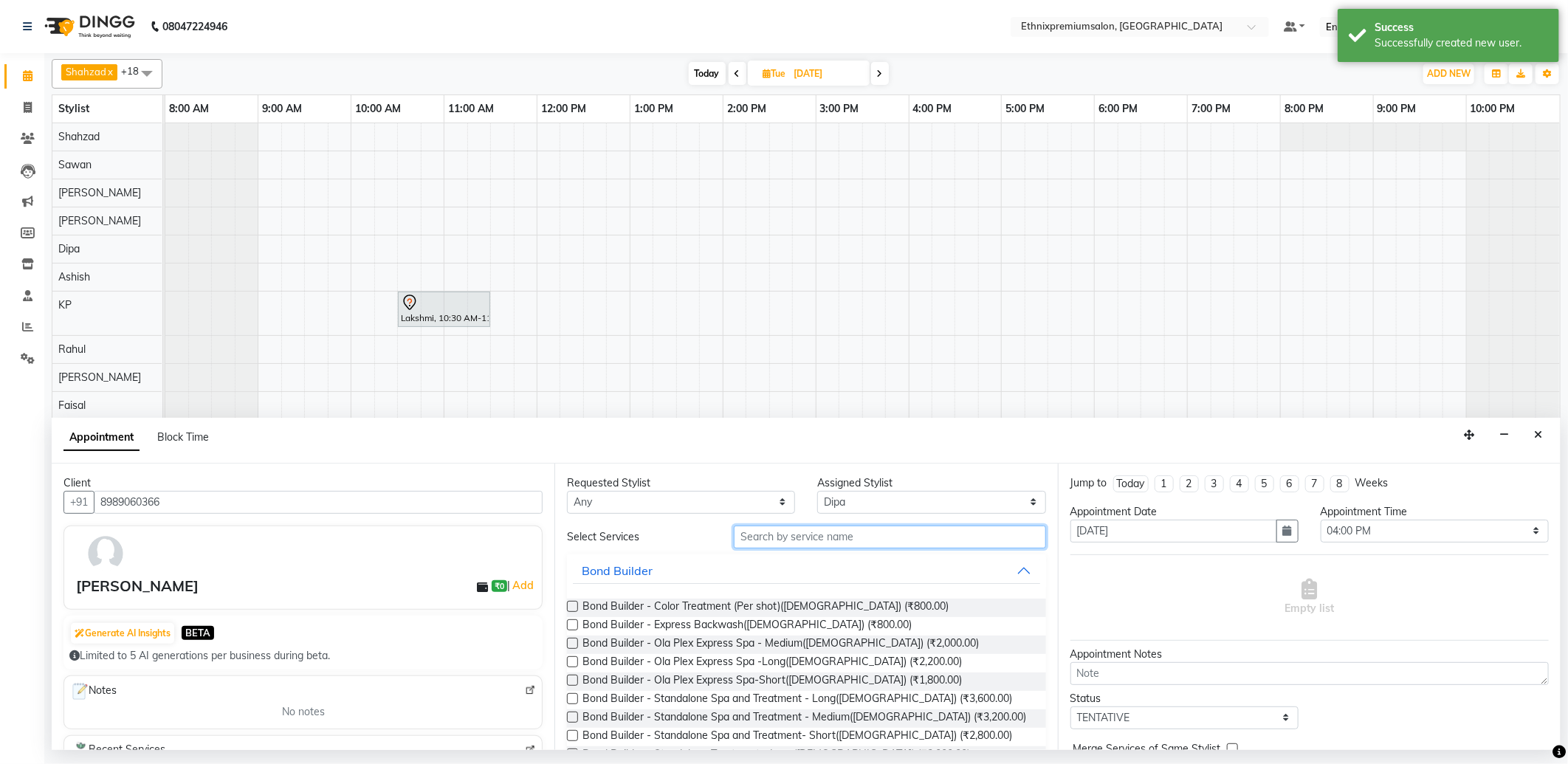
click at [814, 529] on input "text" at bounding box center [889, 537] width 311 height 23
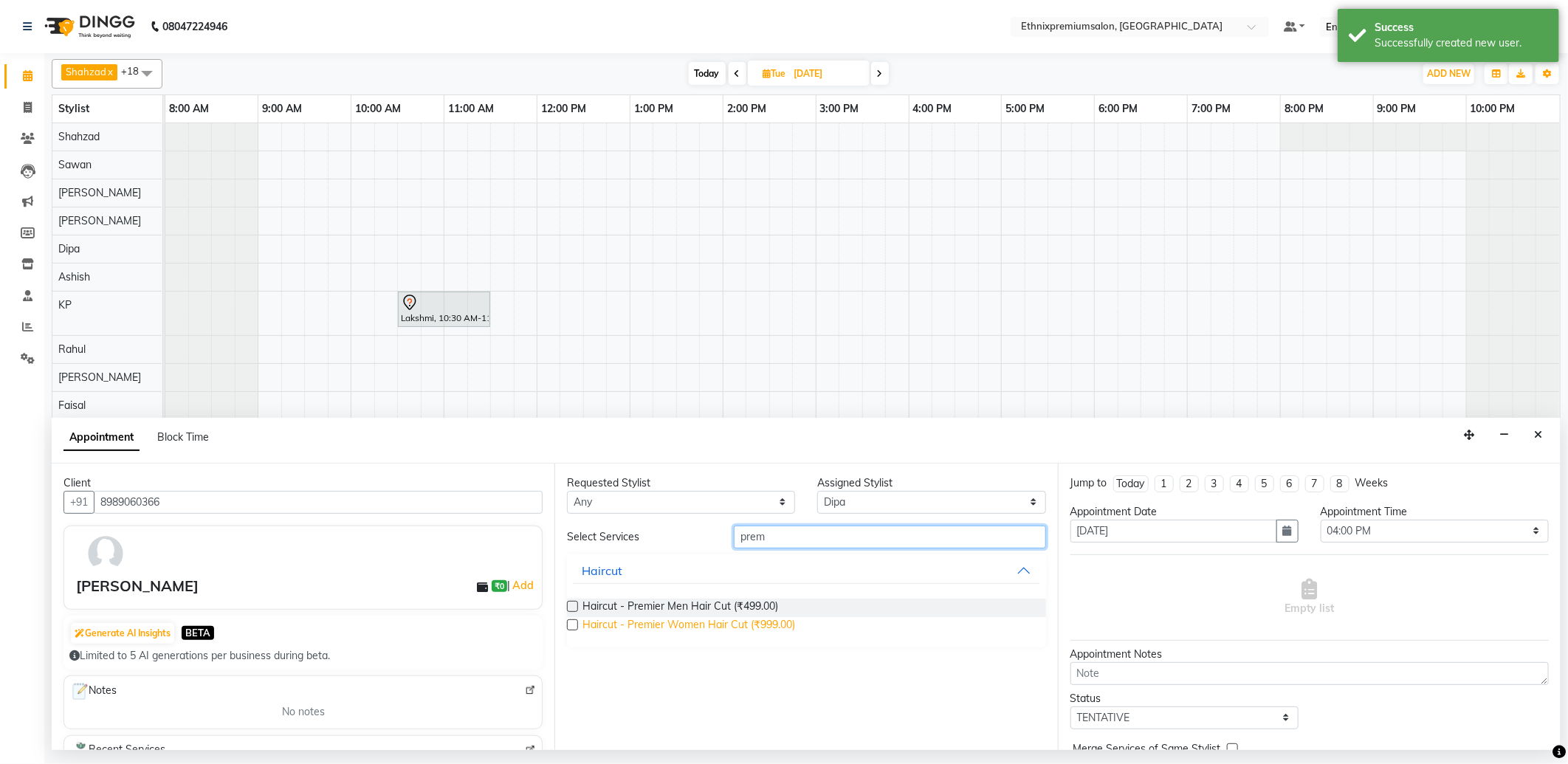
type input "prem"
click at [766, 623] on span "Haircut - Premier Women Hair Cut (₹999.00)" at bounding box center [688, 627] width 213 height 19
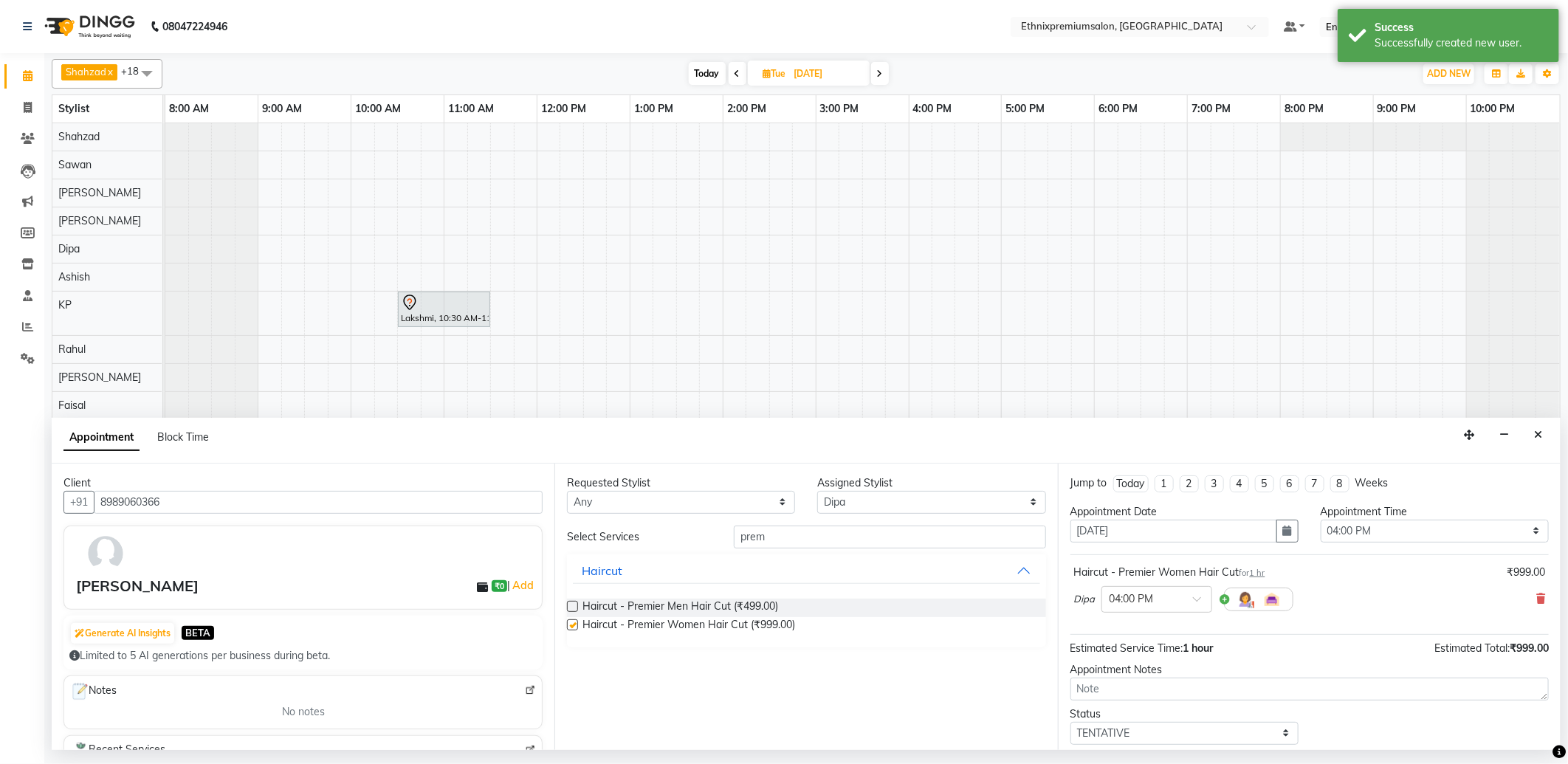
checkbox input "false"
click at [862, 497] on select "Select Amoi Ashish BISHAKHA Cheten Yolmoo Dipa Dorjey Faisal Jacqueline James K…" at bounding box center [931, 502] width 228 height 23
click at [817, 491] on select "Select Amoi Ashish BISHAKHA Cheten Yolmoo Dipa Dorjey Faisal Jacqueline James K…" at bounding box center [931, 502] width 228 height 23
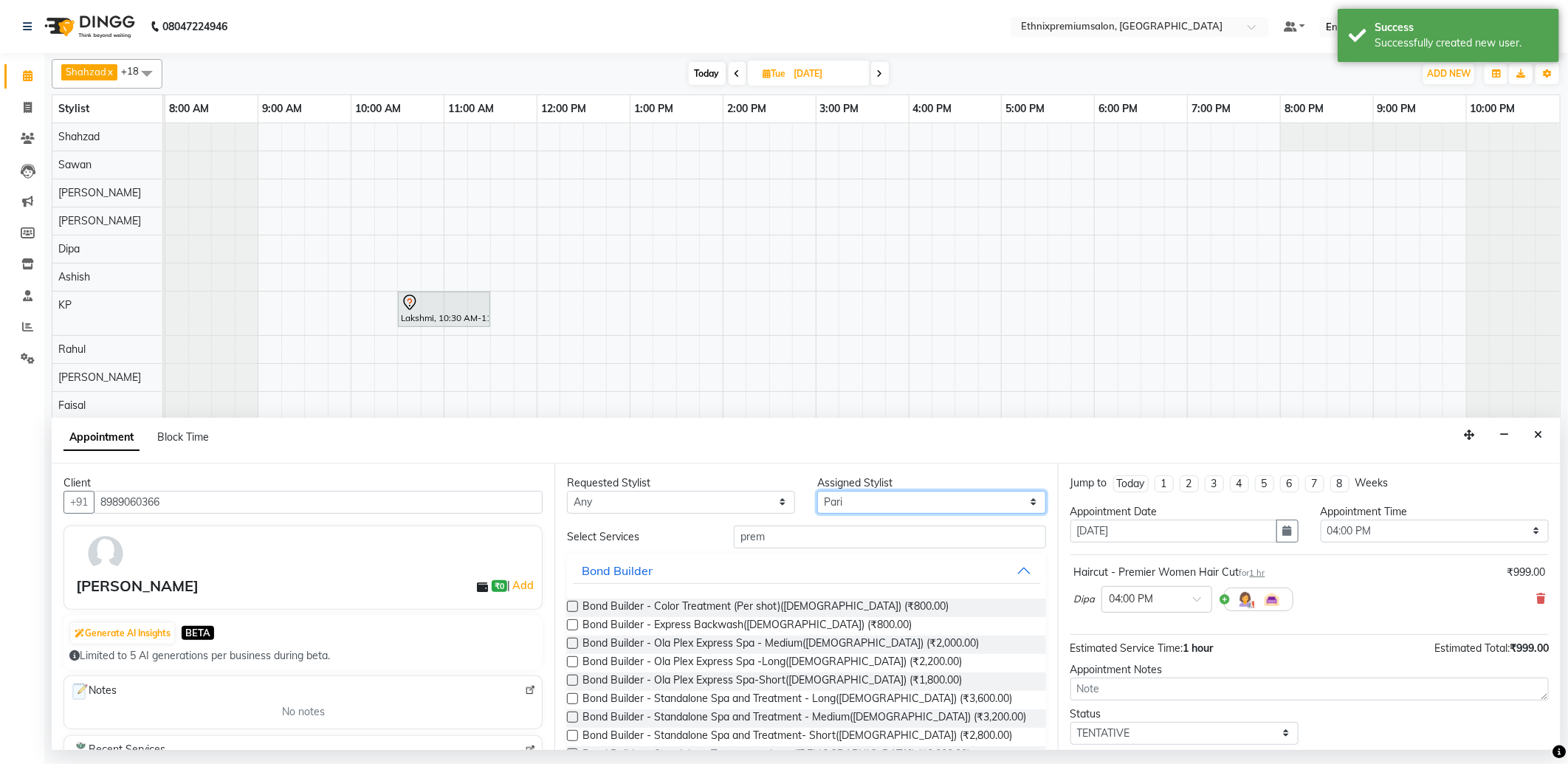
drag, startPoint x: 832, startPoint y: 500, endPoint x: 835, endPoint y: 489, distance: 11.4
click at [832, 500] on select "Select Amoi Ashish BISHAKHA Cheten Yolmoo Dipa Dorjey Faisal Jacqueline James K…" at bounding box center [931, 502] width 228 height 23
select select "75721"
click at [817, 491] on select "Select Amoi Ashish BISHAKHA Cheten Yolmoo Dipa Dorjey Faisal Jacqueline James K…" at bounding box center [931, 502] width 228 height 23
drag, startPoint x: 800, startPoint y: 532, endPoint x: 571, endPoint y: 534, distance: 229.0
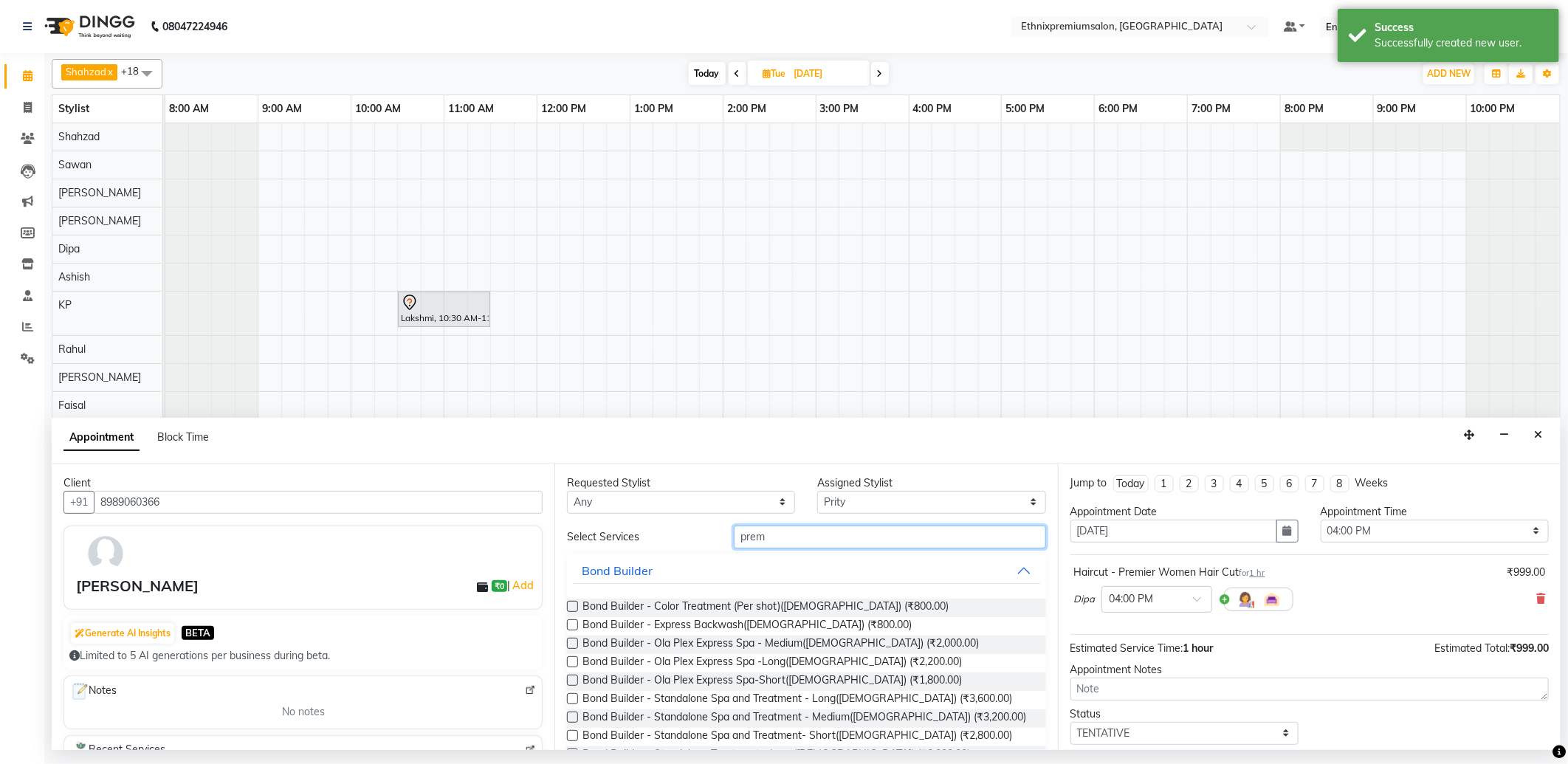
click at [571, 534] on div "Select Services prem" at bounding box center [806, 537] width 501 height 23
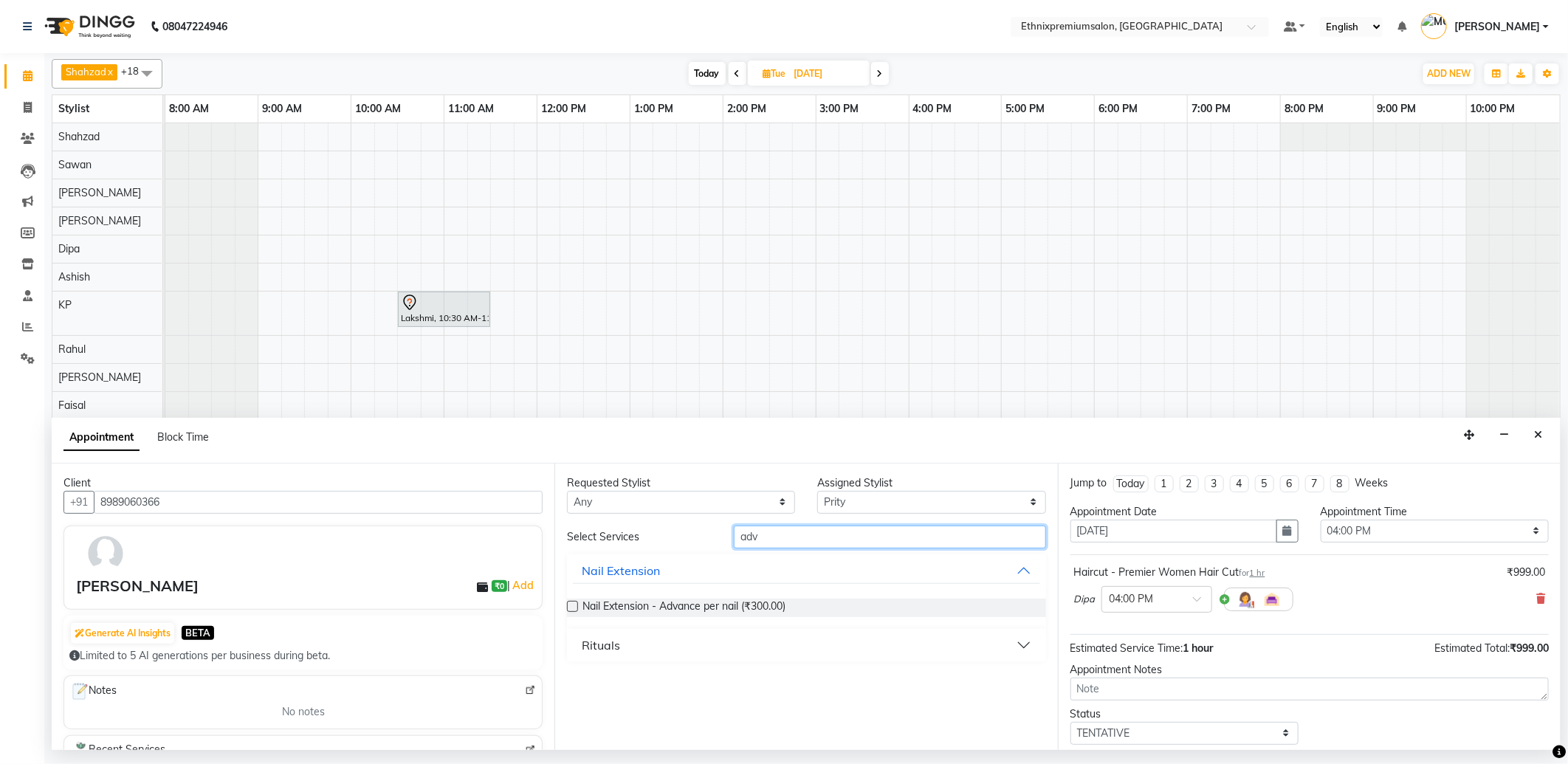
type input "adv"
drag, startPoint x: 672, startPoint y: 641, endPoint x: 662, endPoint y: 659, distance: 20.6
click at [672, 641] on button "Rituals" at bounding box center [806, 645] width 466 height 27
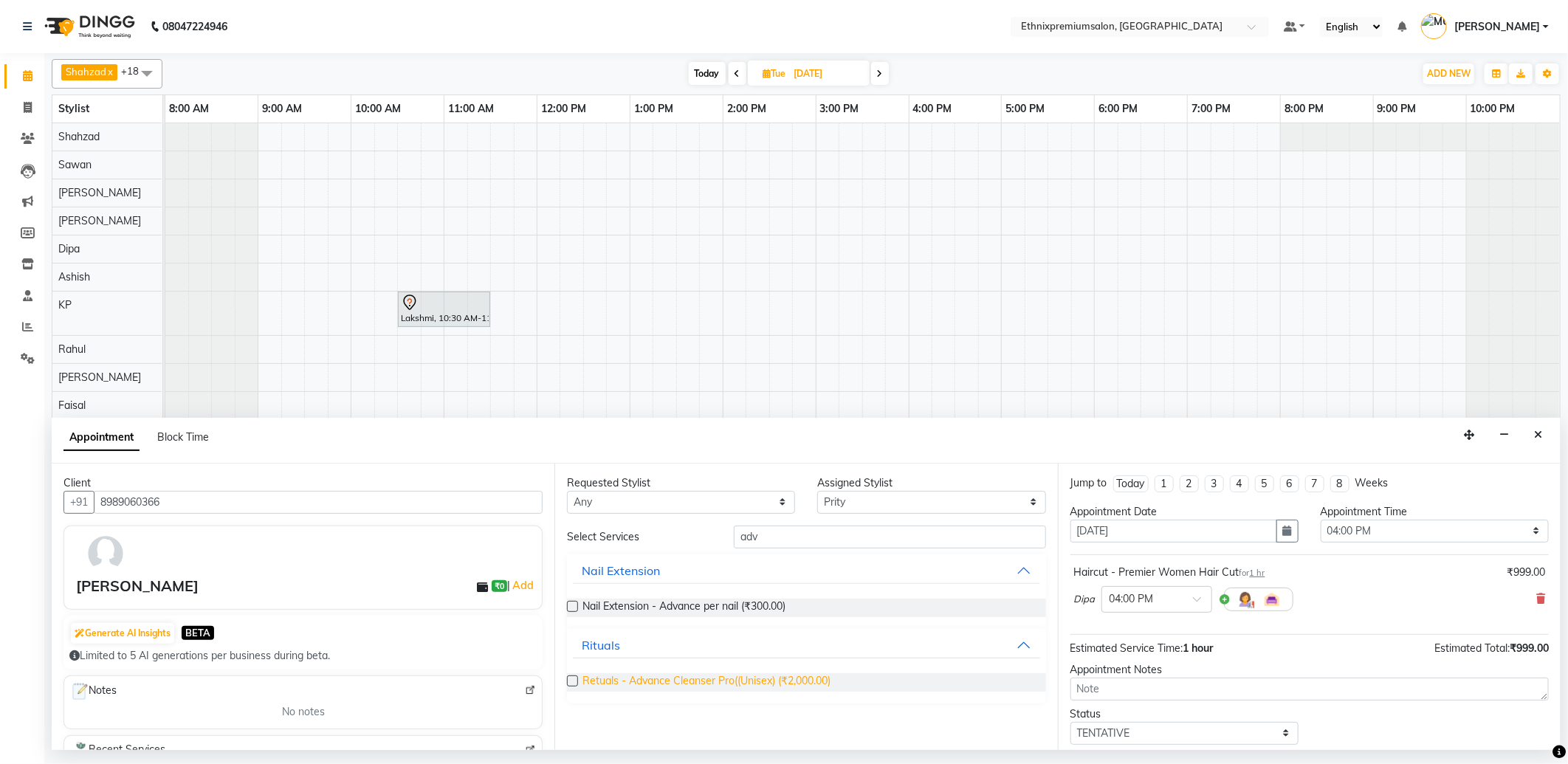
click at [658, 680] on span "Retuals - Advance Cleanser Pro((Unisex) (₹2,000.00)" at bounding box center [706, 683] width 248 height 19
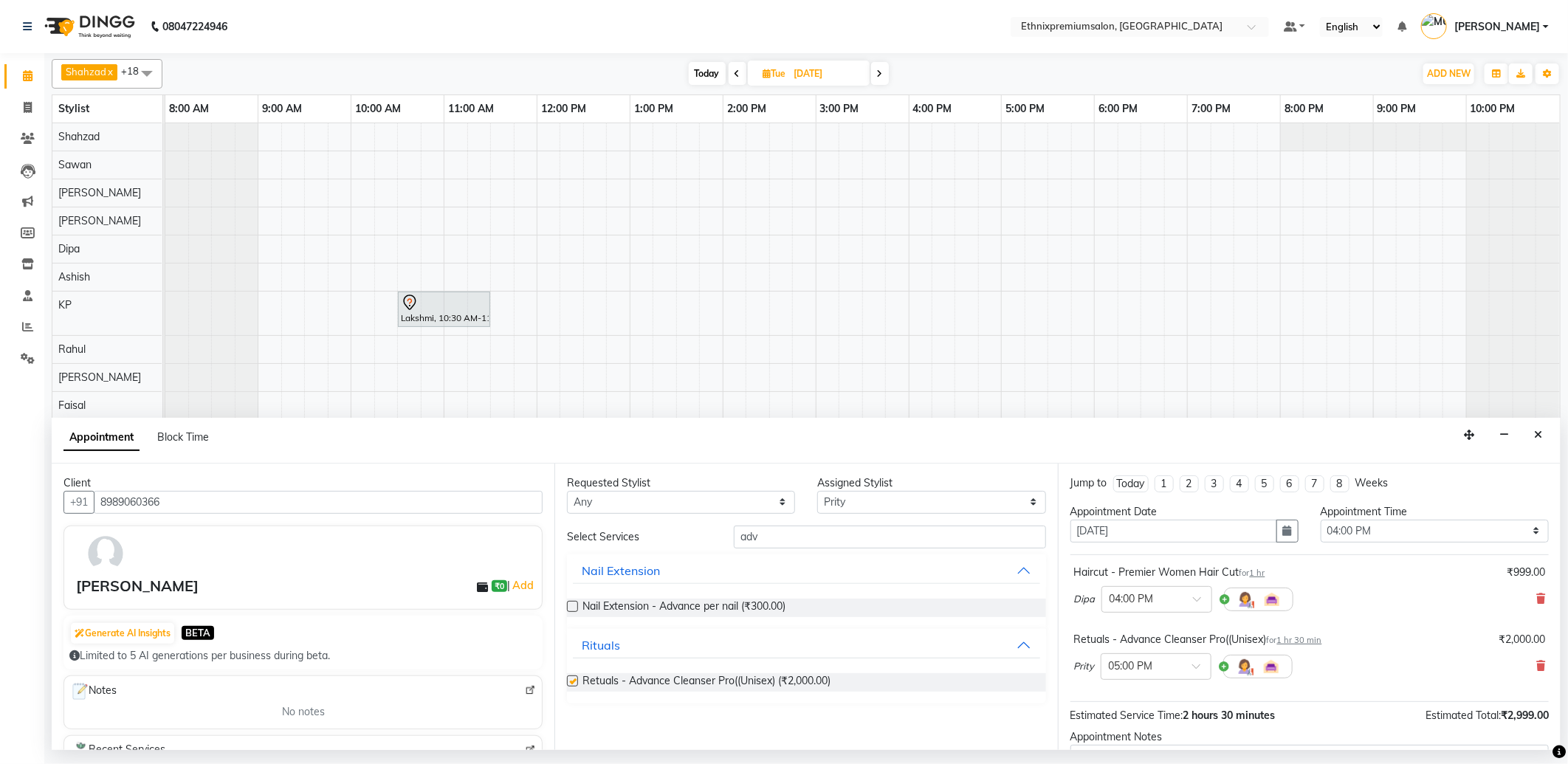
checkbox input "false"
click at [207, 497] on input "8989060366" at bounding box center [318, 502] width 449 height 23
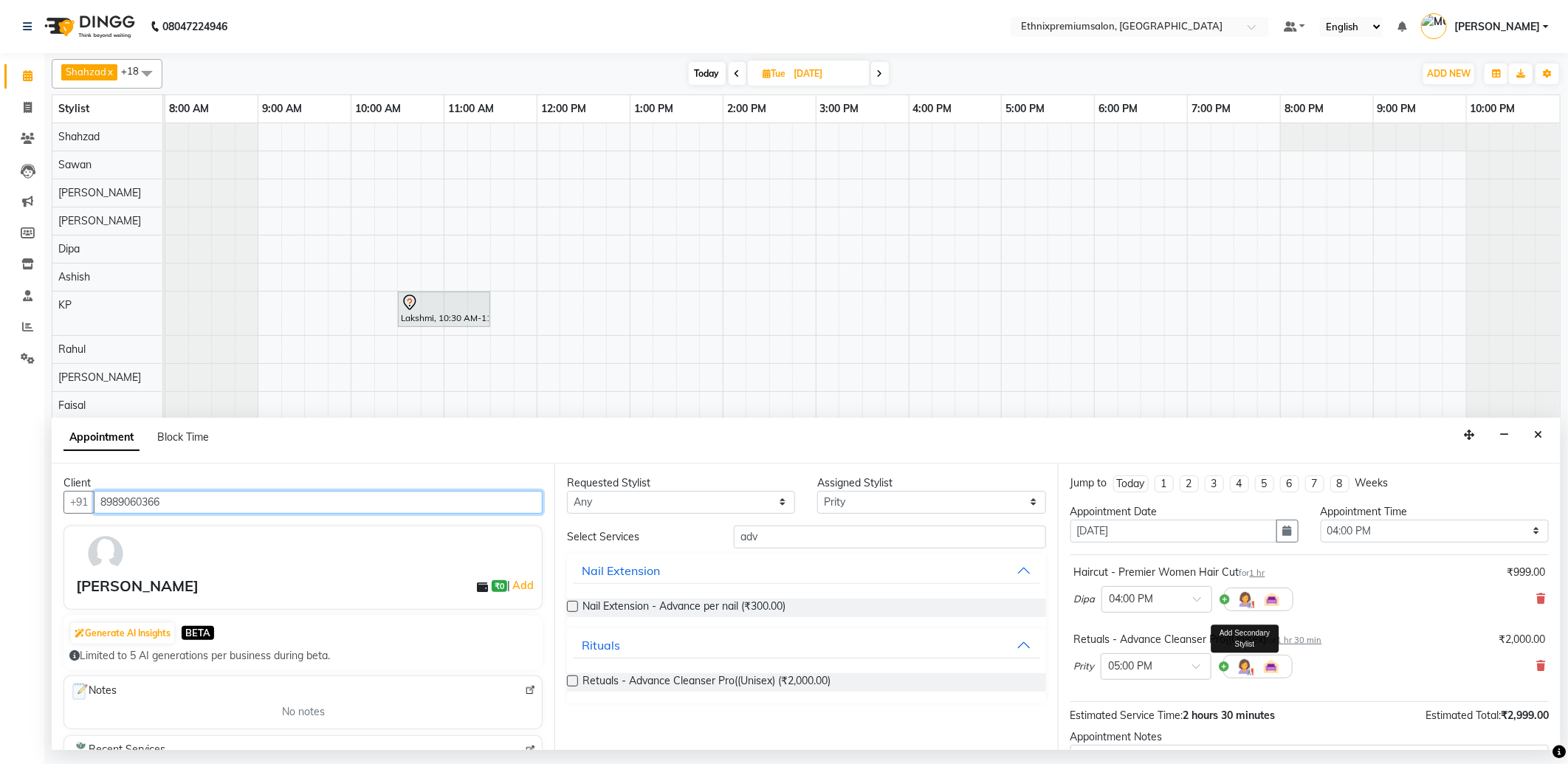
scroll to position [156, 0]
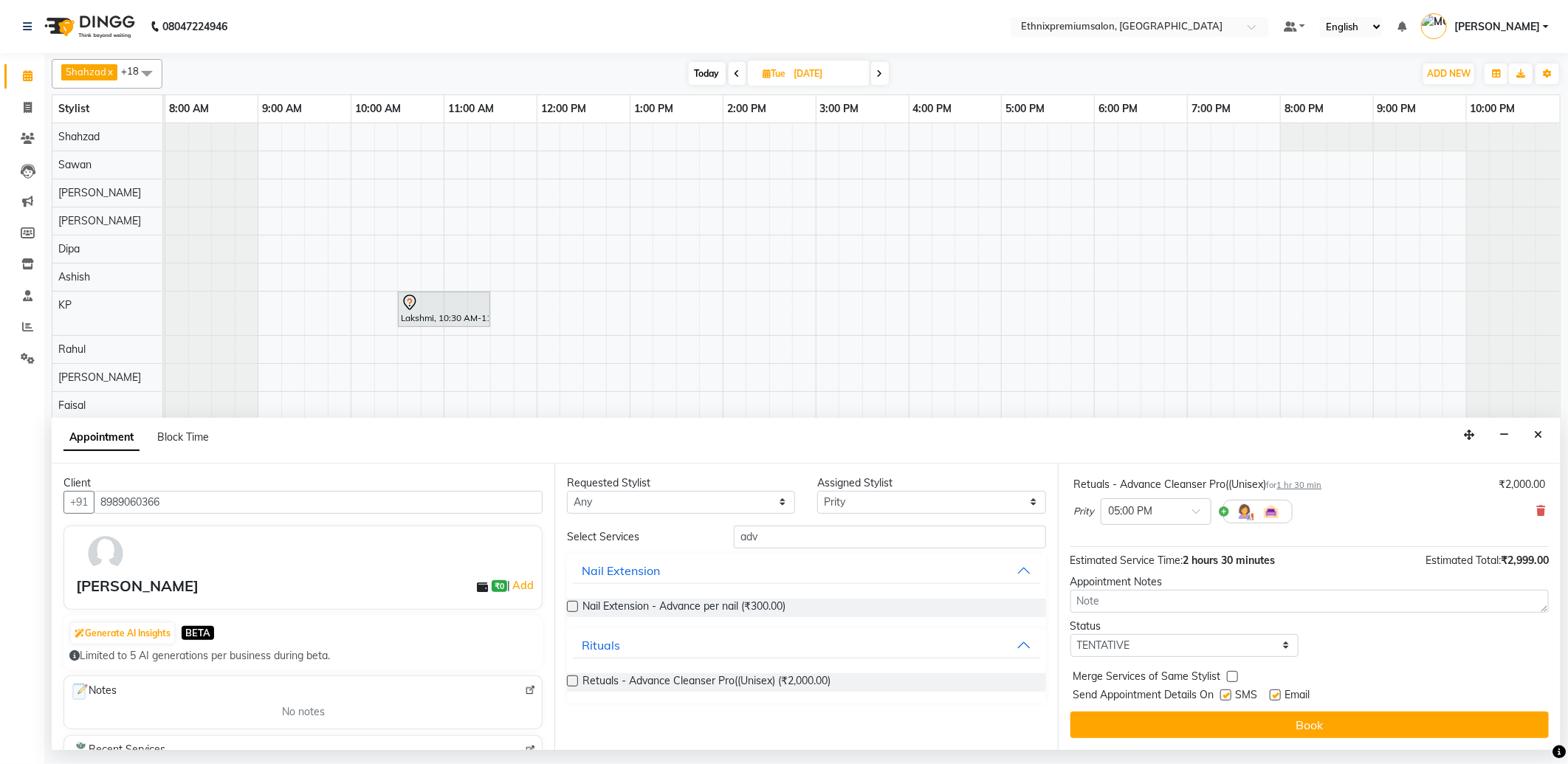
click at [1273, 695] on label at bounding box center [1275, 695] width 11 height 11
click at [1273, 695] on input "checkbox" at bounding box center [1274, 696] width 9 height 9
checkbox input "false"
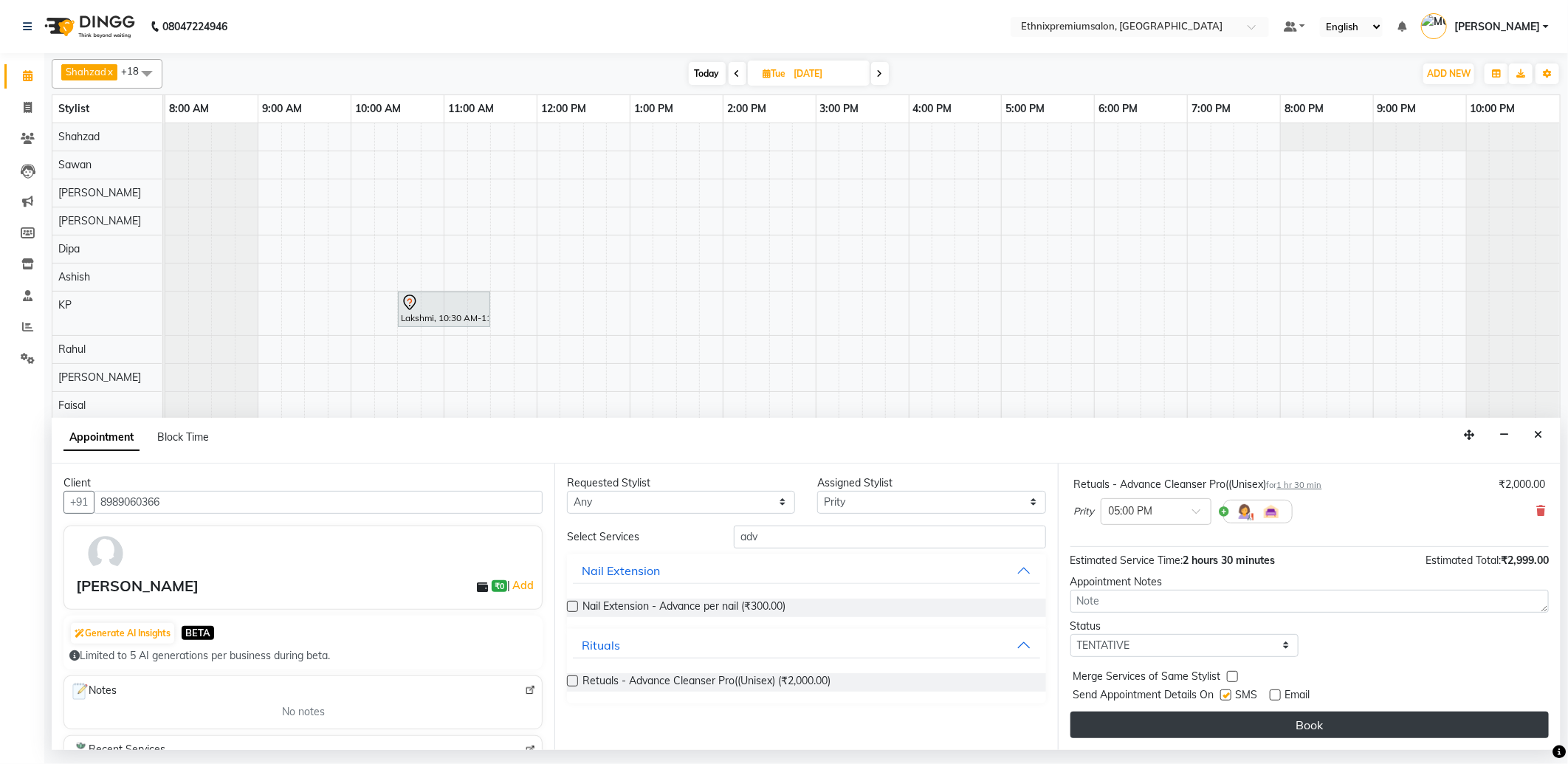
click at [1259, 722] on button "Book" at bounding box center [1310, 725] width 478 height 27
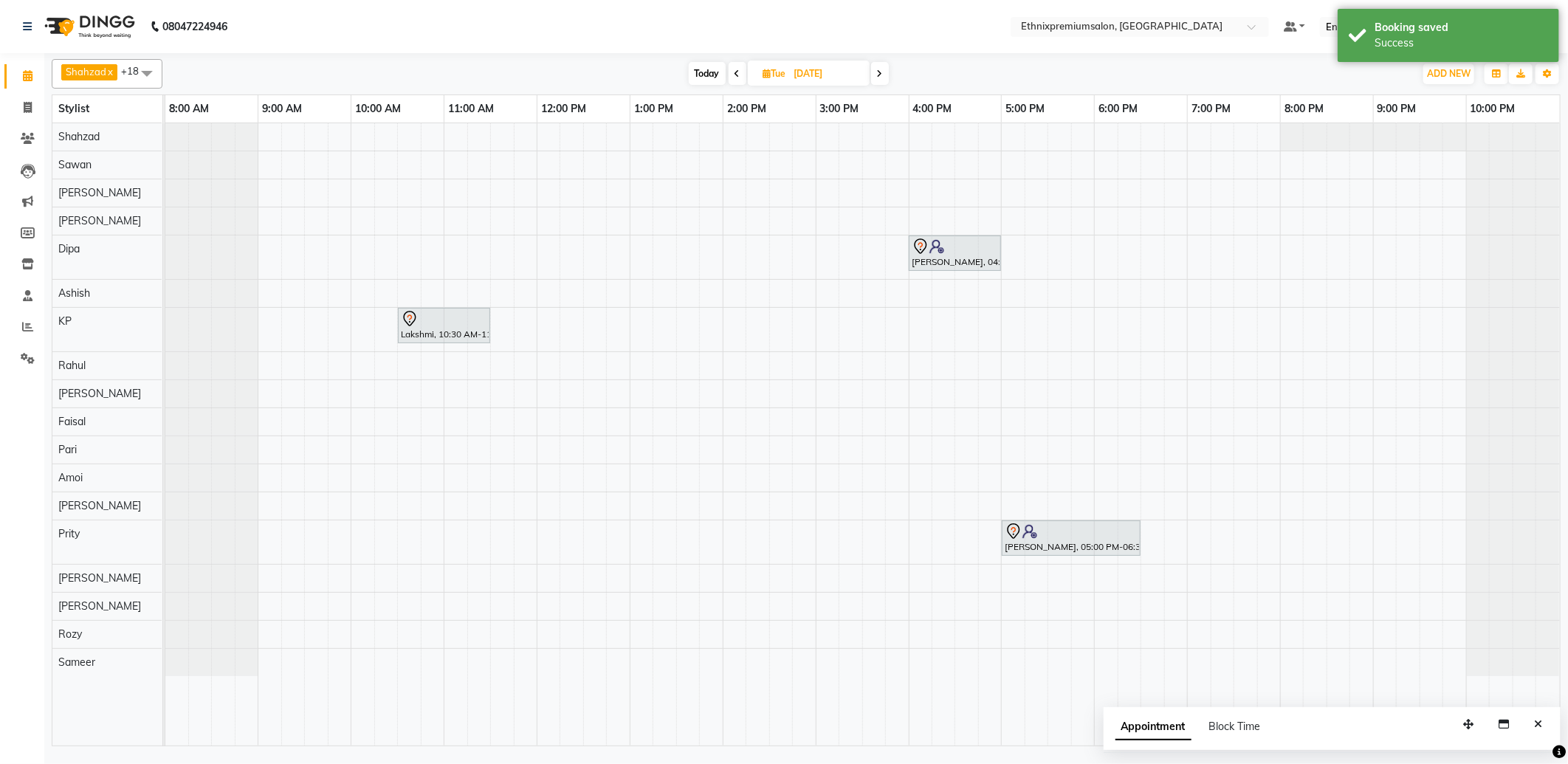
click at [704, 75] on span "Today" at bounding box center [706, 73] width 37 height 23
type input "[DATE]"
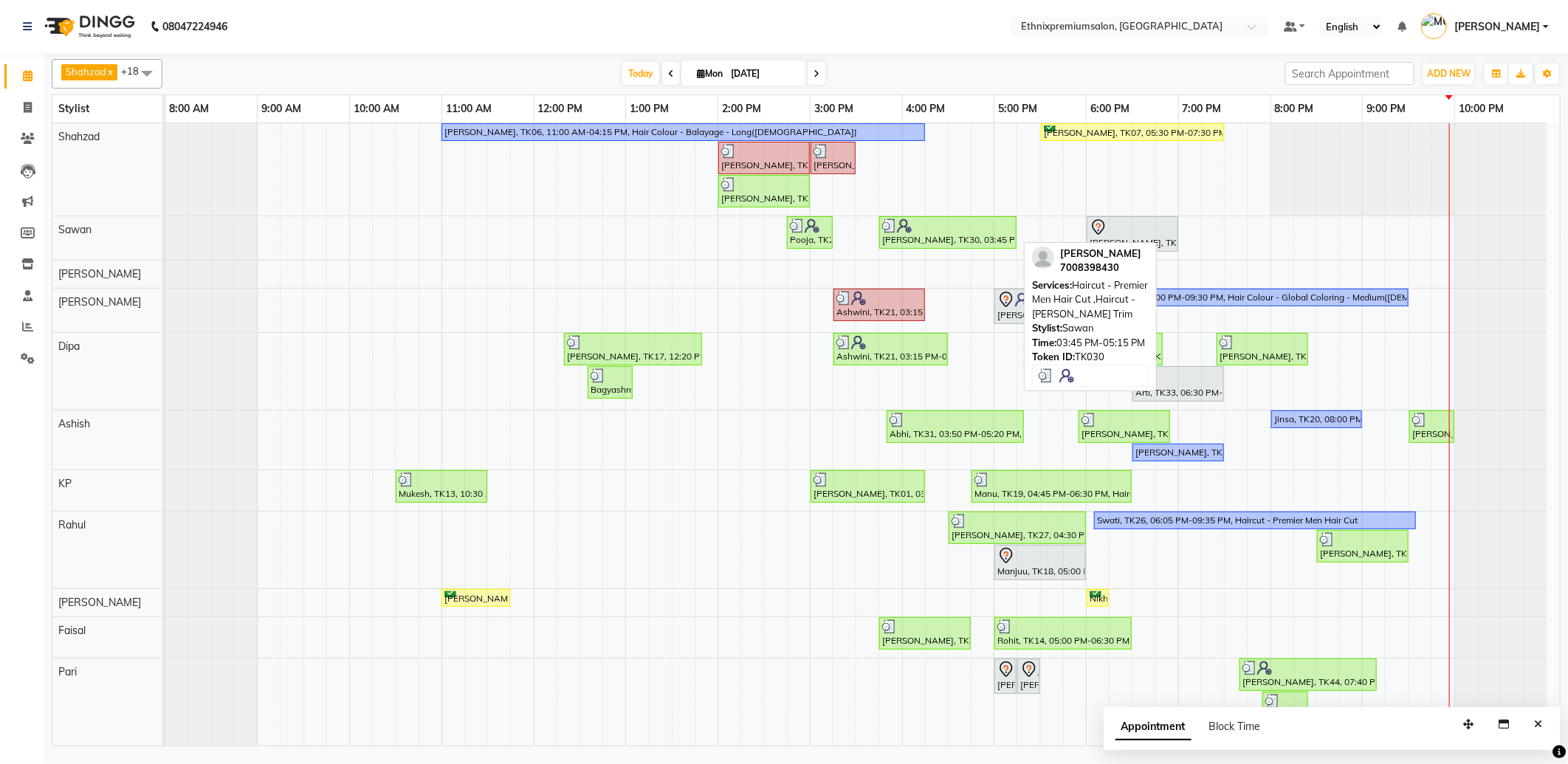
click at [919, 232] on div "[PERSON_NAME], TK30, 03:45 PM-05:15 PM, Haircut - Premier Men Hair Cut ,Haircut…" at bounding box center [947, 232] width 135 height 28
select select "3"
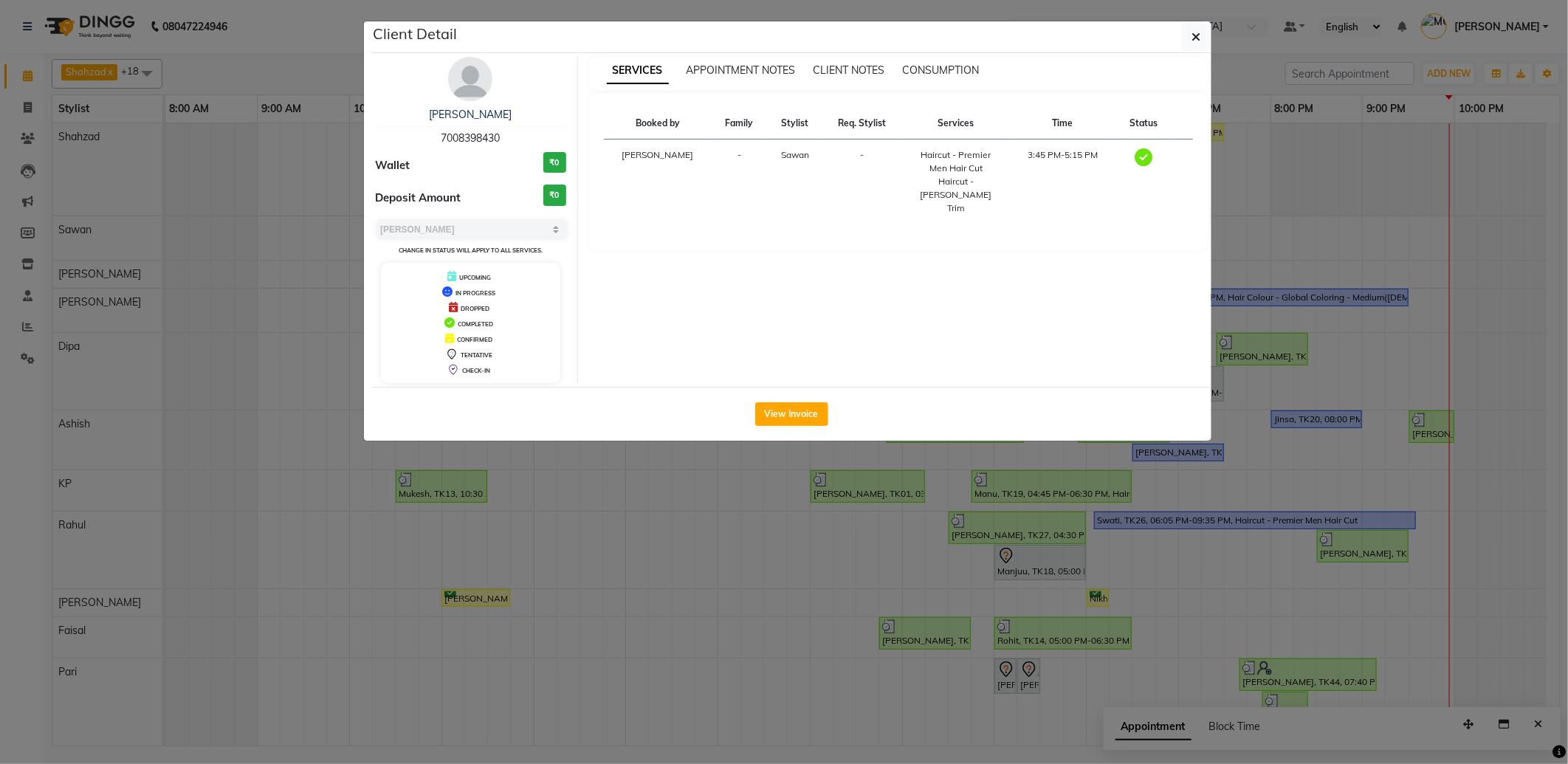
click at [478, 141] on span "7008398430" at bounding box center [470, 137] width 59 height 13
copy span "7008398430"
click at [1156, 520] on ngb-modal-window "Client Detail Ayush 7008398430 Wallet ₹0 Deposit Amount ₹0 Select MARK DONE UPC…" at bounding box center [784, 382] width 1568 height 764
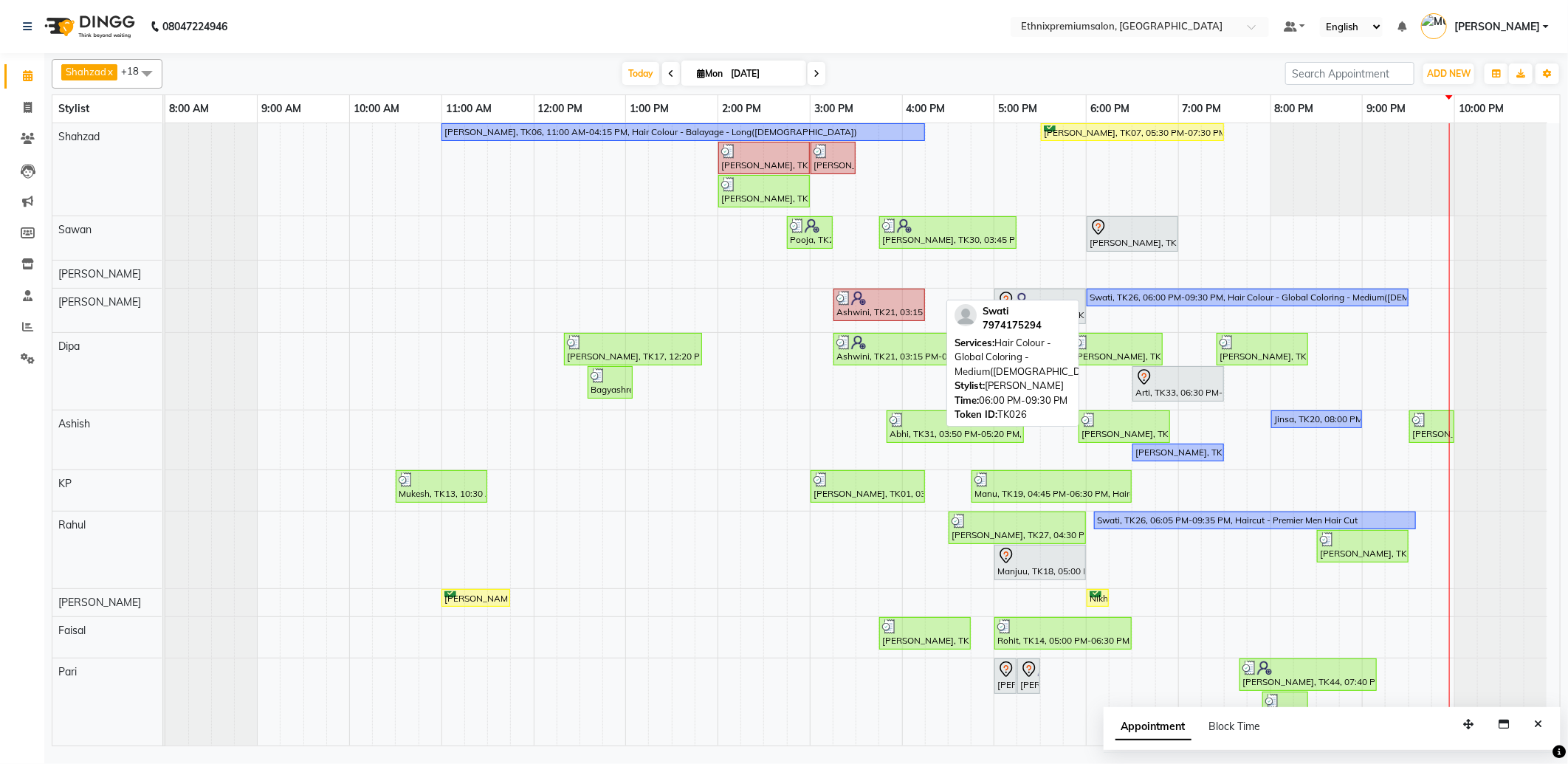
click at [1108, 298] on div "Swati, TK26, 06:00 PM-09:30 PM, Hair Colour - Global Coloring - Medium([DEMOGRA…" at bounding box center [1247, 297] width 319 height 13
select select "1"
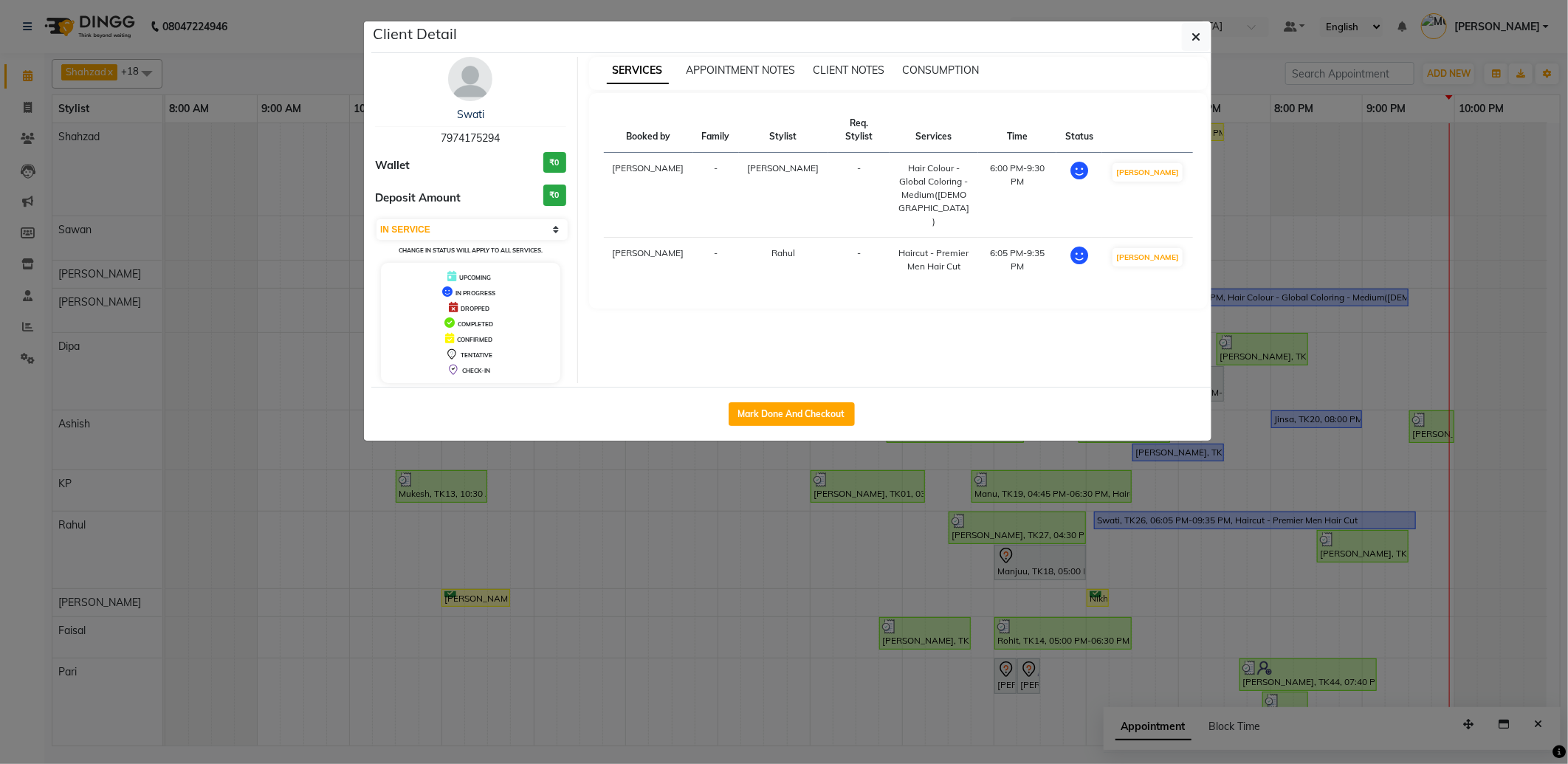
click at [469, 136] on span "7974175294" at bounding box center [470, 137] width 59 height 13
copy span "7974175294"
click at [1193, 41] on icon "button" at bounding box center [1196, 37] width 9 height 12
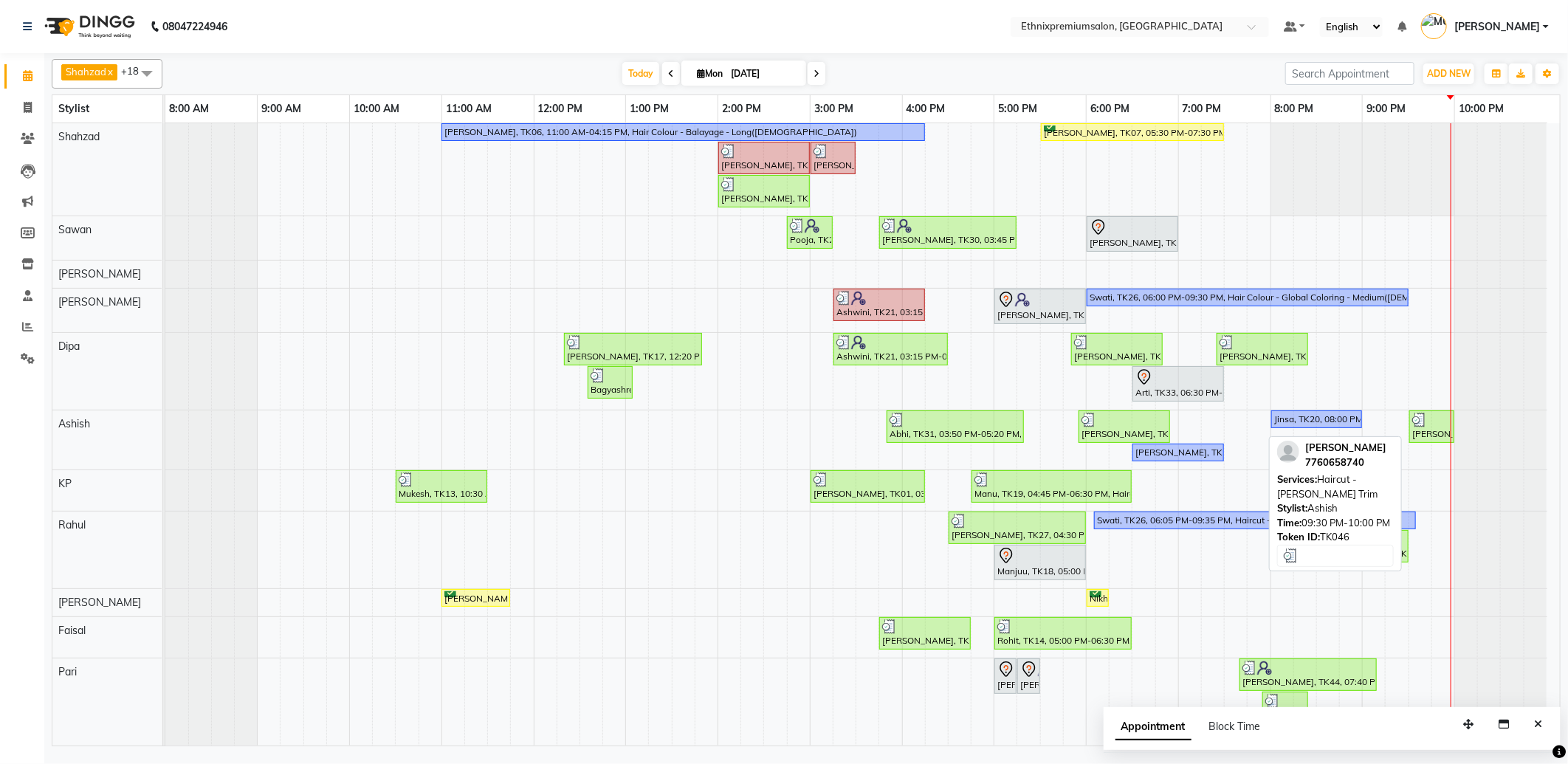
click at [1420, 434] on div "[PERSON_NAME], TK46, 09:30 PM-10:00 PM, Haircut - [PERSON_NAME] Trim" at bounding box center [1432, 426] width 42 height 28
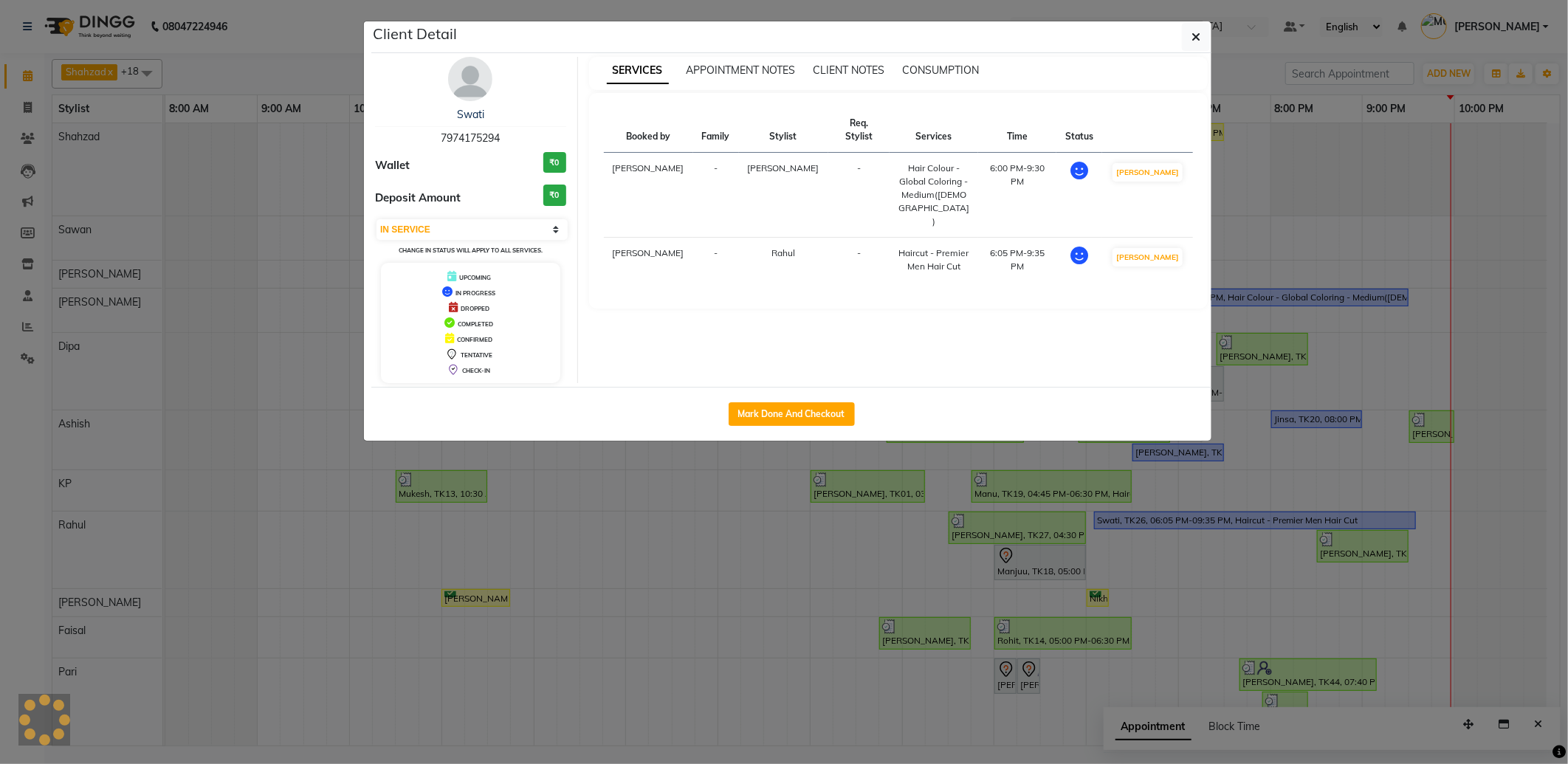
select select "3"
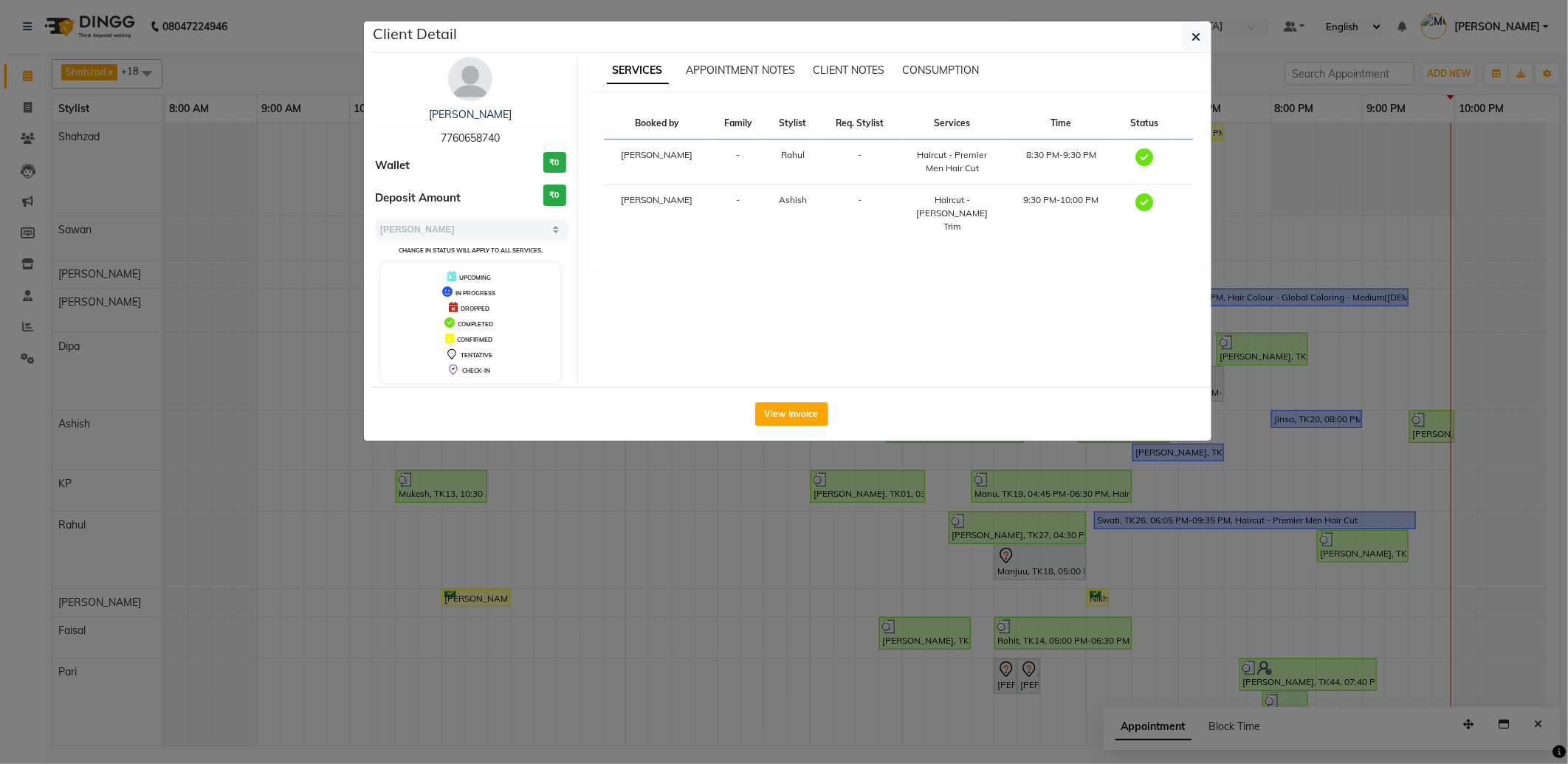
click at [482, 137] on span "7760658740" at bounding box center [470, 137] width 59 height 13
copy span "7760658740"
click at [1018, 619] on ngb-modal-window "Client Detail Aporva 7760658740 Wallet ₹0 Deposit Amount ₹0 Select MARK DONE UP…" at bounding box center [784, 382] width 1568 height 764
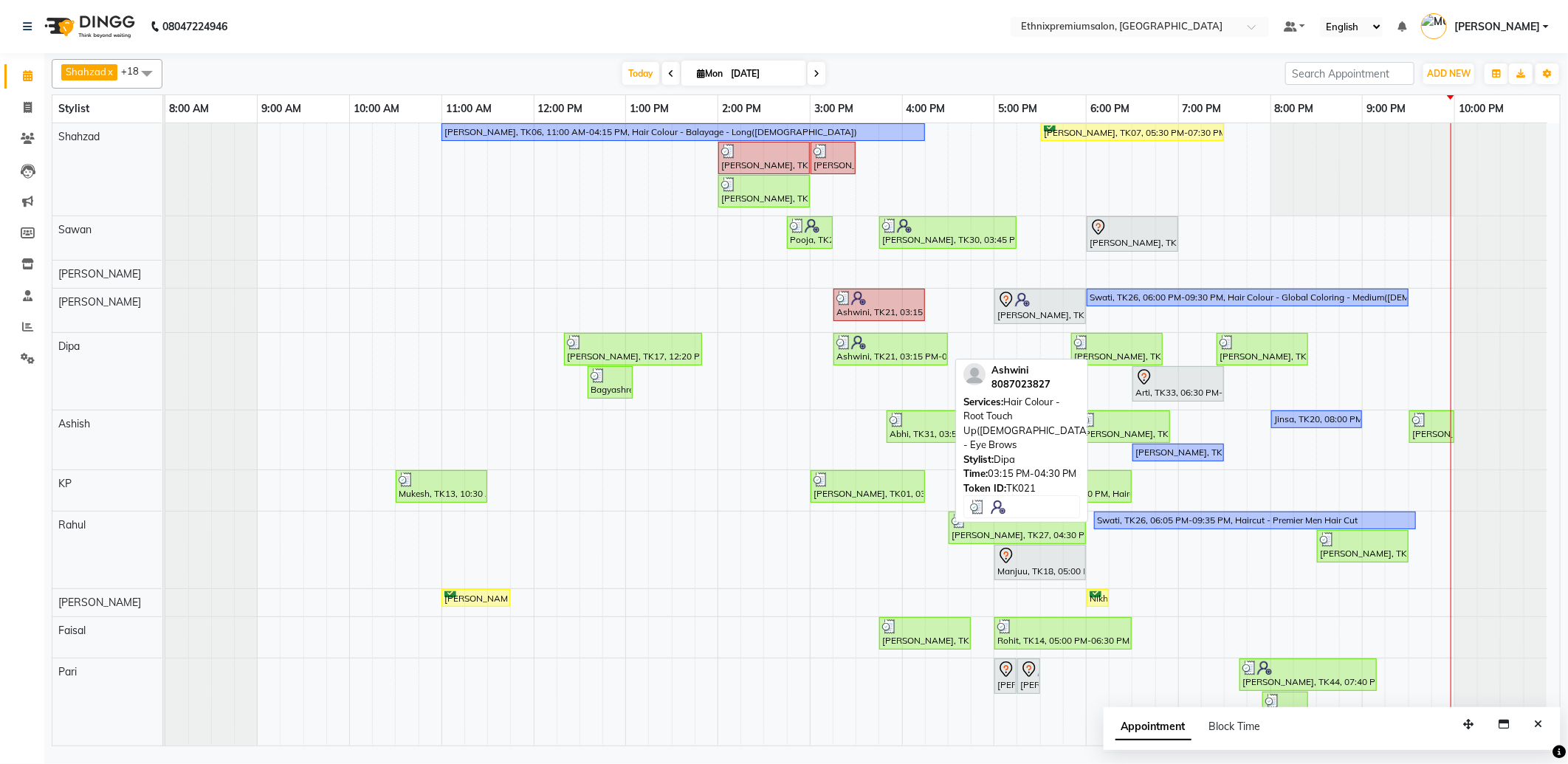
click at [921, 344] on div at bounding box center [891, 342] width 109 height 15
select select "3"
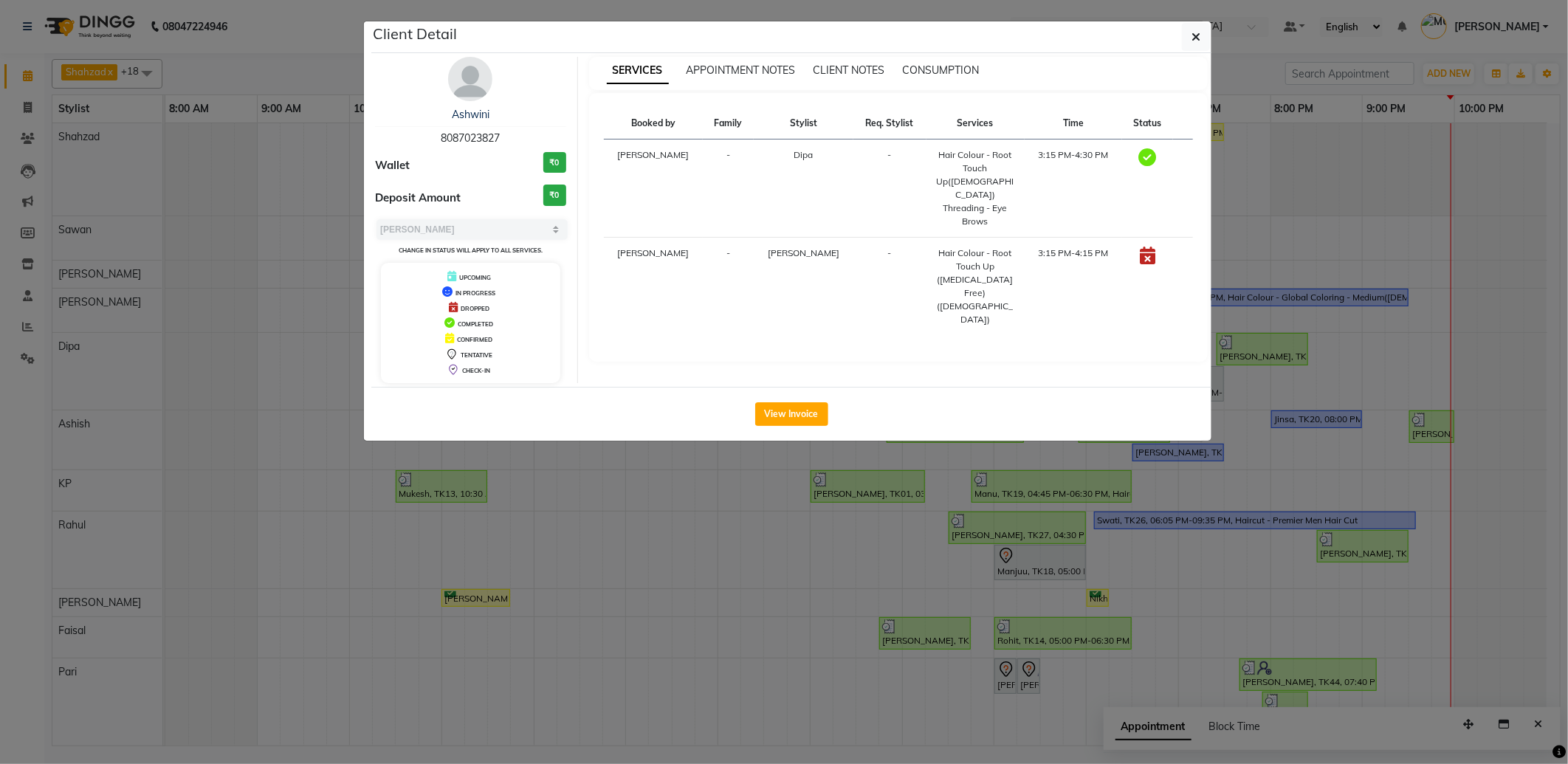
click at [475, 136] on span "8087023827" at bounding box center [470, 137] width 59 height 13
copy span "8087023827"
click at [579, 521] on ngb-modal-window "Client Detail Ashwini 8087023827 Wallet ₹0 Deposit Amount ₹0 Select MARK DONE U…" at bounding box center [784, 382] width 1568 height 764
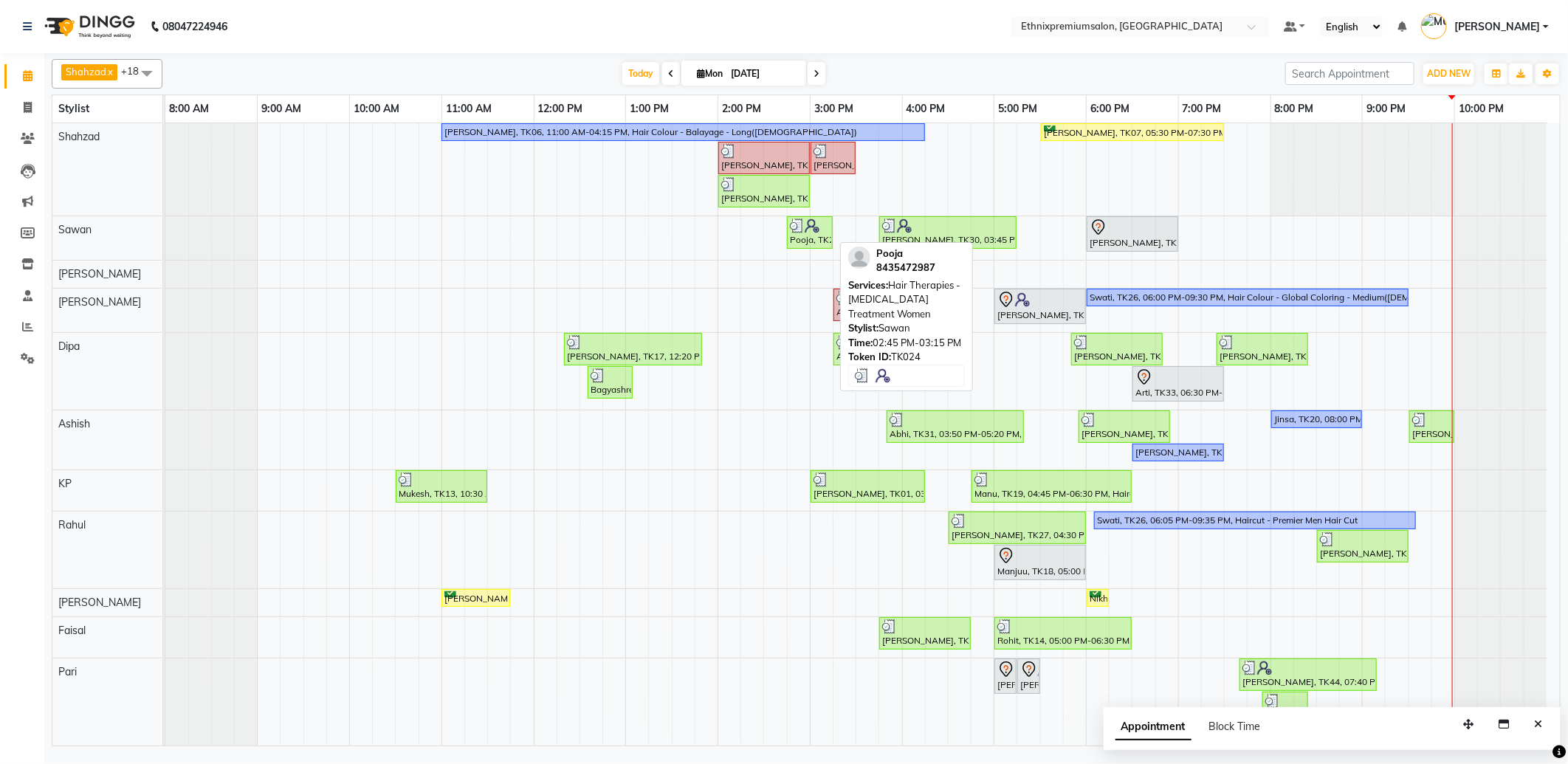
click at [807, 232] on img at bounding box center [812, 226] width 15 height 15
select select "3"
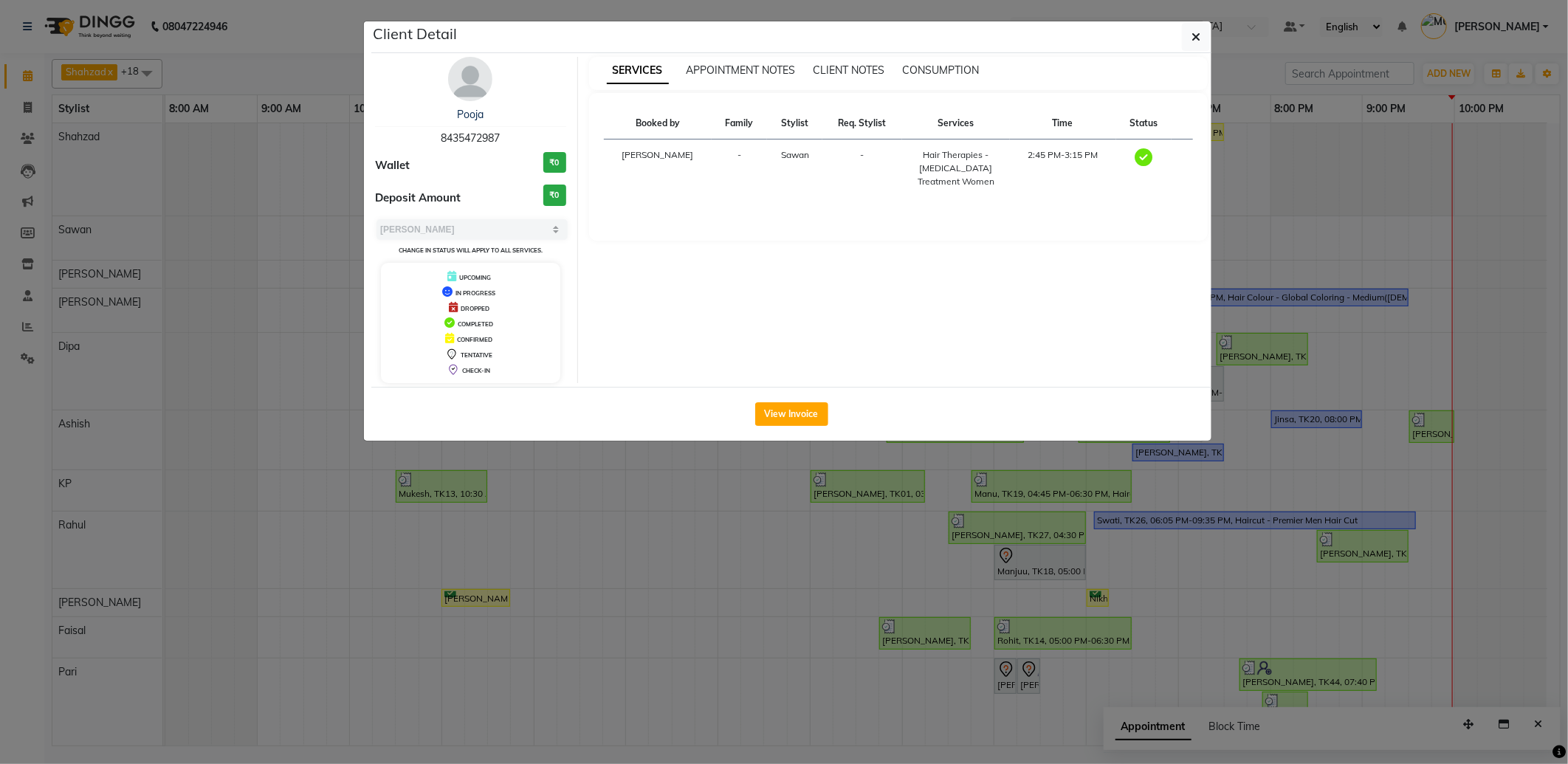
click at [476, 144] on span "8435472987" at bounding box center [470, 137] width 59 height 13
copy span "8435472987"
click at [1170, 642] on ngb-modal-window "Client Detail Pooja 8435472987 Wallet ₹0 Deposit Amount ₹0 Select MARK DONE UPC…" at bounding box center [784, 382] width 1568 height 764
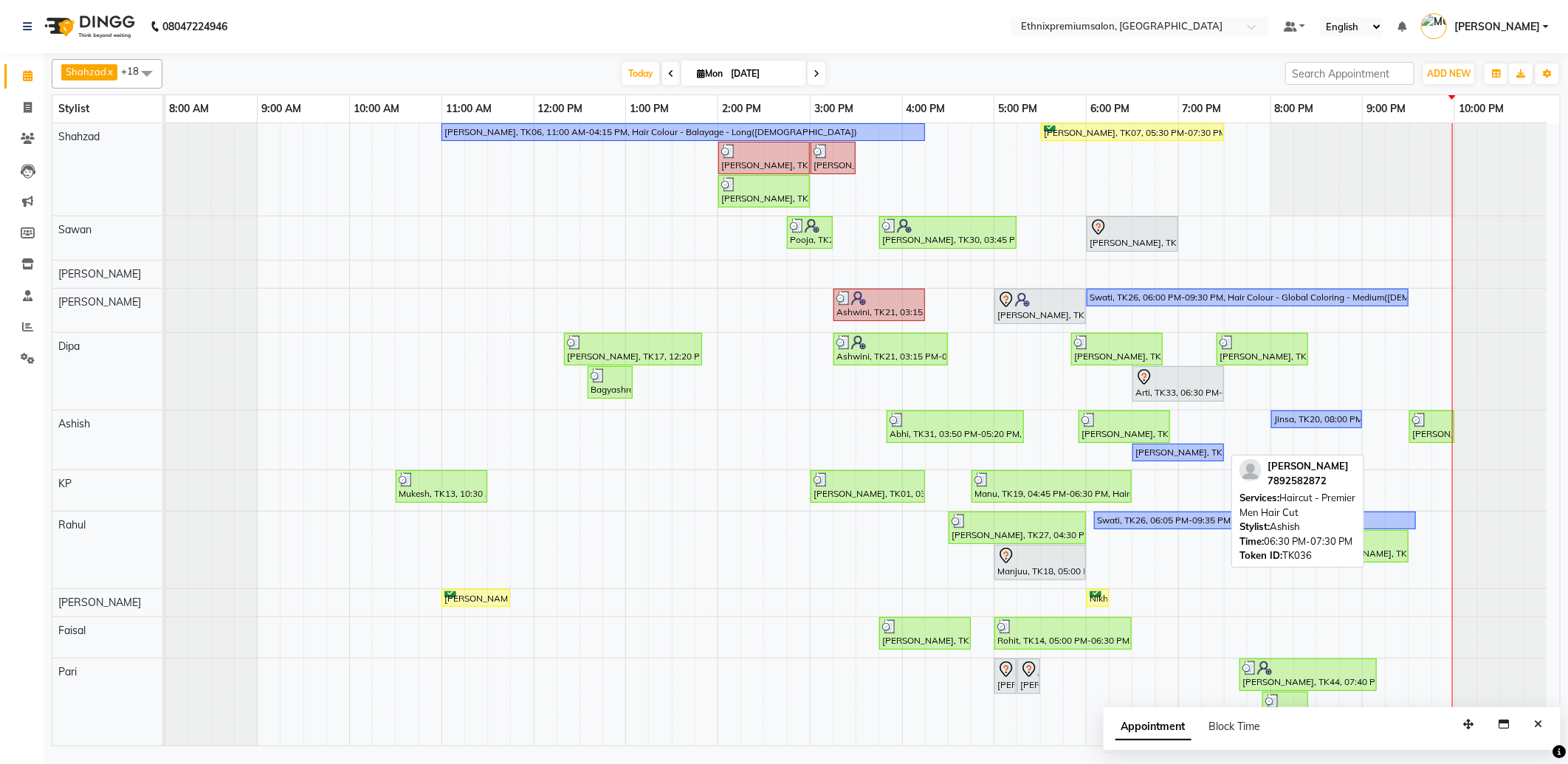
click at [1165, 454] on div "[PERSON_NAME], TK36, 06:30 PM-07:30 PM, Haircut - Premier Men Hair Cut" at bounding box center [1178, 452] width 88 height 13
select select "1"
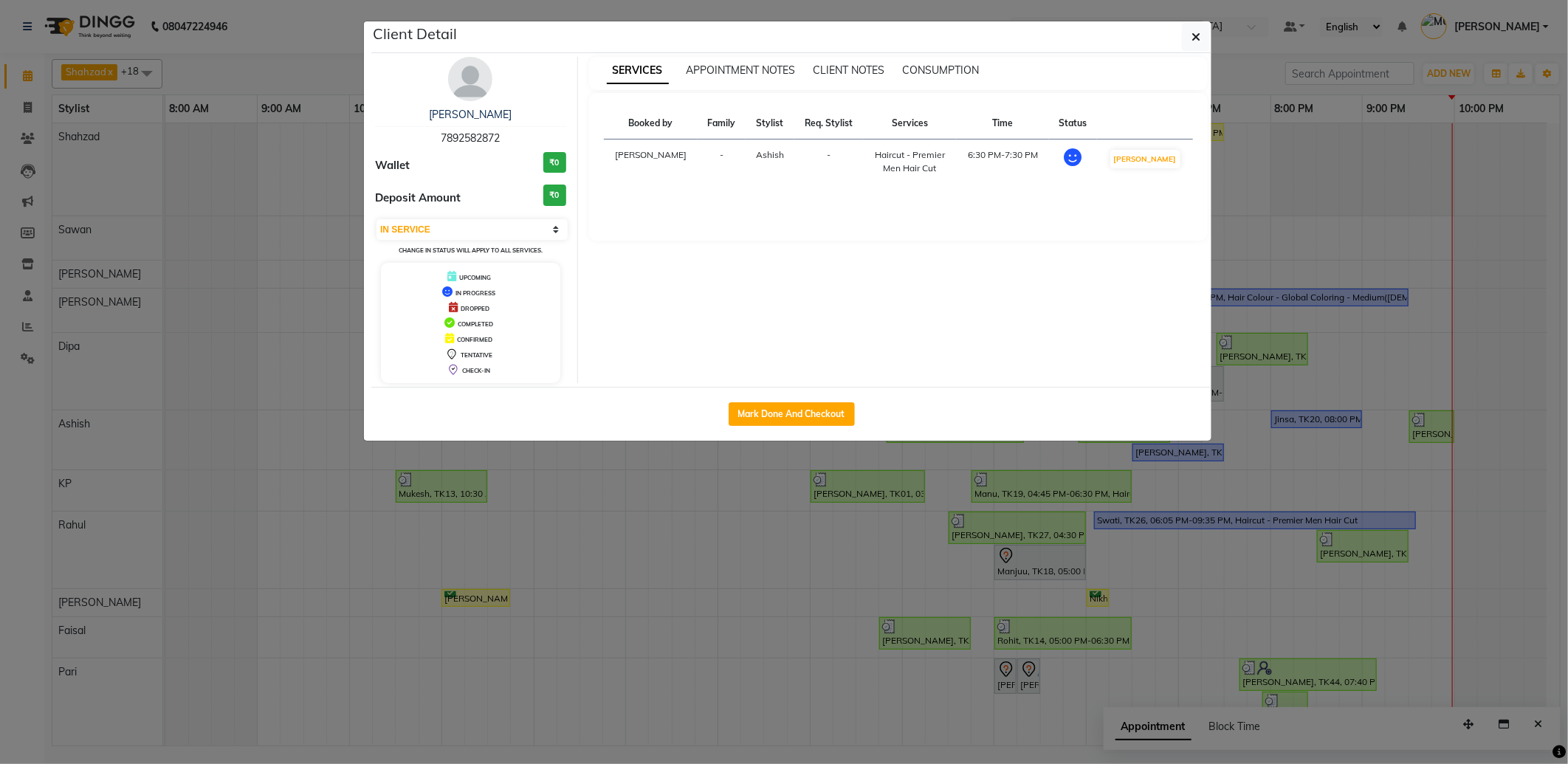
click at [487, 135] on span "7892582872" at bounding box center [470, 137] width 59 height 13
copy span "7892582872"
click at [1193, 38] on icon "button" at bounding box center [1196, 37] width 9 height 12
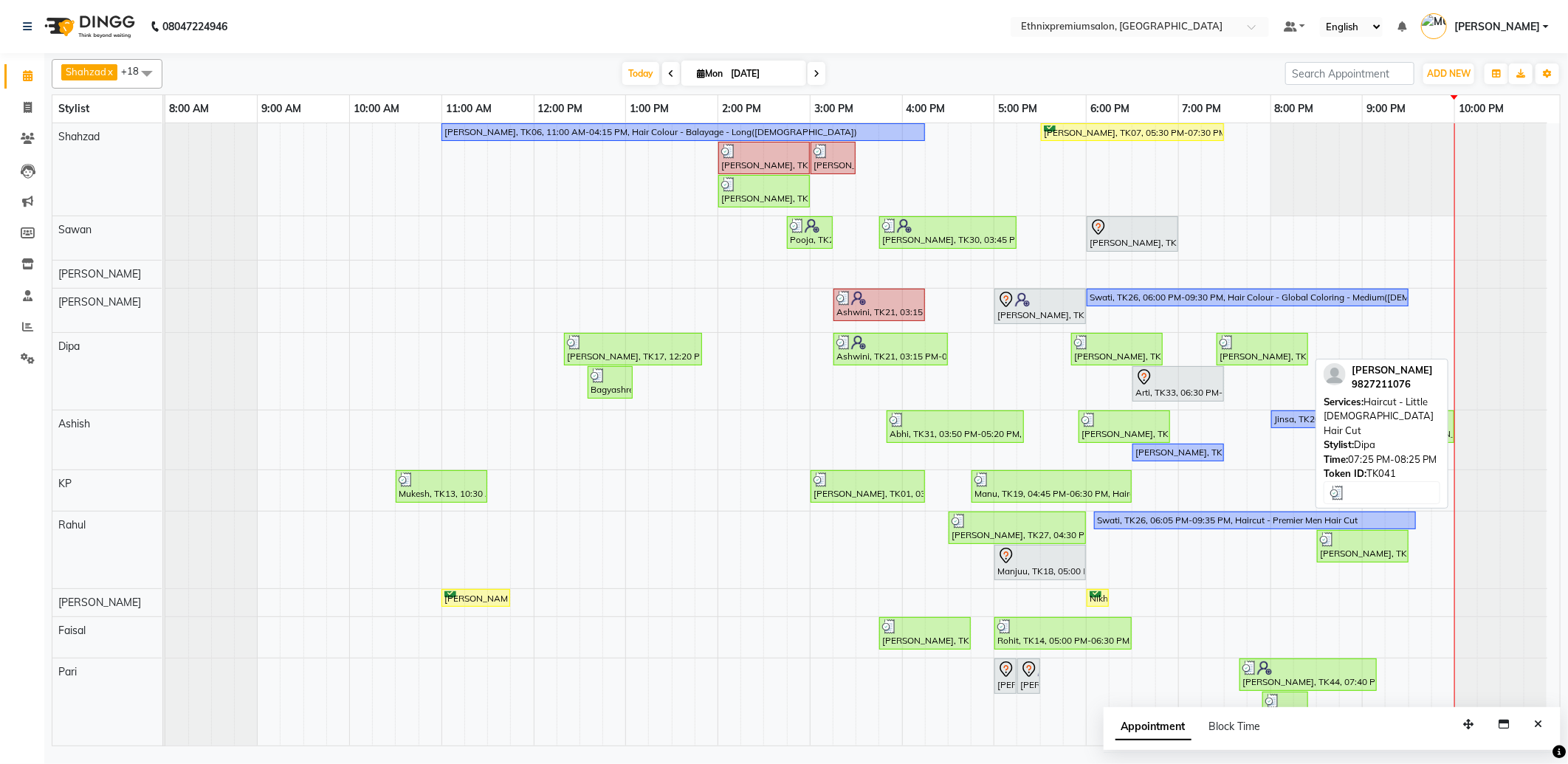
click at [1263, 355] on div "[PERSON_NAME], TK41, 07:25 PM-08:25 PM, Haircut - Little [DEMOGRAPHIC_DATA] Hai…" at bounding box center [1262, 349] width 88 height 28
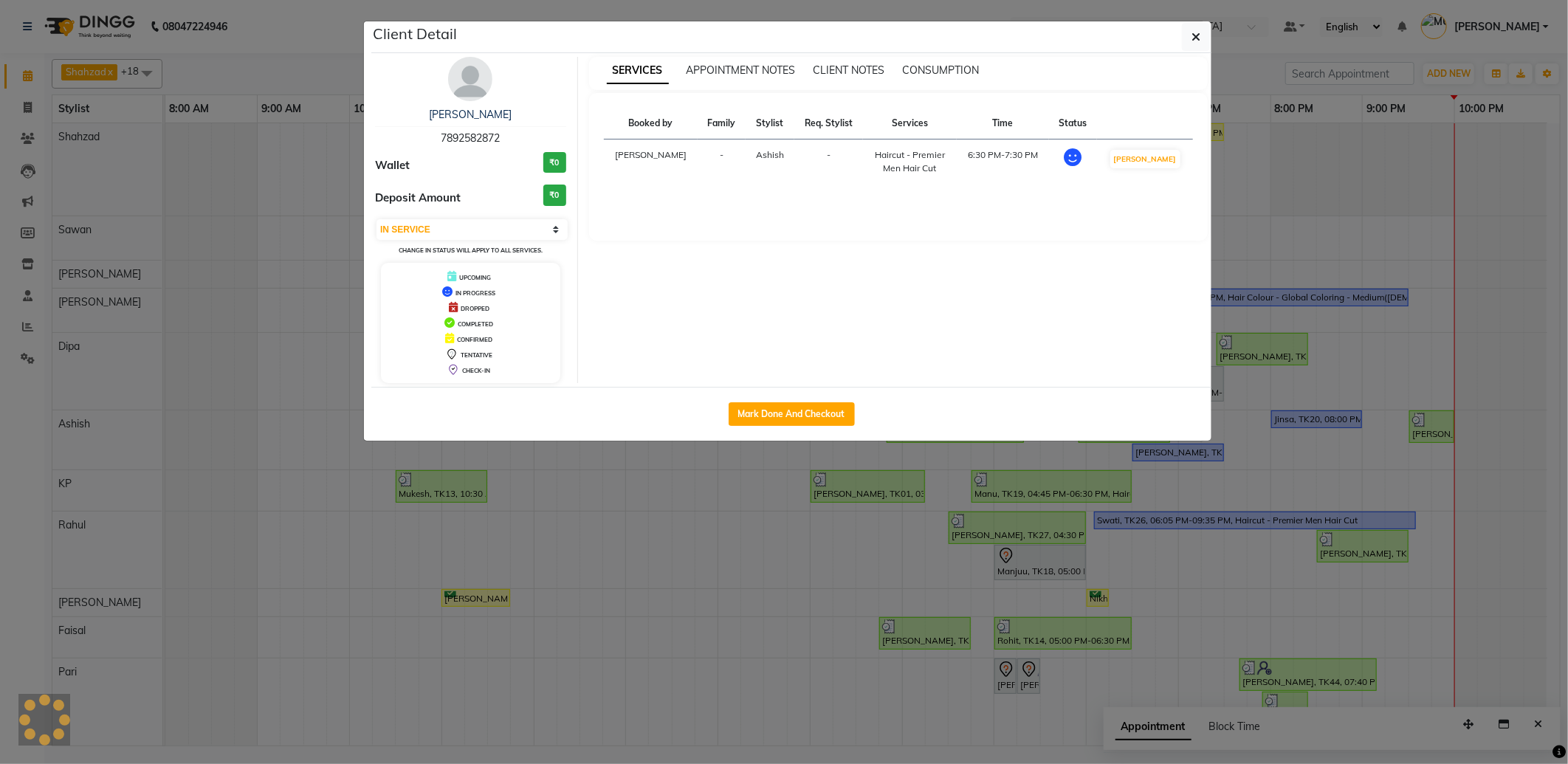
select select "3"
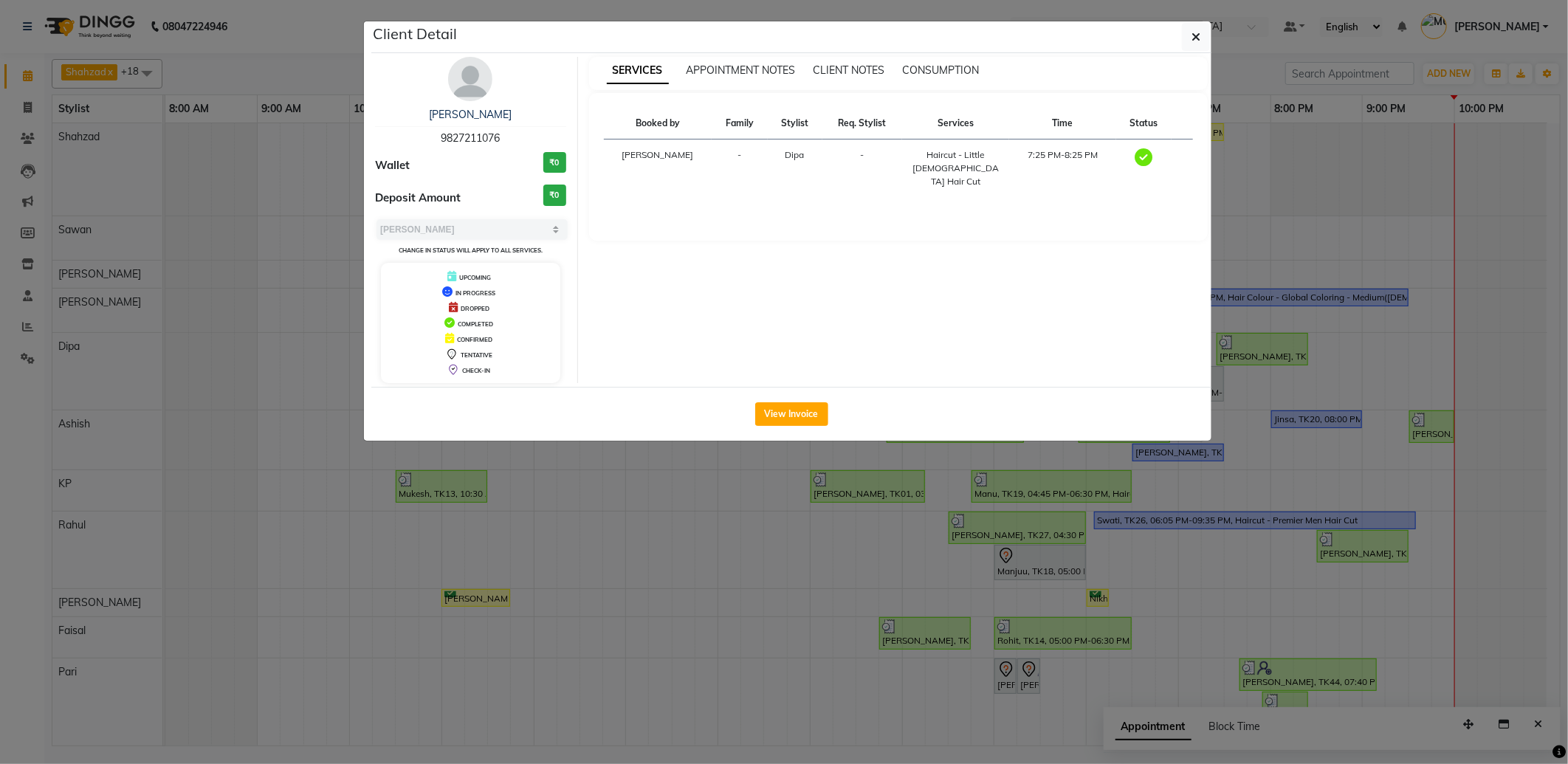
click at [483, 136] on span "9827211076" at bounding box center [470, 137] width 59 height 13
copy span "9827211076"
click at [1188, 39] on button "button" at bounding box center [1196, 37] width 28 height 28
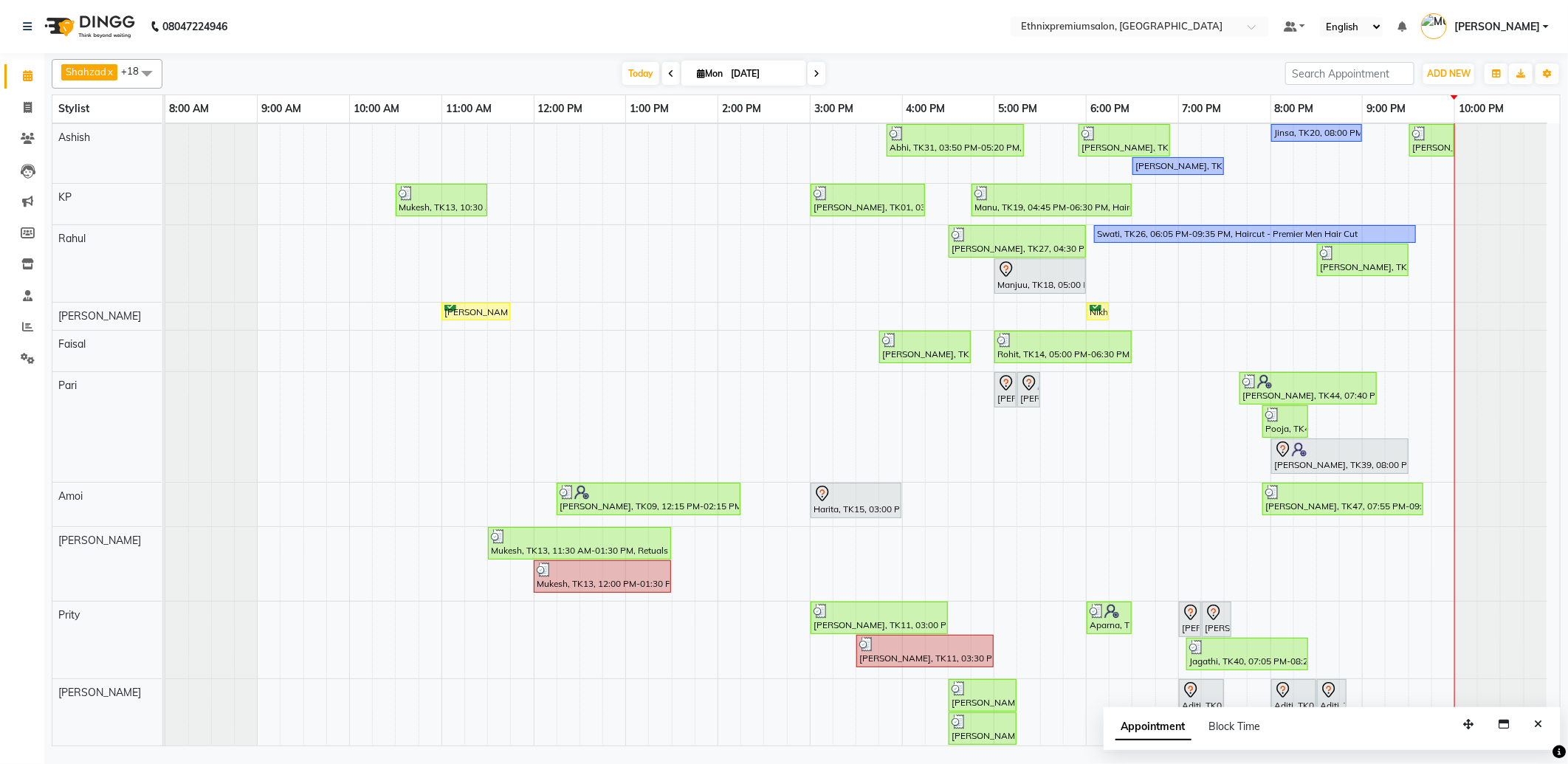
scroll to position [328, 0]
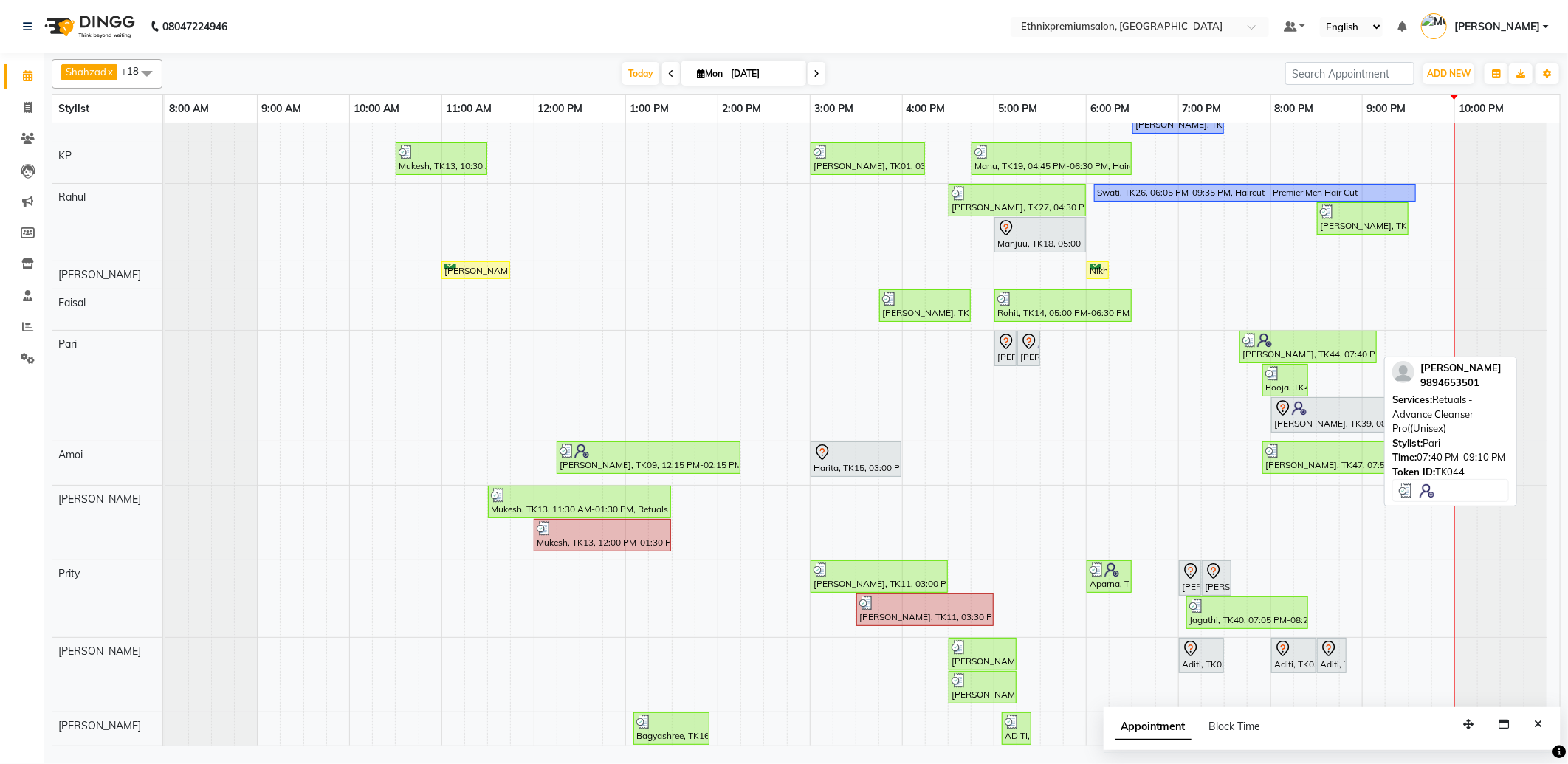
click at [1310, 348] on div "[PERSON_NAME], TK44, 07:40 PM-09:10 PM, Retuals - Advance Cleanser Pro((Unisex)" at bounding box center [1307, 346] width 135 height 28
select select "3"
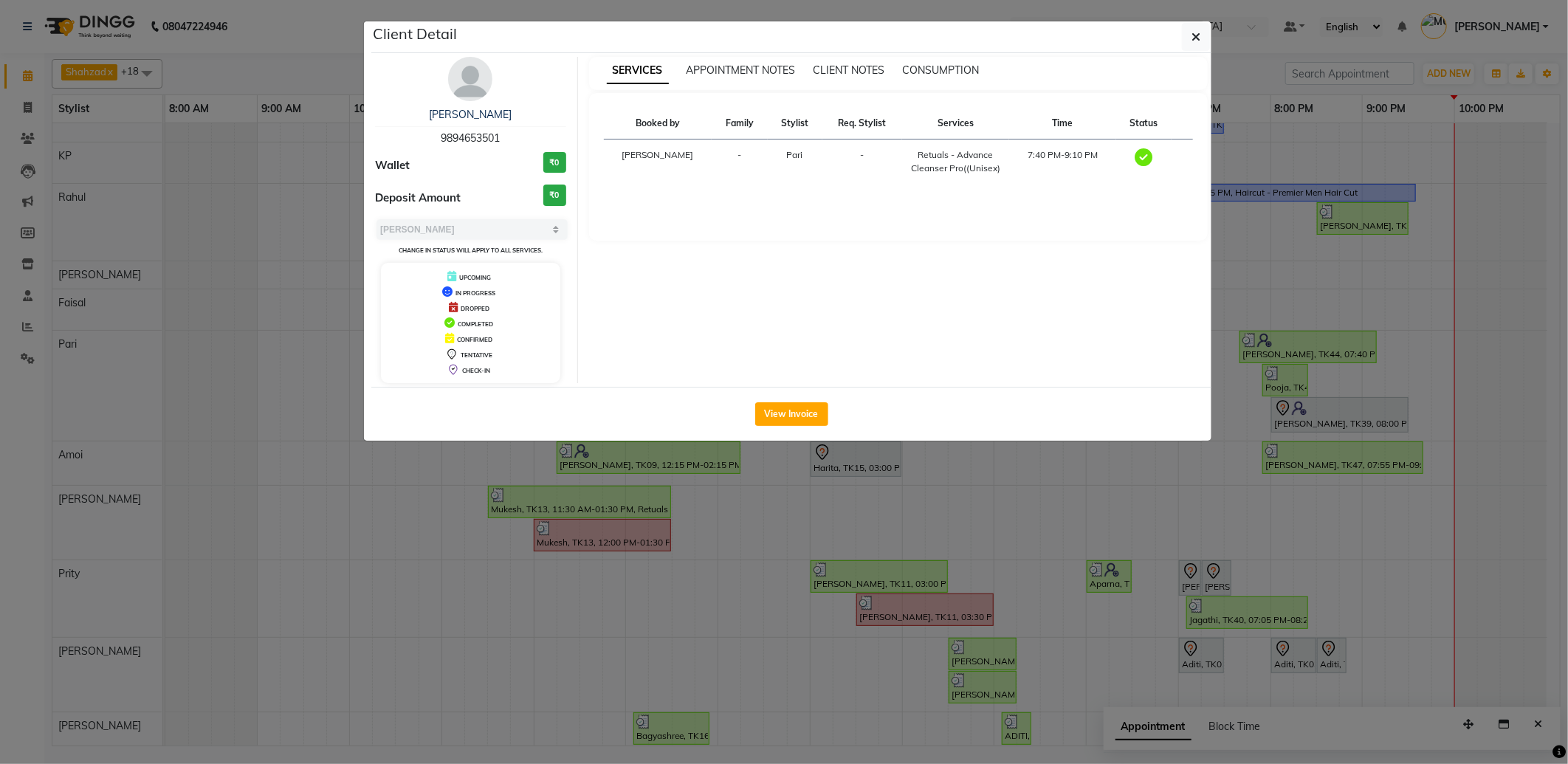
click at [481, 141] on span "9894653501" at bounding box center [470, 137] width 59 height 13
copy span "9894653501"
click at [1190, 46] on button "button" at bounding box center [1196, 37] width 28 height 28
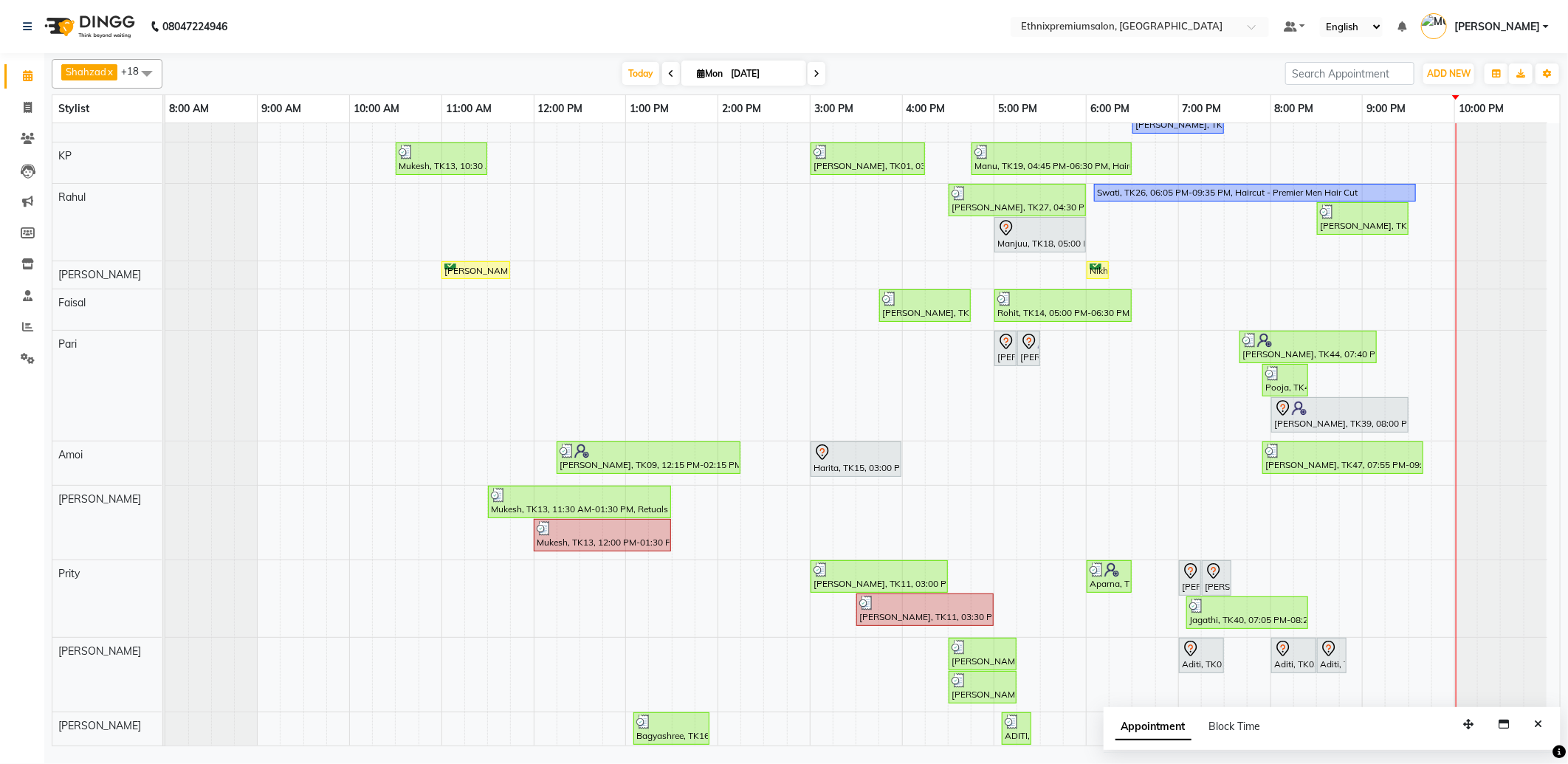
scroll to position [410, 0]
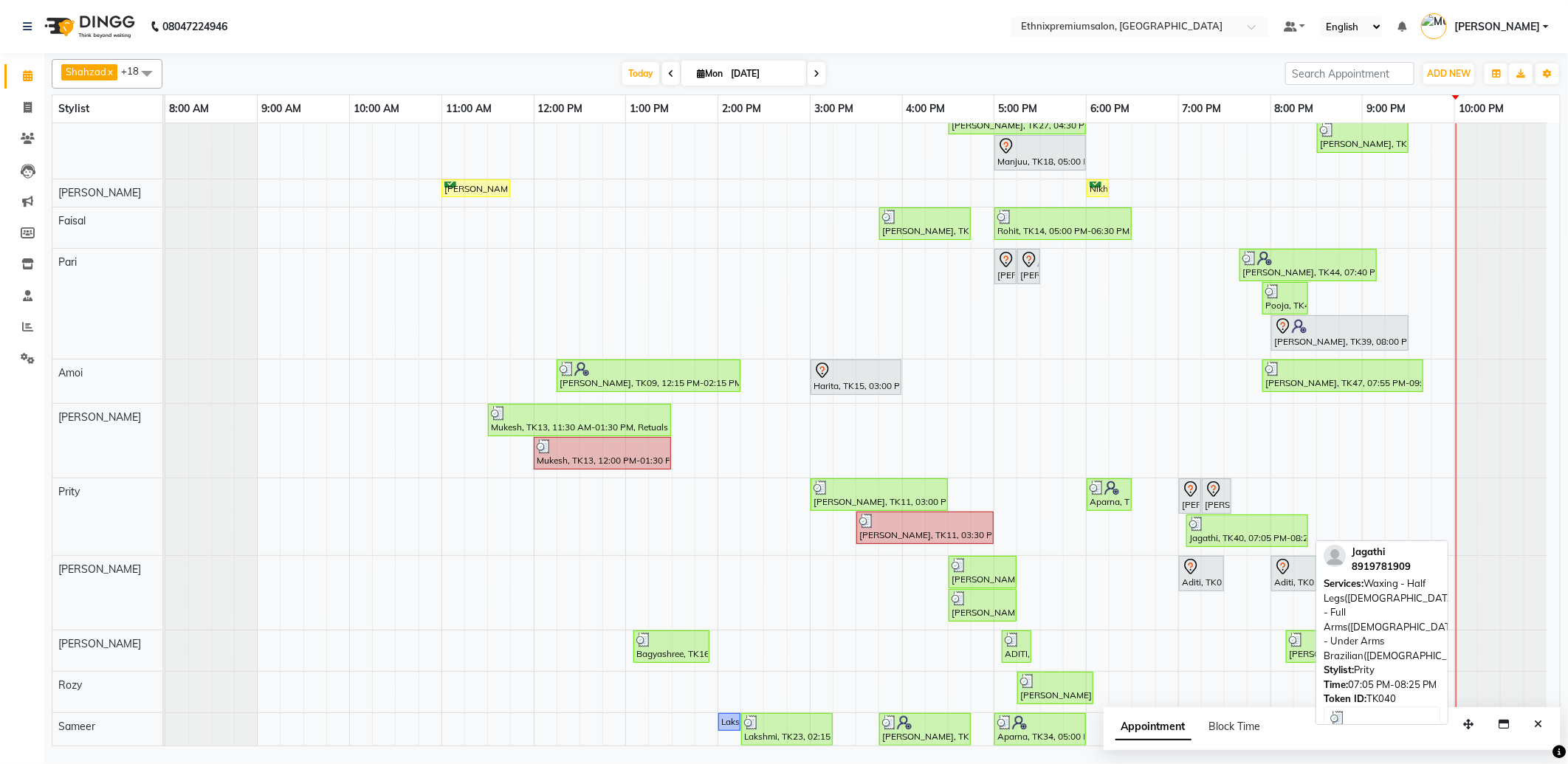
click at [1278, 532] on div at bounding box center [1247, 524] width 116 height 15
select select "3"
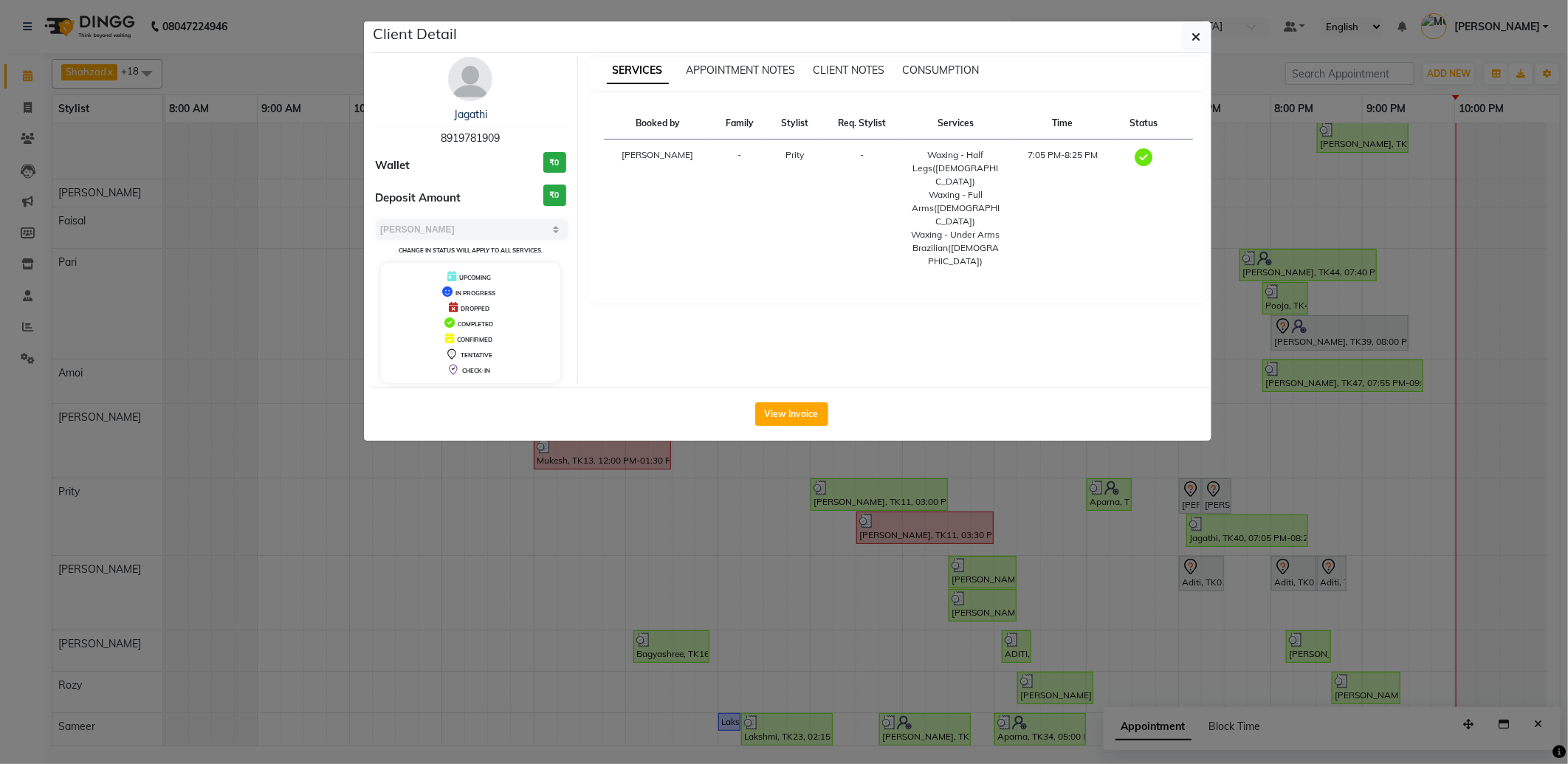
click at [476, 142] on span "8919781909" at bounding box center [470, 137] width 59 height 13
copy span "8919781909"
click at [1192, 45] on button "button" at bounding box center [1196, 37] width 28 height 28
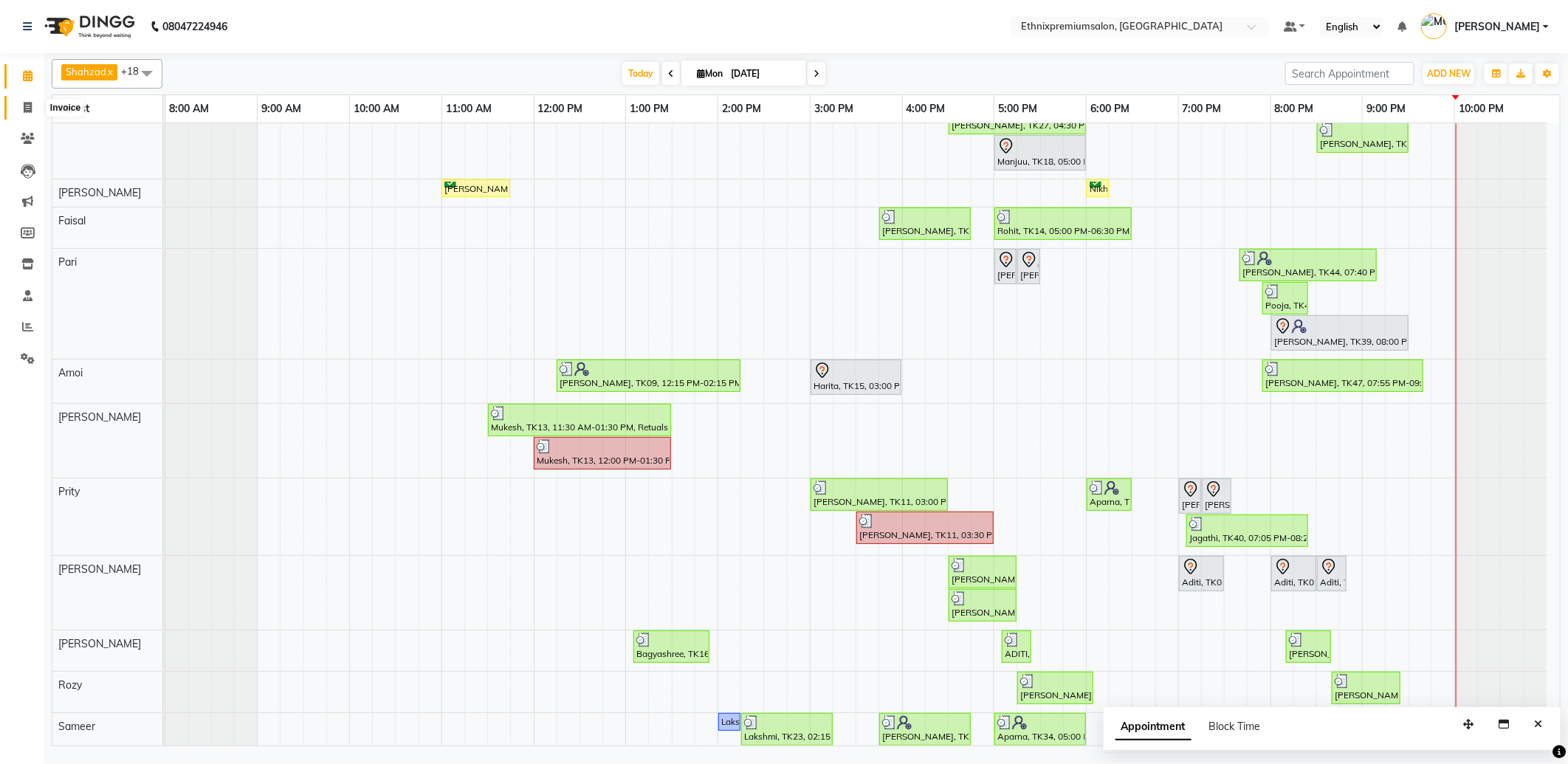
click at [24, 109] on icon at bounding box center [27, 107] width 8 height 11
select select "service"
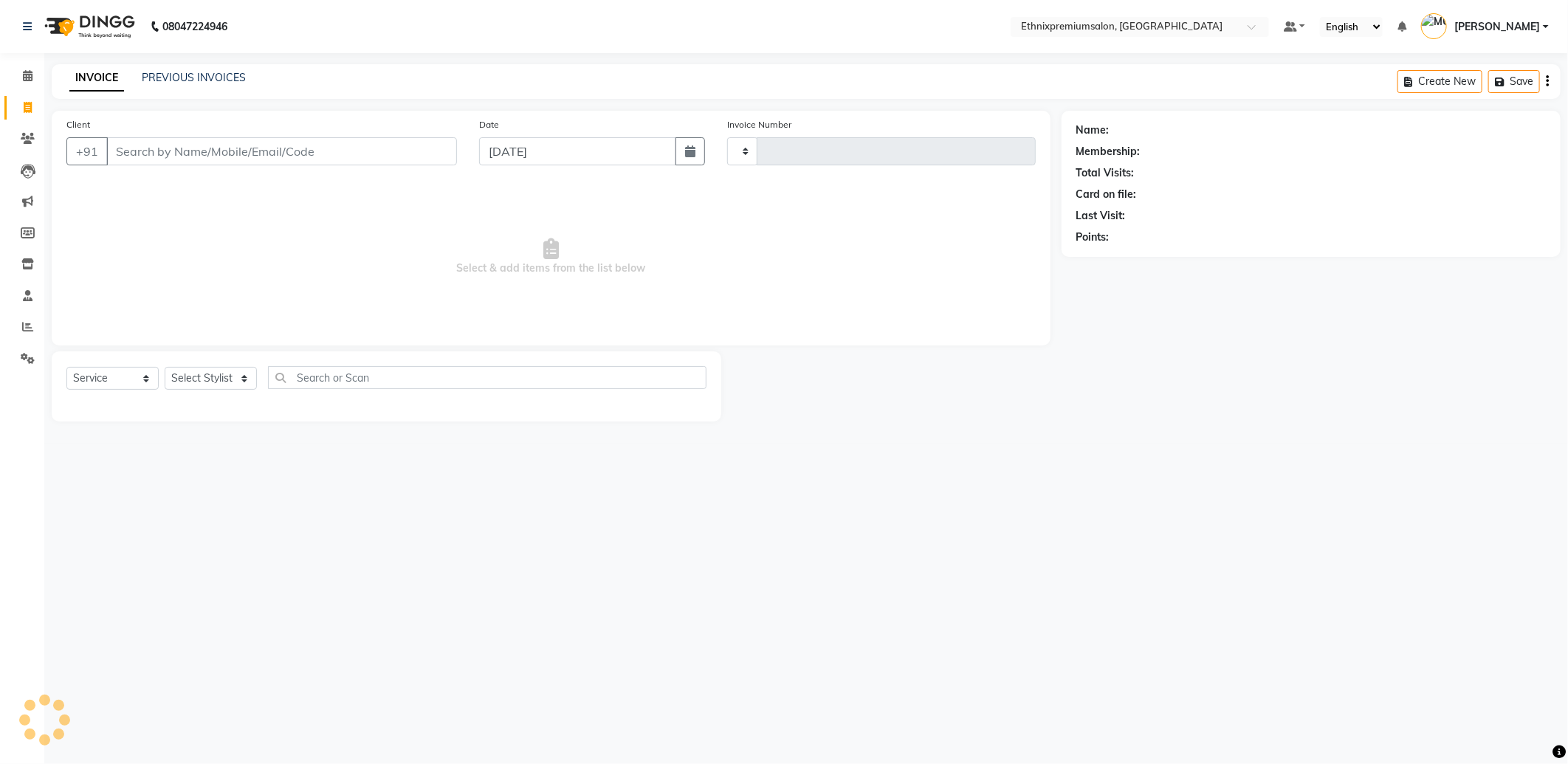
type input "9160"
select select "3625"
click at [192, 81] on link "PREVIOUS INVOICES" at bounding box center [193, 77] width 104 height 13
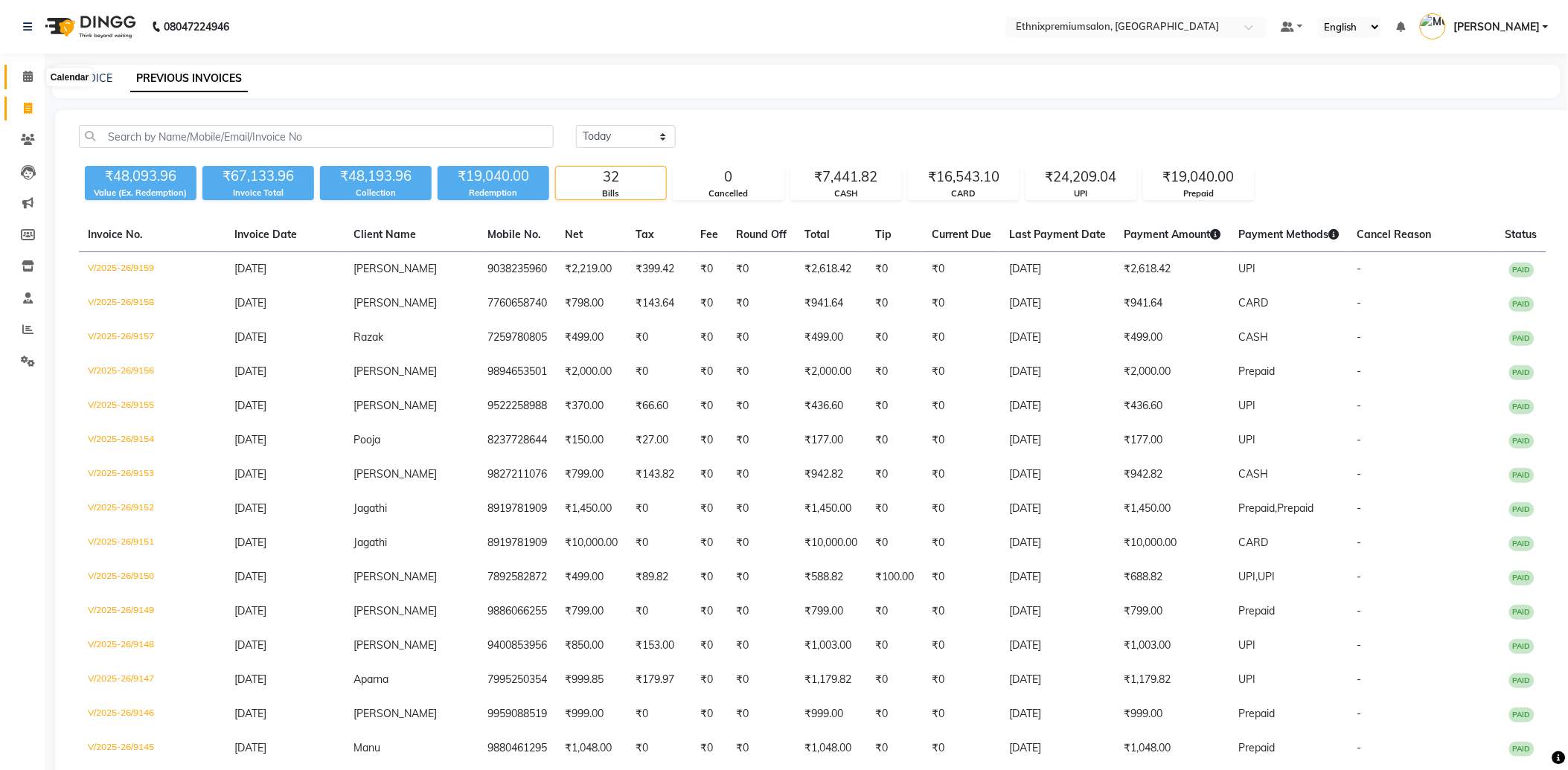
click at [16, 75] on span at bounding box center [28, 77] width 26 height 17
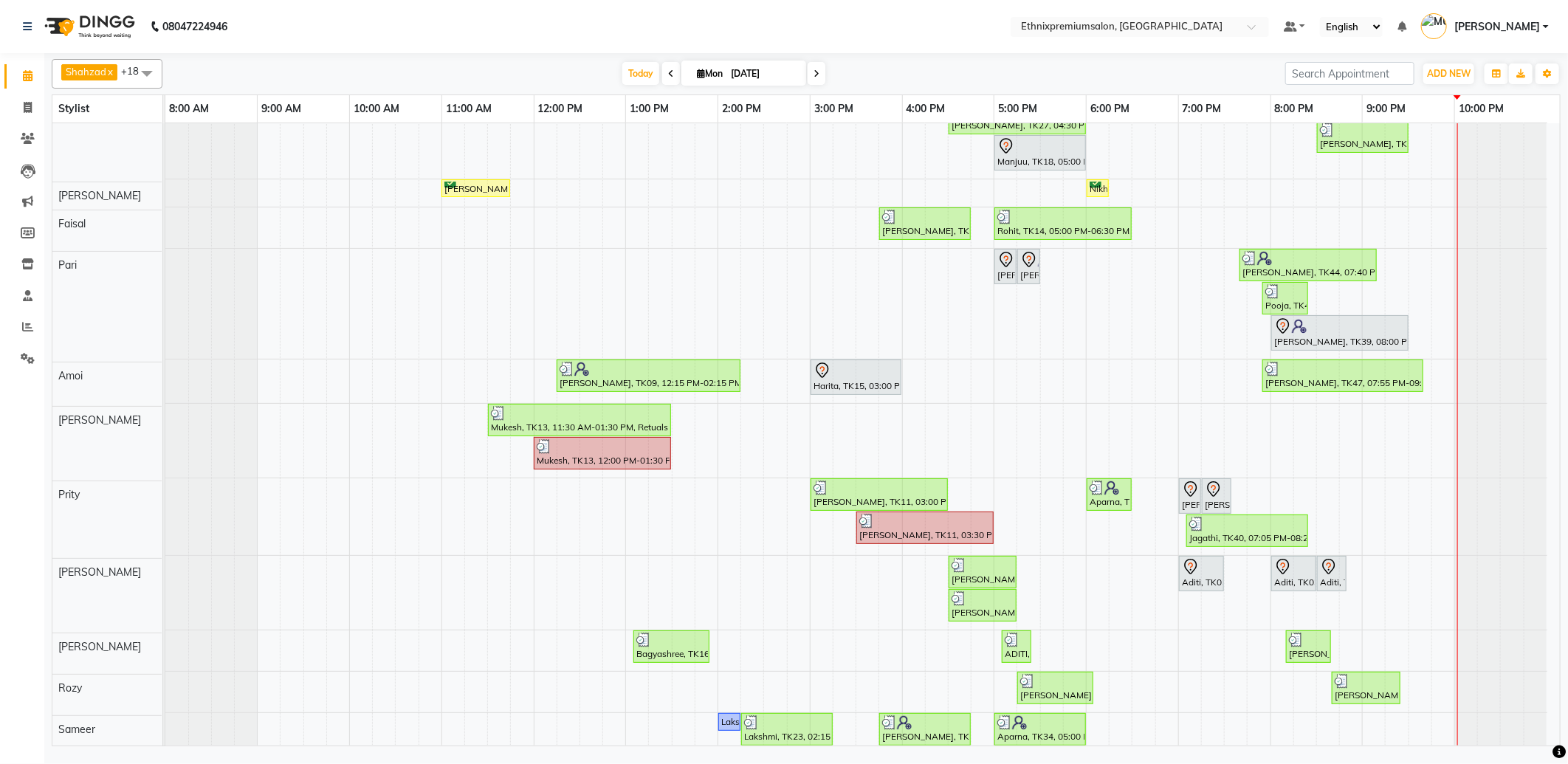
scroll to position [410, 0]
click at [621, 366] on div at bounding box center [649, 369] width 178 height 15
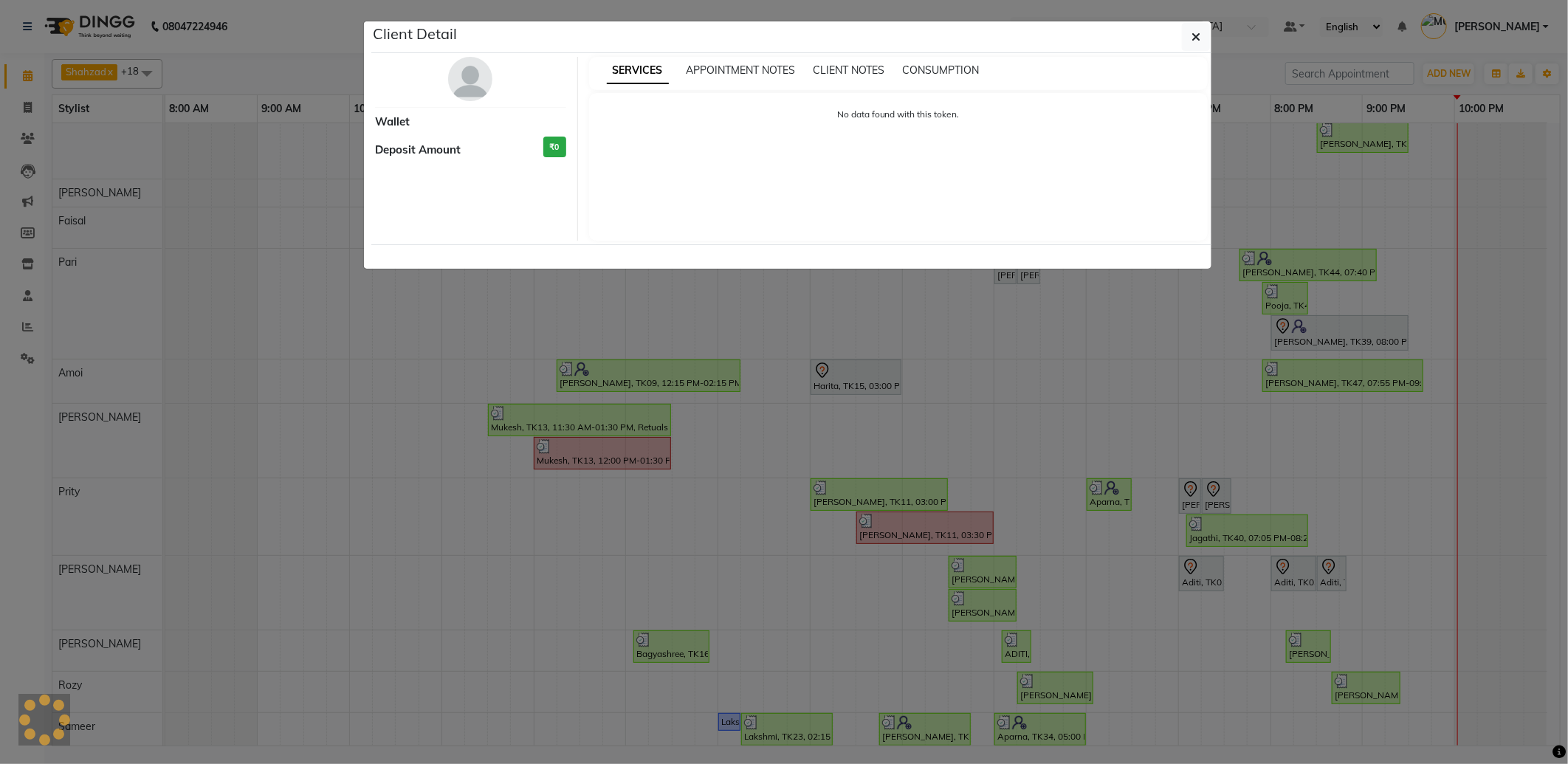
select select "3"
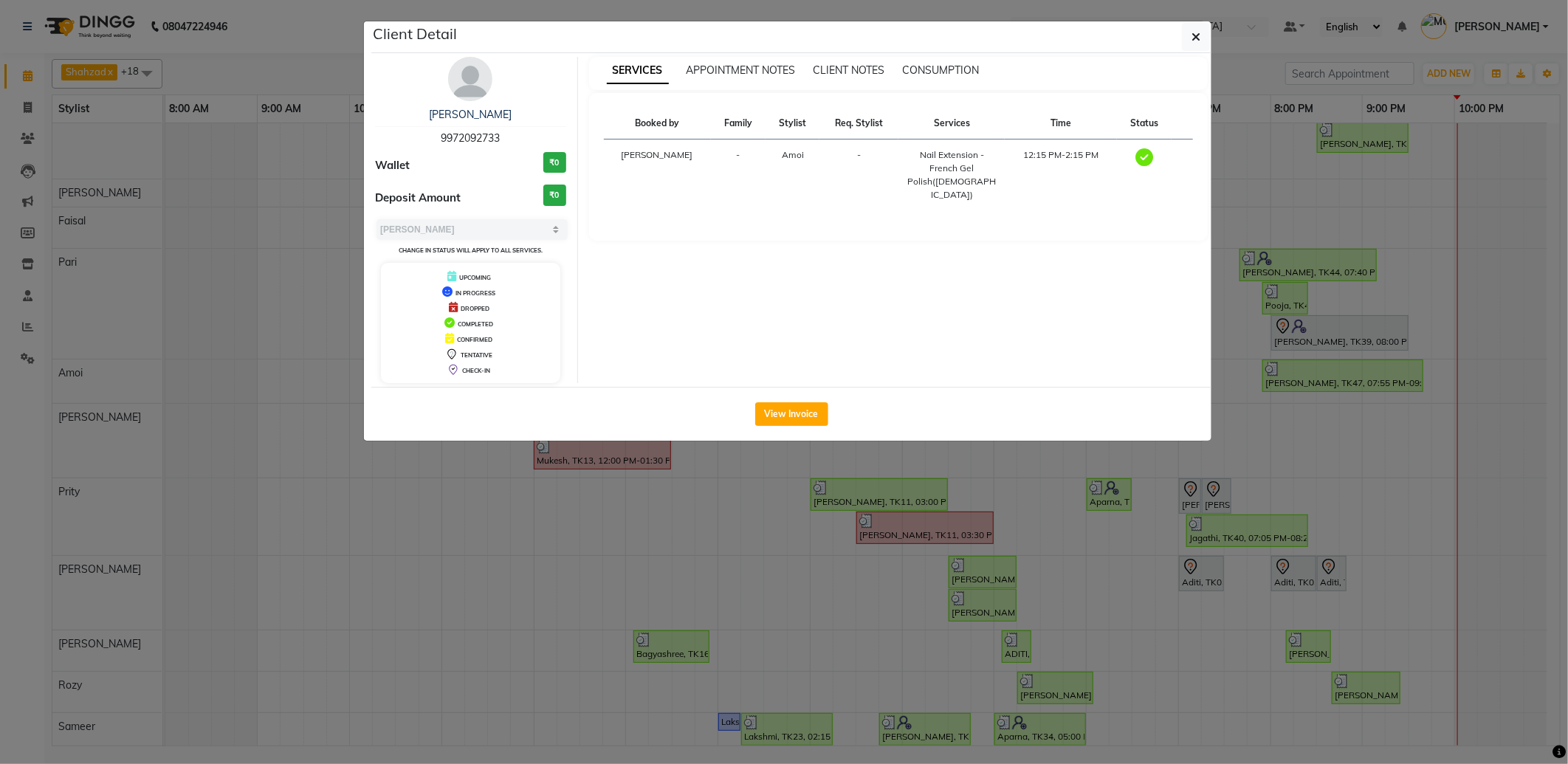
click at [475, 136] on span "9972092733" at bounding box center [470, 137] width 59 height 13
click at [655, 481] on ngb-modal-window "Client Detail Lavanya 9972092733 Wallet ₹0 Deposit Amount ₹0 Select MARK DONE U…" at bounding box center [784, 382] width 1568 height 764
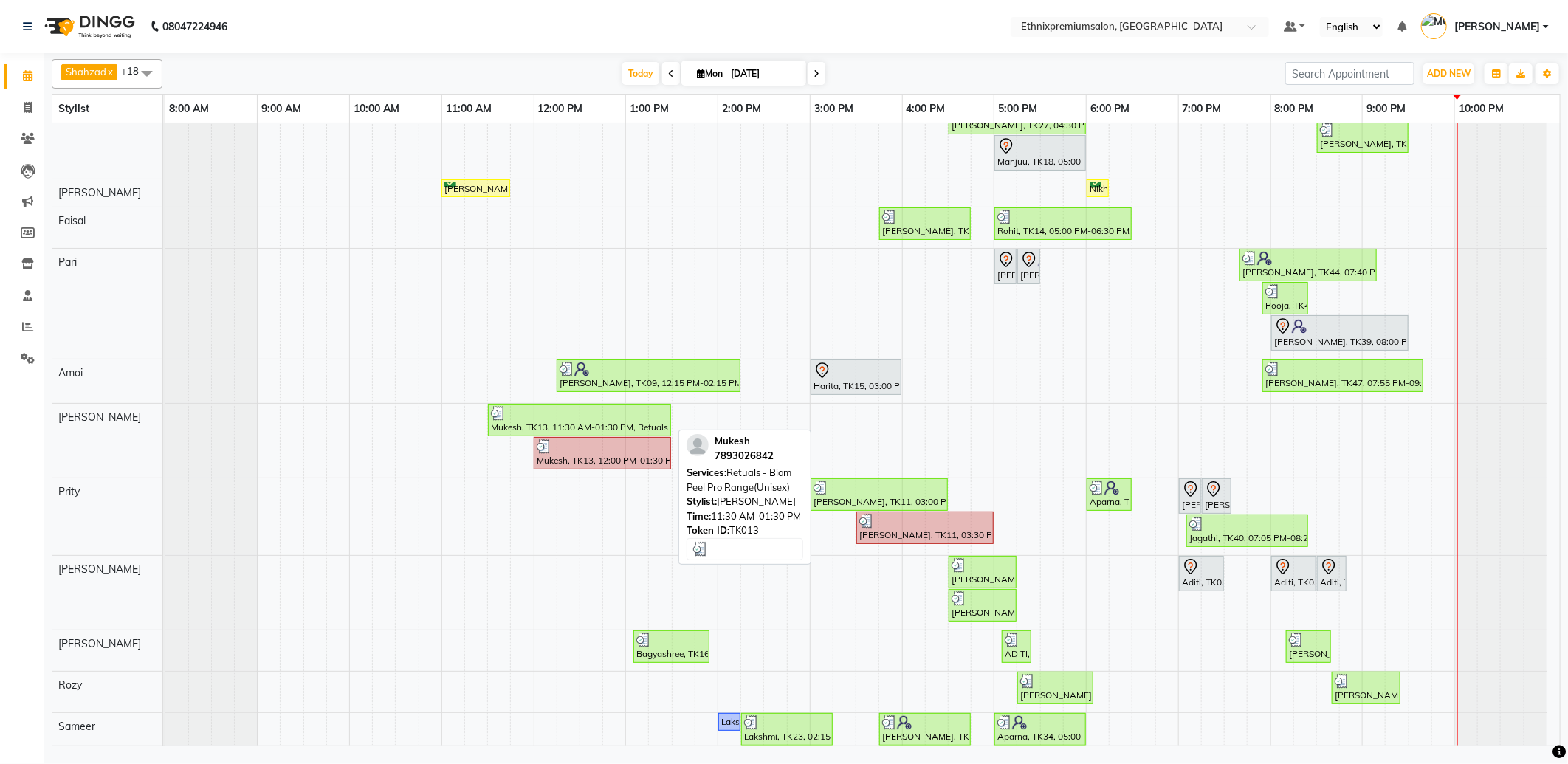
click at [569, 423] on div "Mukesh, TK13, 11:30 AM-01:30 PM, Retuals - Biom Peel Pro Range(Unisex)" at bounding box center [580, 420] width 180 height 28
select select "3"
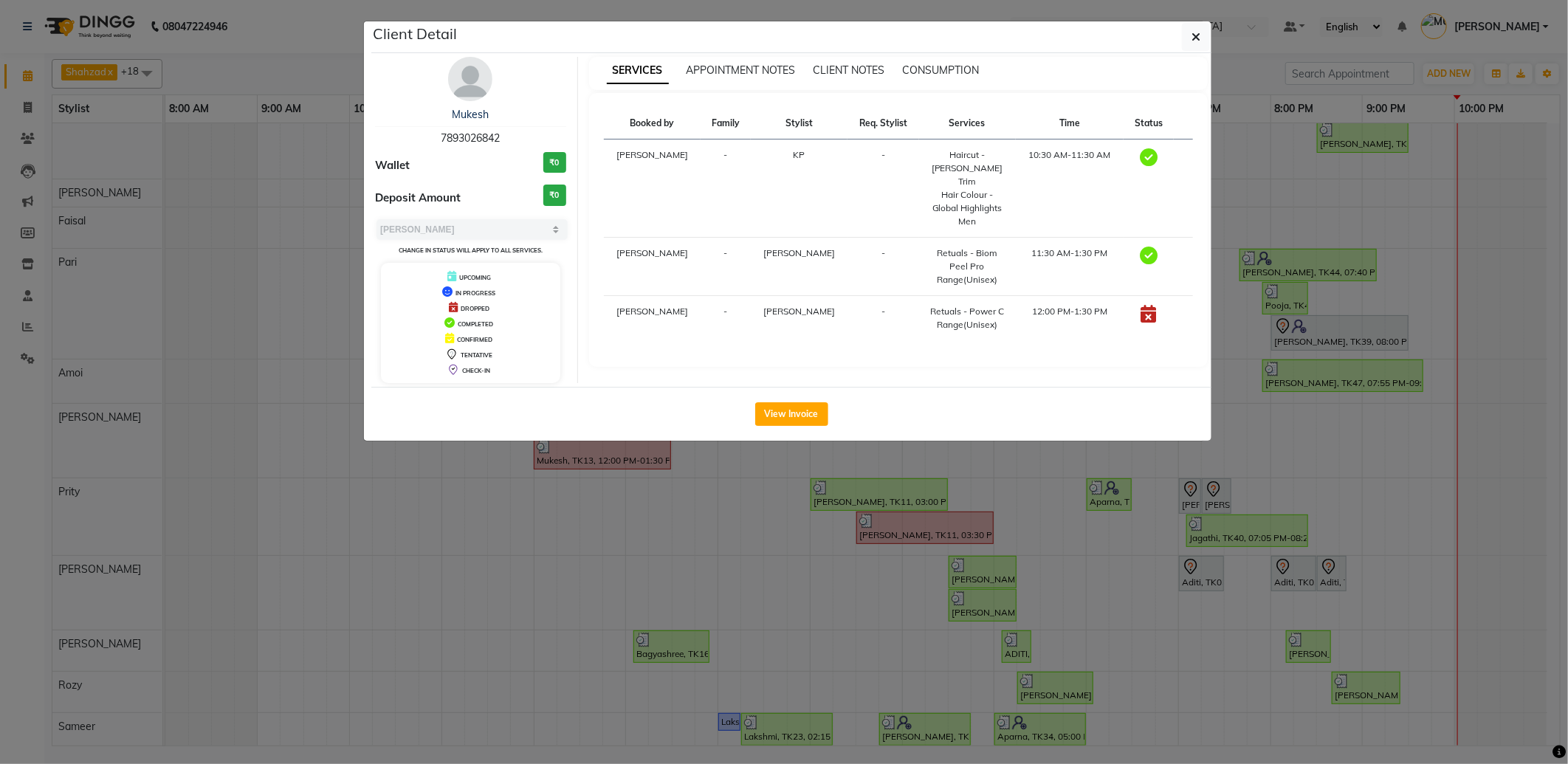
click at [482, 139] on span "7893026842" at bounding box center [470, 137] width 59 height 13
click at [1214, 561] on ngb-modal-window "Client Detail Mukesh 7893026842 Wallet ₹0 Deposit Amount ₹0 Select MARK DONE UP…" at bounding box center [784, 382] width 1568 height 764
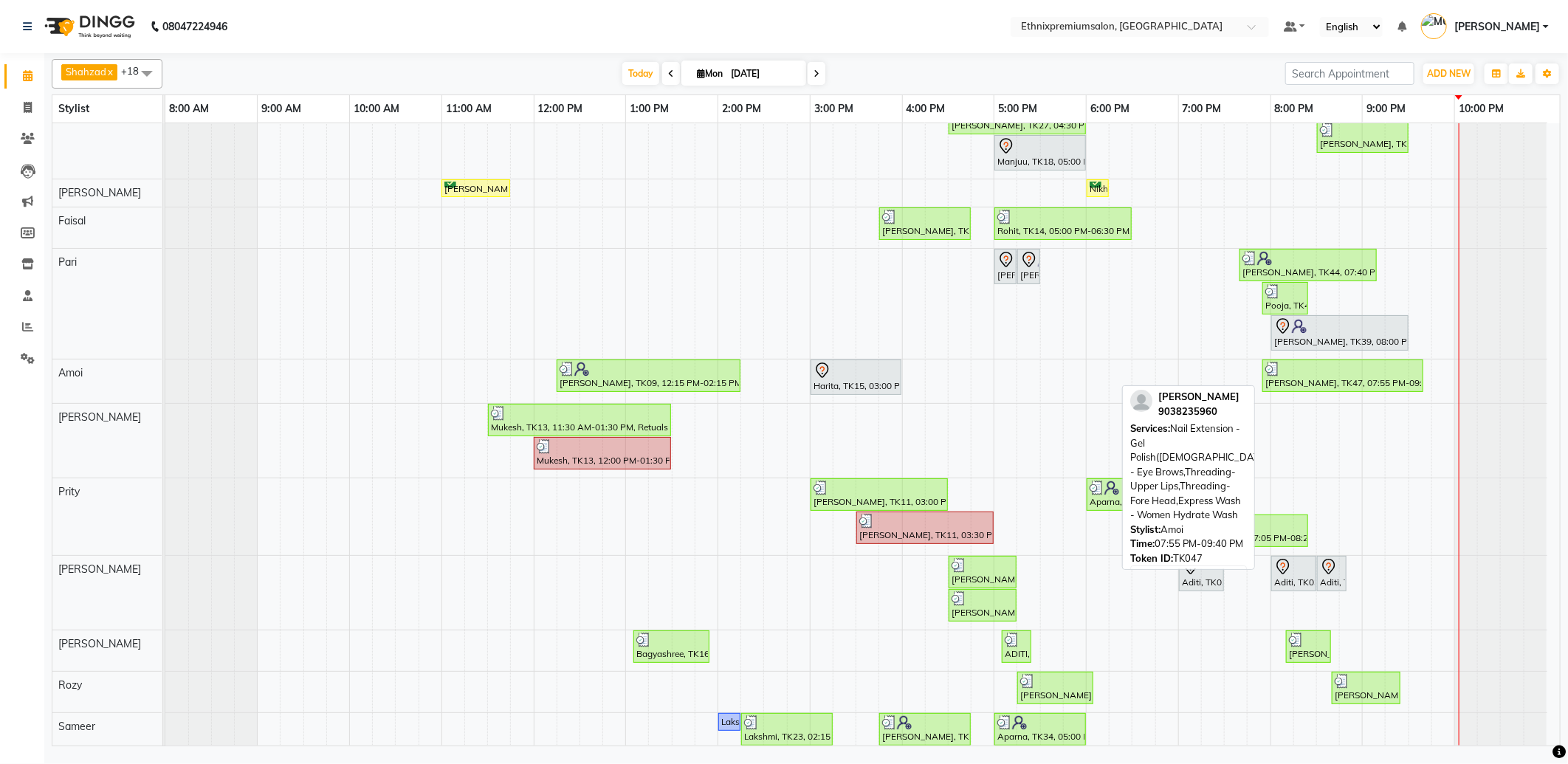
click at [1340, 378] on div "[PERSON_NAME], TK47, 07:55 PM-09:40 PM, Nail Extension - Gel Polish([DEMOGRAPHI…" at bounding box center [1343, 376] width 158 height 28
select select "3"
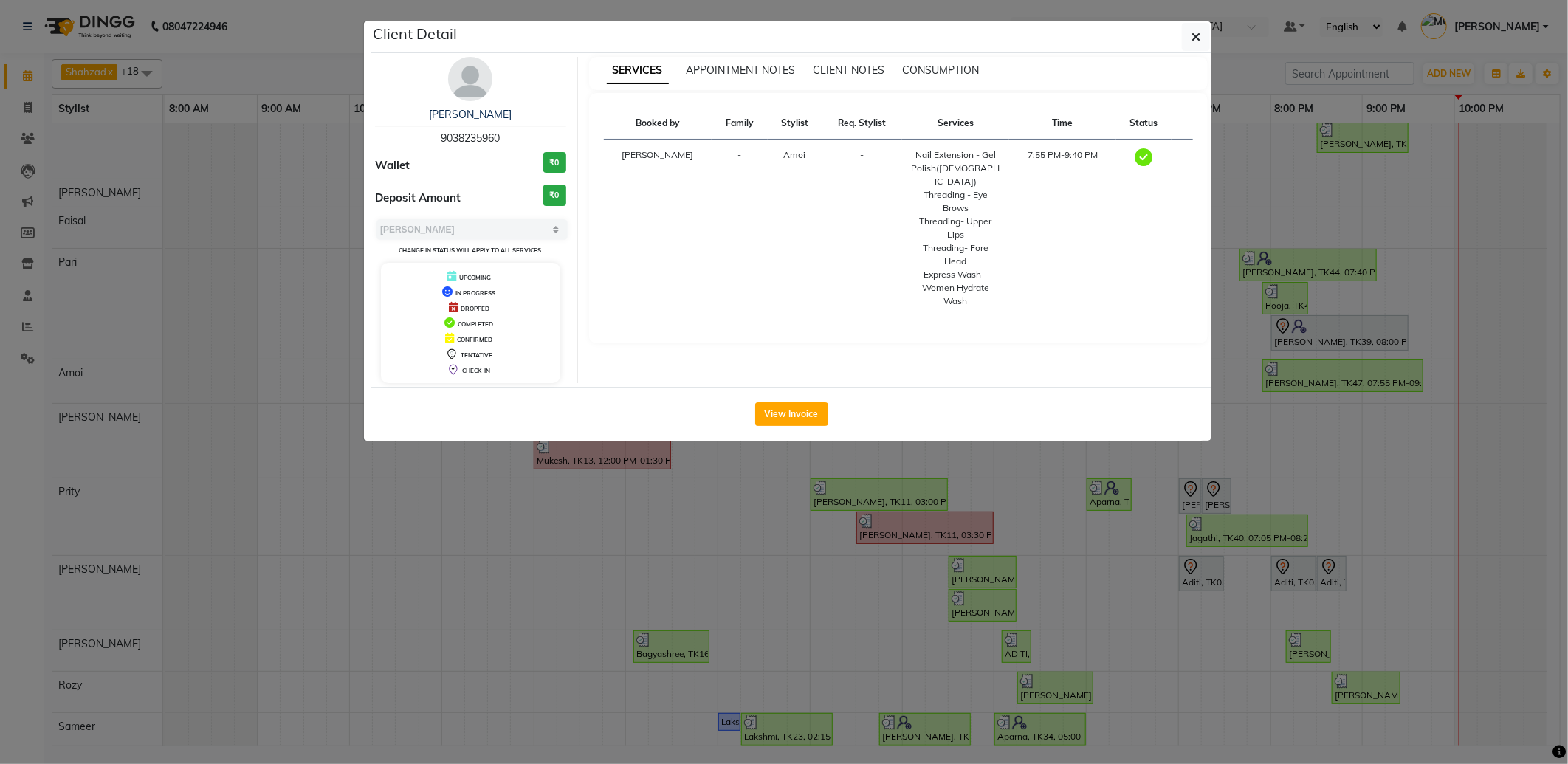
click at [476, 135] on span "9038235960" at bounding box center [470, 137] width 59 height 13
click at [261, 618] on ngb-modal-window "Client Detail Sanitha 9038235960 Wallet ₹0 Deposit Amount ₹0 Select MARK DONE U…" at bounding box center [784, 382] width 1568 height 764
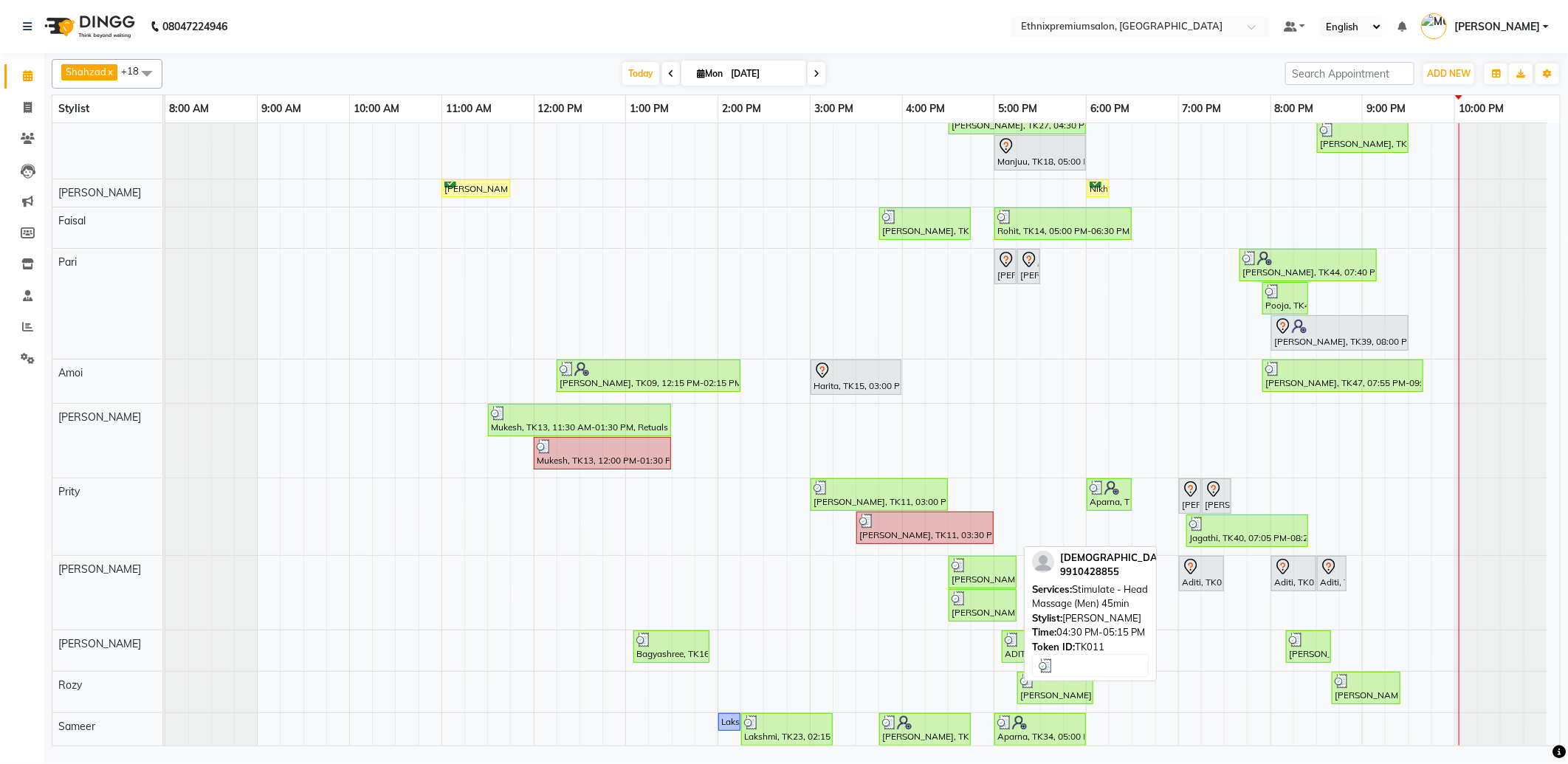
scroll to position [418, 0]
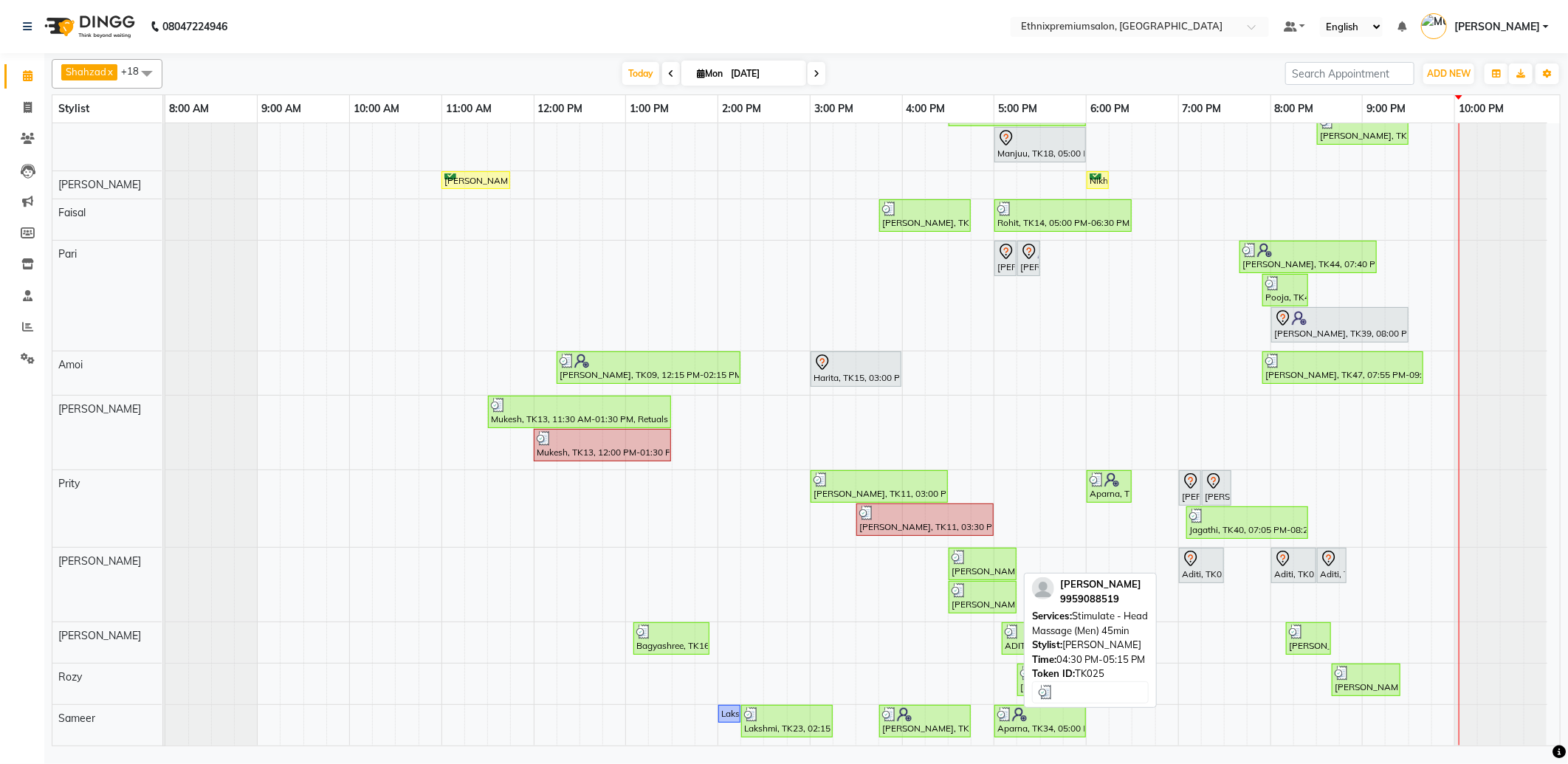
click at [986, 566] on div "[PERSON_NAME], TK25, 04:30 PM-05:15 PM, Stimulate - Head Massage (Men) 45min" at bounding box center [982, 564] width 65 height 28
select select "3"
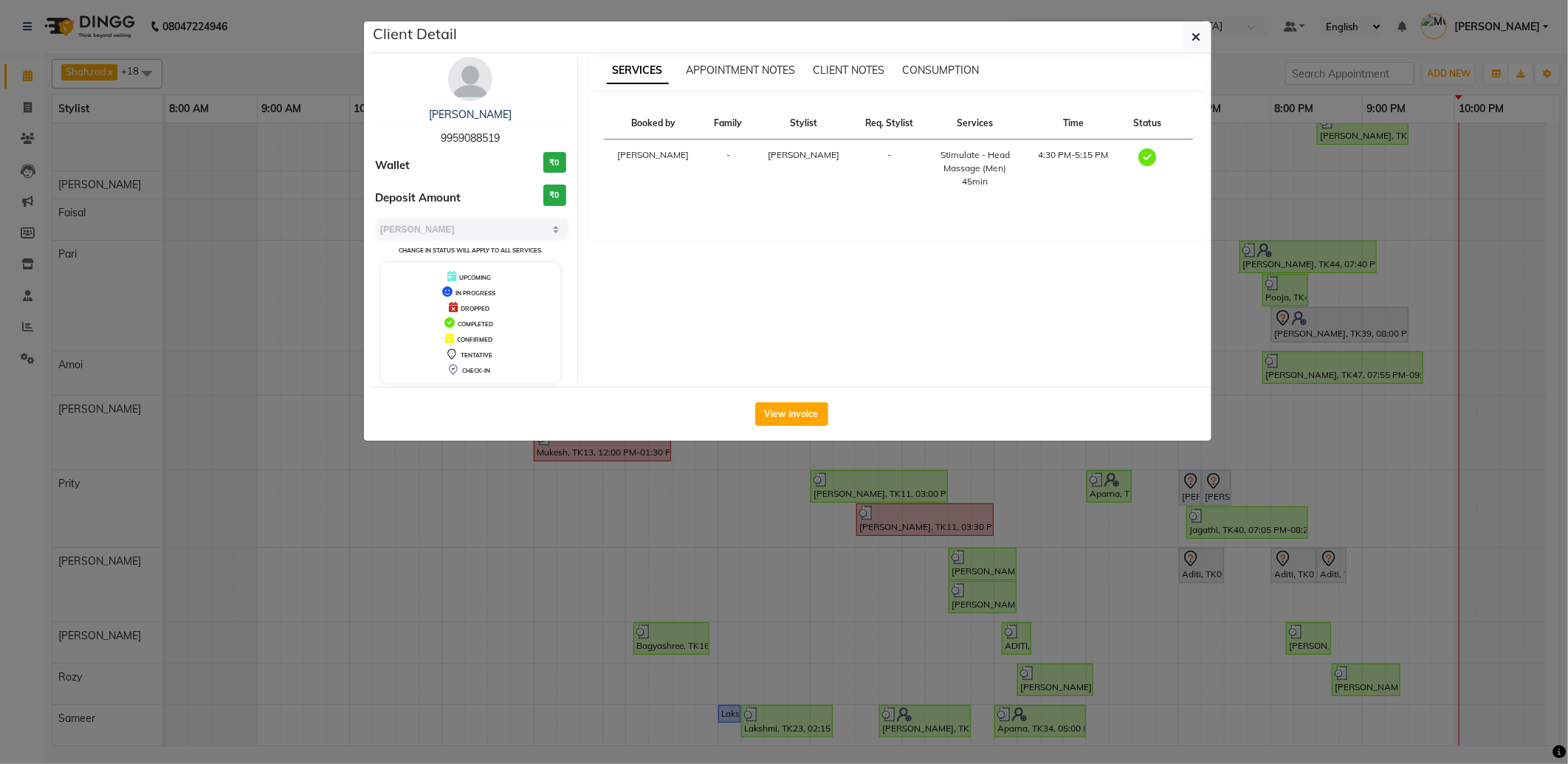
click at [488, 139] on span "9959088519" at bounding box center [470, 137] width 59 height 13
click at [528, 556] on ngb-modal-window "Client Detail Raghvendra 9959088519 Wallet ₹0 Deposit Amount ₹0 Select MARK DON…" at bounding box center [784, 382] width 1568 height 764
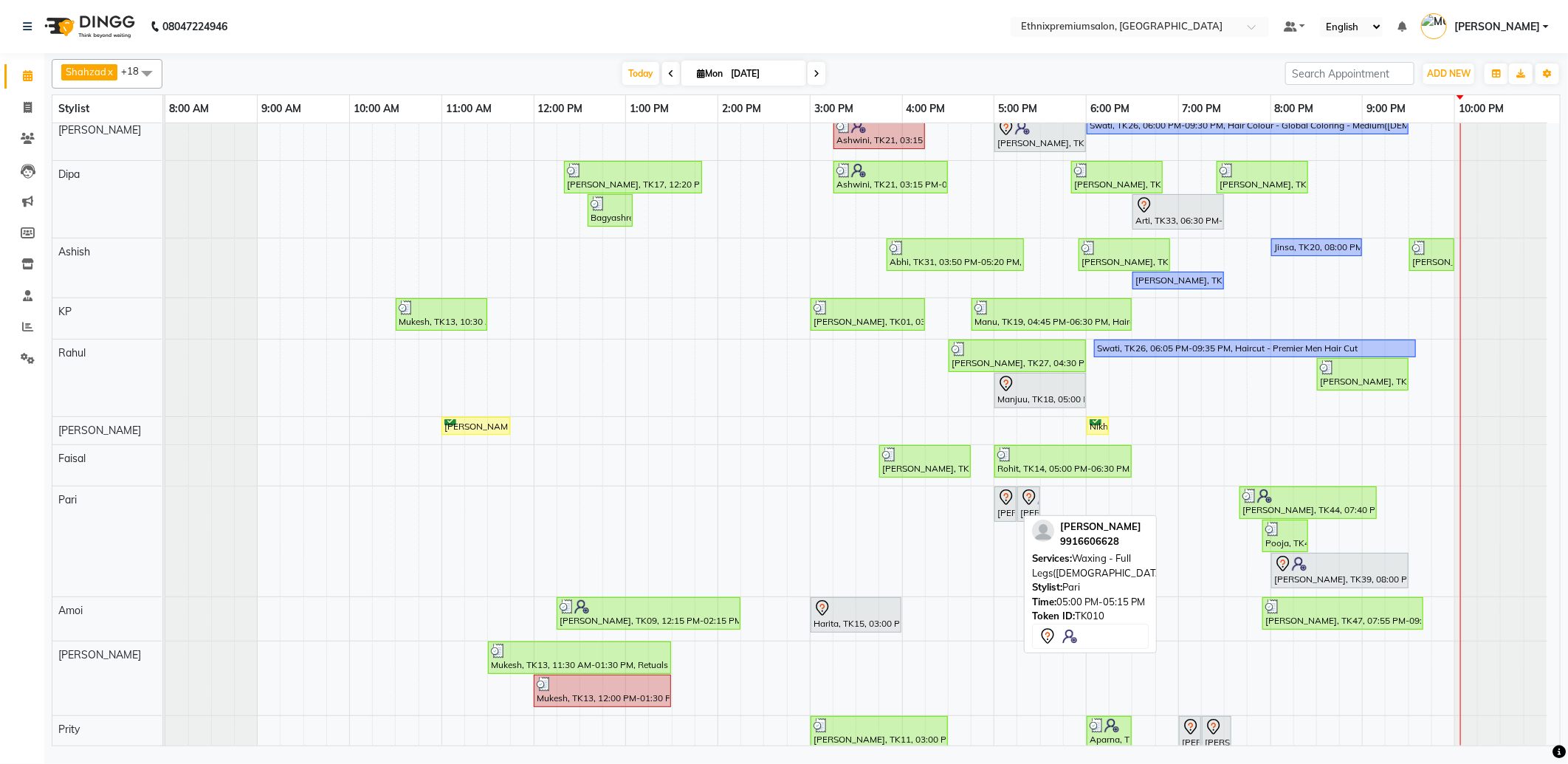
scroll to position [91, 0]
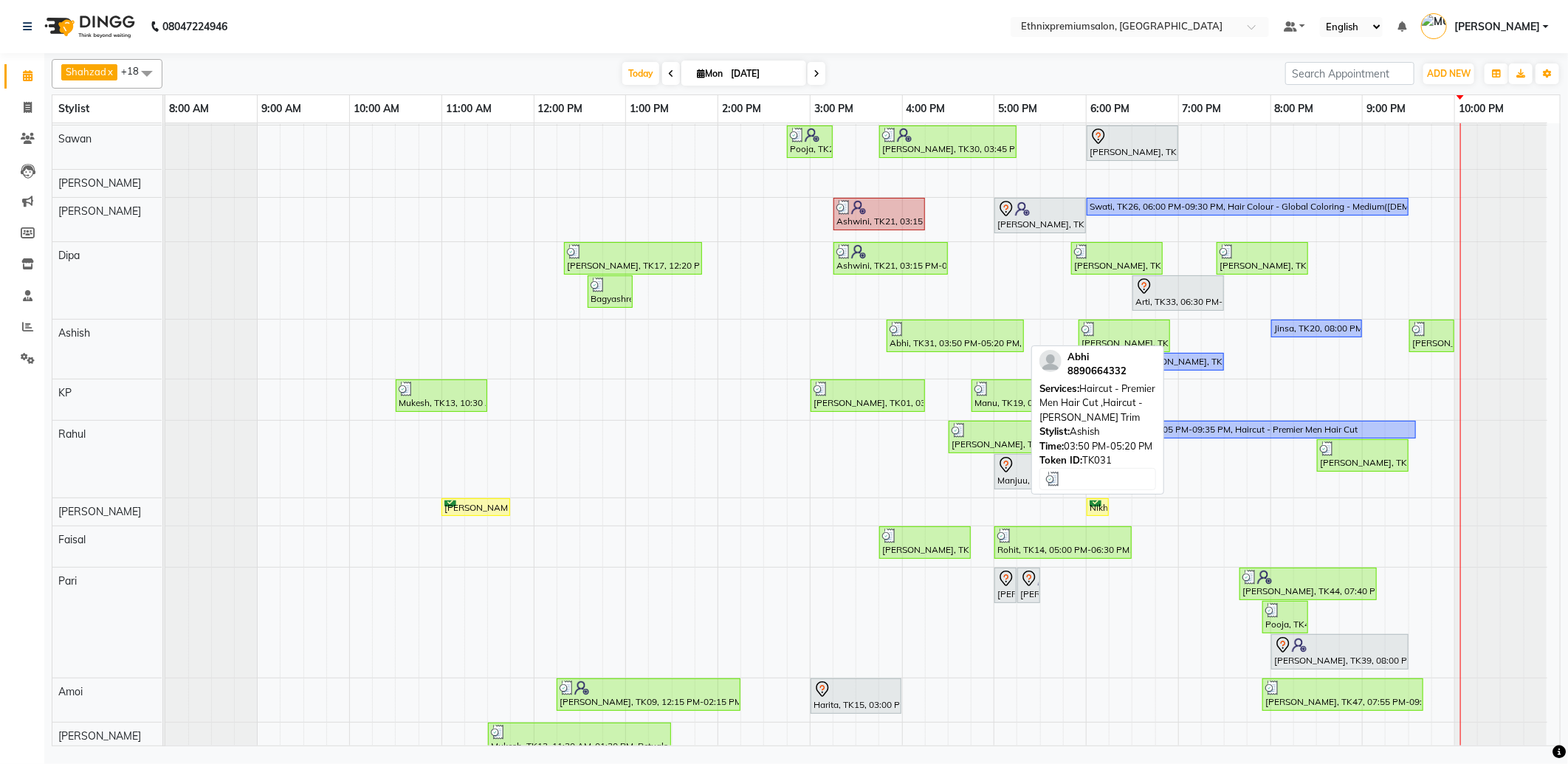
click at [957, 340] on div "Abhi, TK31, 03:50 PM-05:20 PM, Haircut - Premier Men Hair Cut ,Haircut - [PERSO…" at bounding box center [955, 335] width 135 height 28
select select "3"
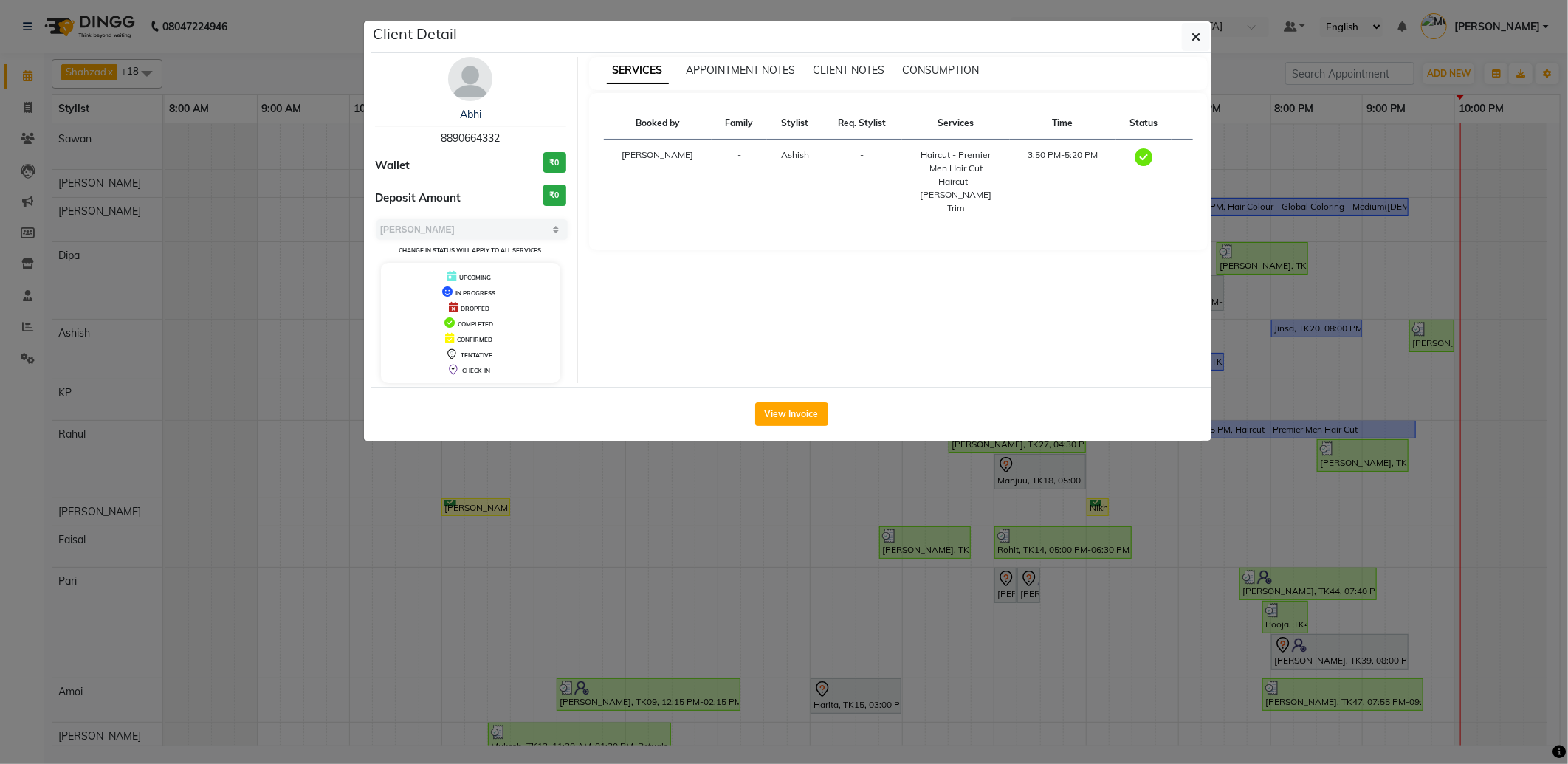
click at [466, 145] on div "Abhi 8890664332" at bounding box center [470, 127] width 191 height 39
click at [467, 143] on span "8890664332" at bounding box center [470, 137] width 59 height 13
click at [640, 594] on ngb-modal-window "Client Detail Abhi 8890664332 Wallet ₹0 Deposit Amount ₹0 Select MARK DONE UPCO…" at bounding box center [784, 382] width 1568 height 764
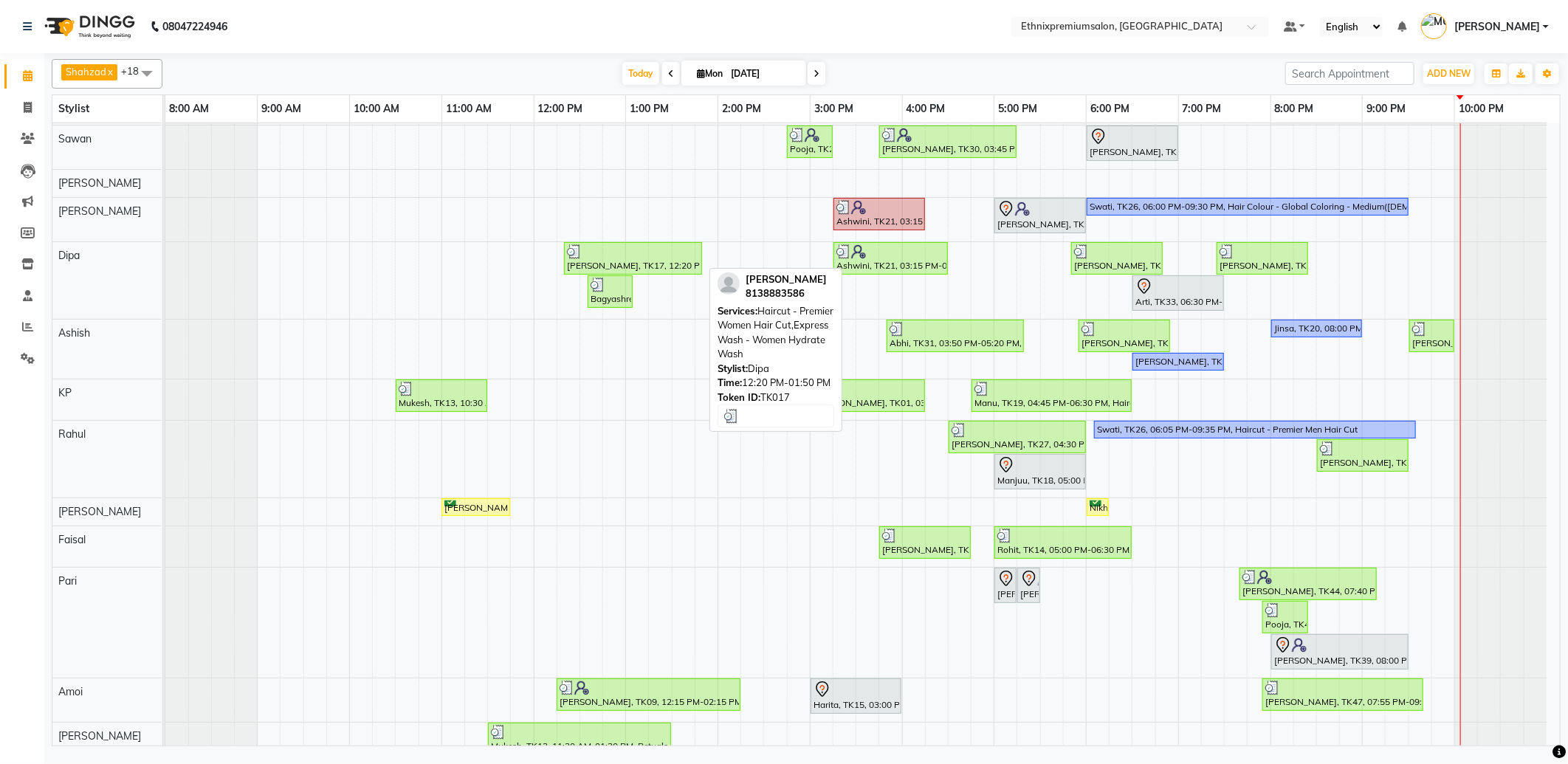
click at [611, 258] on div at bounding box center [633, 251] width 132 height 15
select select "3"
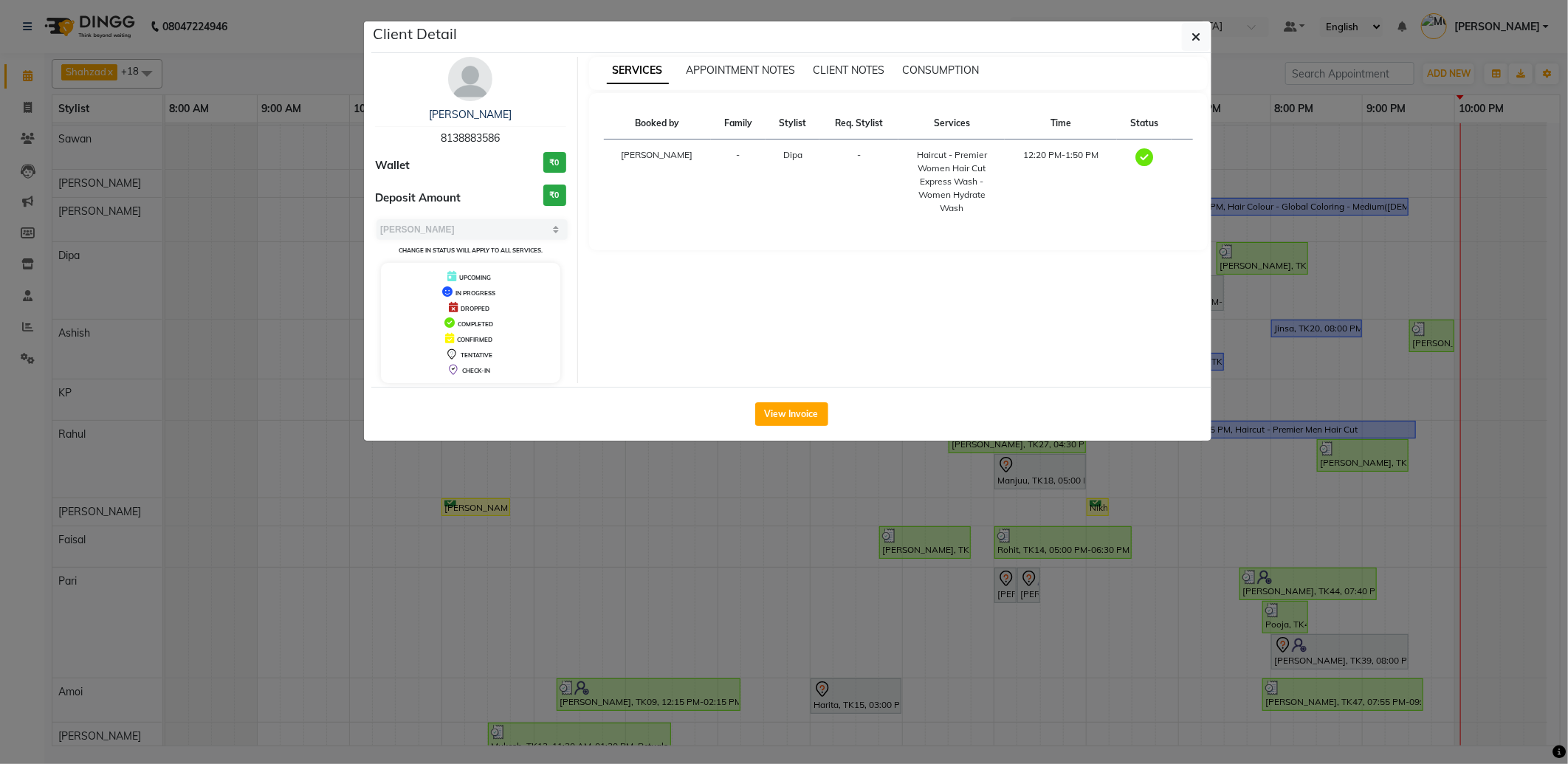
click at [489, 143] on span "8138883586" at bounding box center [470, 137] width 59 height 13
click at [682, 581] on ngb-modal-window "Client Detail Maria 8138883586 Wallet ₹0 Deposit Amount ₹0 Select MARK DONE UPC…" at bounding box center [784, 382] width 1568 height 764
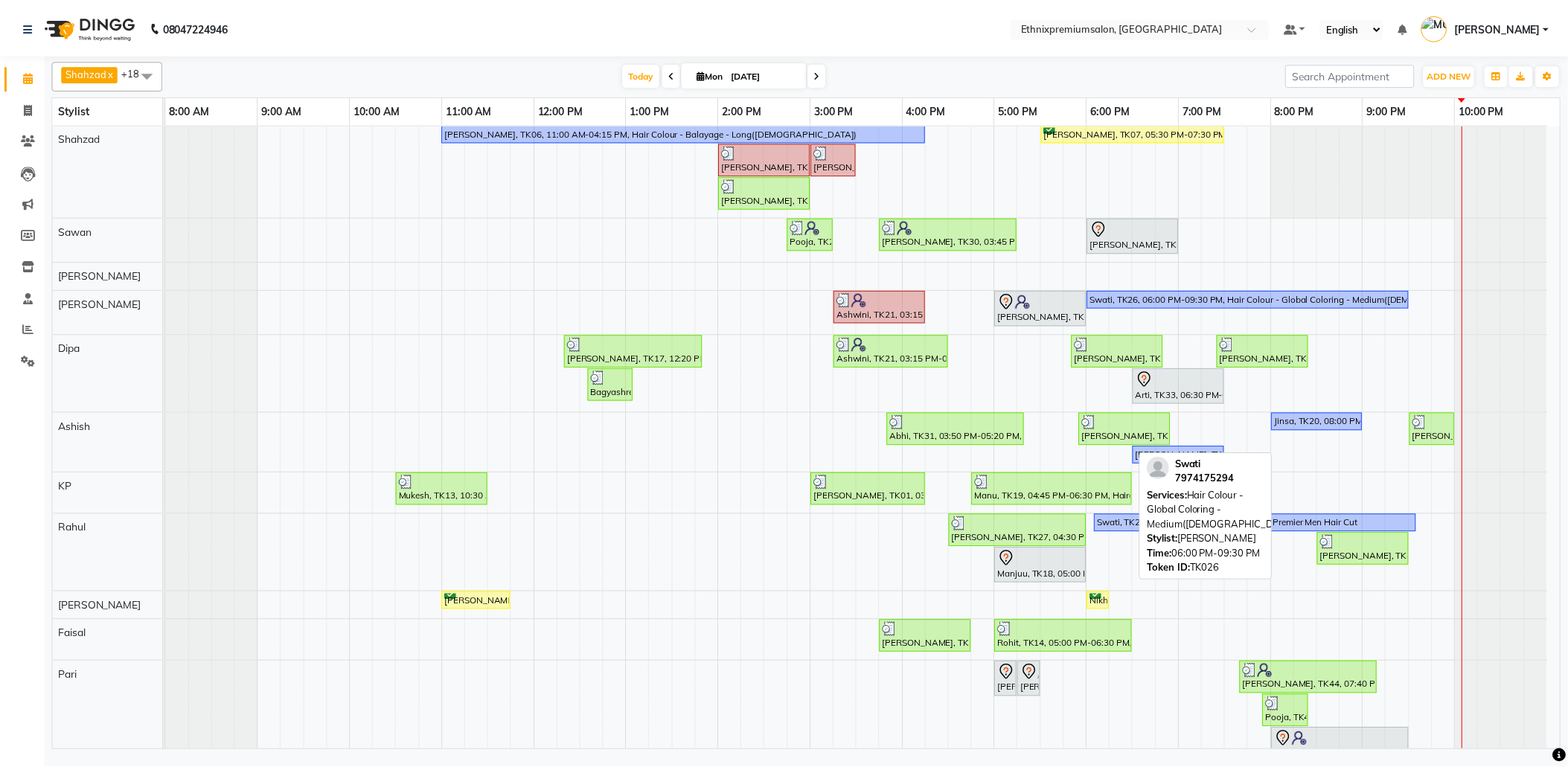
scroll to position [0, 0]
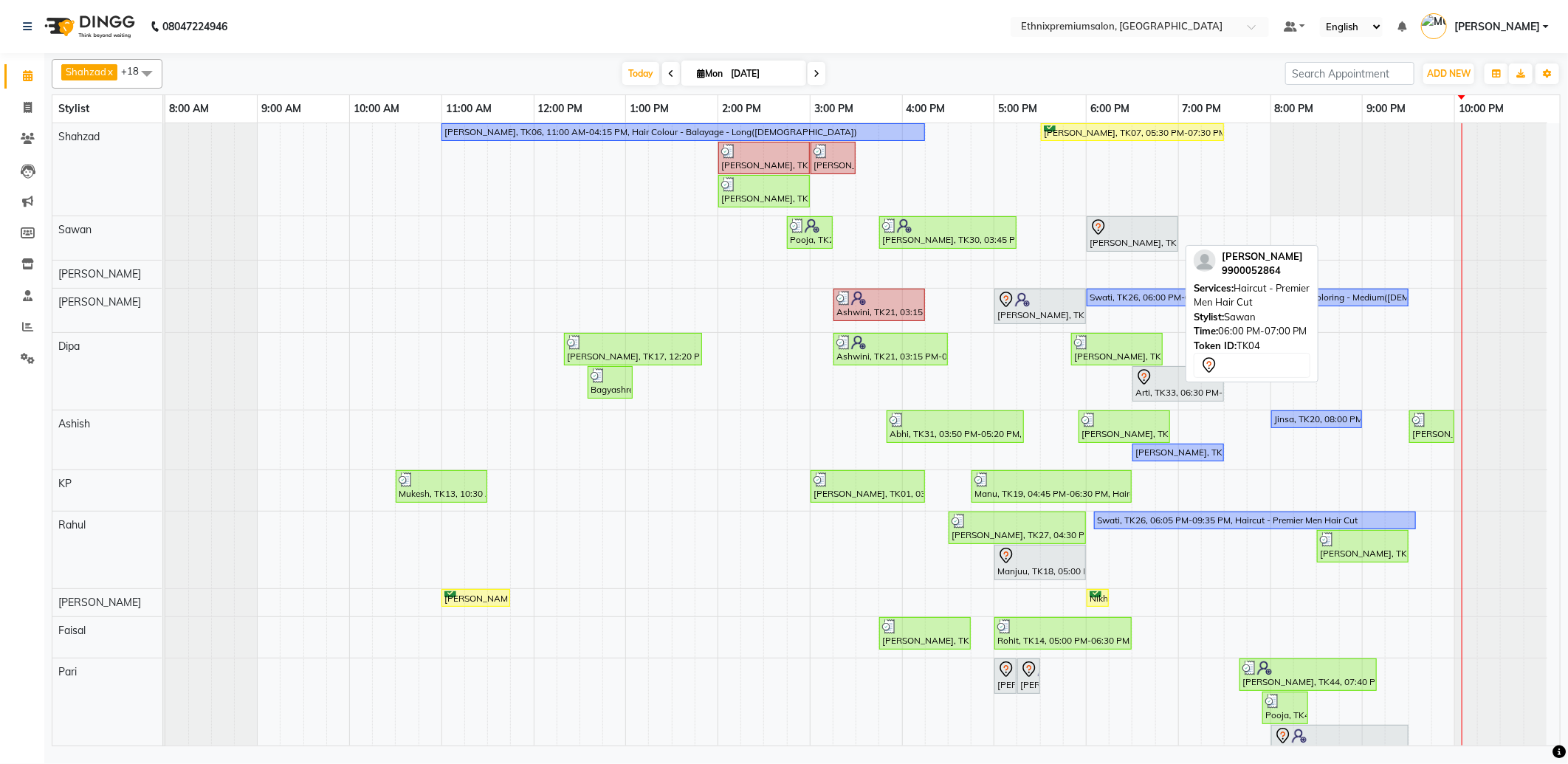
click at [1118, 227] on div at bounding box center [1132, 227] width 86 height 18
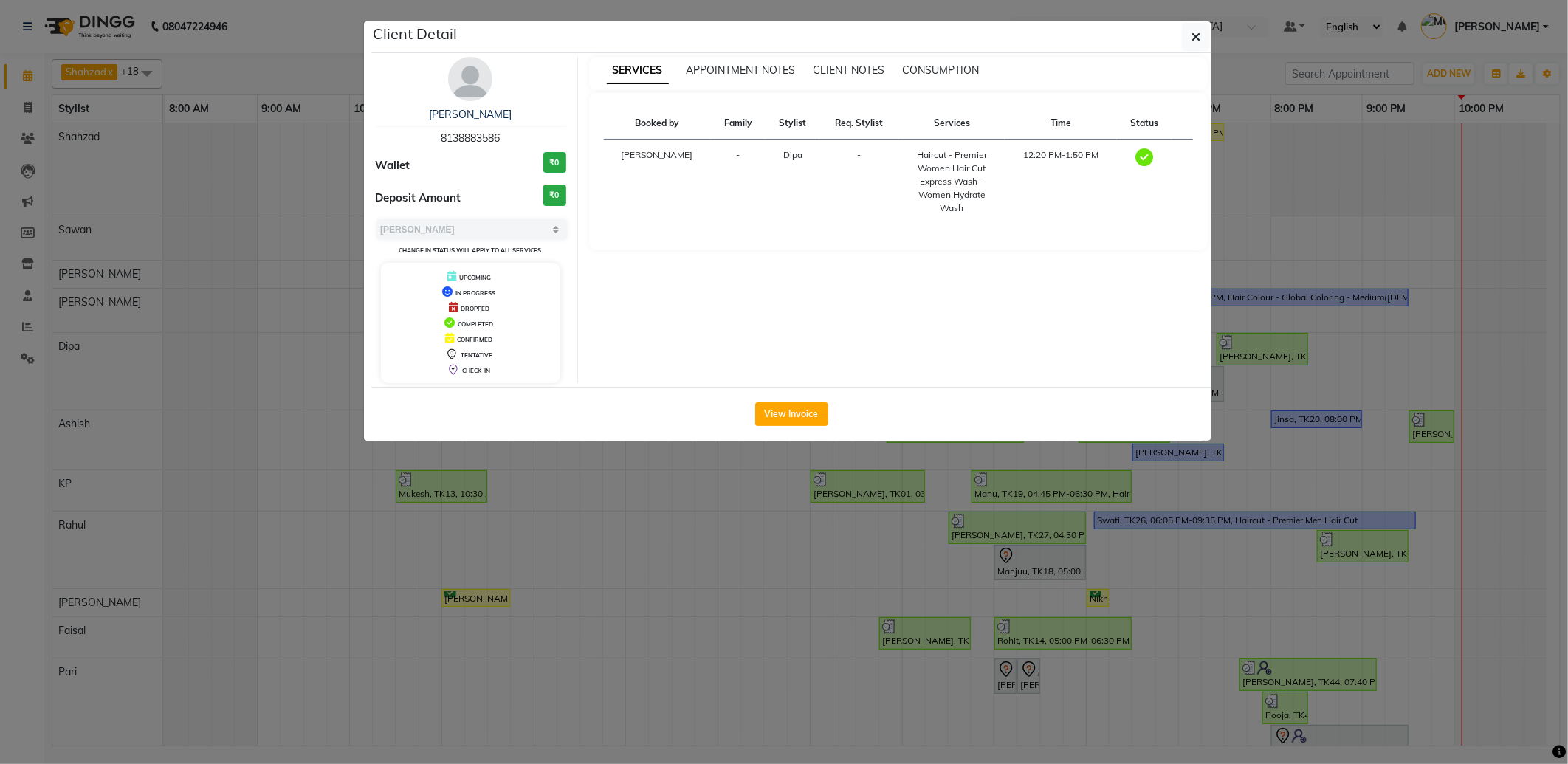
select select "7"
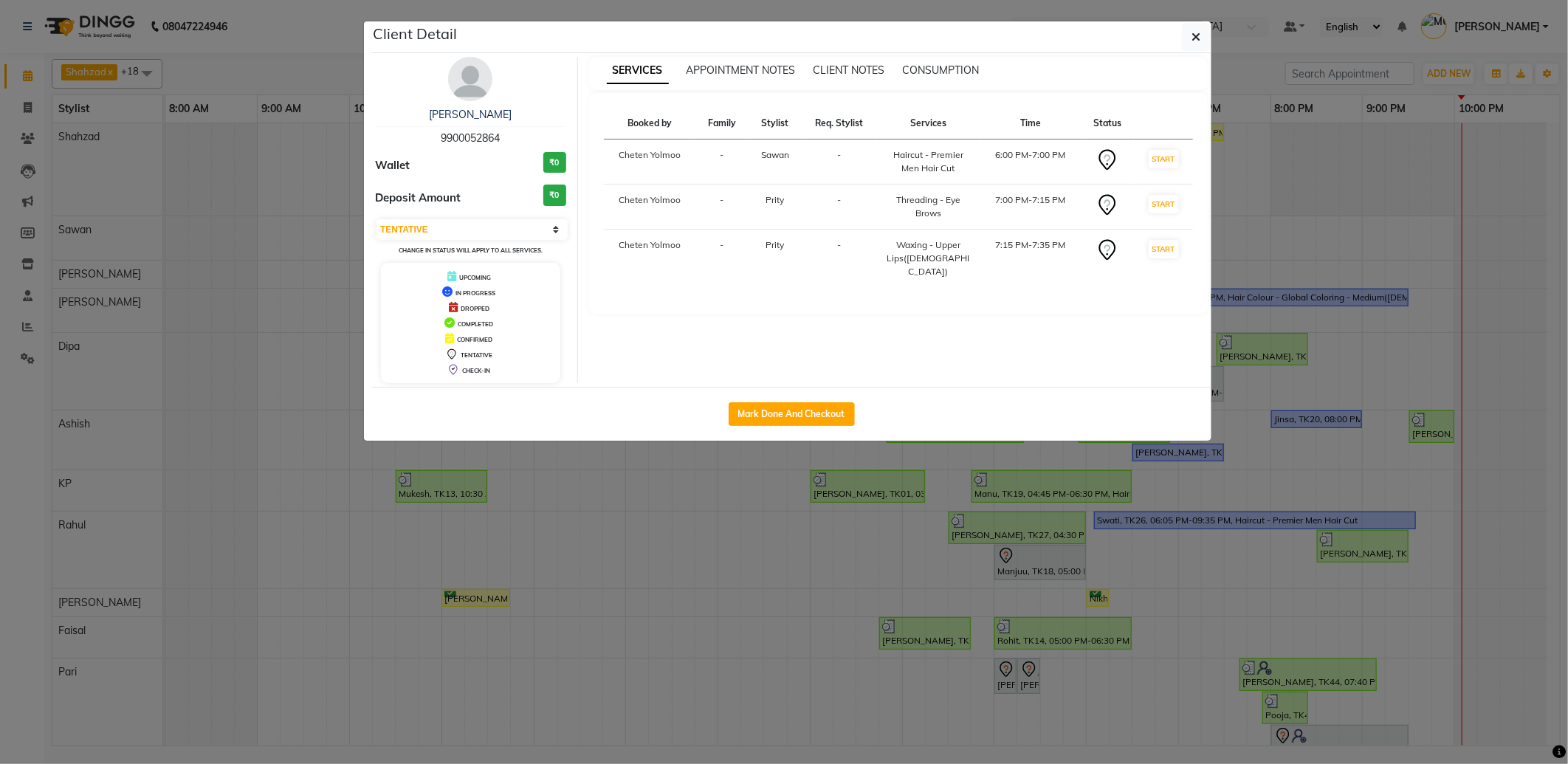
click at [497, 133] on span "9900052864" at bounding box center [470, 137] width 59 height 13
click at [1197, 40] on icon "button" at bounding box center [1196, 37] width 9 height 12
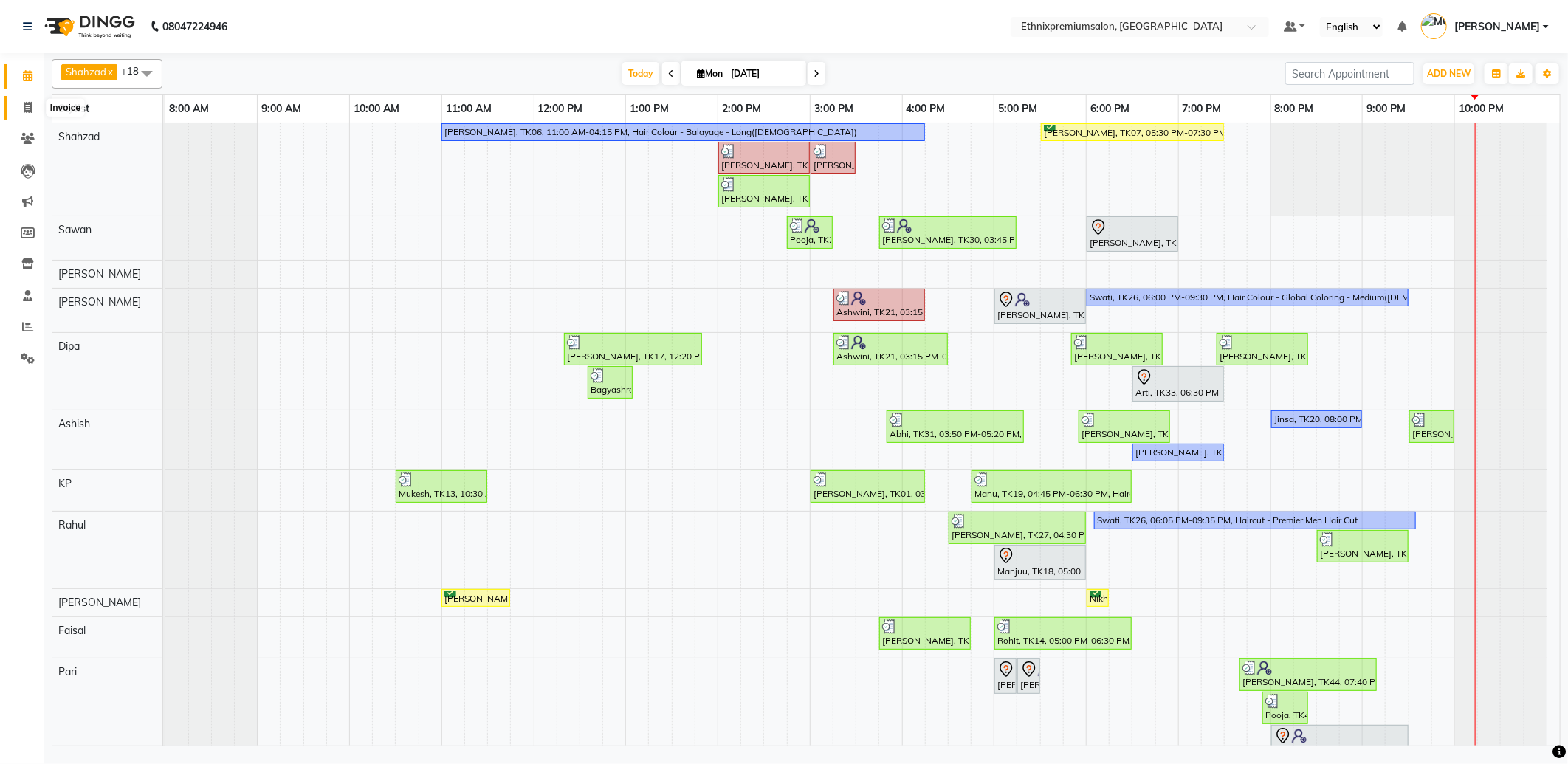
click at [26, 105] on icon at bounding box center [27, 107] width 8 height 11
select select "3625"
select select "service"
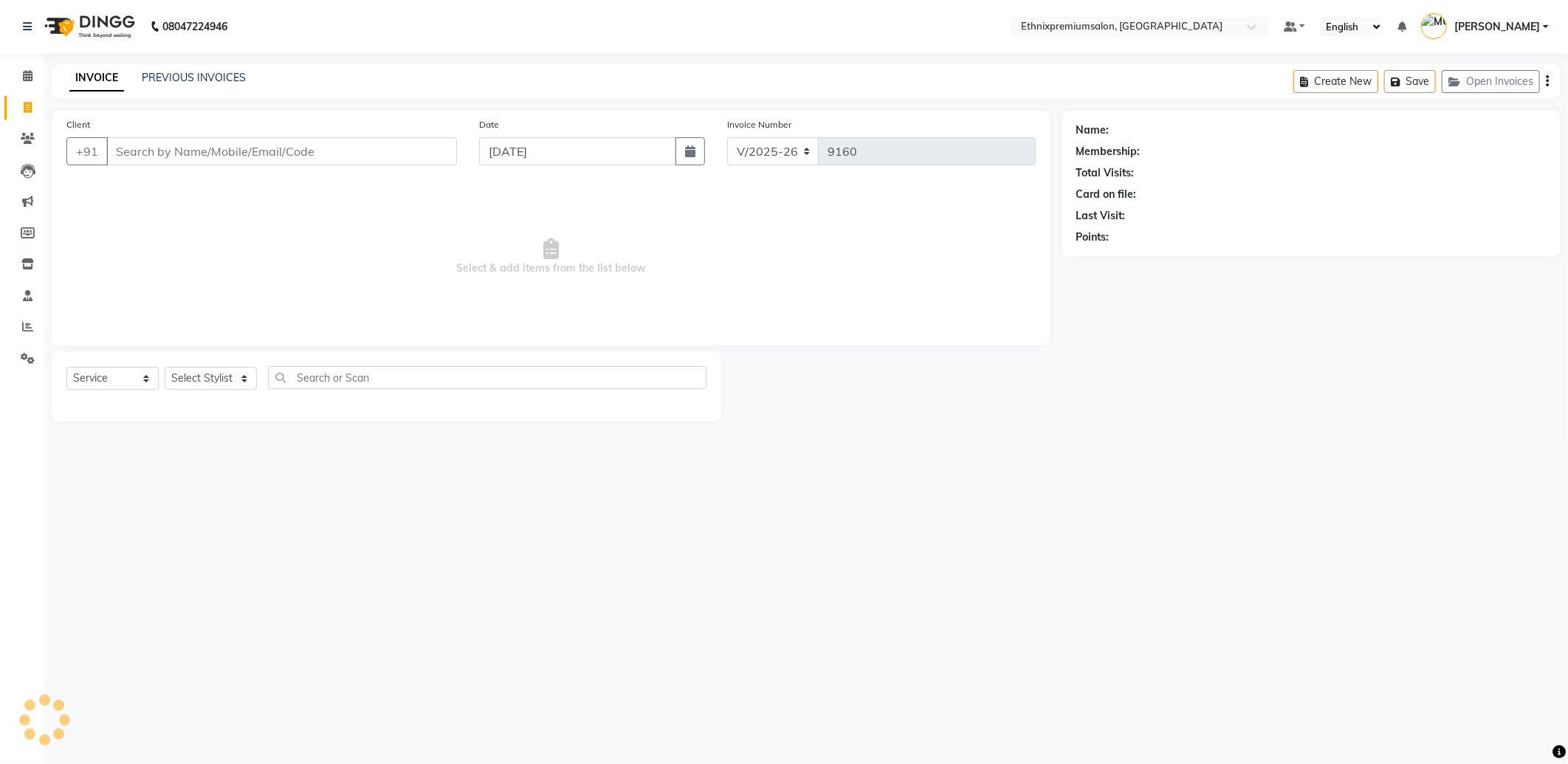
click at [207, 146] on input "Client" at bounding box center [281, 151] width 351 height 28
type input "9784466578"
click at [424, 146] on span "Add Client" at bounding box center [419, 151] width 58 height 15
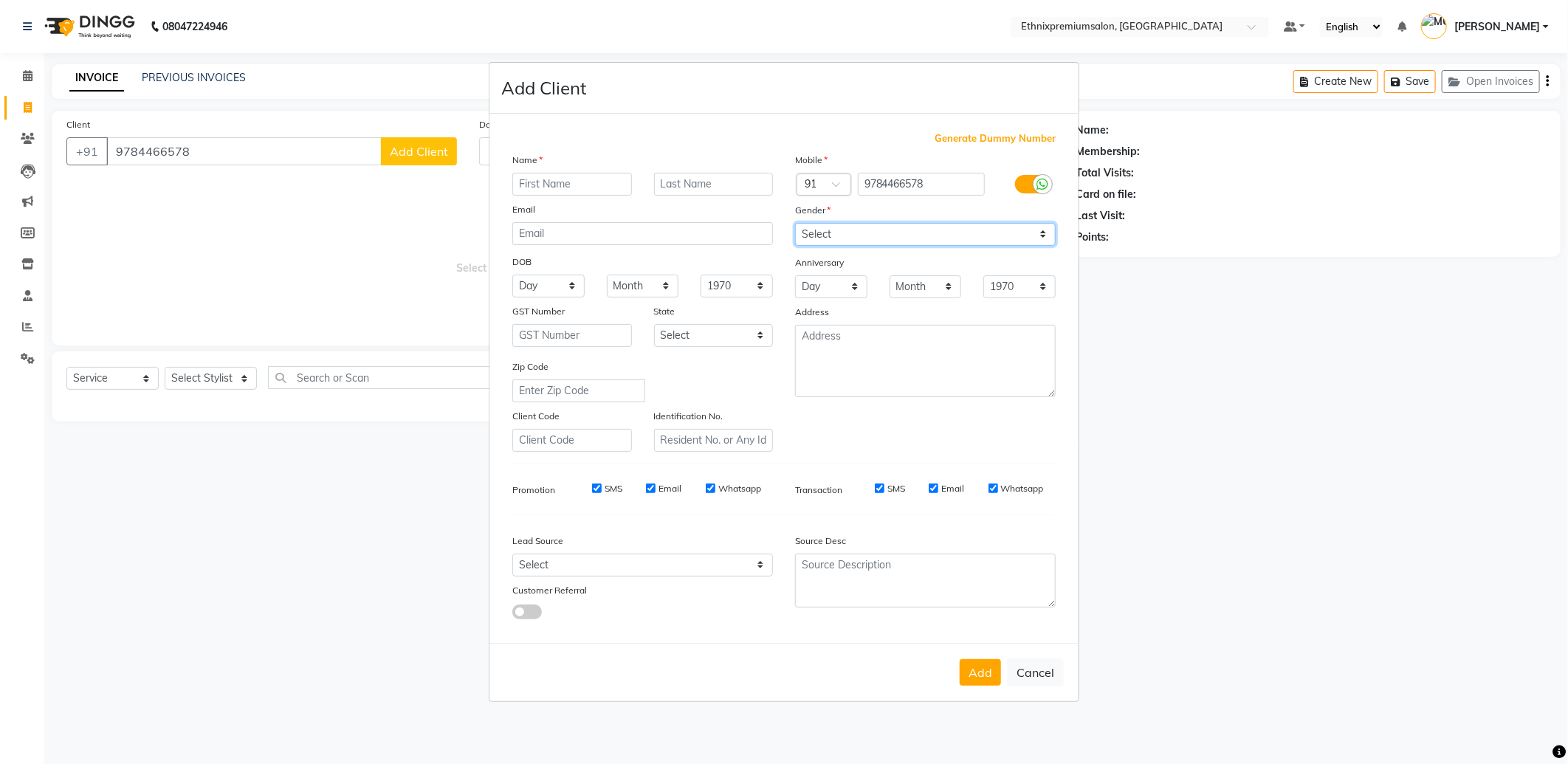
click at [838, 225] on select "Select Male Female Other Prefer Not To Say" at bounding box center [925, 234] width 261 height 23
select select "male"
click at [795, 223] on select "Select Male Female Other Prefer Not To Say" at bounding box center [925, 234] width 261 height 23
click at [571, 174] on input "text" at bounding box center [572, 183] width 119 height 23
type input "Vishal"
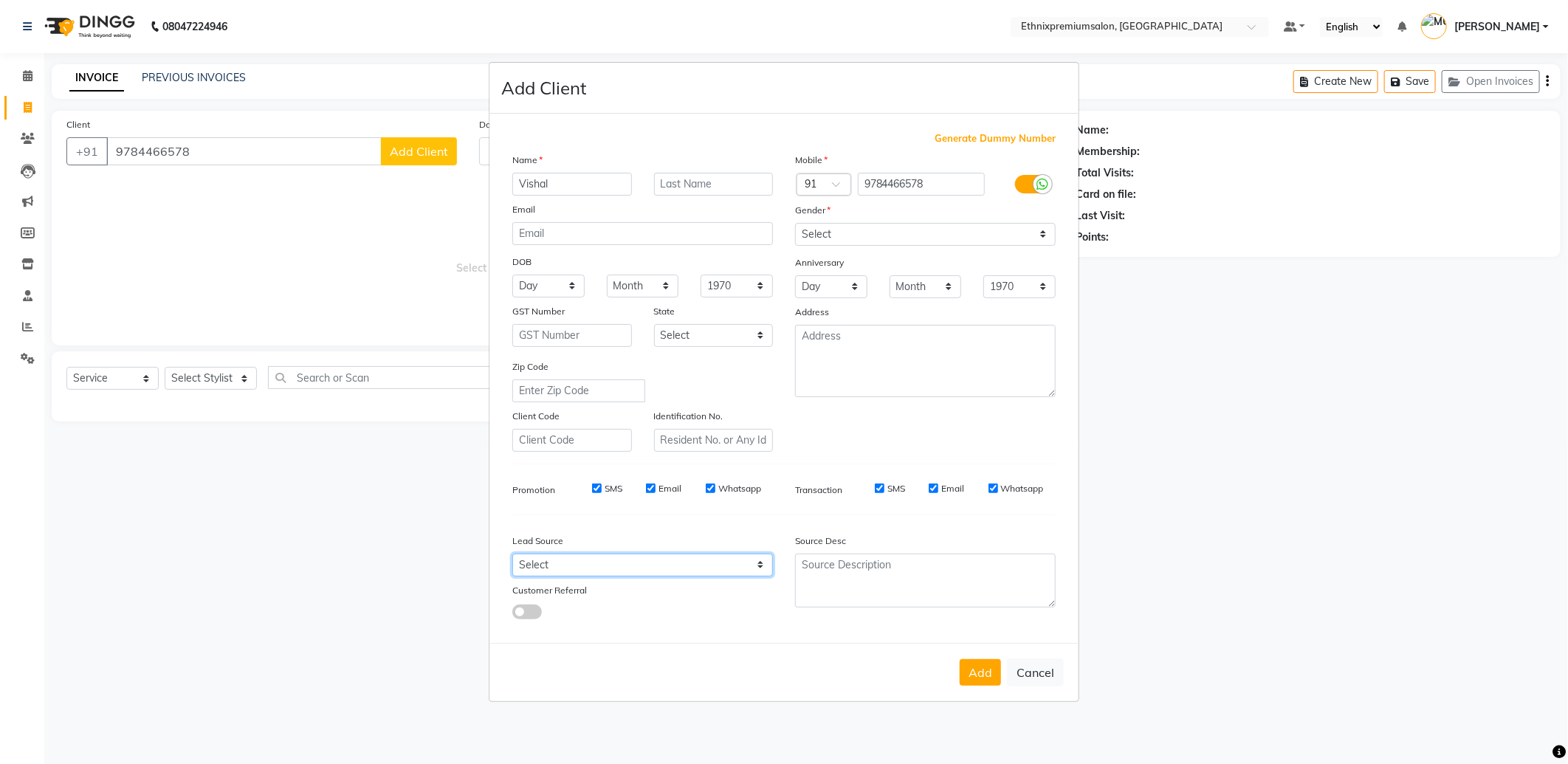
click at [622, 561] on select "Select Walk-in Referral Internet Friend Word of Mouth Advertisement Facebook Ju…" at bounding box center [643, 565] width 261 height 23
select select "26594"
click at [513, 554] on select "Select Walk-in Referral Internet Friend Word of Mouth Advertisement Facebook Ju…" at bounding box center [643, 565] width 261 height 23
click at [987, 681] on button "Add" at bounding box center [980, 672] width 41 height 27
select select
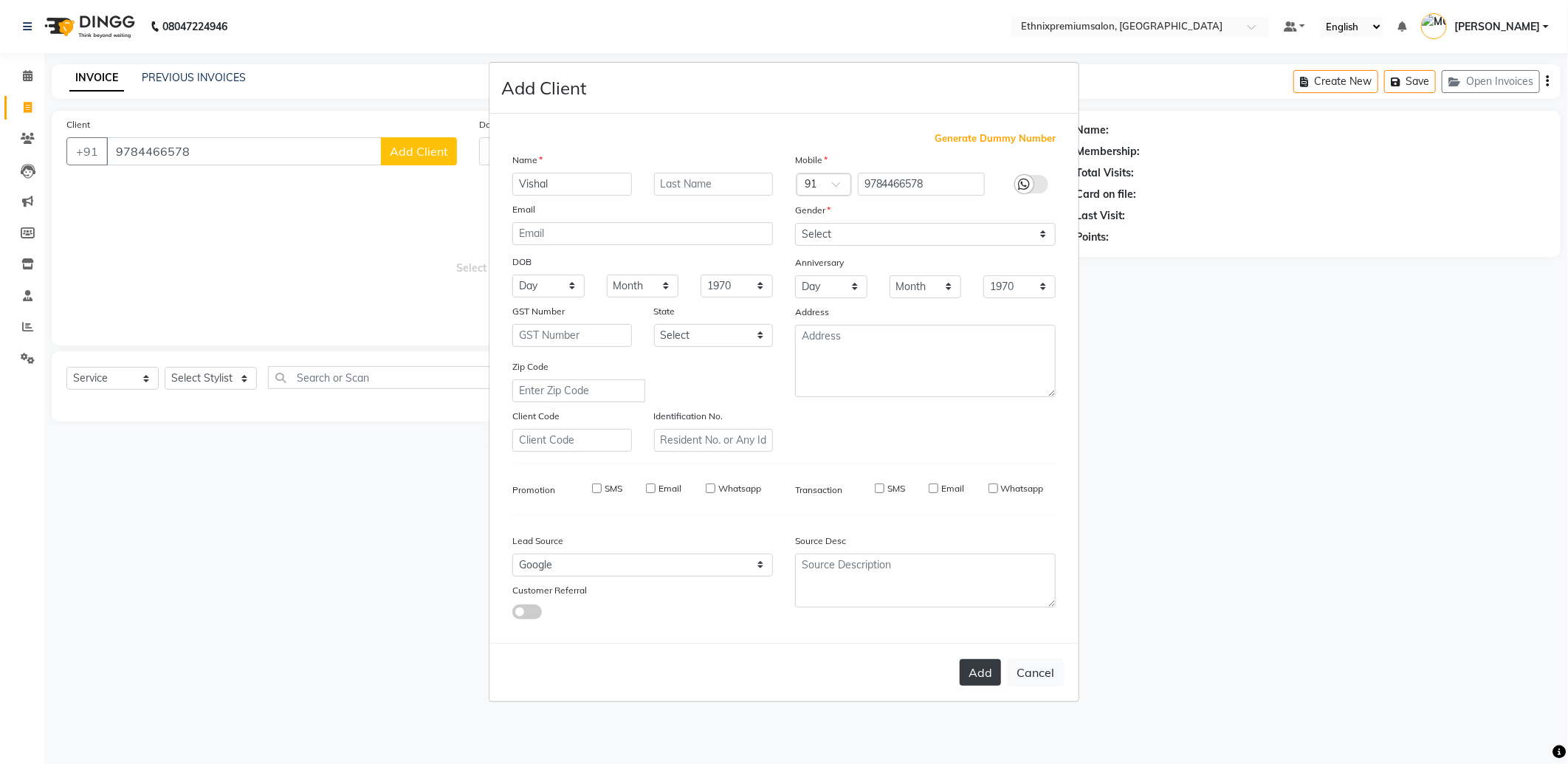
select select
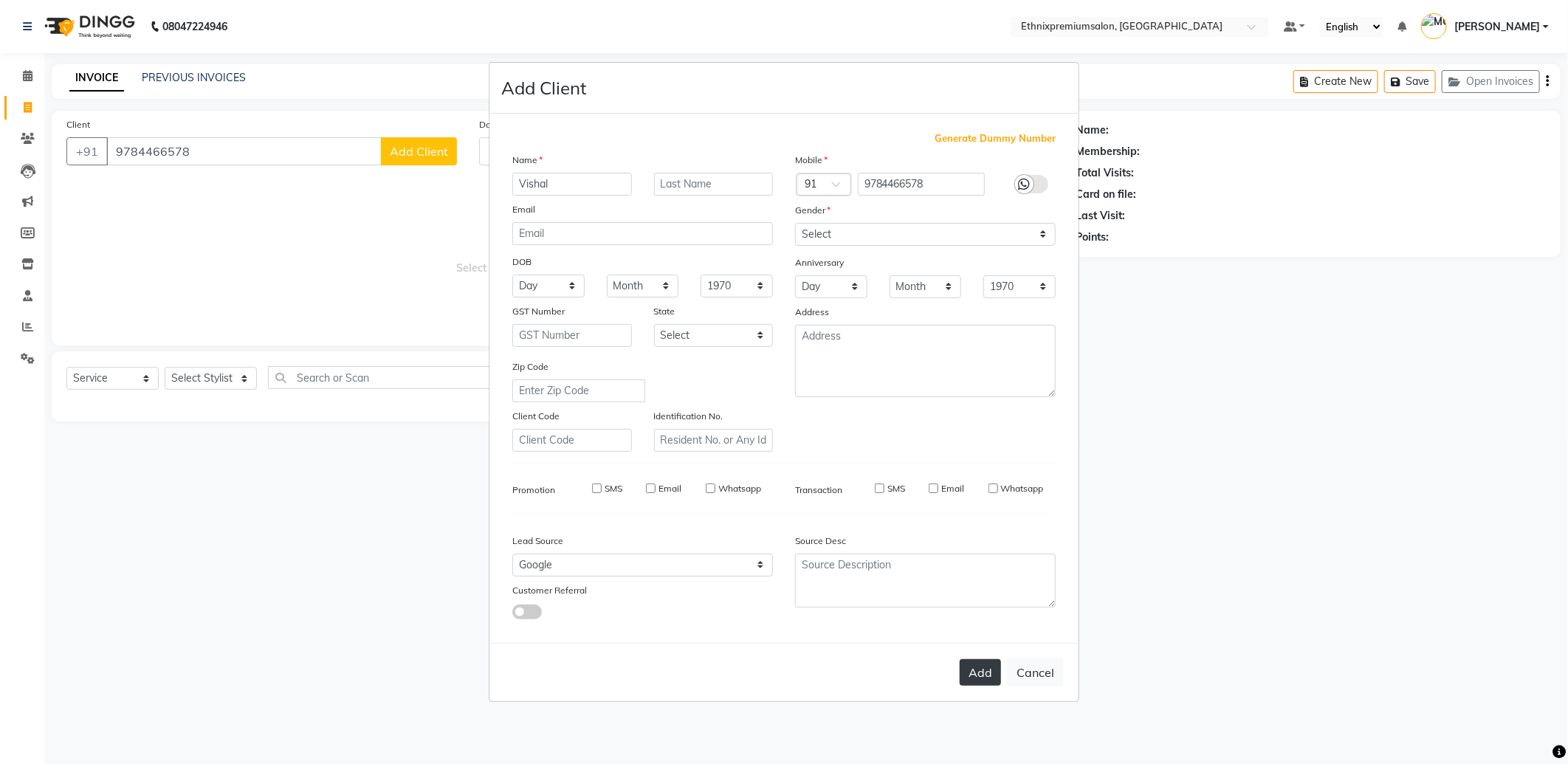
select select
checkbox input "false"
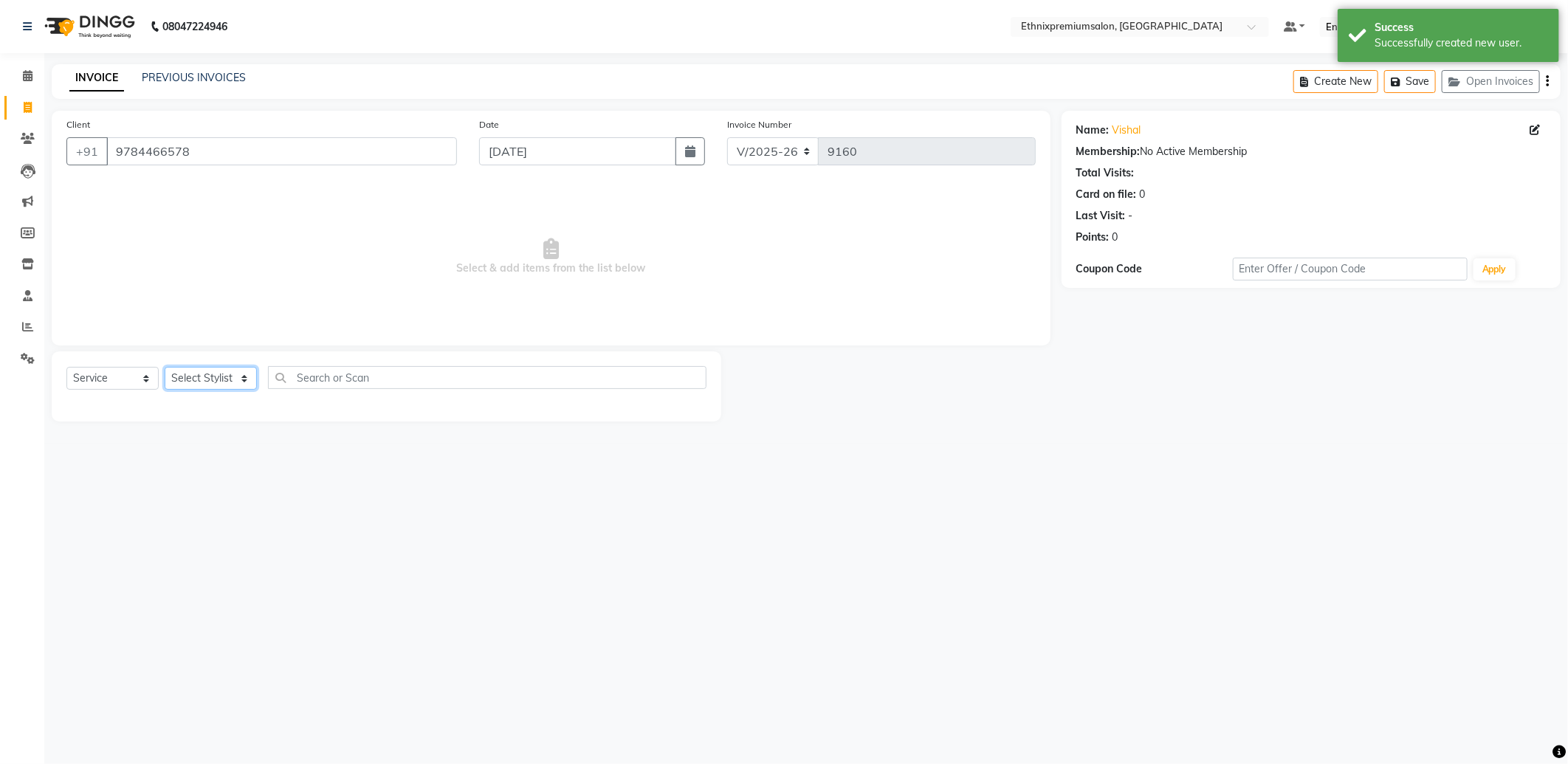
click at [205, 371] on select "Select Stylist Amoi Ashish BISHAKHA Cheten Yolmoo Dipa Dorjey Faisal Jacqueline…" at bounding box center [211, 378] width 93 height 23
select select "81196"
click at [165, 368] on select "Select Stylist Amoi Ashish BISHAKHA Cheten Yolmoo Dipa Dorjey Faisal Jacqueline…" at bounding box center [211, 378] width 93 height 23
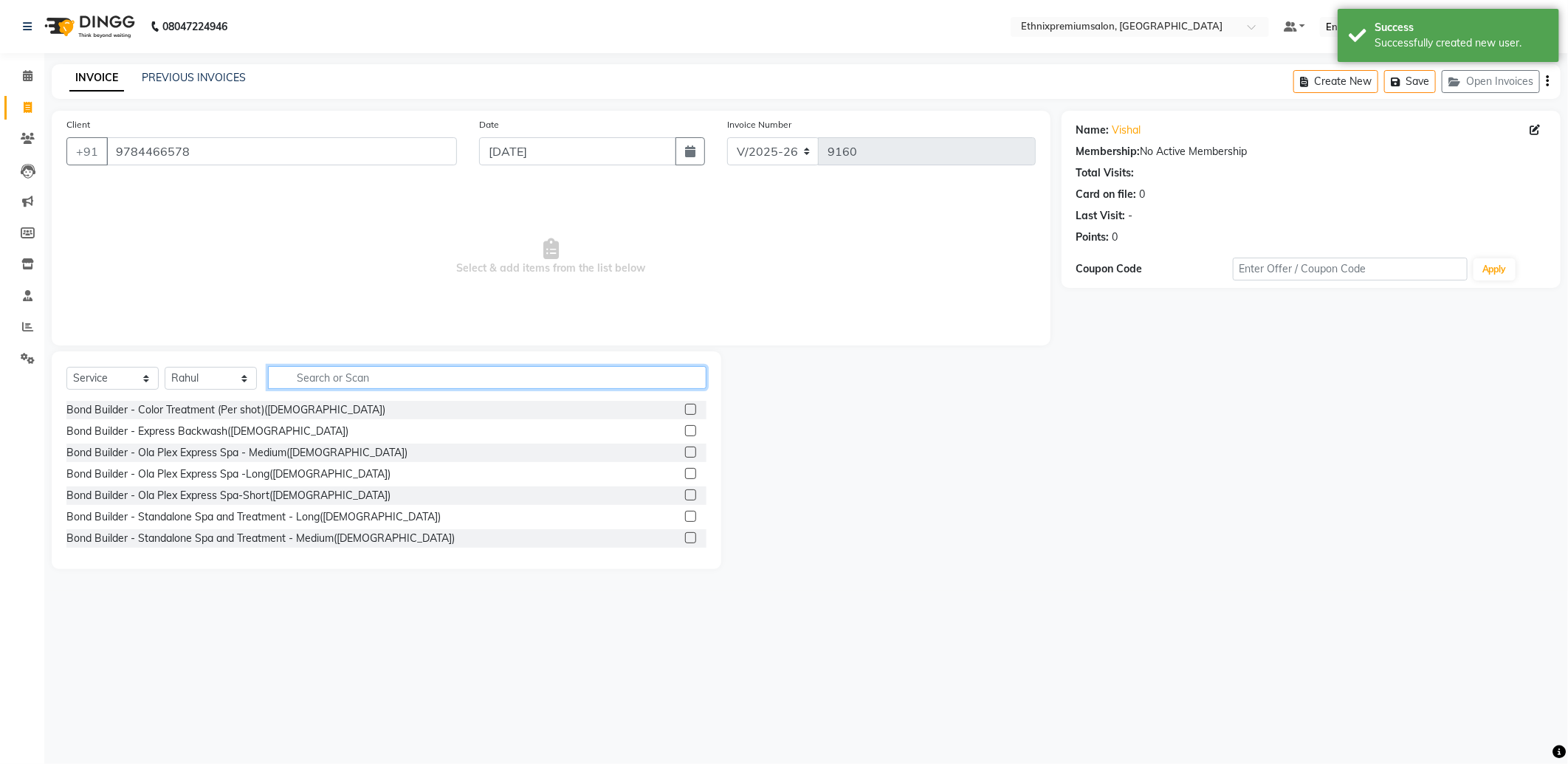
click at [304, 371] on input "text" at bounding box center [487, 377] width 438 height 23
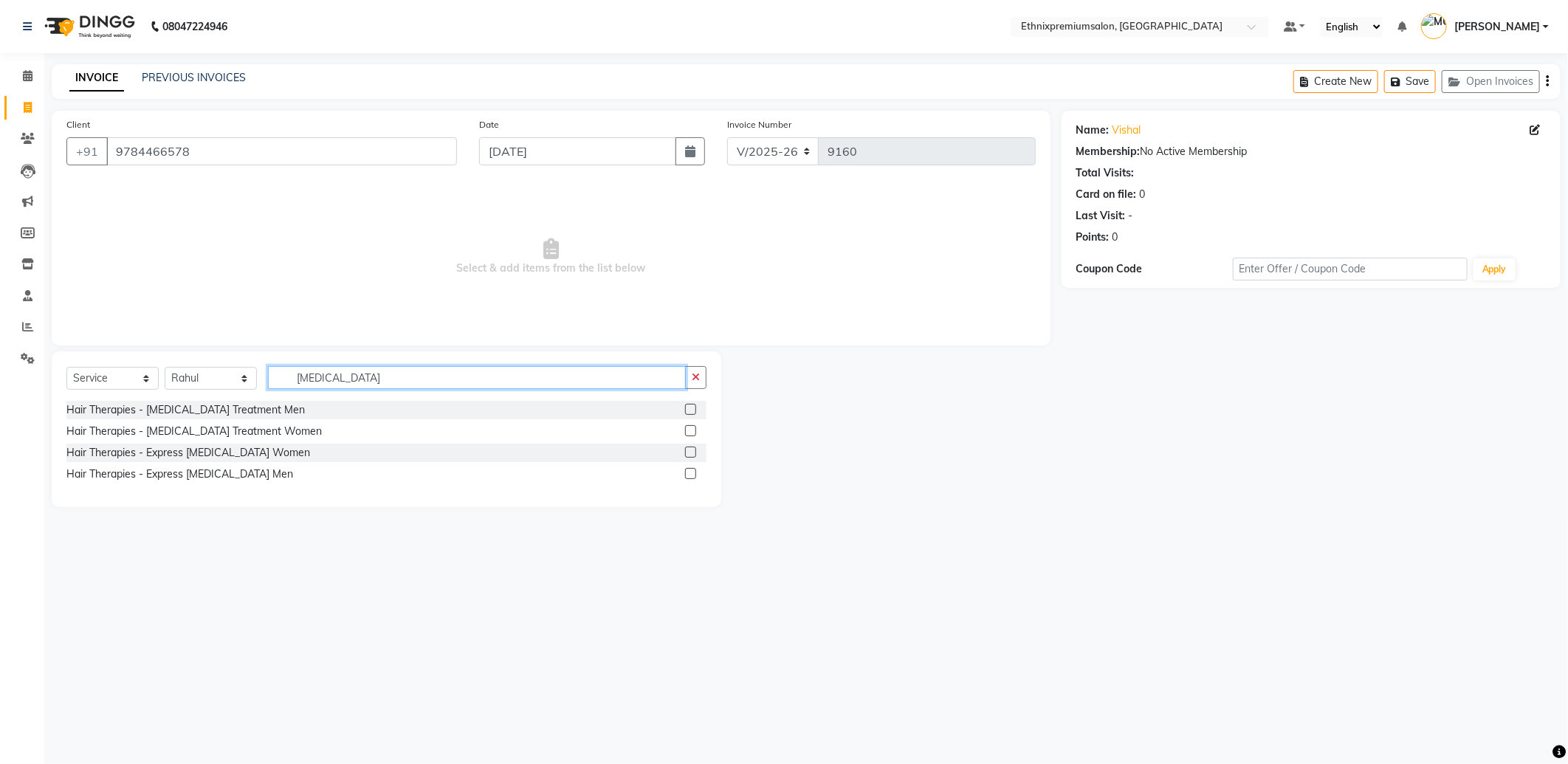
type input "botox"
click at [688, 408] on label at bounding box center [690, 409] width 11 height 11
click at [688, 408] on input "checkbox" at bounding box center [689, 410] width 9 height 9
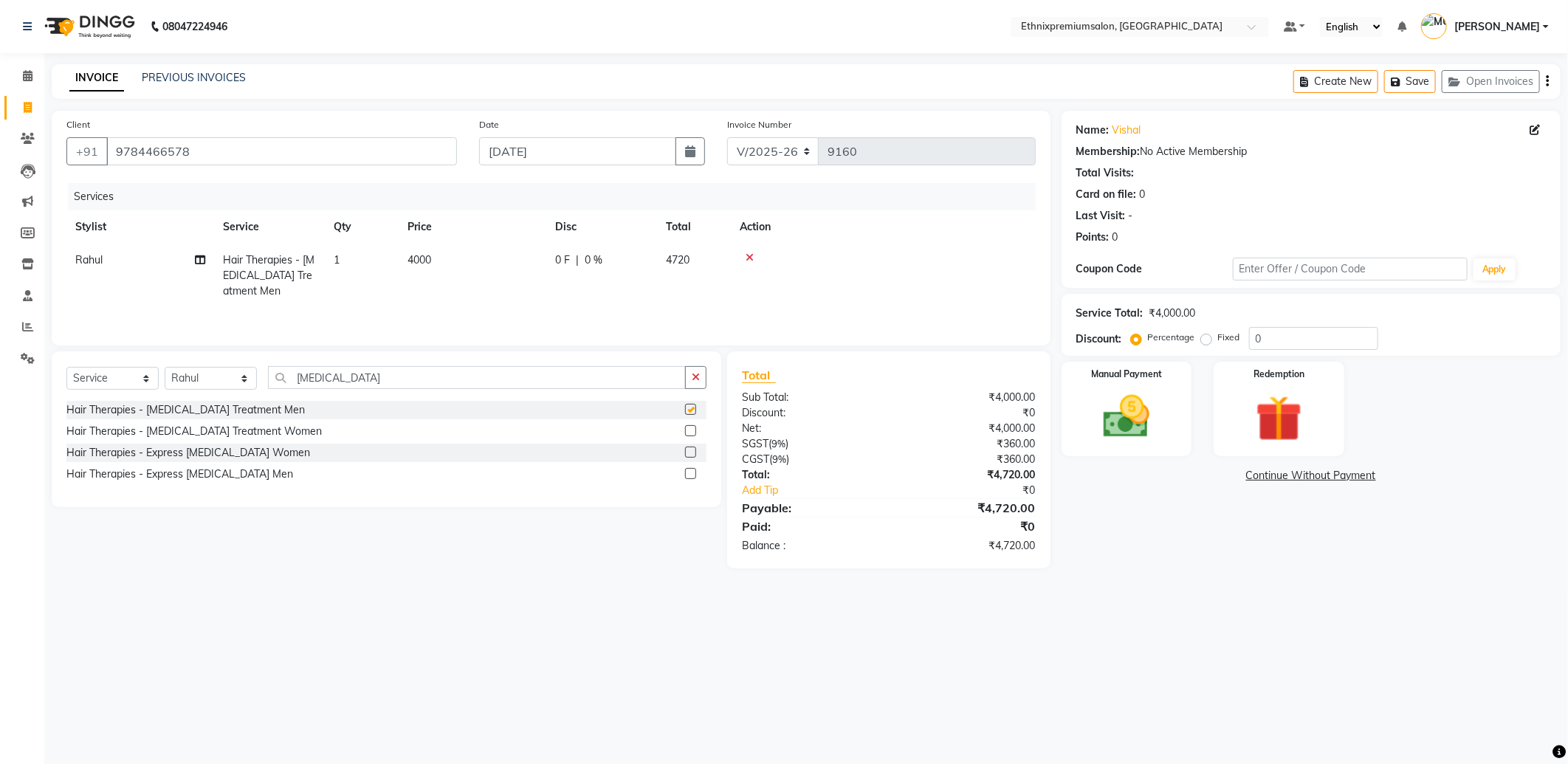
checkbox input "false"
click at [427, 270] on td "4000" at bounding box center [472, 275] width 147 height 64
select select "81196"
drag, startPoint x: 542, startPoint y: 263, endPoint x: 230, endPoint y: 253, distance: 312.2
click at [242, 253] on tr "Amoi Ashish BISHAKHA Cheten Yolmoo Dipa Dorjey Faisal Jacqueline James KP Kusum…" at bounding box center [550, 282] width 970 height 78
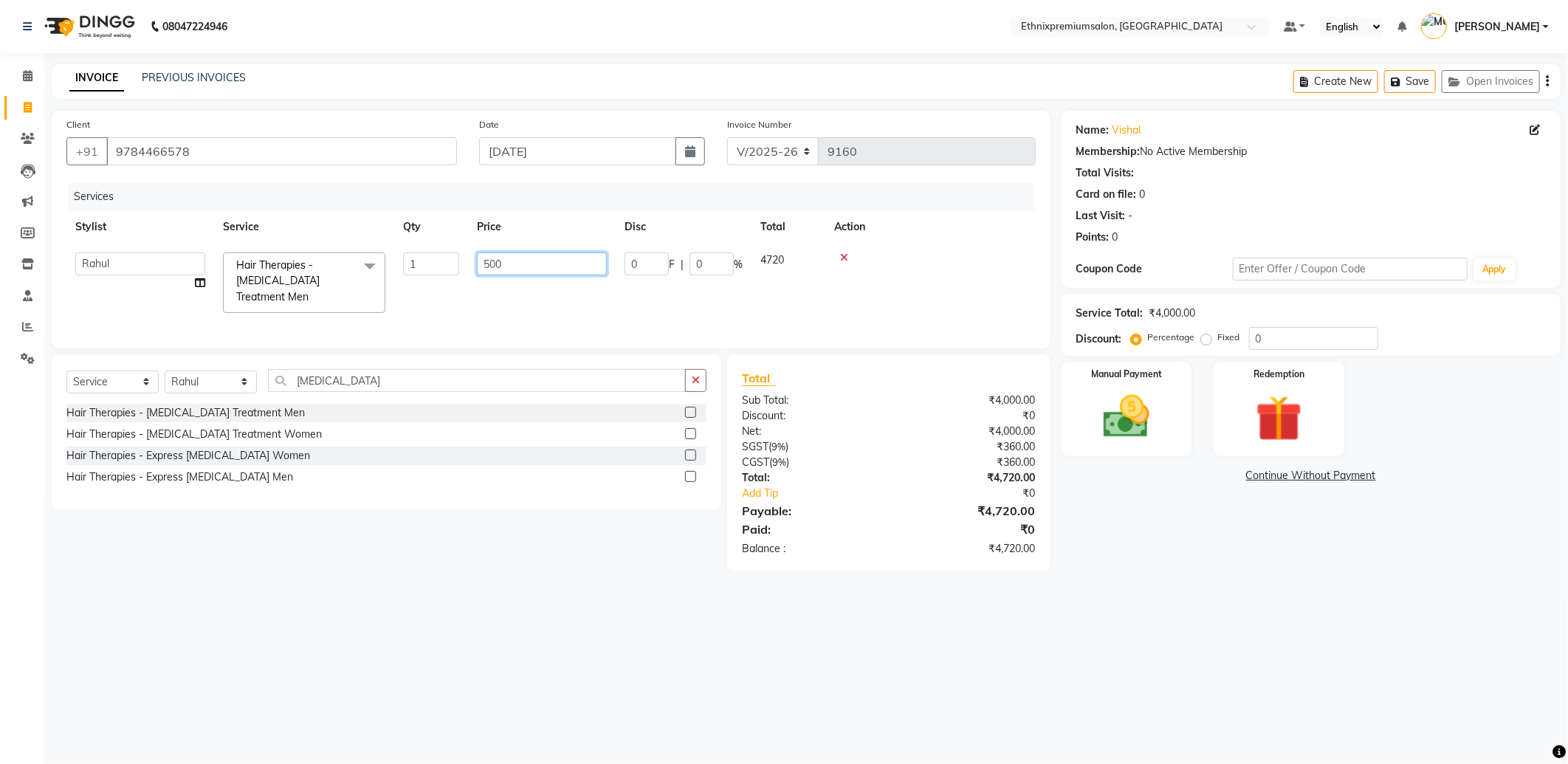
type input "5000"
click at [350, 226] on tr "Stylist Service Qty Price Disc Total Action" at bounding box center [550, 226] width 970 height 33
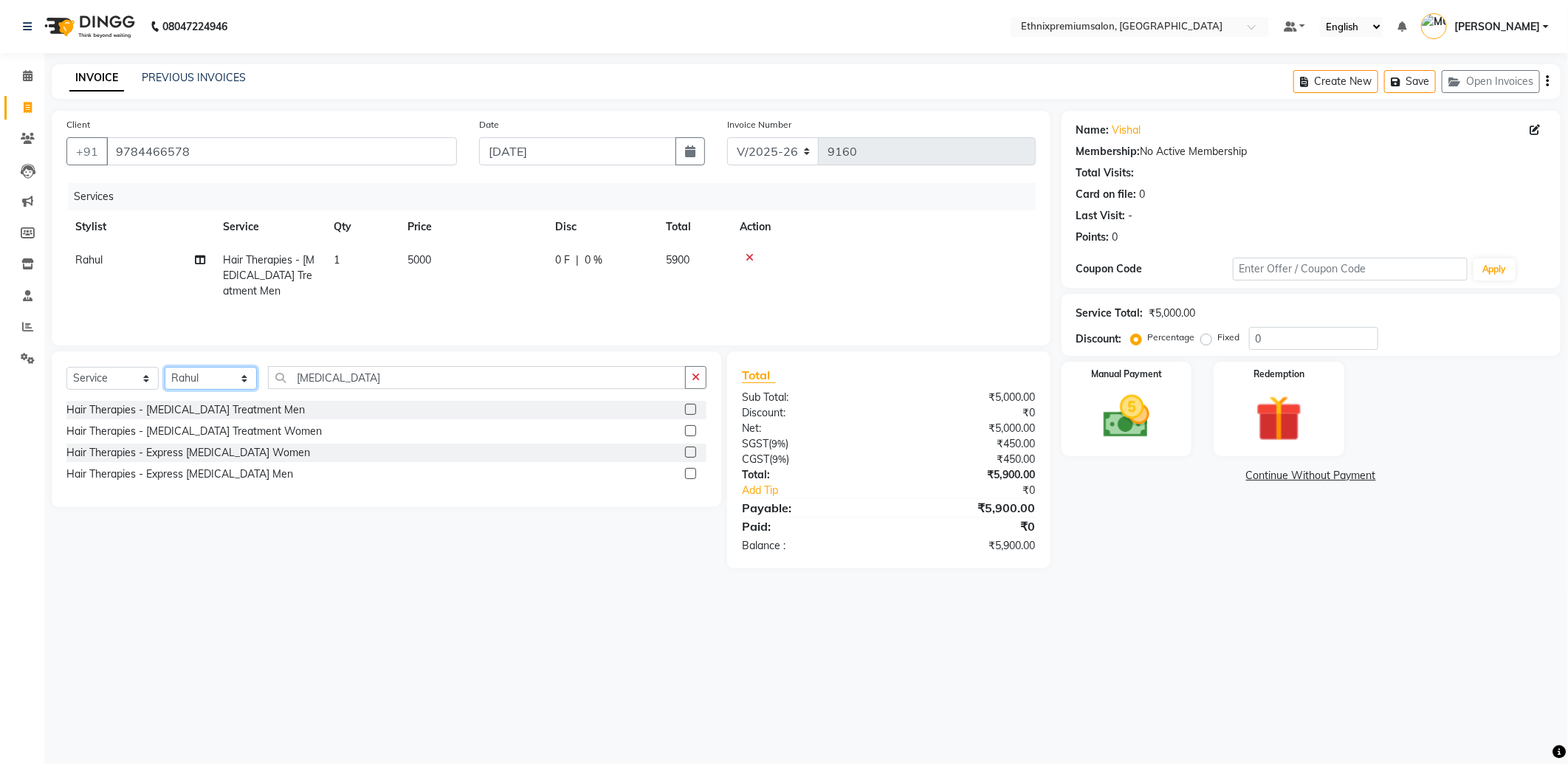
click at [188, 382] on select "Select Stylist Amoi Ashish BISHAKHA Cheten Yolmoo Dipa Dorjey Faisal Jacqueline…" at bounding box center [211, 378] width 93 height 23
select select "89057"
click at [165, 368] on select "Select Stylist Amoi Ashish BISHAKHA Cheten Yolmoo Dipa Dorjey Faisal Jacqueline…" at bounding box center [211, 378] width 93 height 23
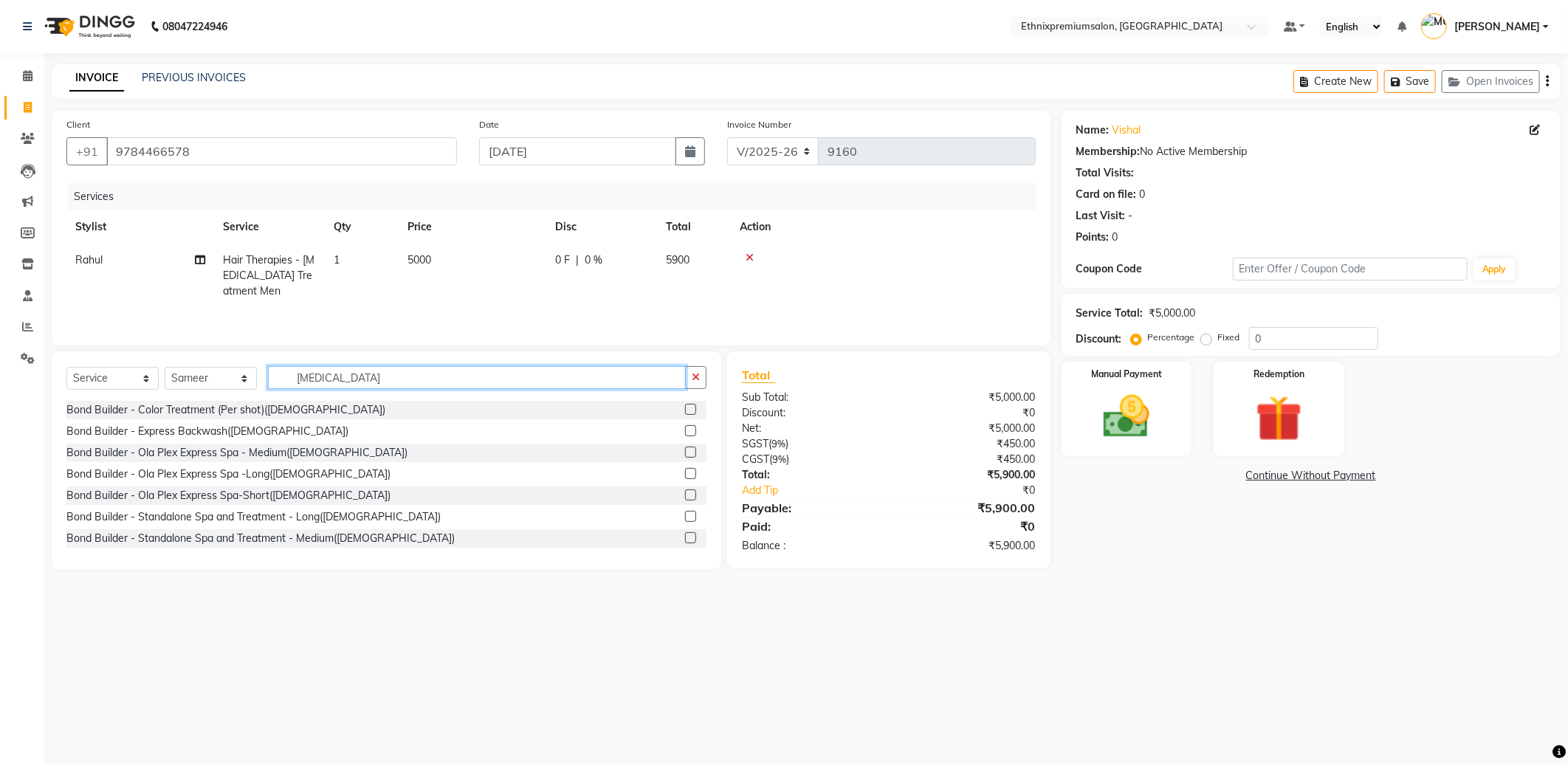
drag, startPoint x: 365, startPoint y: 382, endPoint x: 6, endPoint y: 353, distance: 360.2
click at [0, 355] on html "08047224946 Select Location × Ethnixpremiumsalon, Brookfield Default Panel My P…" at bounding box center [784, 382] width 1568 height 764
type input "glob"
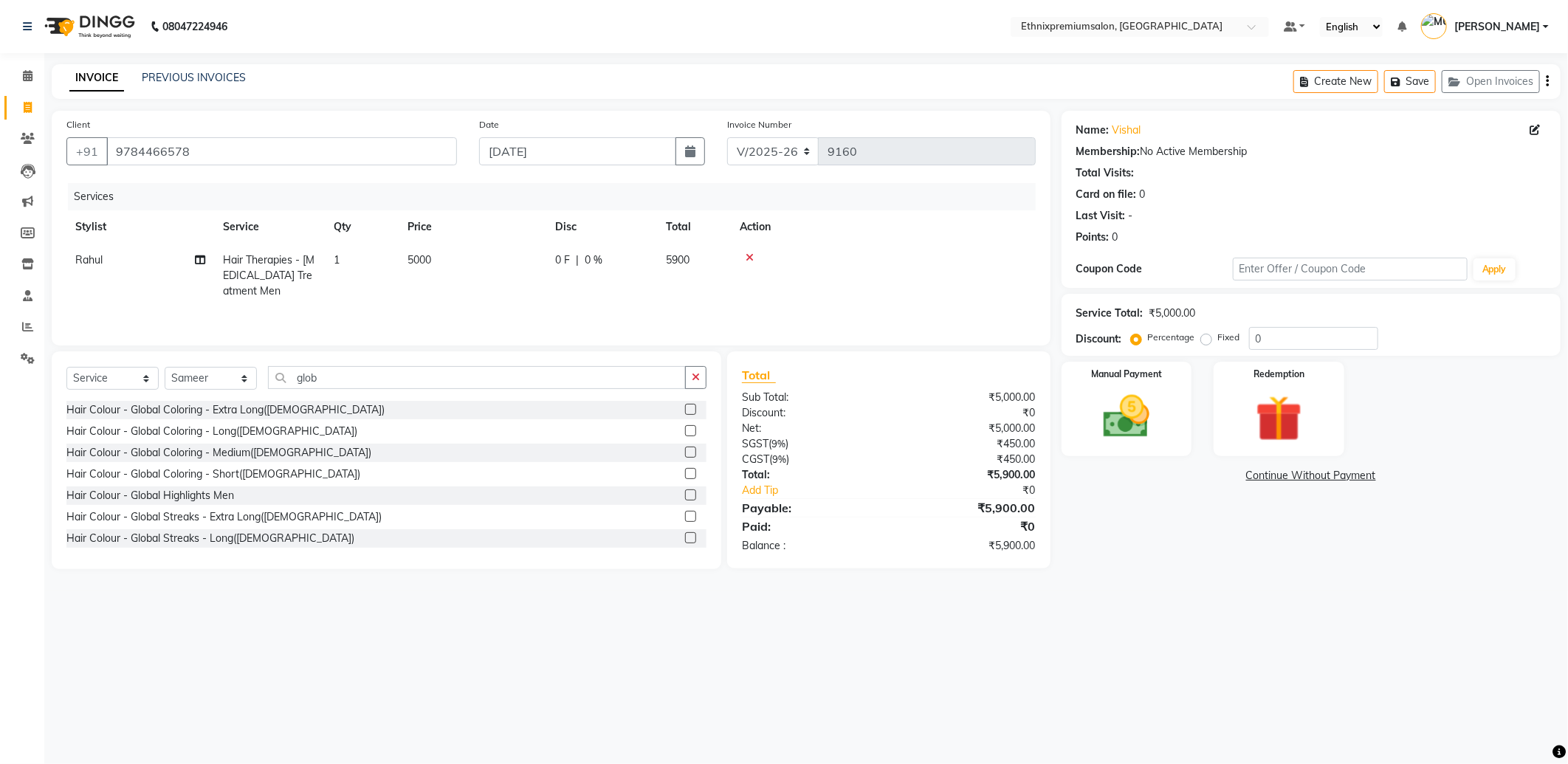
click at [685, 450] on label at bounding box center [690, 452] width 11 height 11
click at [685, 450] on input "checkbox" at bounding box center [689, 453] width 9 height 9
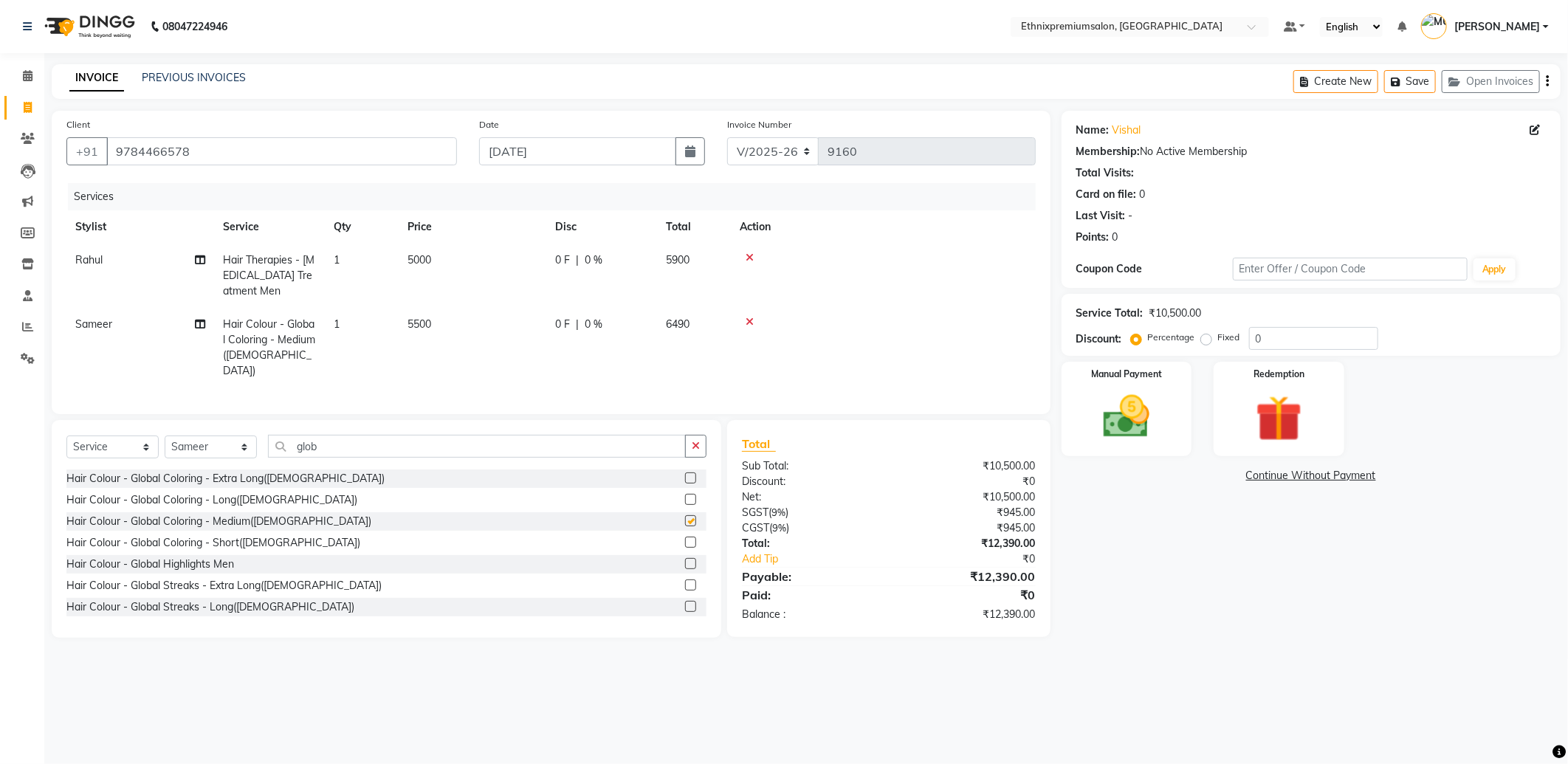
checkbox input "false"
click at [685, 494] on label at bounding box center [690, 499] width 11 height 11
click at [685, 496] on input "checkbox" at bounding box center [689, 500] width 9 height 9
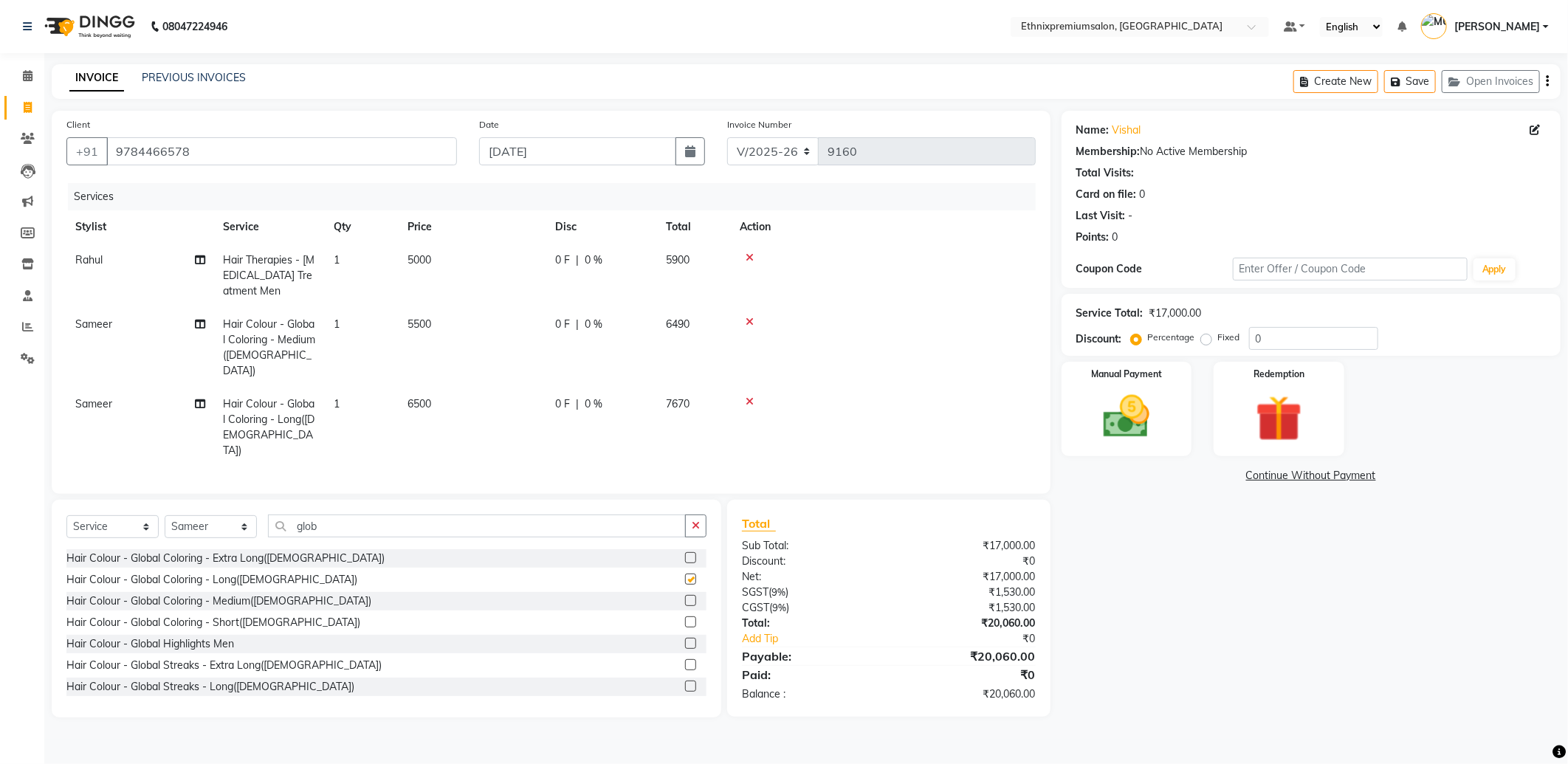
checkbox input "false"
click at [749, 396] on icon at bounding box center [749, 401] width 8 height 10
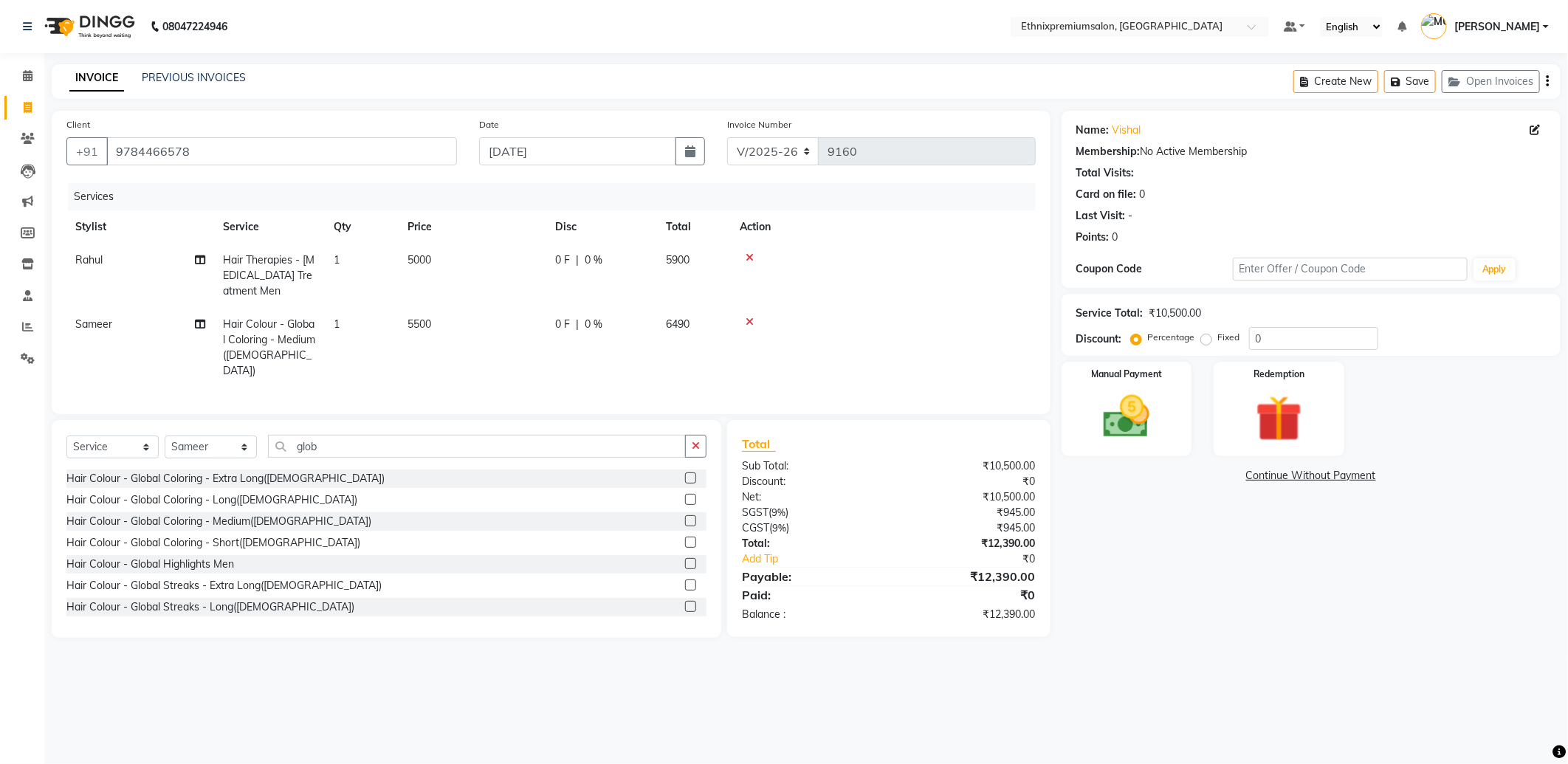
click at [448, 308] on td "5500" at bounding box center [472, 347] width 147 height 80
select select "89057"
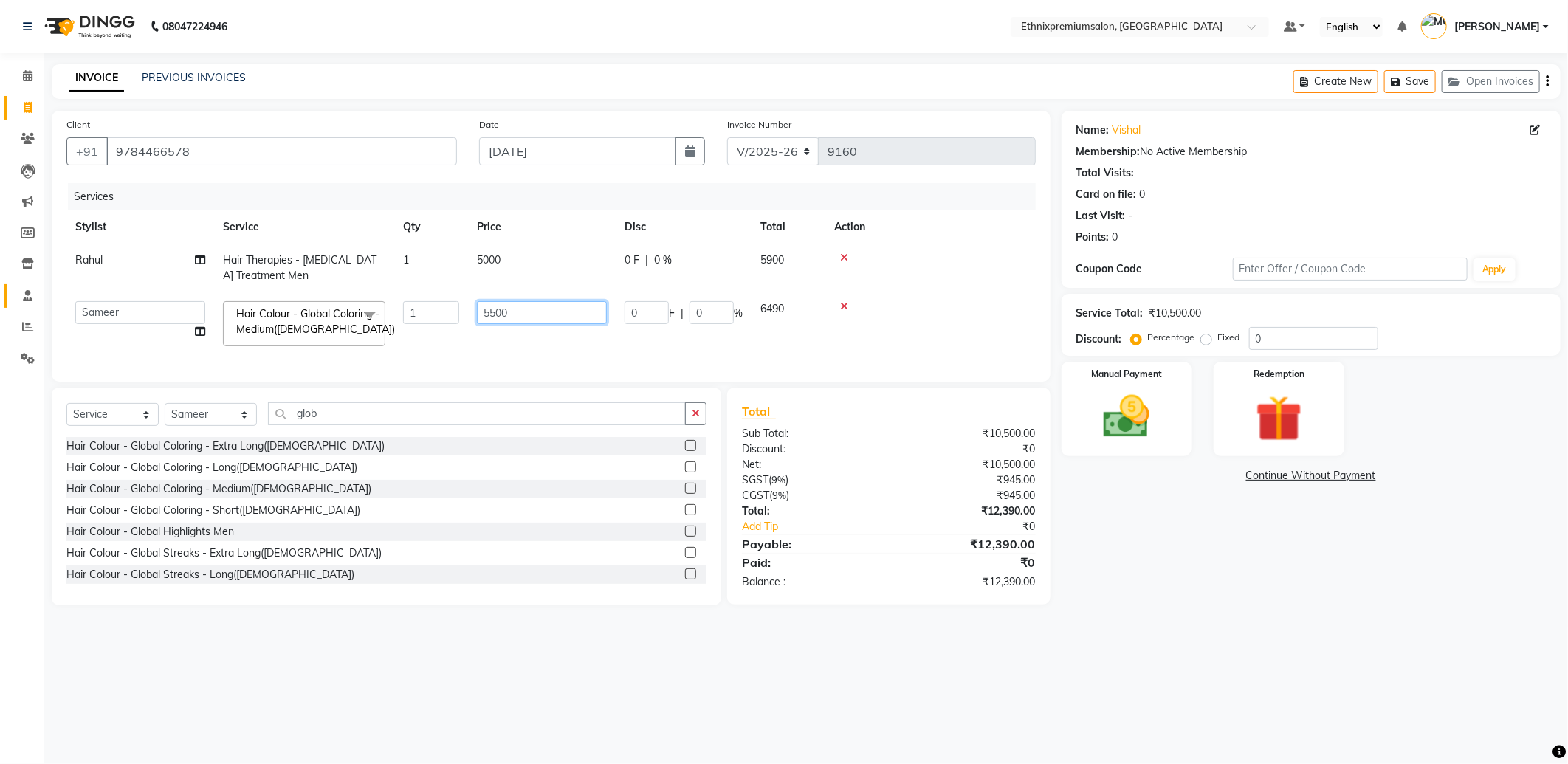
drag, startPoint x: 412, startPoint y: 311, endPoint x: 0, endPoint y: 272, distance: 413.8
click at [0, 280] on html "08047224946 Select Location × Ethnixpremiumsalon, Brookfield Default Panel My P…" at bounding box center [784, 382] width 1568 height 764
type input "6000"
click at [680, 539] on div "Hair Colour - Global Coloring - Extra Long(Female) Hair Colour - Global Colorin…" at bounding box center [386, 511] width 640 height 147
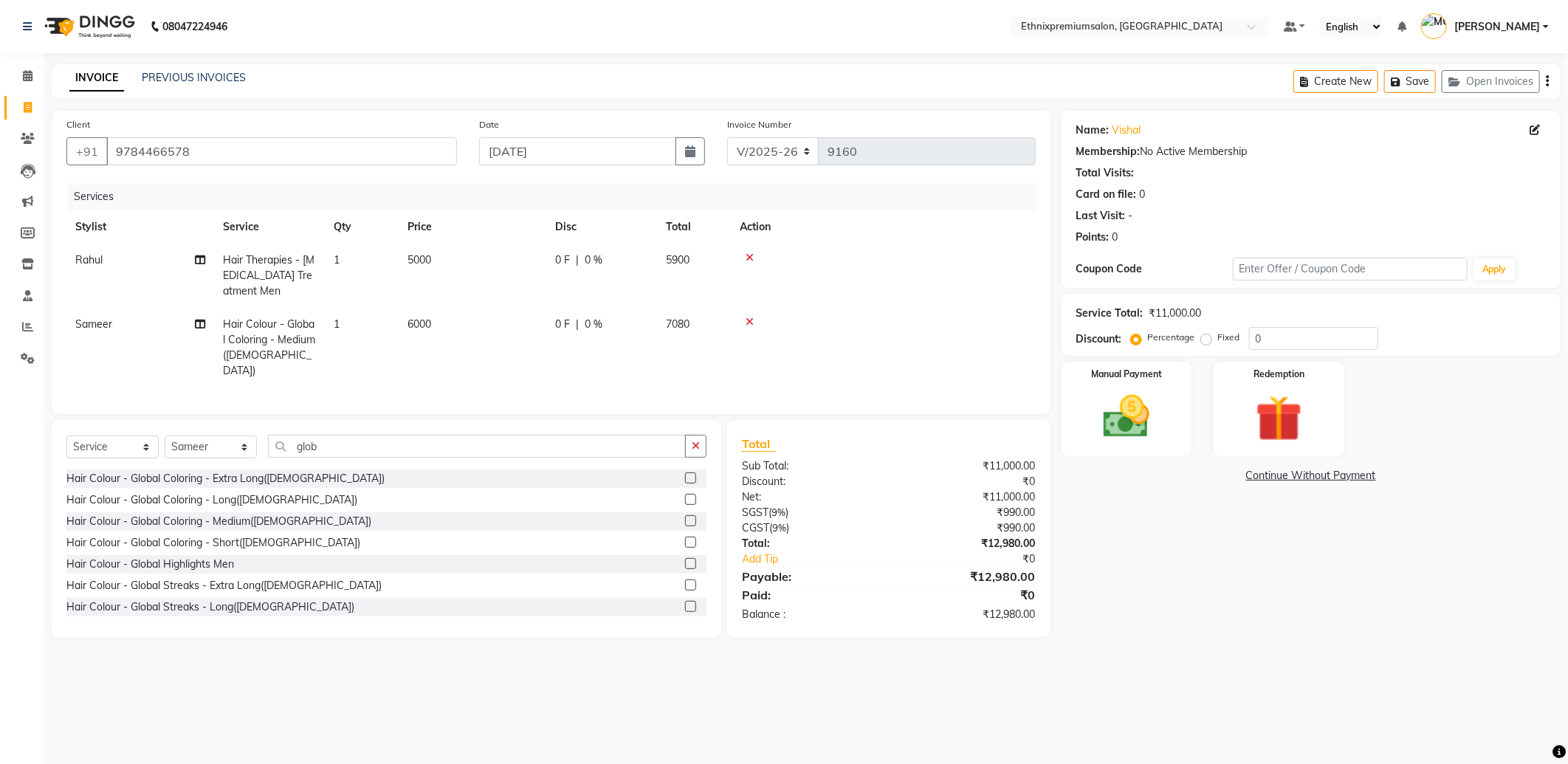
click at [685, 537] on label at bounding box center [690, 542] width 11 height 11
click at [685, 538] on input "checkbox" at bounding box center [689, 543] width 9 height 9
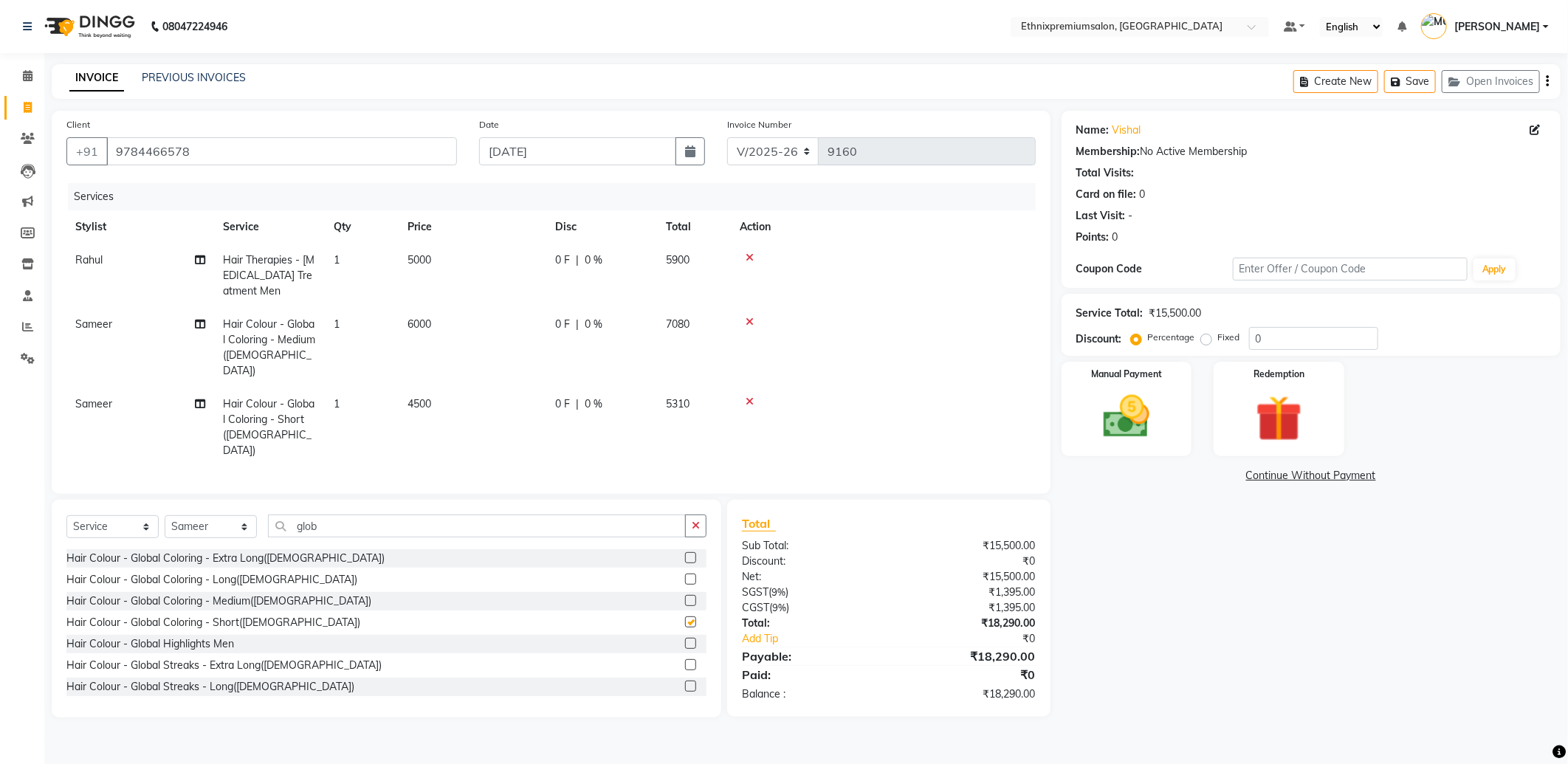
checkbox input "false"
drag, startPoint x: 350, startPoint y: 495, endPoint x: 88, endPoint y: 481, distance: 262.4
click at [91, 514] on div "Select Service Product Membership Package Voucher Prepaid Gift Card Select Styl…" at bounding box center [386, 532] width 640 height 34
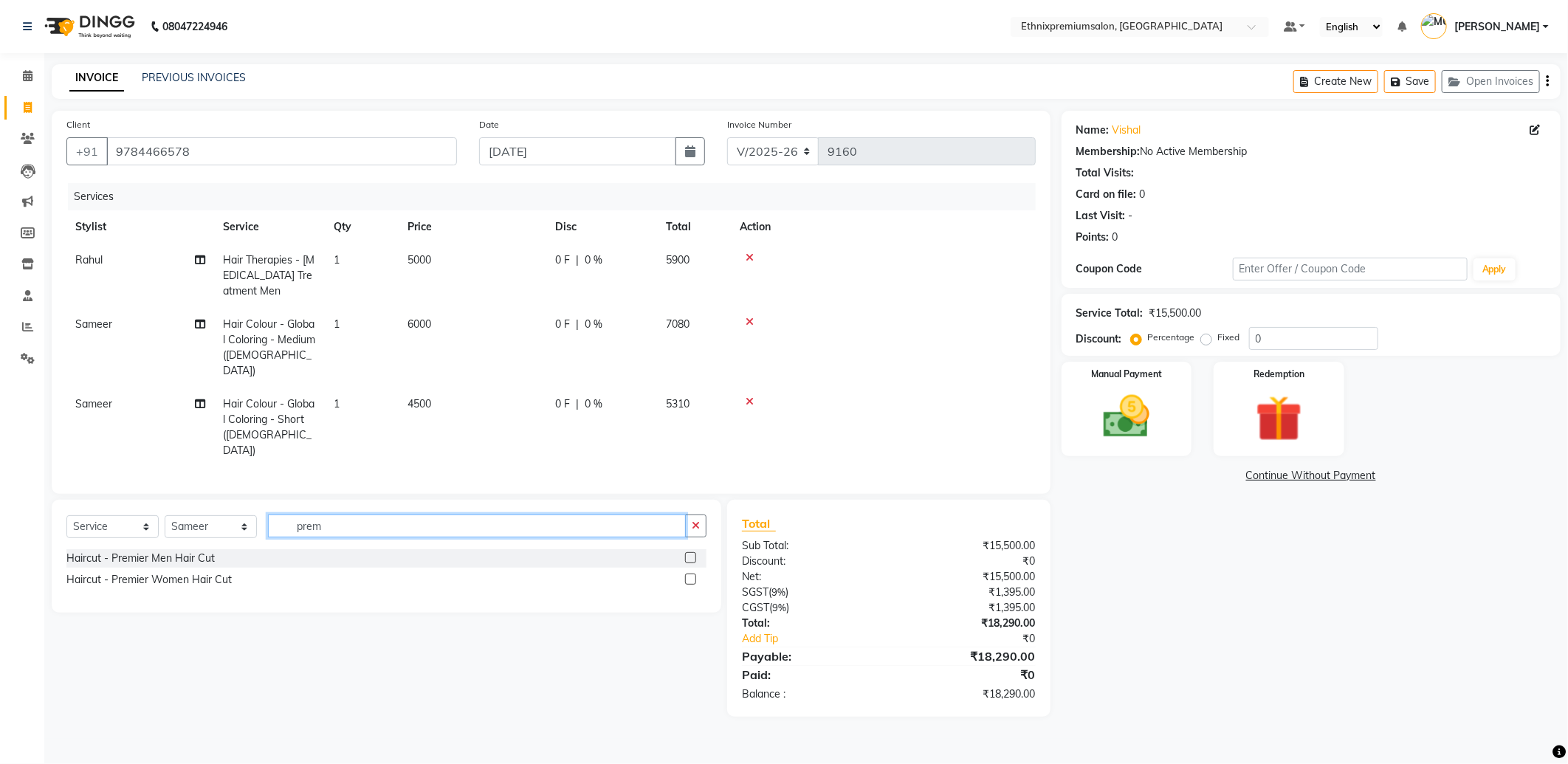
type input "prem"
click at [683, 571] on div "Haircut - Premier Women Hair Cut" at bounding box center [386, 581] width 640 height 19
click at [691, 574] on label at bounding box center [690, 579] width 11 height 11
click at [691, 575] on input "checkbox" at bounding box center [689, 580] width 9 height 9
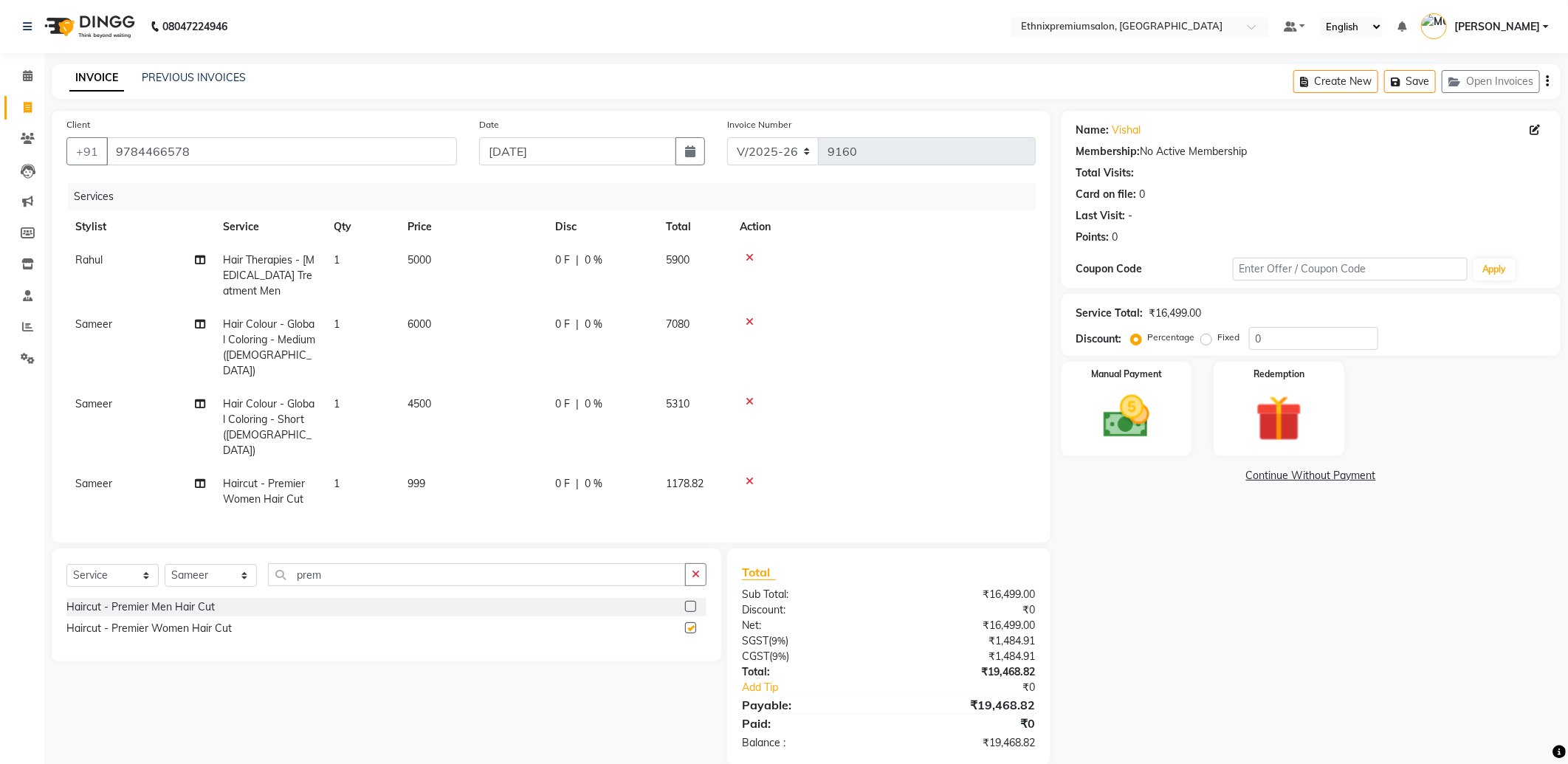
checkbox input "false"
click at [1152, 410] on img at bounding box center [1126, 417] width 79 height 56
click at [1177, 478] on span "UPI" at bounding box center [1180, 477] width 23 height 17
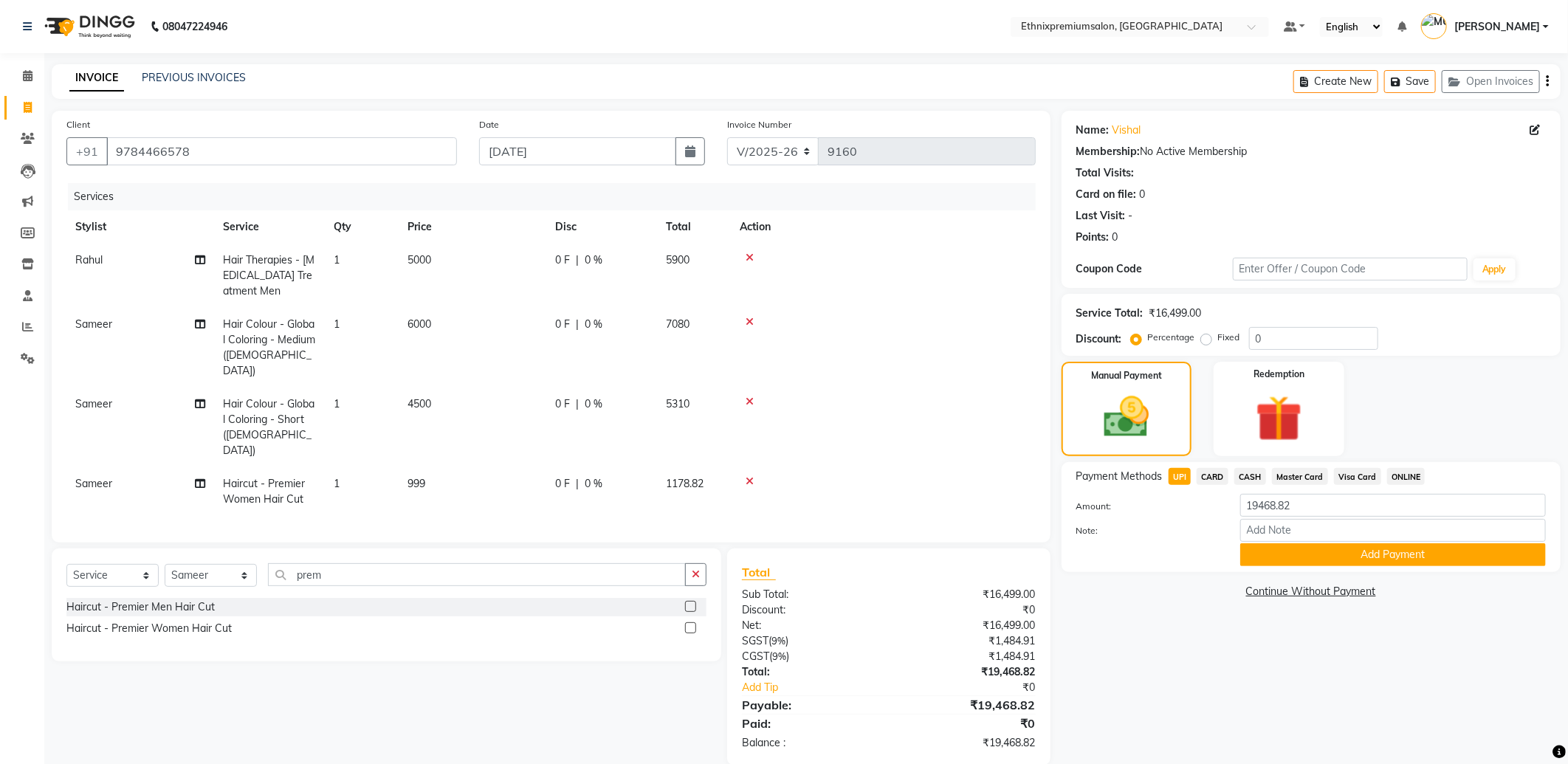
click at [428, 317] on span "6000" at bounding box center [419, 323] width 24 height 13
select select "89057"
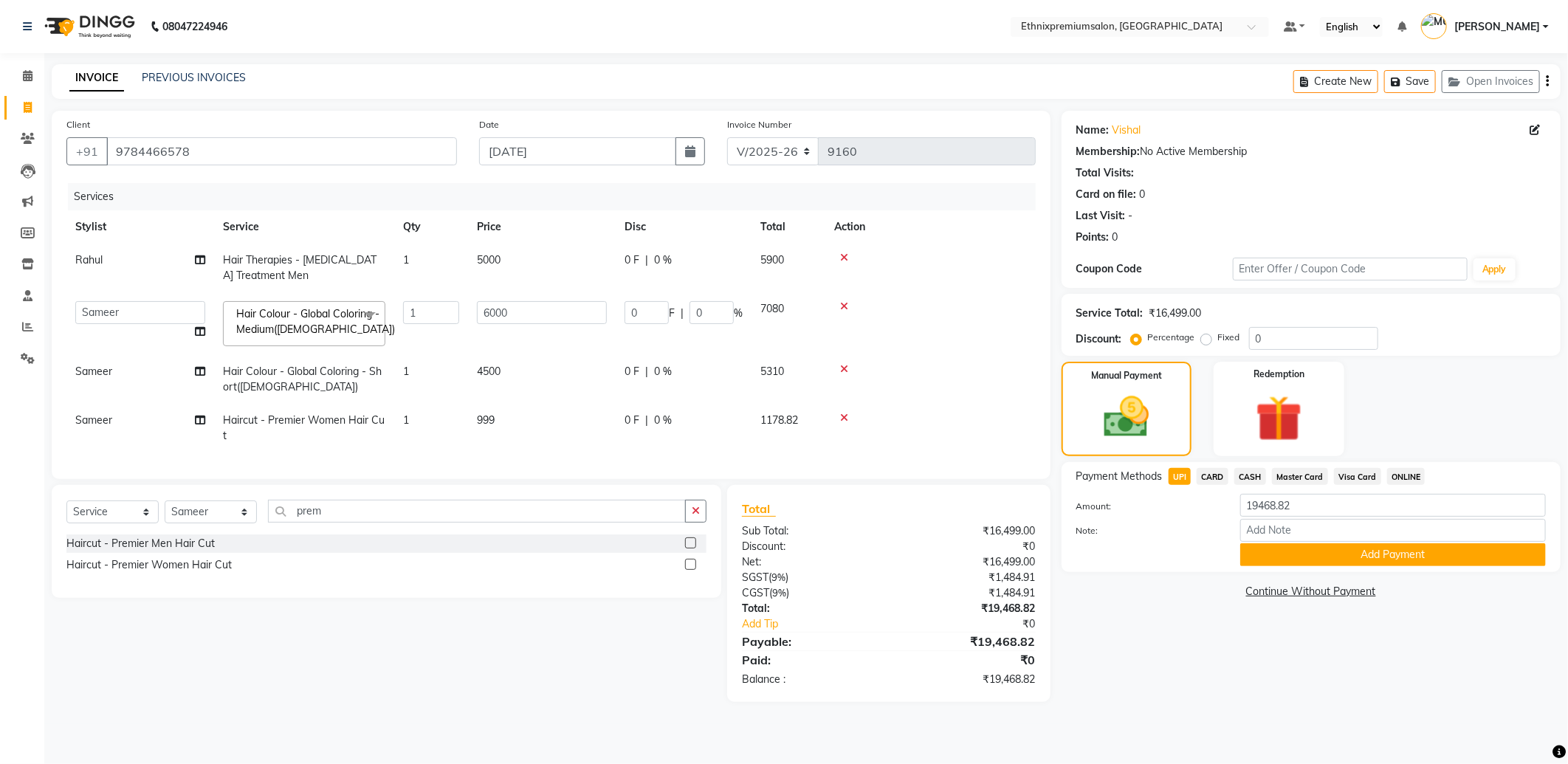
click at [364, 320] on span at bounding box center [369, 315] width 29 height 28
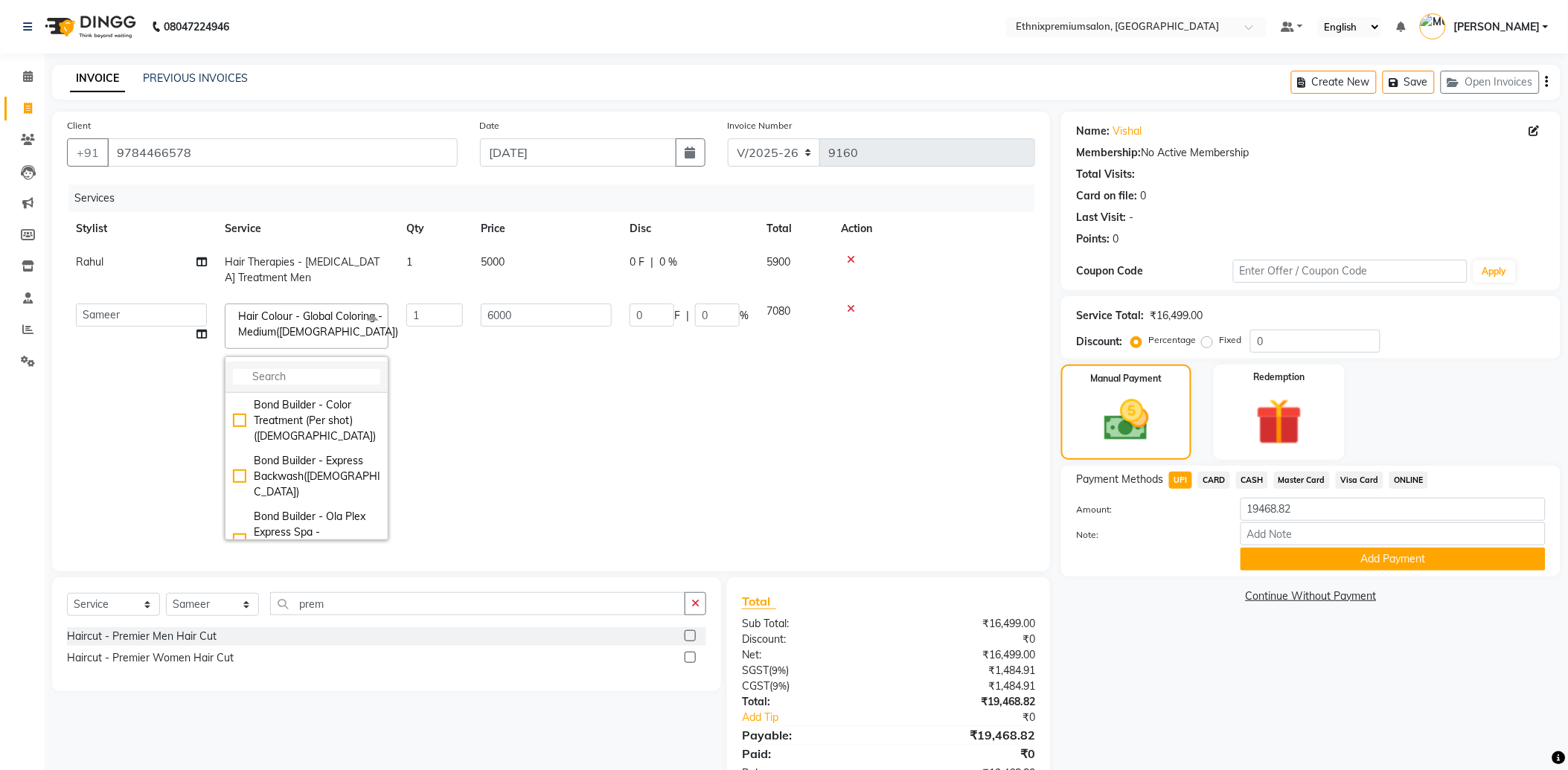
click at [309, 385] on input "multiselect-search" at bounding box center [307, 377] width 147 height 16
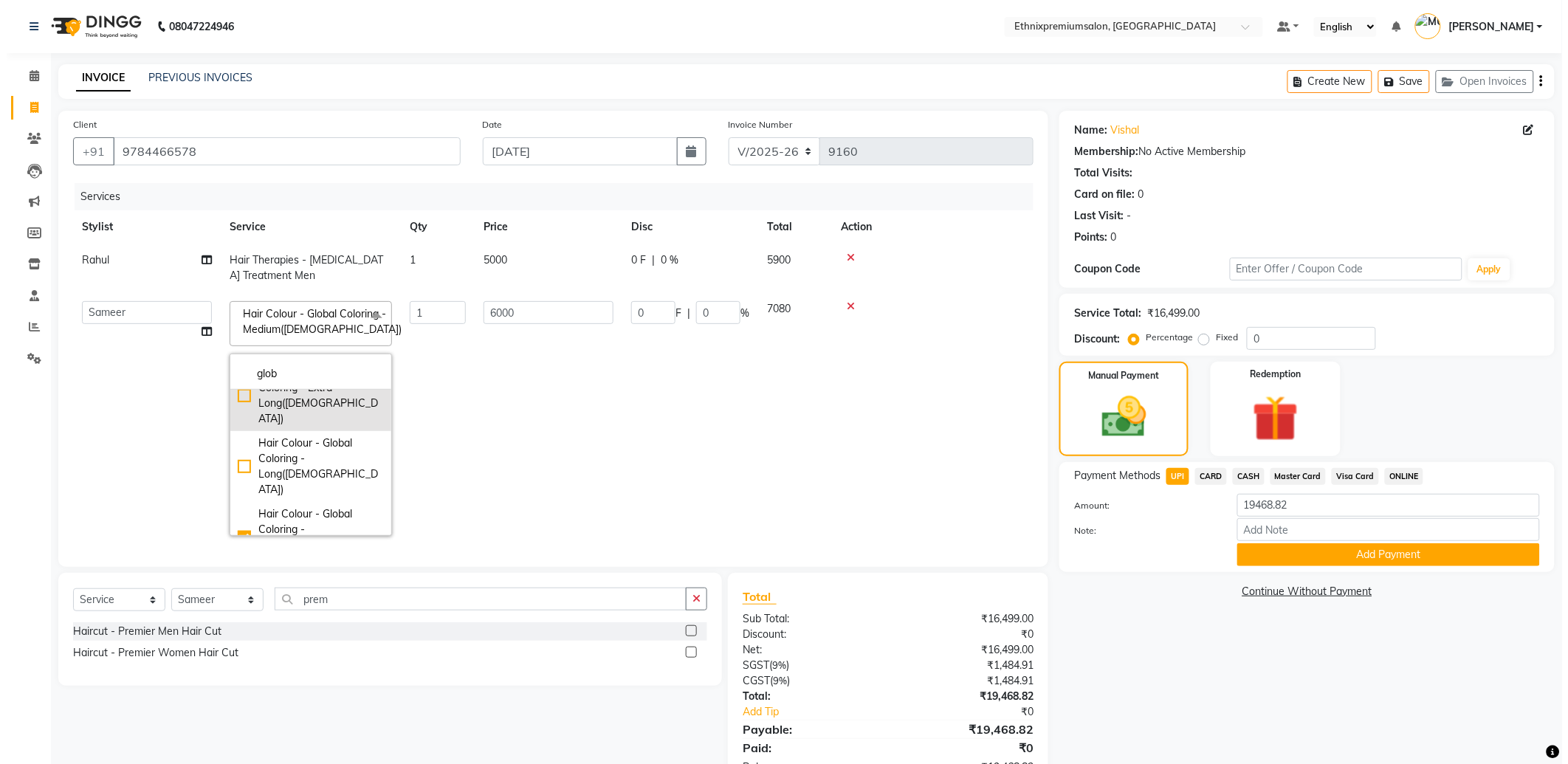
scroll to position [82, 0]
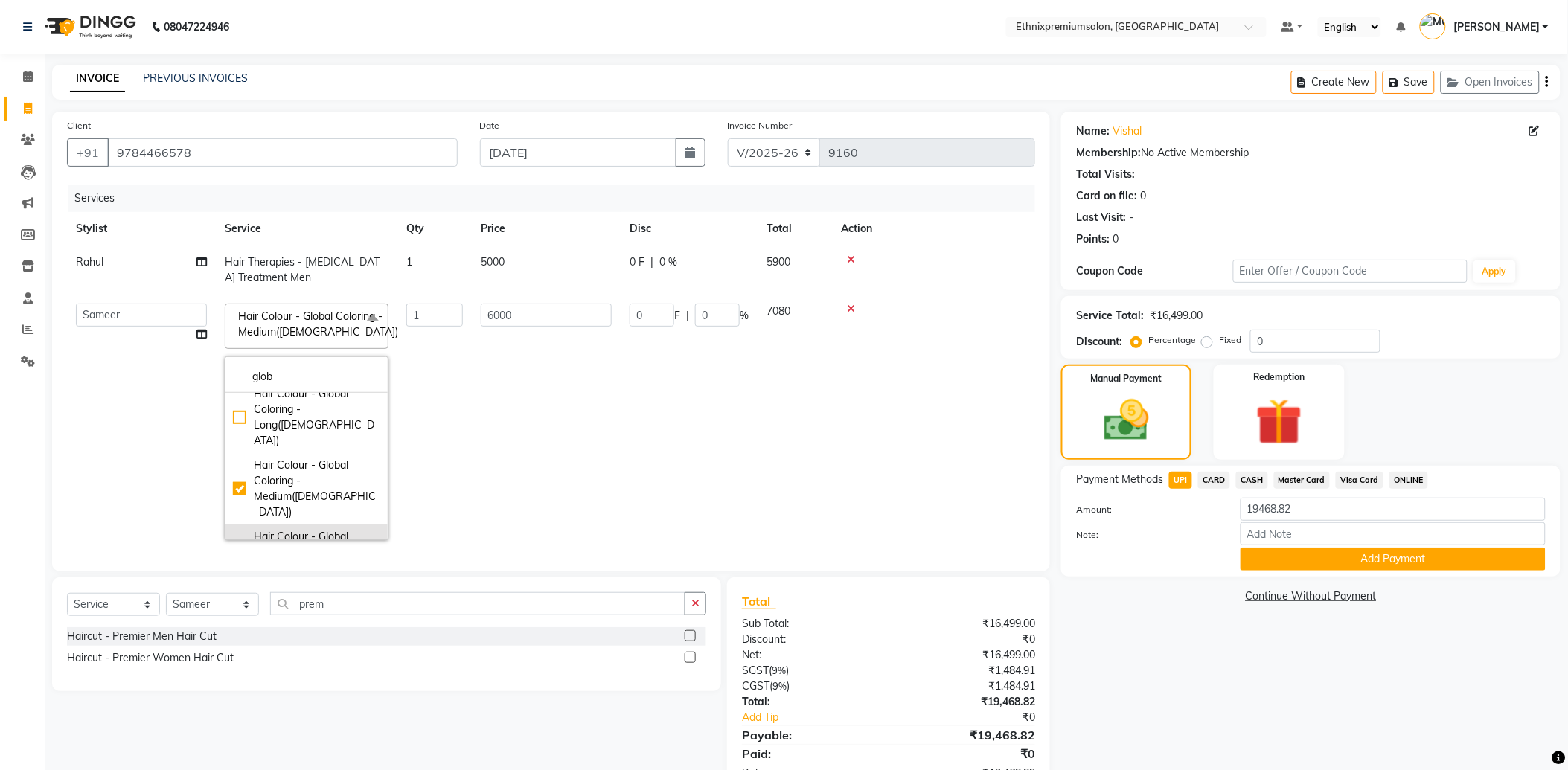
type input "glob"
click at [314, 529] on div "Hair Colour - Global Coloring - Short(Female)" at bounding box center [307, 560] width 147 height 62
checkbox input "false"
checkbox input "true"
click at [540, 320] on input "4500" at bounding box center [546, 315] width 131 height 23
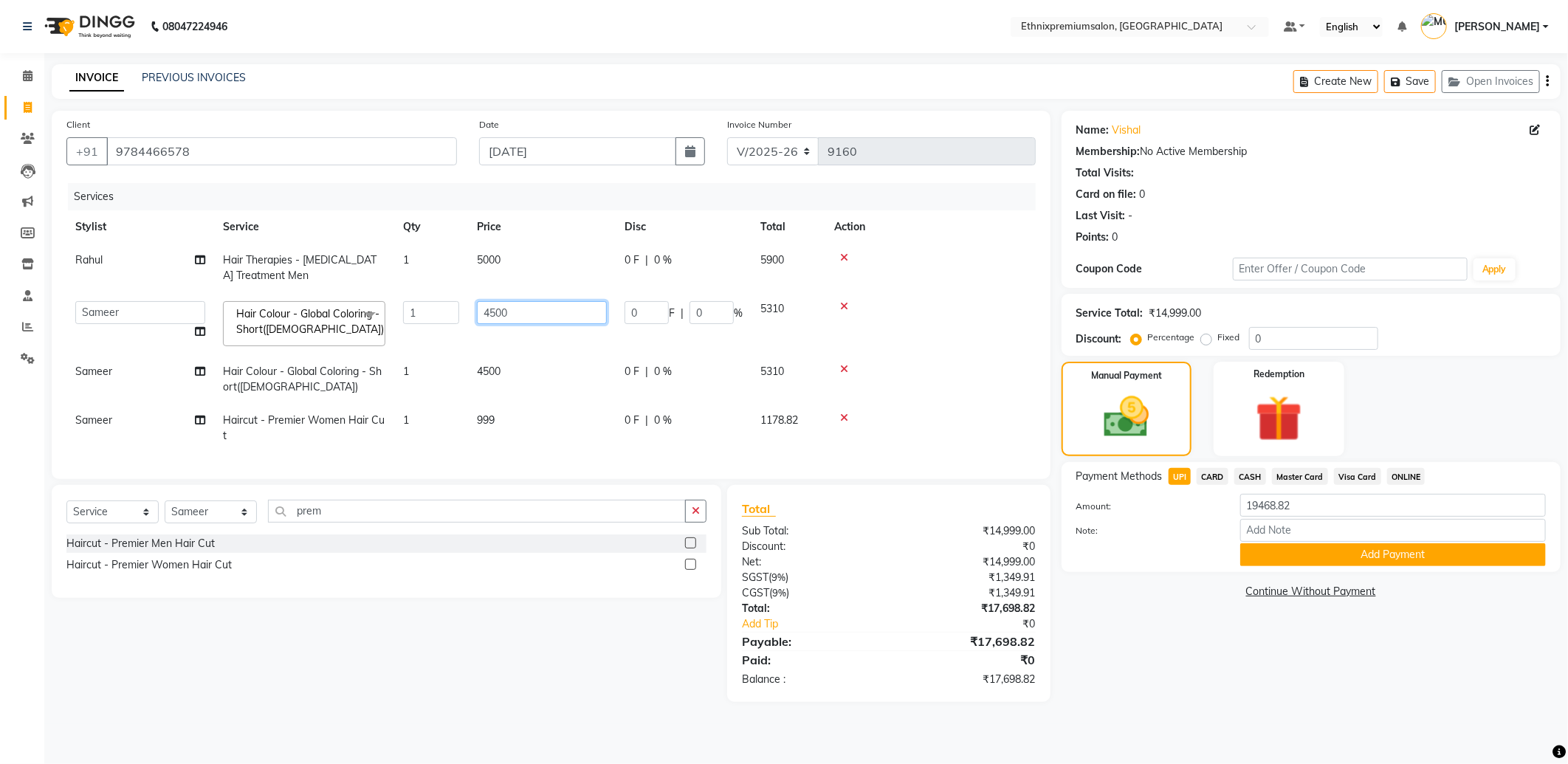
drag, startPoint x: 543, startPoint y: 314, endPoint x: 360, endPoint y: 304, distance: 183.3
click at [370, 304] on tr "Amoi Ashish BISHAKHA Cheten Yolmoo Dipa Dorjey Faisal Jacqueline James KP Kusum…" at bounding box center [550, 323] width 970 height 63
type input "5500"
click at [938, 301] on div at bounding box center [930, 306] width 193 height 10
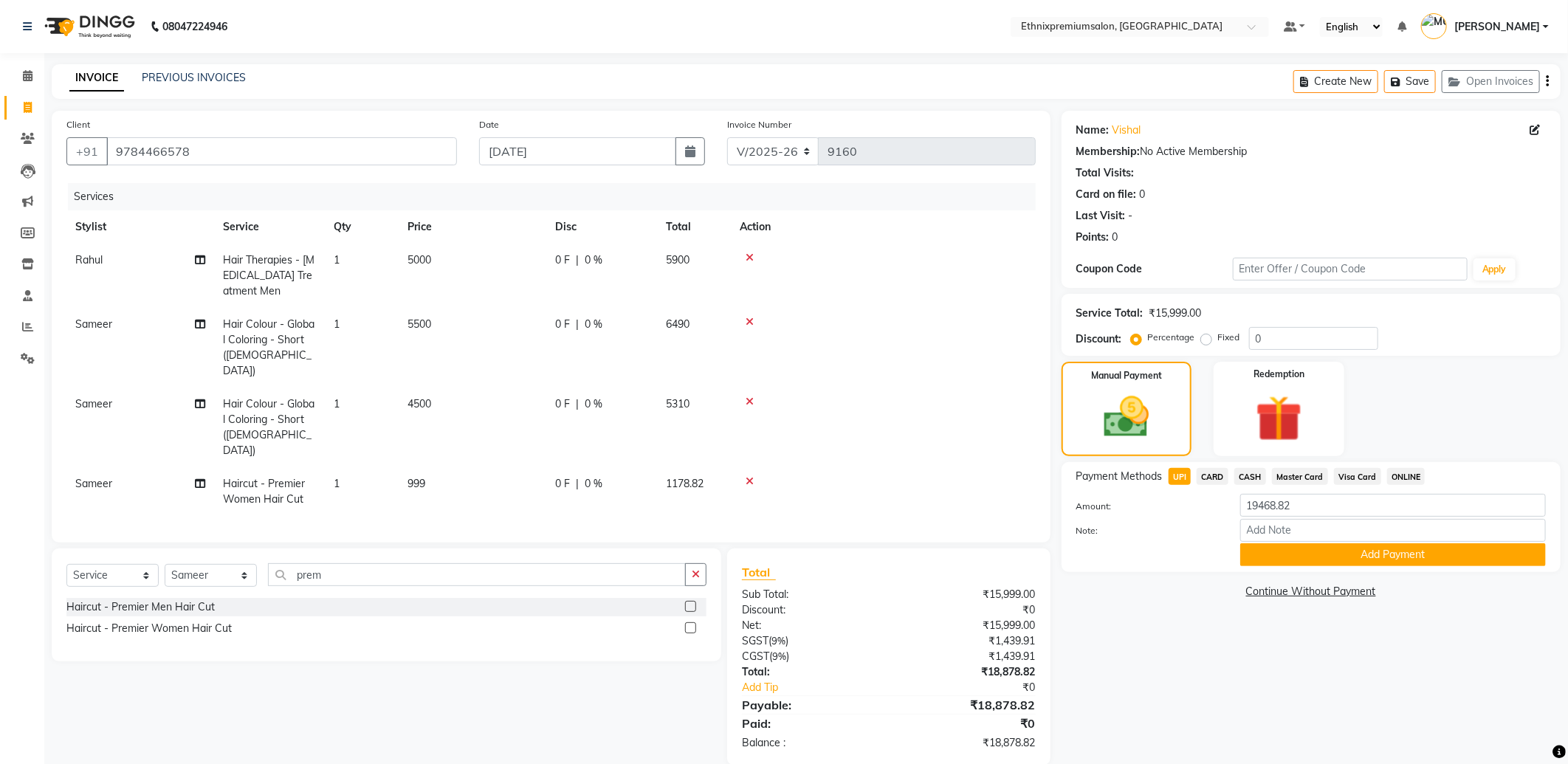
click at [437, 316] on td "5500" at bounding box center [472, 347] width 147 height 80
select select "89057"
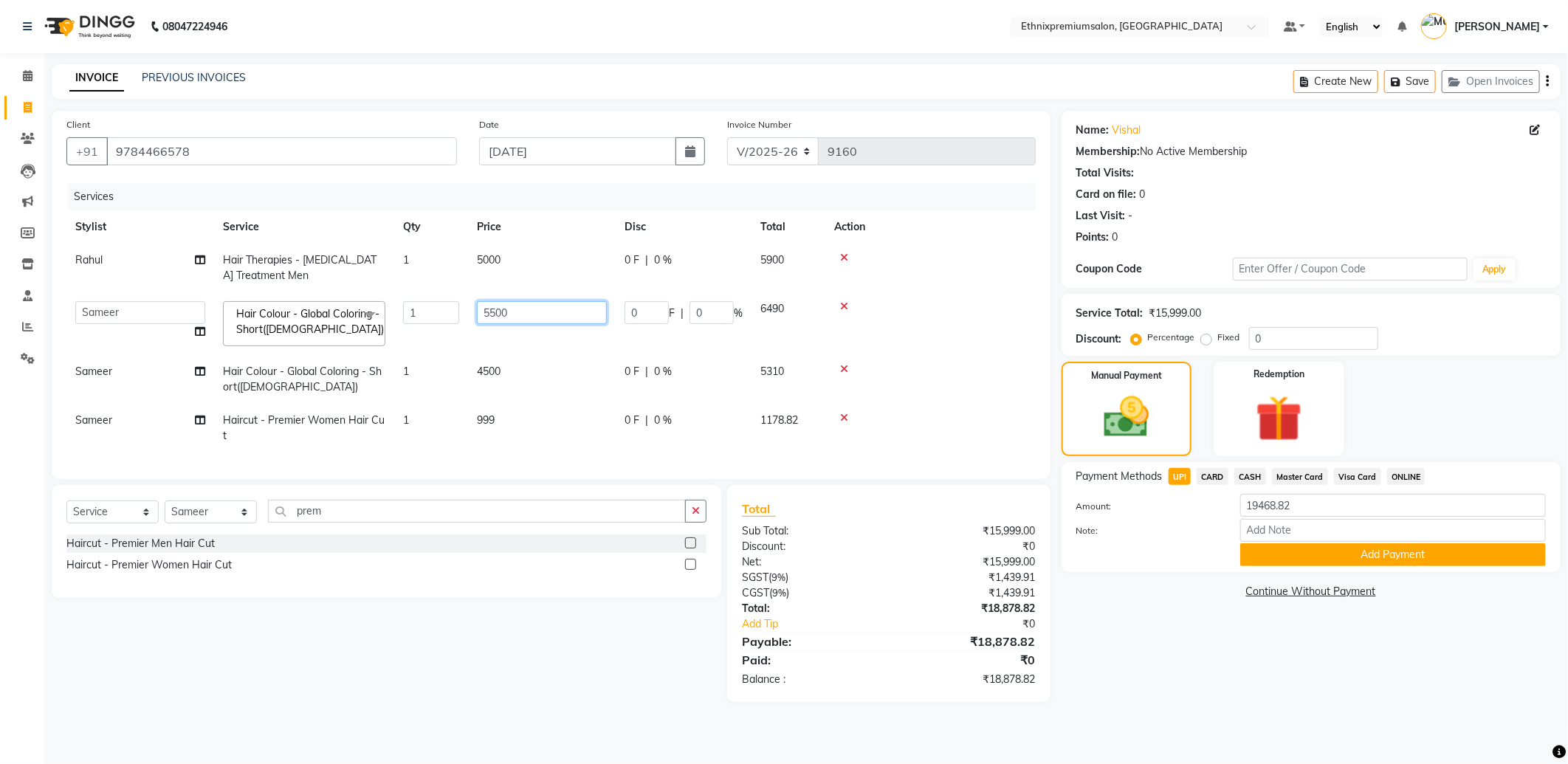
drag, startPoint x: 534, startPoint y: 310, endPoint x: 156, endPoint y: 295, distance: 378.3
click at [207, 298] on tr "Amoi Ashish BISHAKHA Cheten Yolmoo Dipa Dorjey Faisal Jacqueline James KP Kusum…" at bounding box center [550, 323] width 970 height 63
type input "6000"
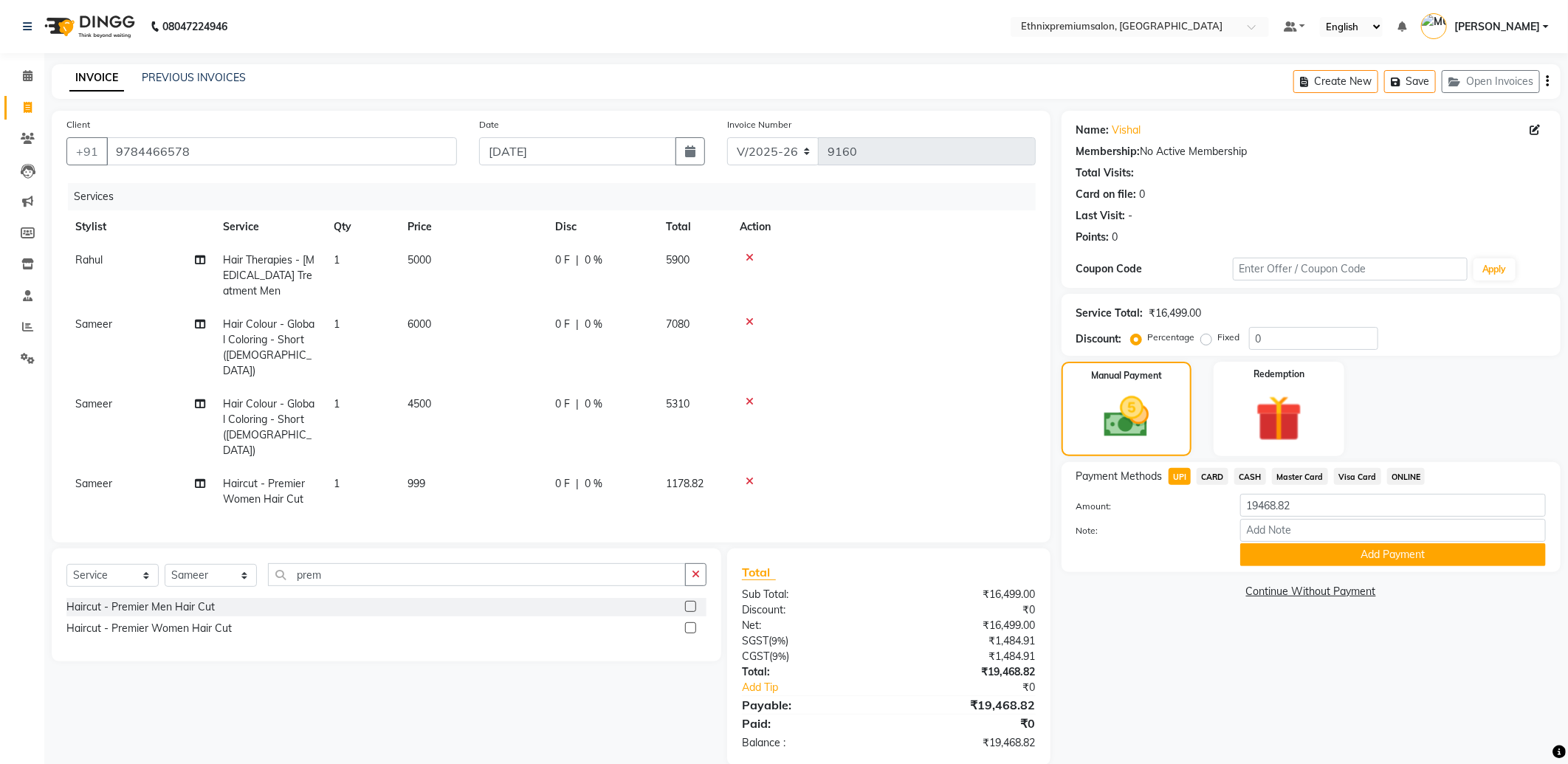
click at [949, 314] on td at bounding box center [883, 347] width 305 height 80
click at [1218, 341] on label "Fixed" at bounding box center [1229, 337] width 22 height 13
click at [1205, 341] on input "Fixed" at bounding box center [1209, 337] width 10 height 10
radio input "true"
drag, startPoint x: 1289, startPoint y: 335, endPoint x: 794, endPoint y: 327, distance: 495.1
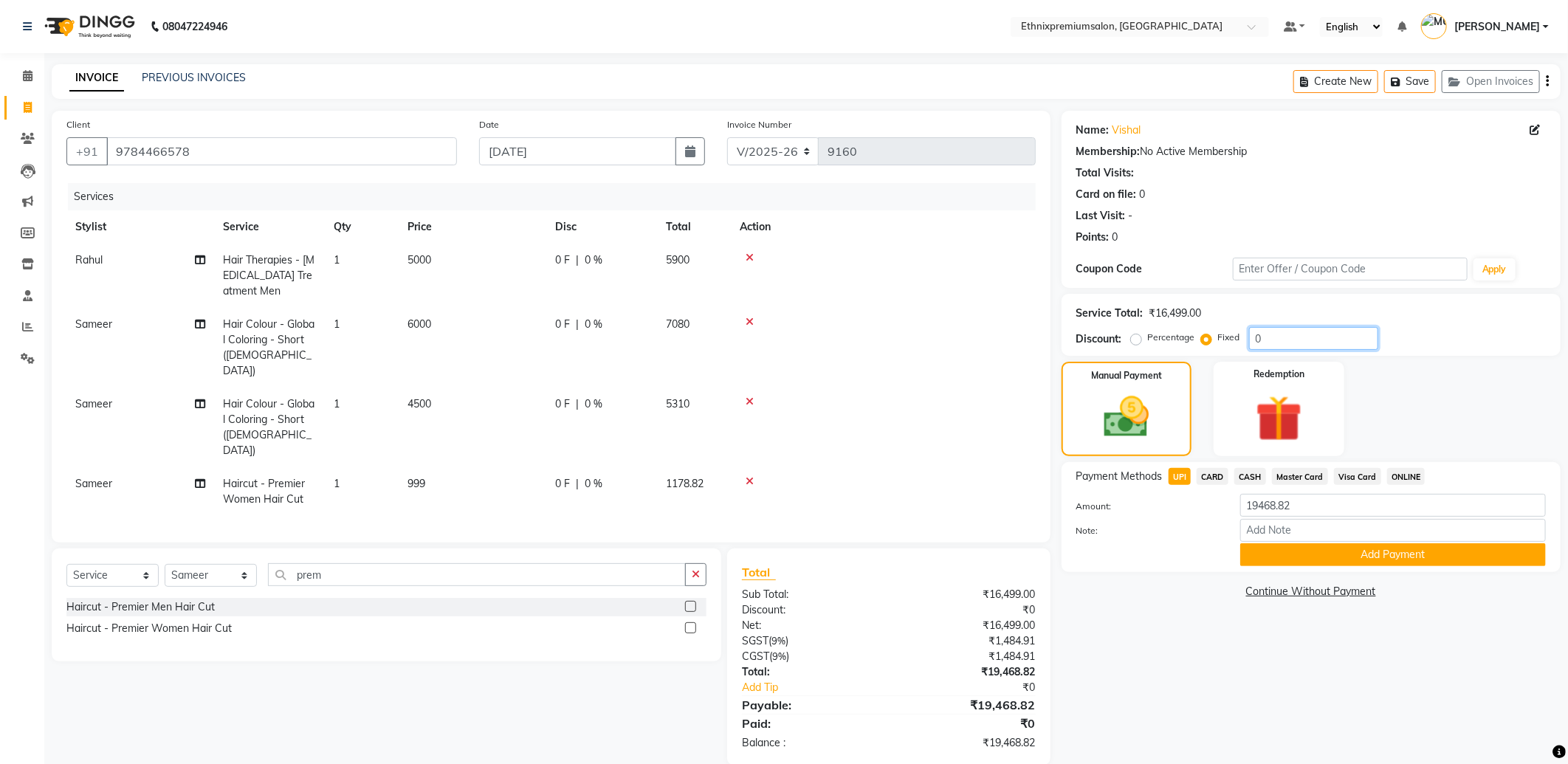
click at [901, 322] on div "Client +91 9784466578 Date 01-09-2025 Invoice Number V/2025 V/2025-26 9160 Serv…" at bounding box center [806, 438] width 1531 height 655
type input "500"
click at [1212, 476] on span "CARD" at bounding box center [1212, 477] width 32 height 17
type input "18968.83"
click at [1180, 476] on span "UPI" at bounding box center [1180, 477] width 23 height 17
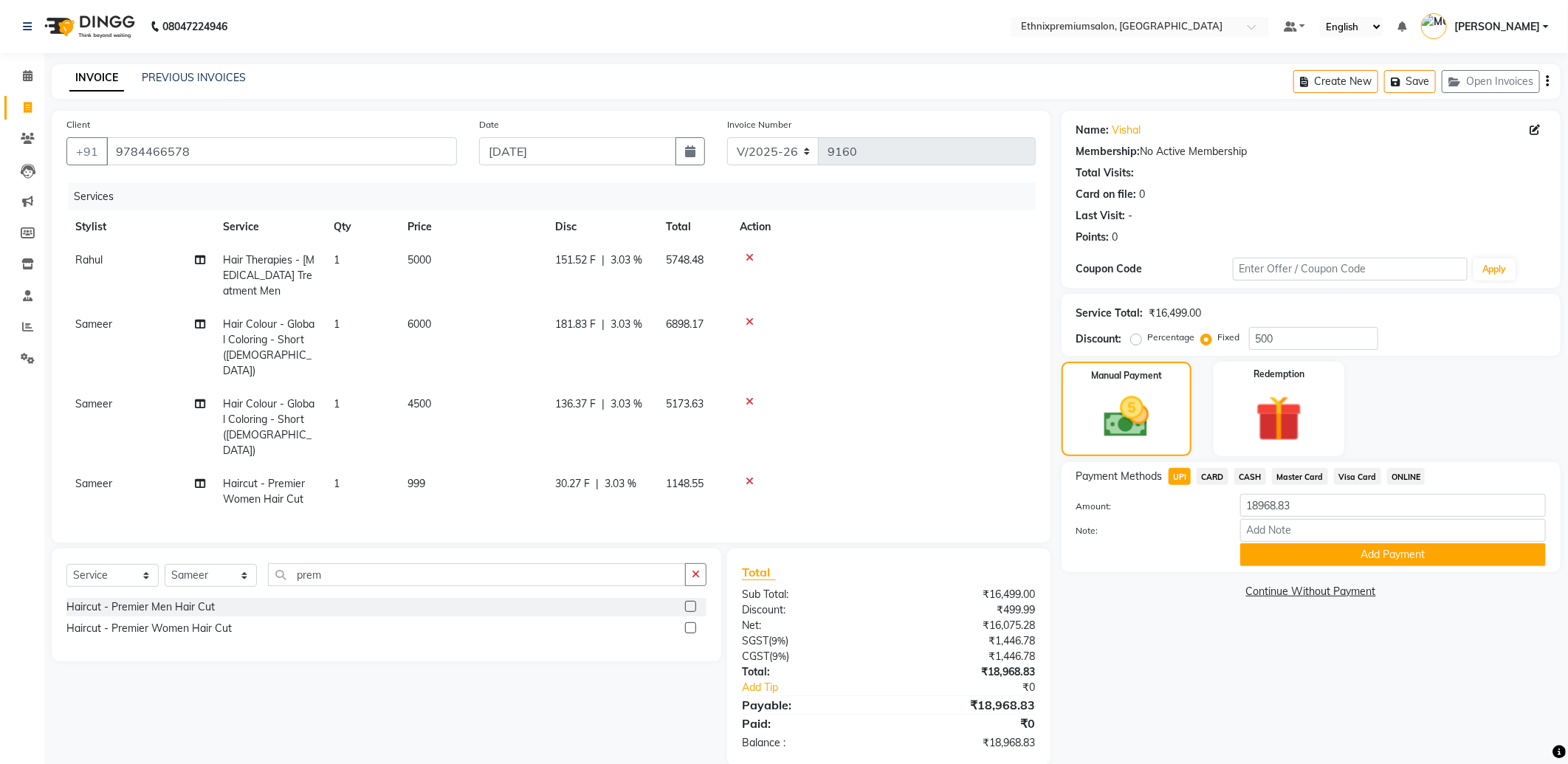
click at [1244, 476] on span "CASH" at bounding box center [1250, 477] width 32 height 17
click at [1317, 562] on button "Add Payment" at bounding box center [1393, 555] width 305 height 23
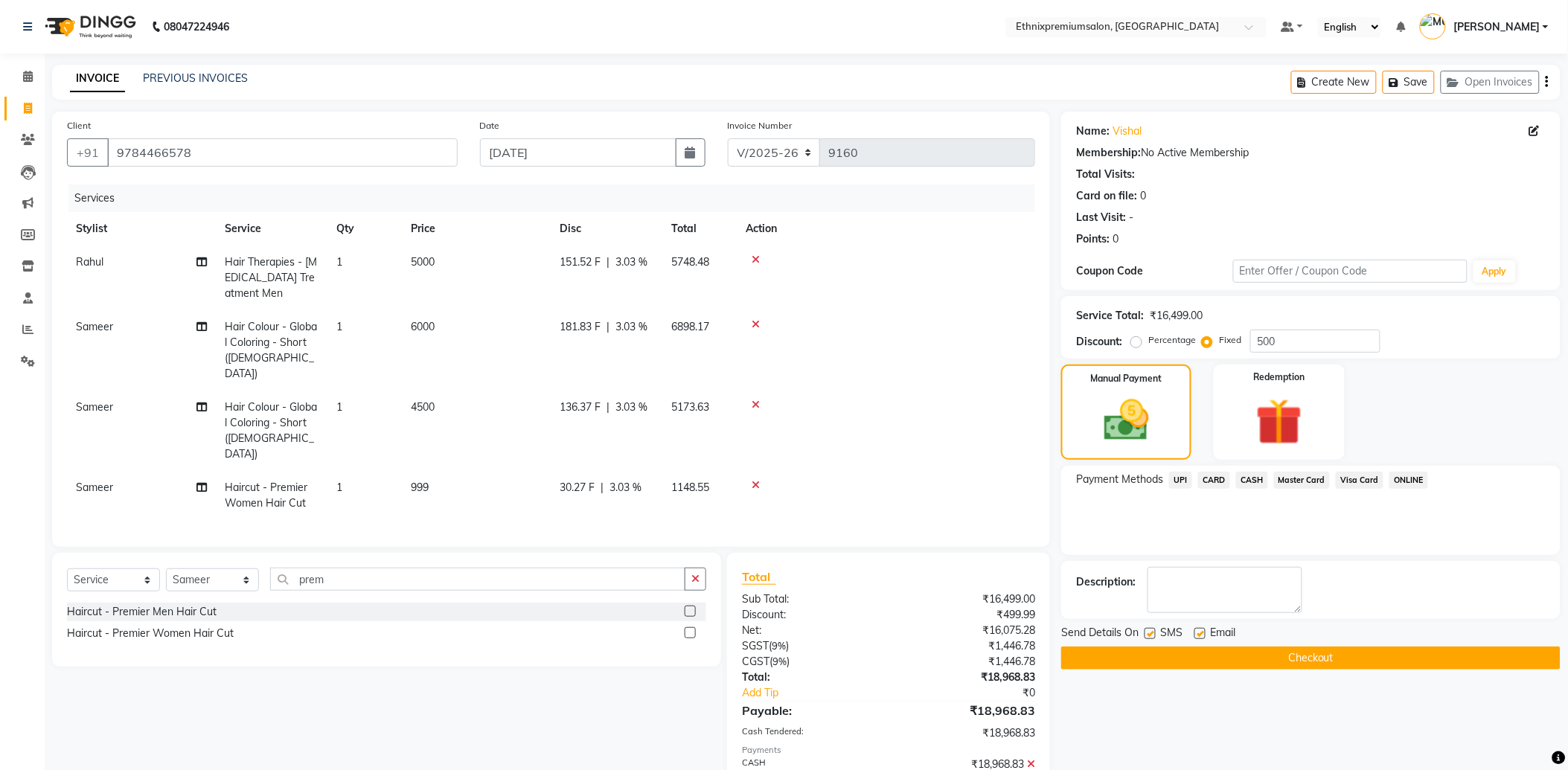
click at [1243, 658] on button "Checkout" at bounding box center [1311, 658] width 500 height 23
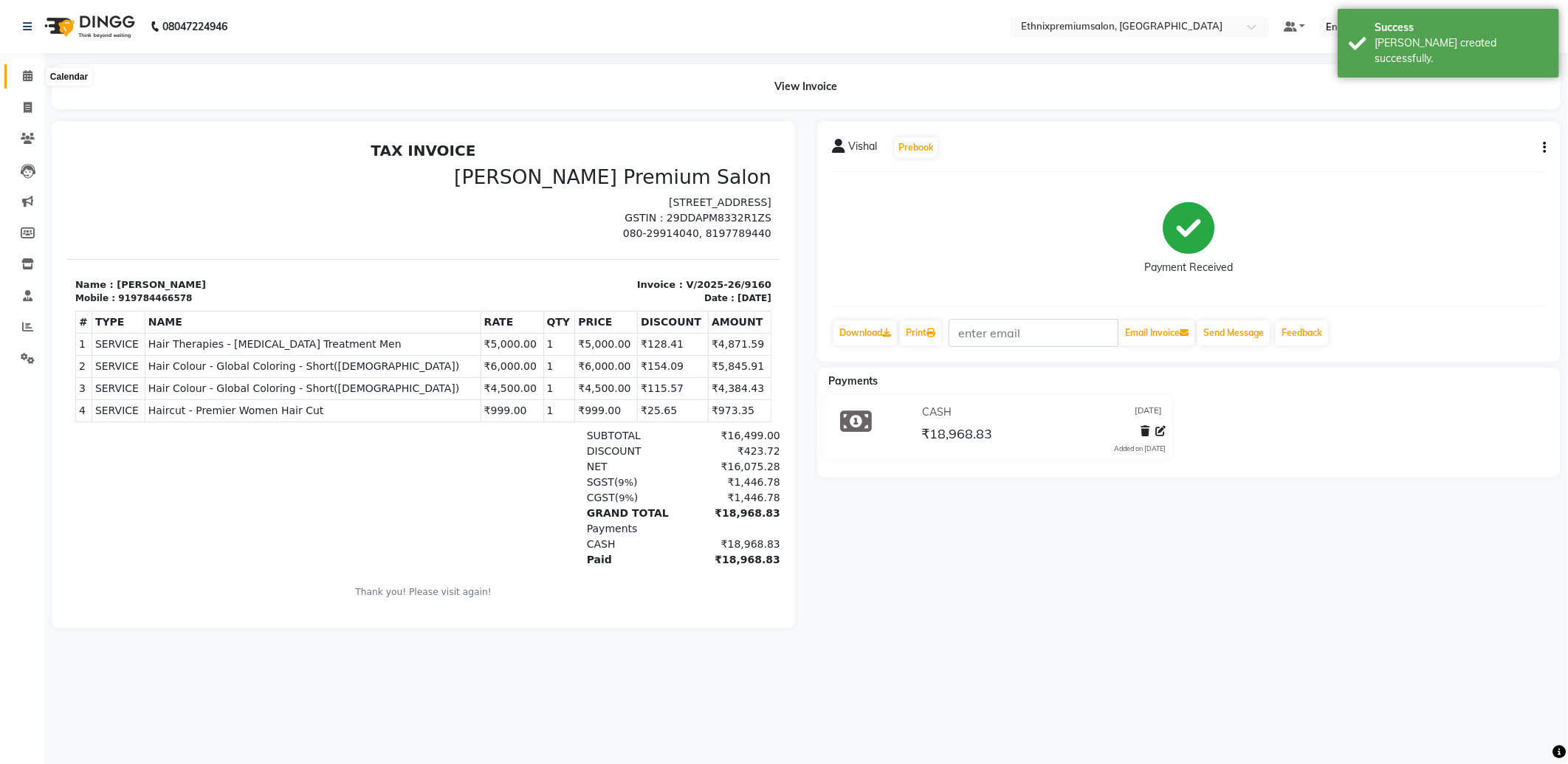
click at [29, 75] on icon at bounding box center [27, 75] width 9 height 11
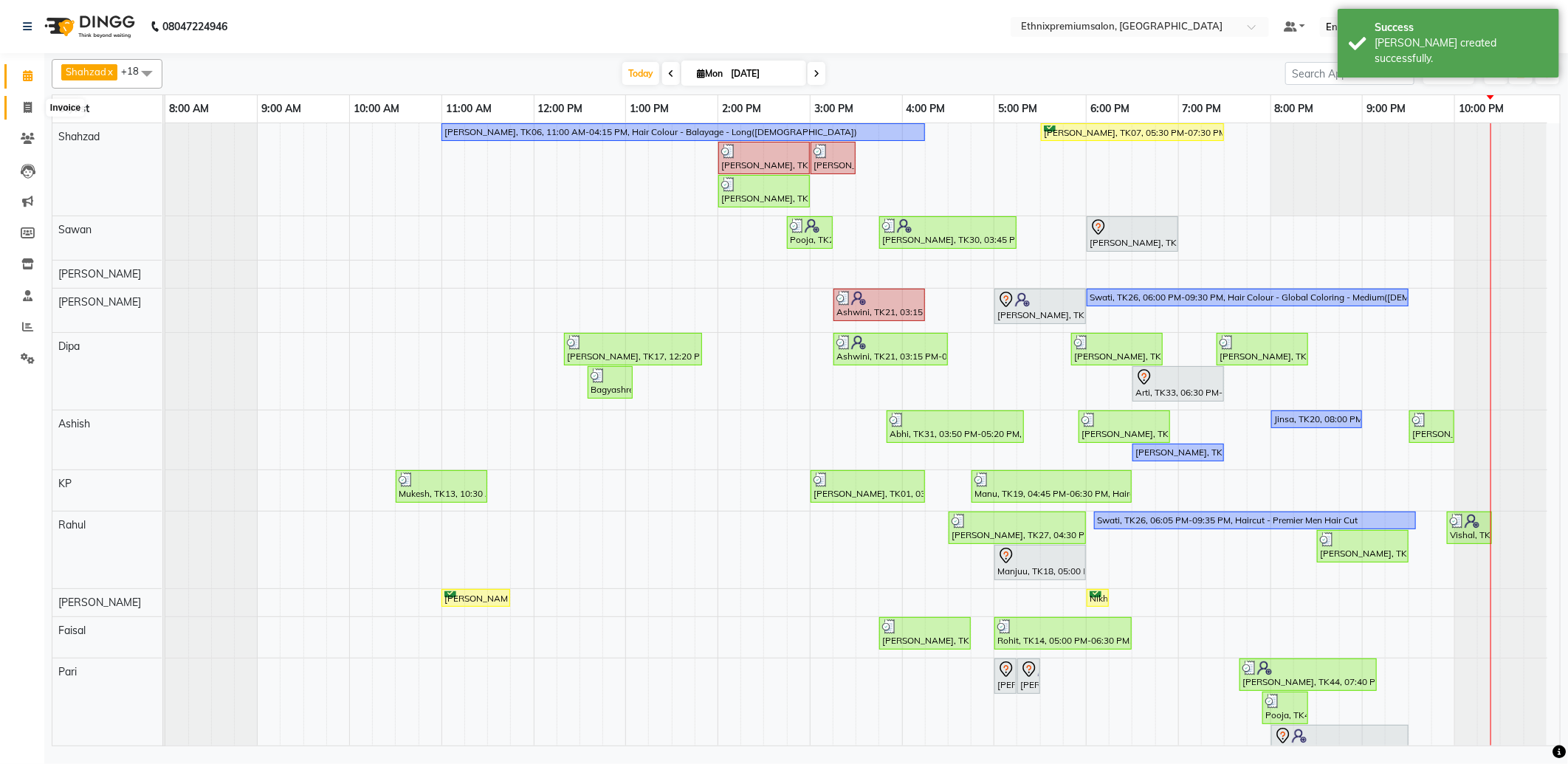
drag, startPoint x: 18, startPoint y: 105, endPoint x: 32, endPoint y: 105, distance: 14.0
click at [19, 105] on span at bounding box center [27, 108] width 26 height 17
select select "service"
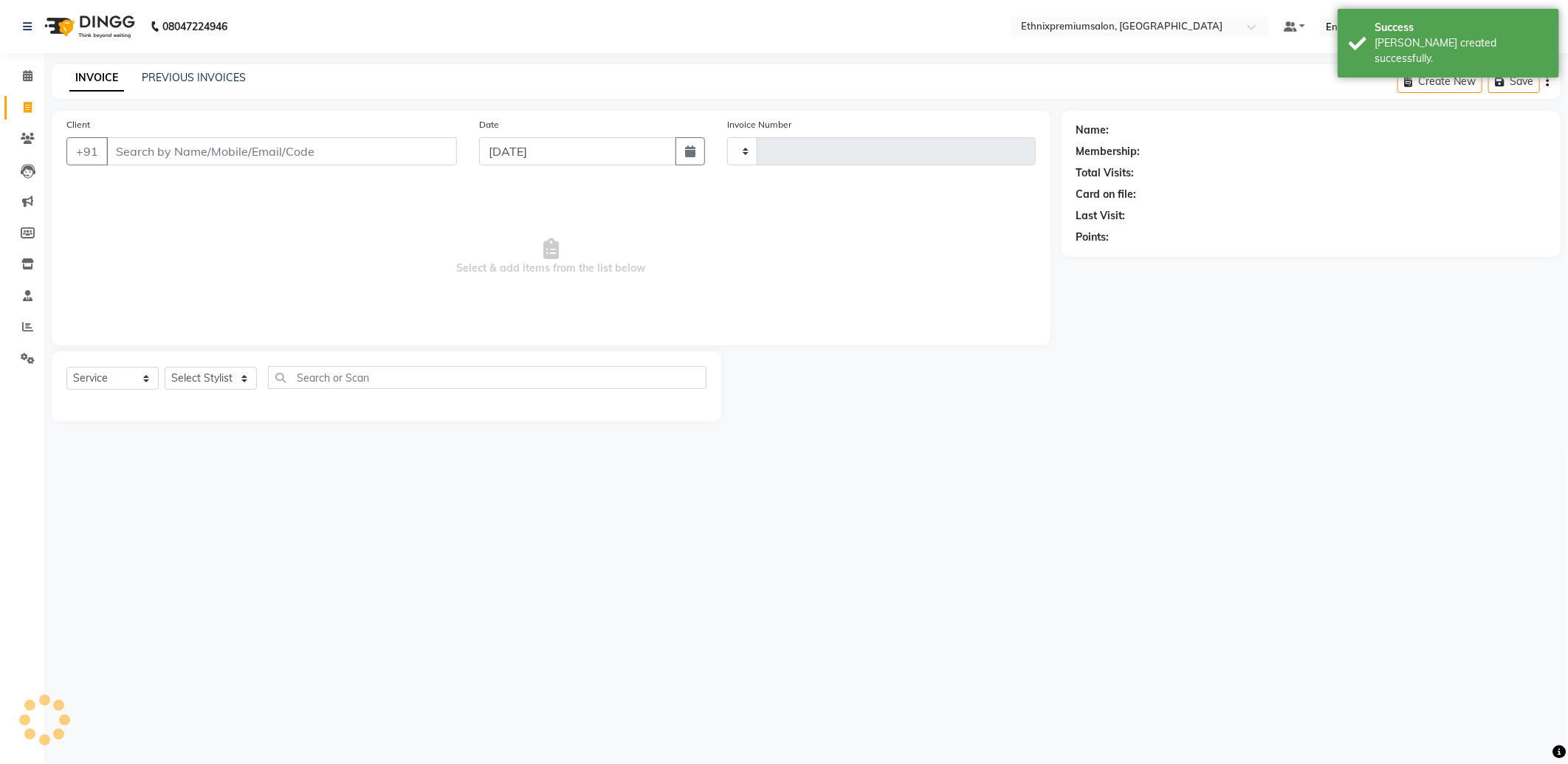
type input "9161"
select select "3625"
click at [205, 76] on link "PREVIOUS INVOICES" at bounding box center [193, 77] width 104 height 13
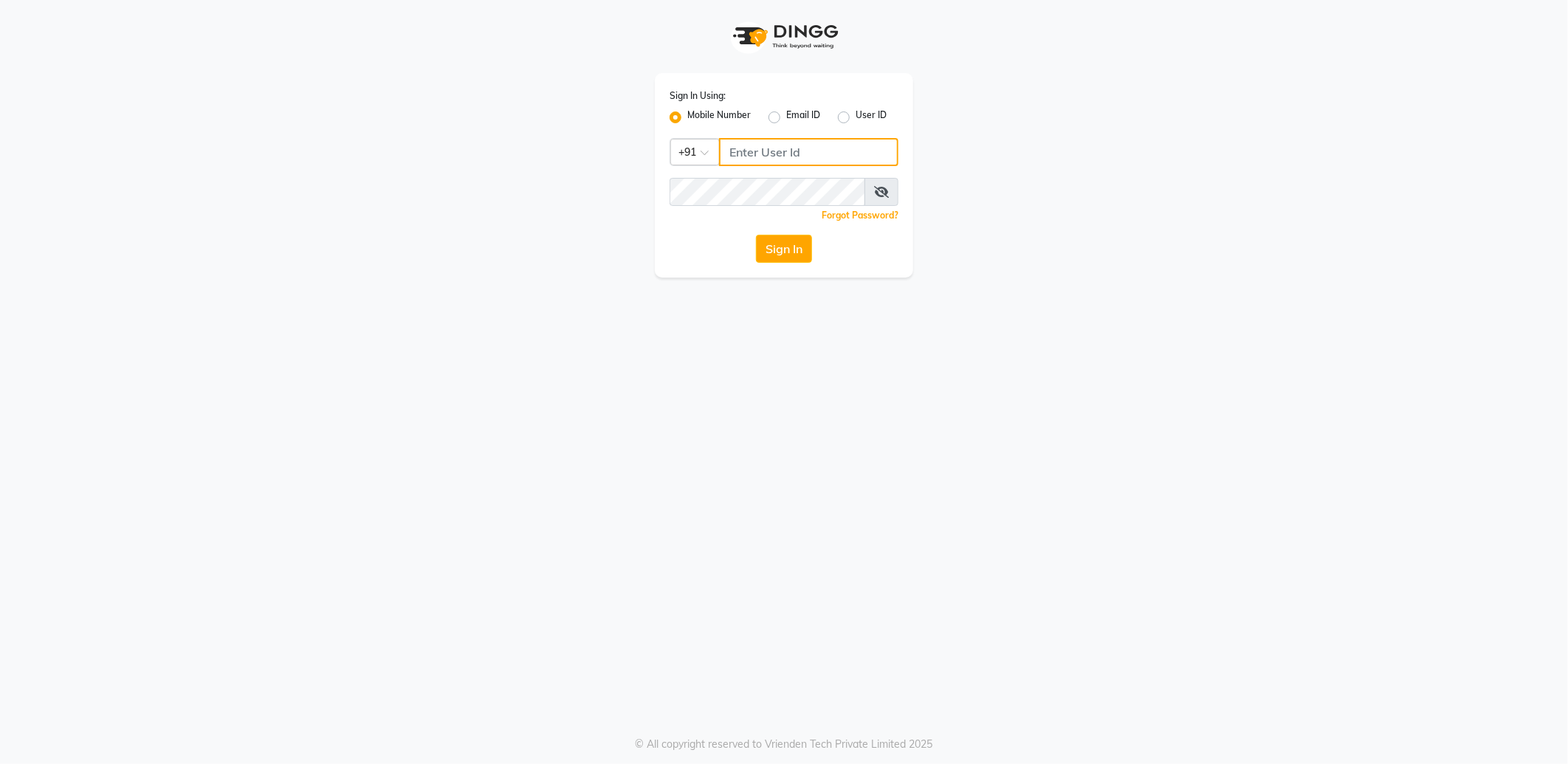
click at [747, 143] on input "Username" at bounding box center [808, 152] width 179 height 28
click at [738, 153] on input "18197175750" at bounding box center [808, 152] width 179 height 28
type input "8197175750"
click at [756, 235] on button "Sign In" at bounding box center [784, 249] width 56 height 28
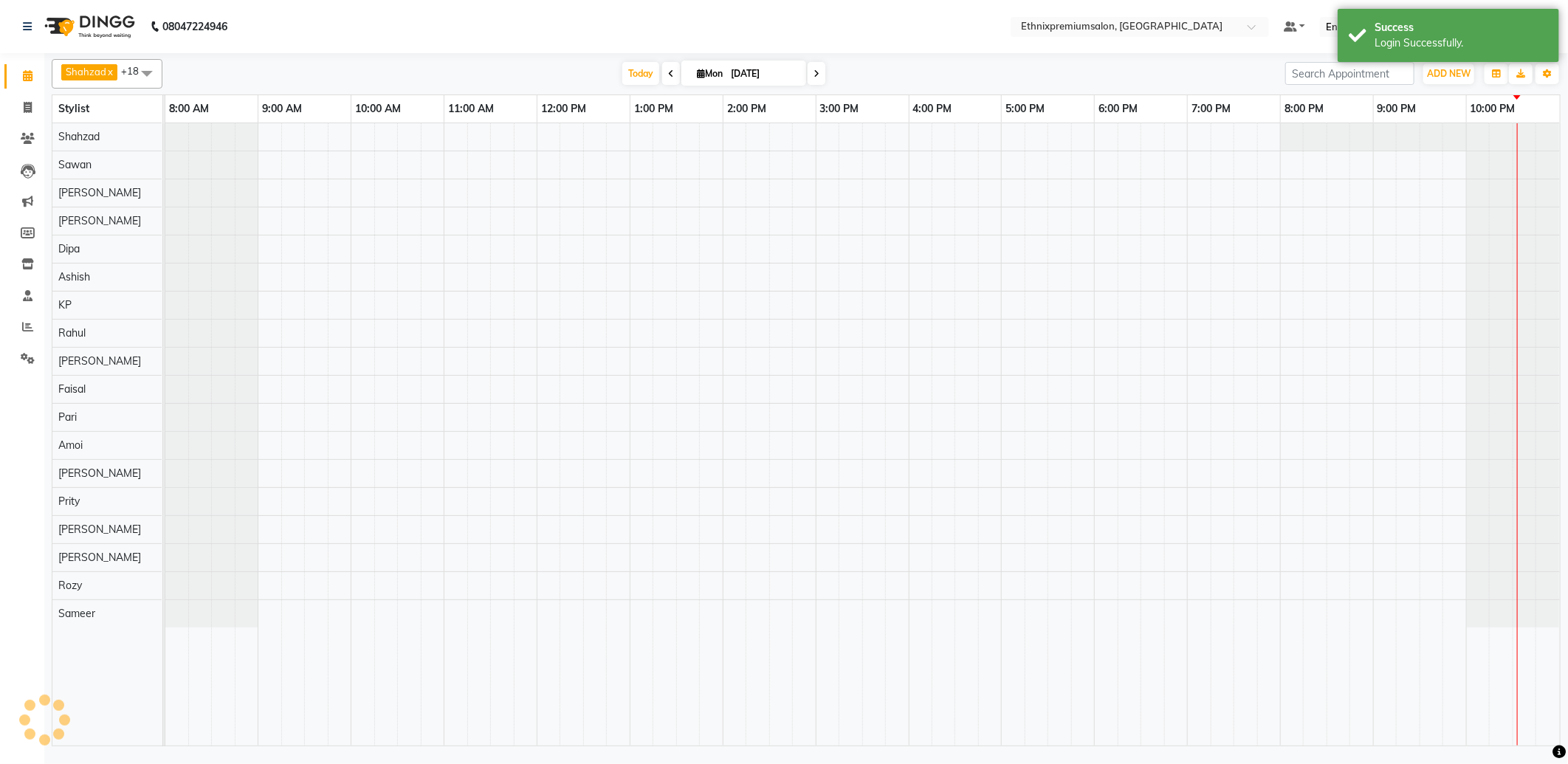
select select "en"
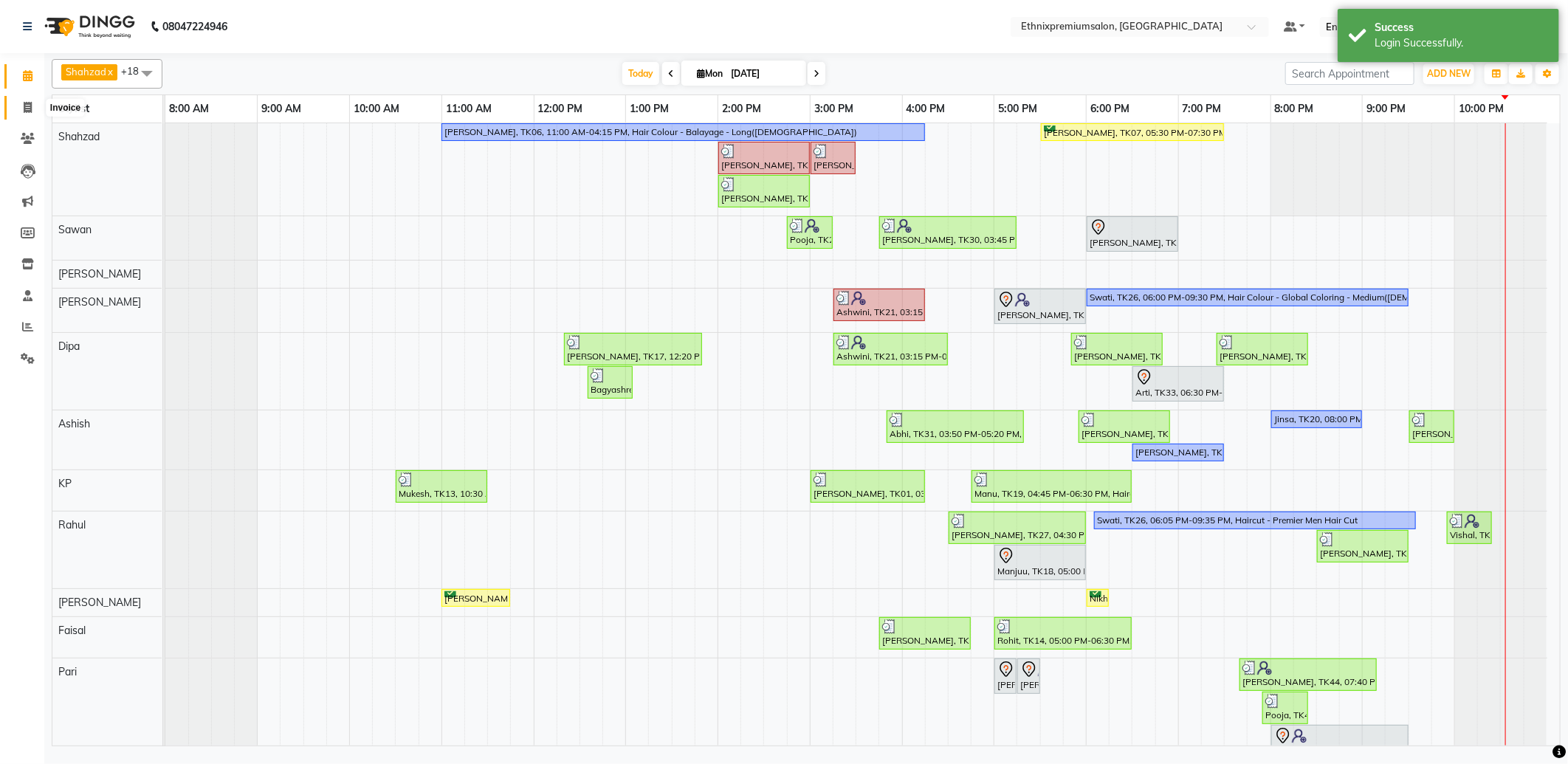
click at [24, 109] on icon at bounding box center [27, 107] width 8 height 11
select select "service"
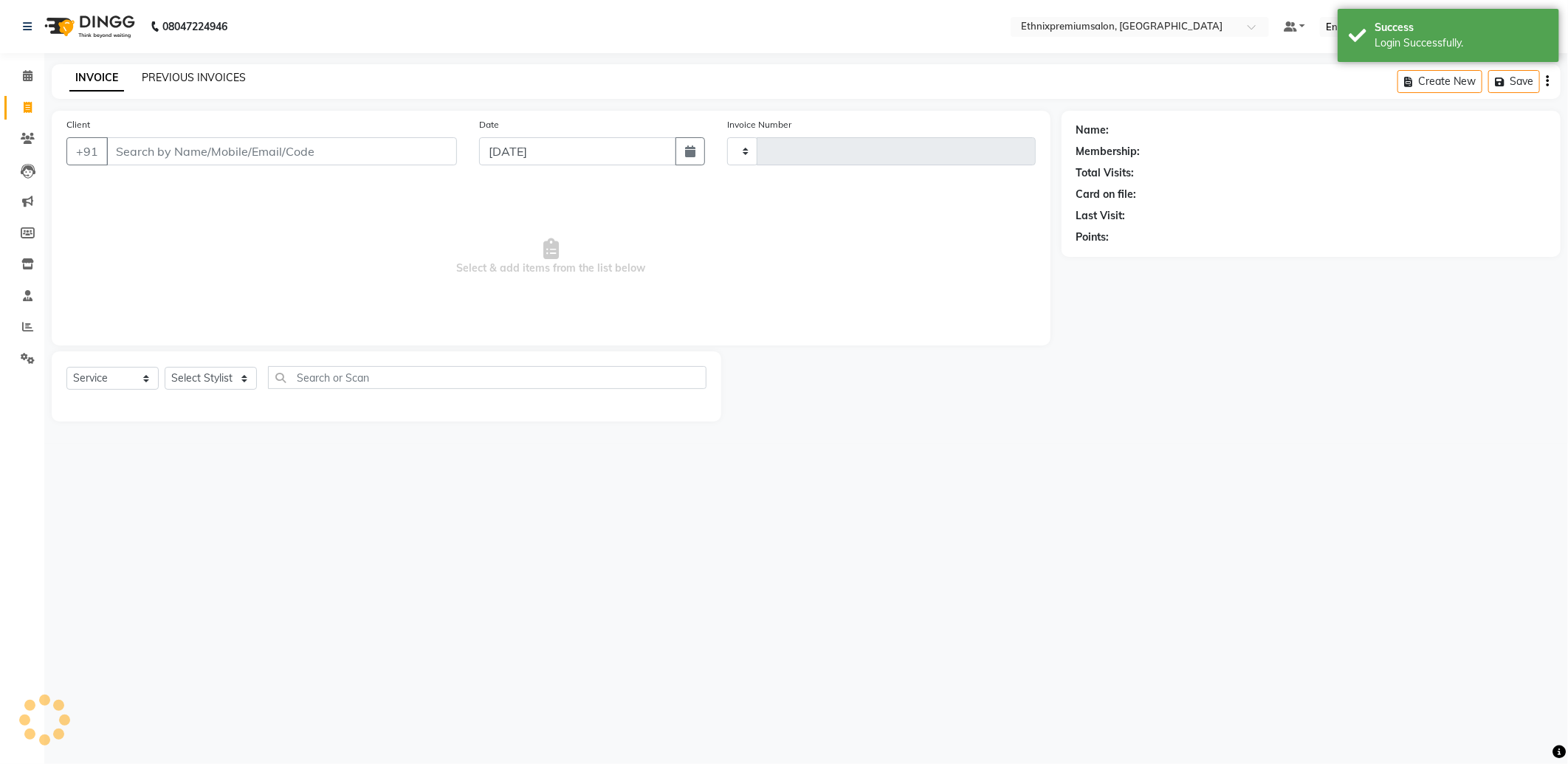
type input "9161"
select select "3625"
click at [189, 79] on link "PREVIOUS INVOICES" at bounding box center [193, 77] width 104 height 13
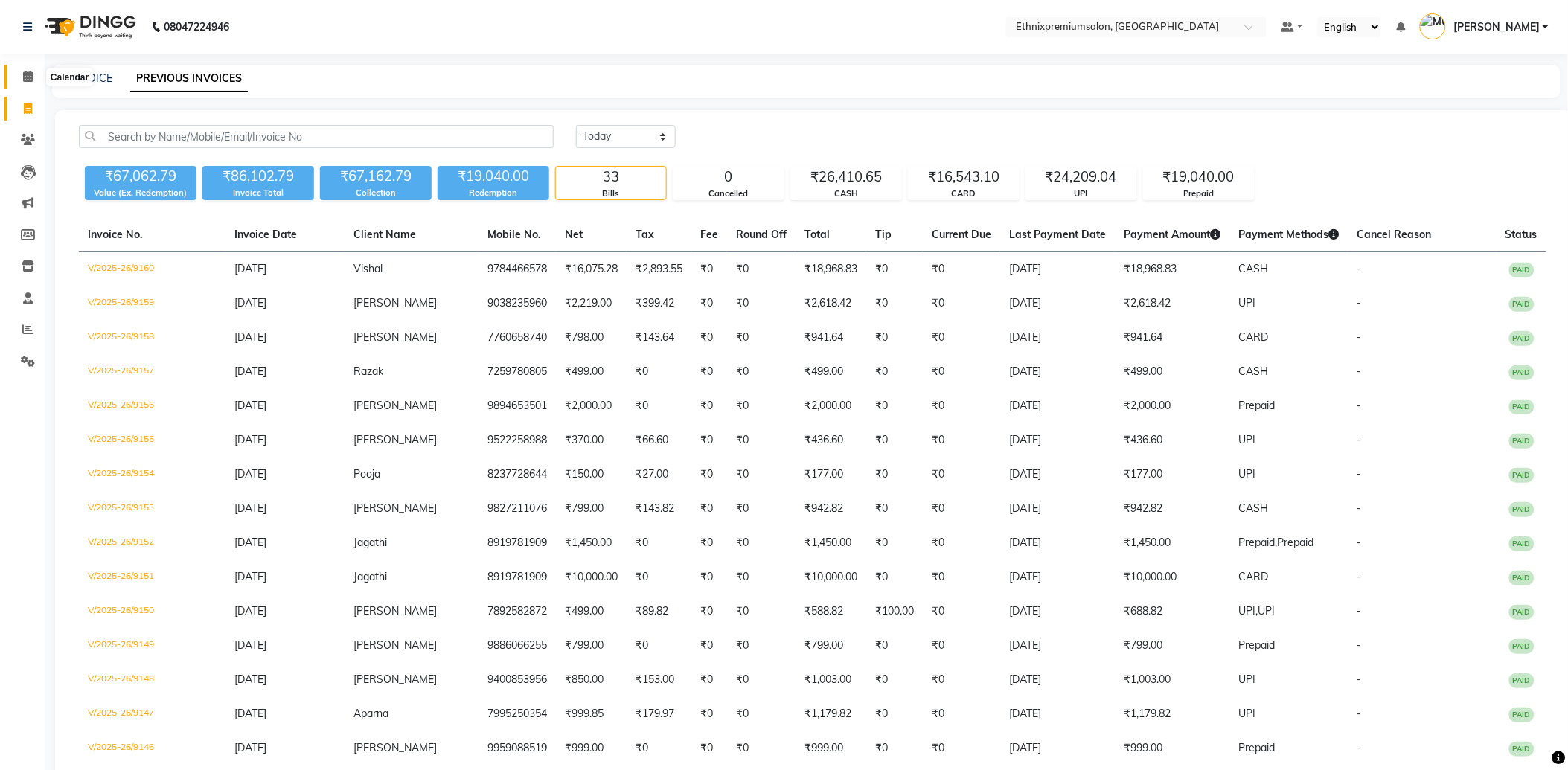
click at [31, 77] on icon at bounding box center [28, 76] width 10 height 11
